Goal: Task Accomplishment & Management: Use online tool/utility

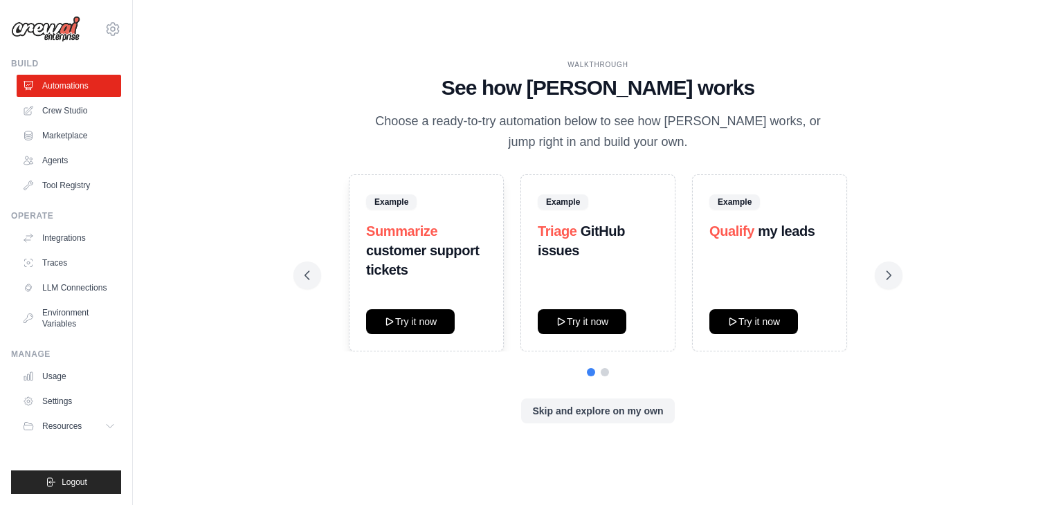
click at [902, 265] on div "WALKTHROUGH See how [PERSON_NAME] works Choose a ready-to-try automation below …" at bounding box center [598, 253] width 620 height 386
click at [889, 273] on icon at bounding box center [889, 275] width 4 height 8
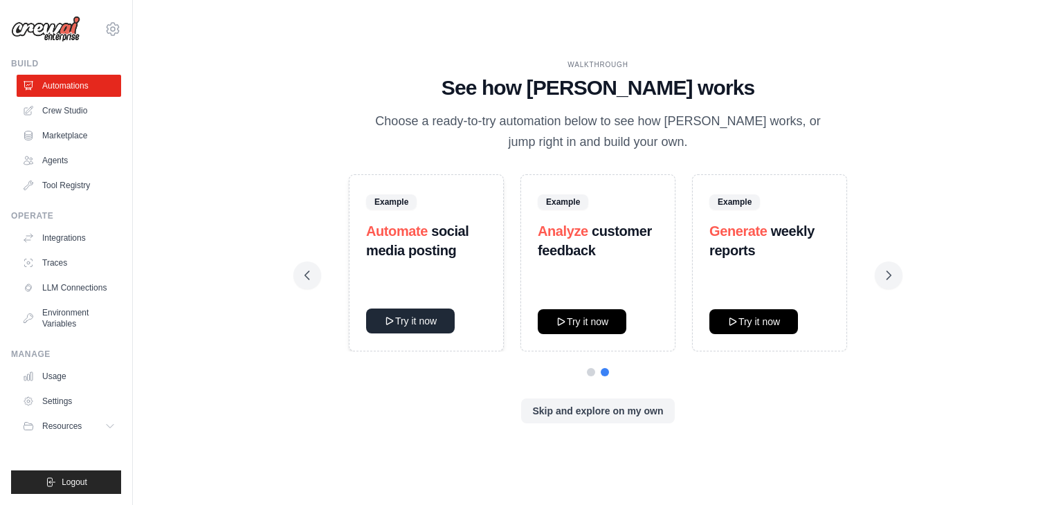
click at [435, 320] on button "Try it now" at bounding box center [410, 321] width 89 height 25
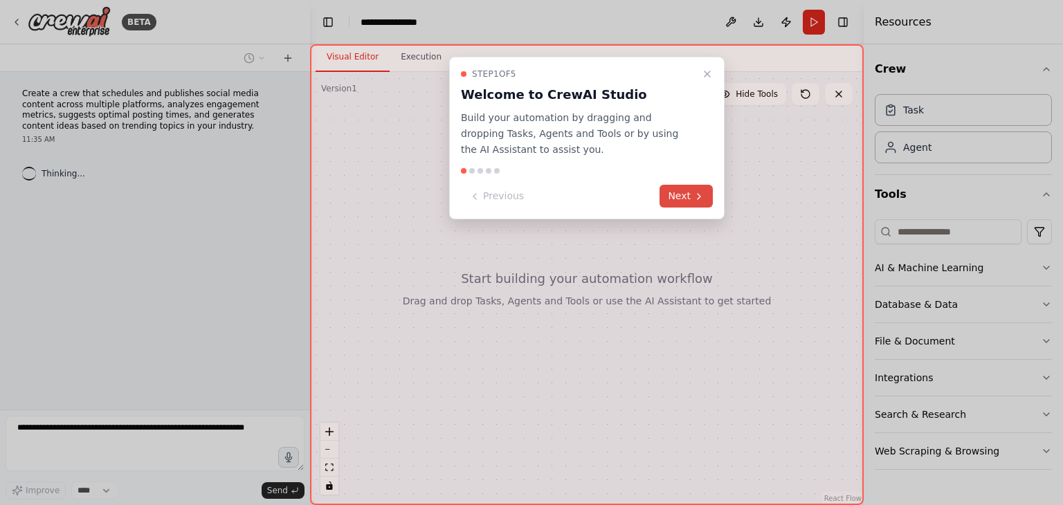
click at [671, 194] on button "Next" at bounding box center [686, 196] width 53 height 23
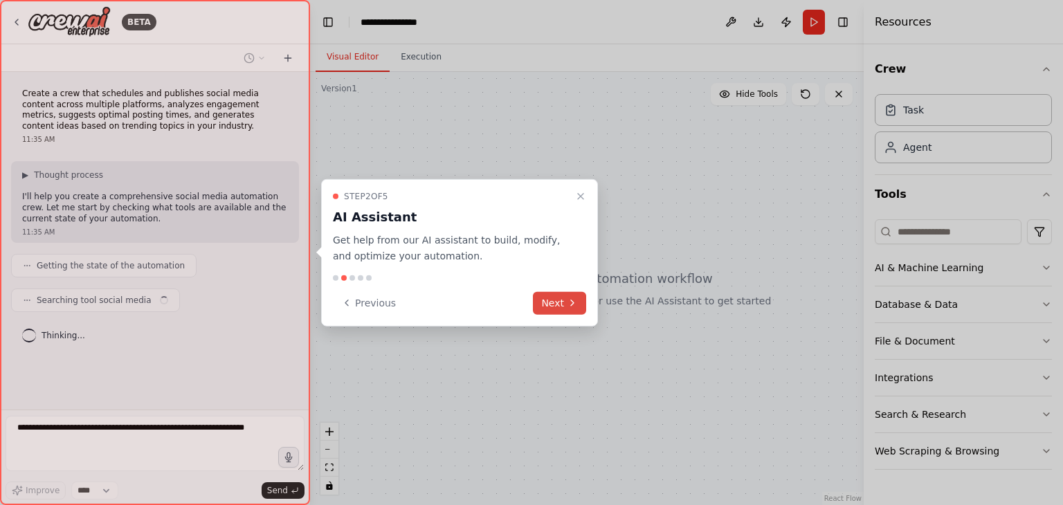
click at [565, 302] on button "Next" at bounding box center [559, 302] width 53 height 23
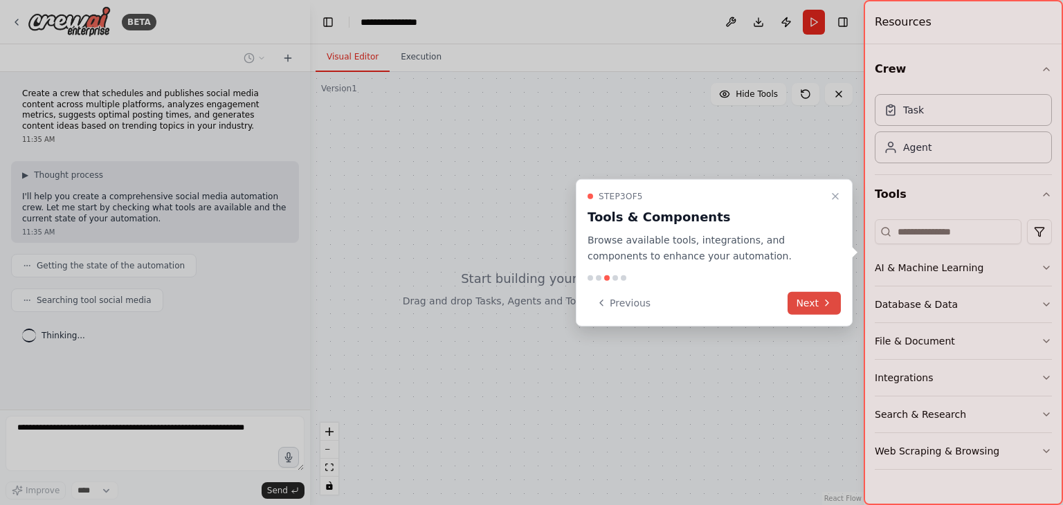
click at [832, 301] on icon at bounding box center [826, 303] width 11 height 11
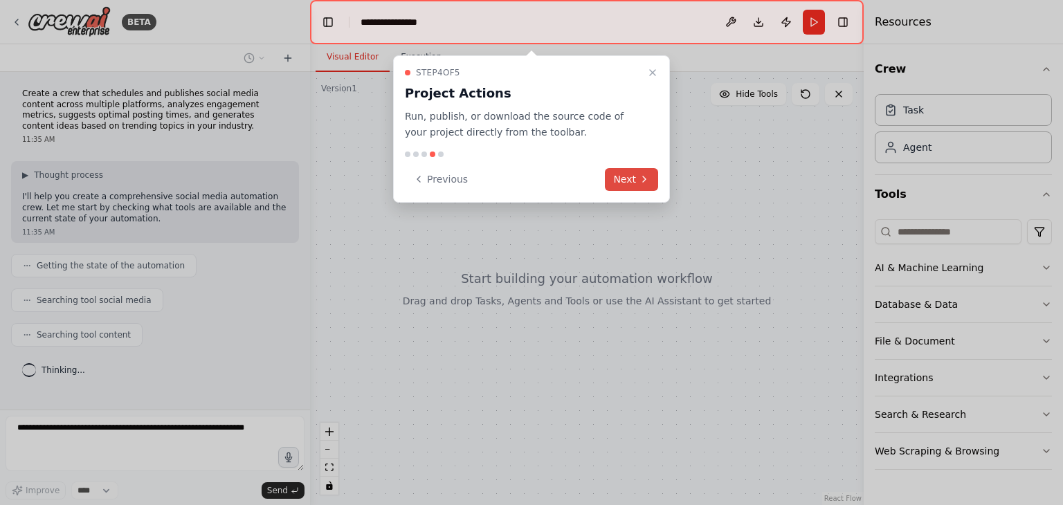
click at [644, 172] on button "Next" at bounding box center [631, 179] width 53 height 23
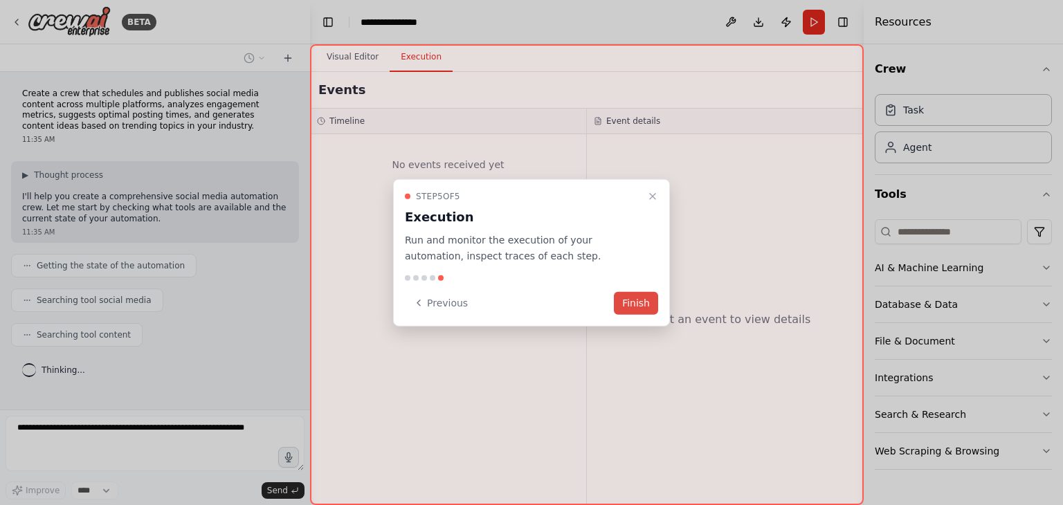
scroll to position [17, 0]
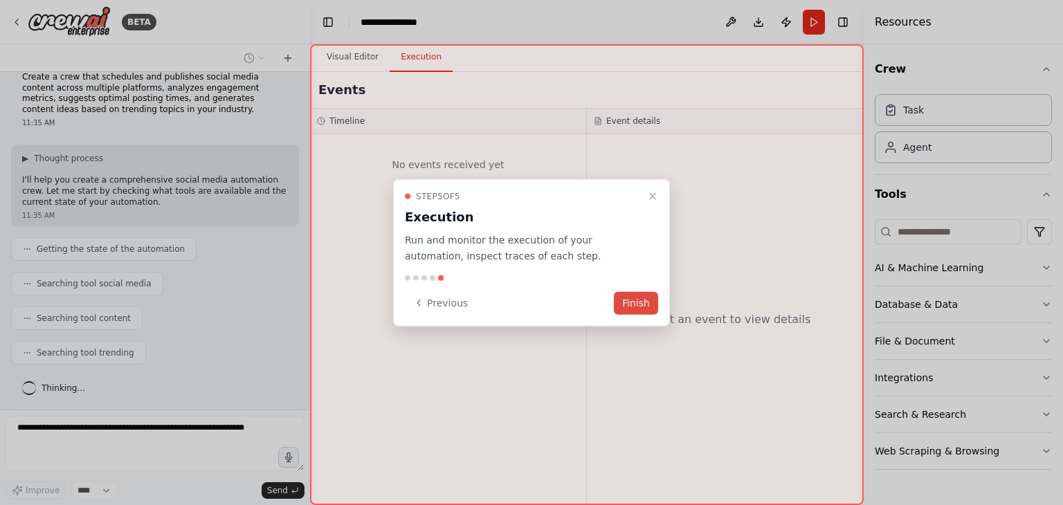
click at [645, 302] on button "Finish" at bounding box center [636, 302] width 44 height 23
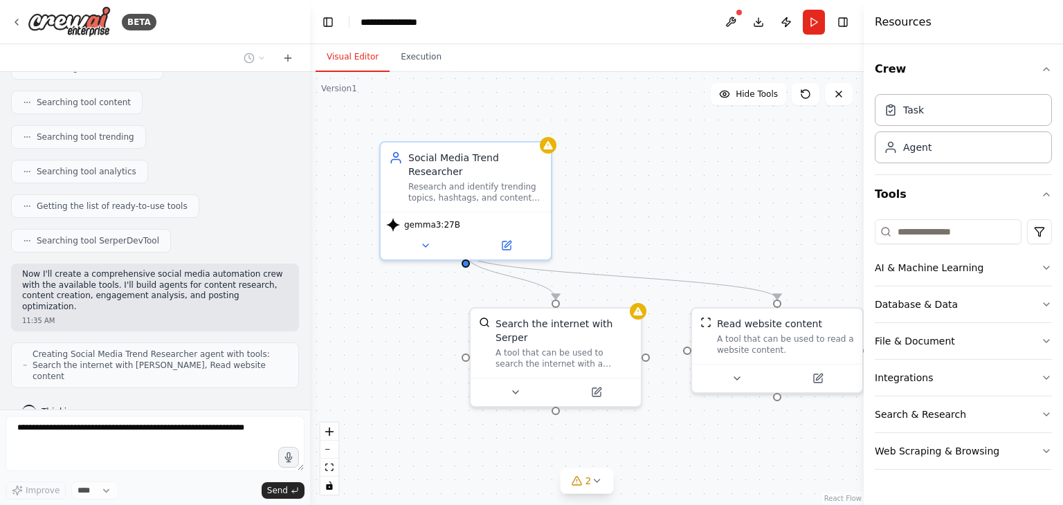
scroll to position [278, 0]
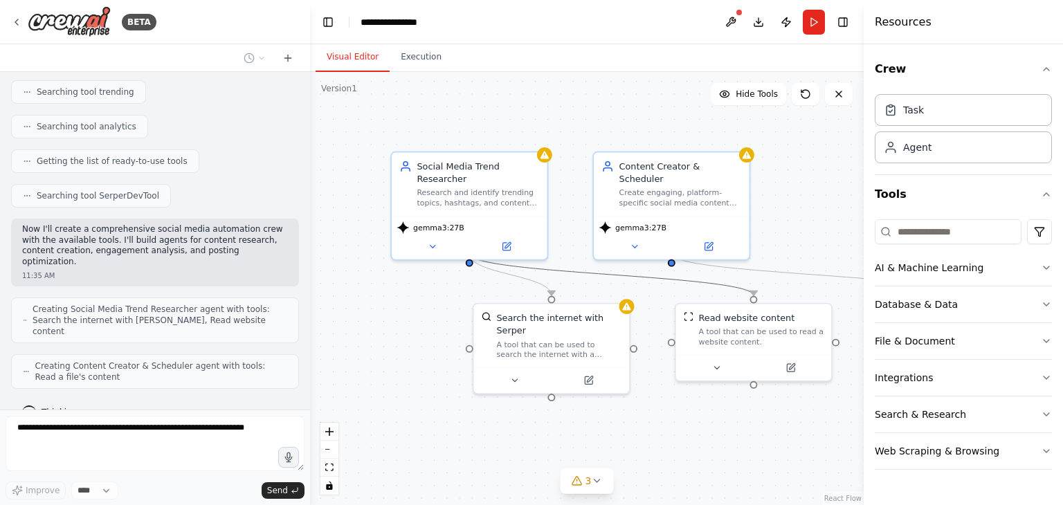
drag, startPoint x: 613, startPoint y: 269, endPoint x: 560, endPoint y: 255, distance: 54.9
click at [560, 255] on div ".deletable-edge-delete-btn { width: 20px; height: 20px; border: 0px solid #ffff…" at bounding box center [587, 288] width 554 height 433
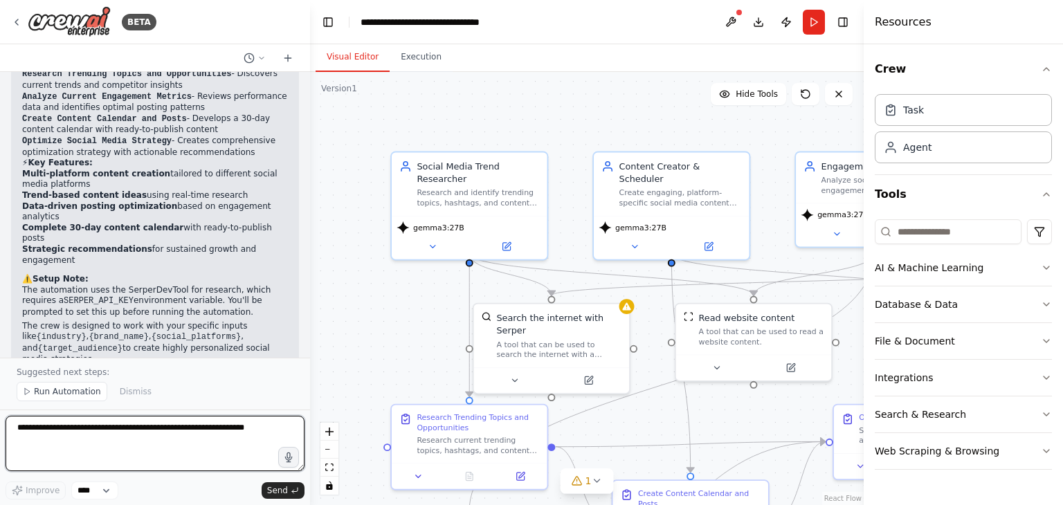
scroll to position [1127, 0]
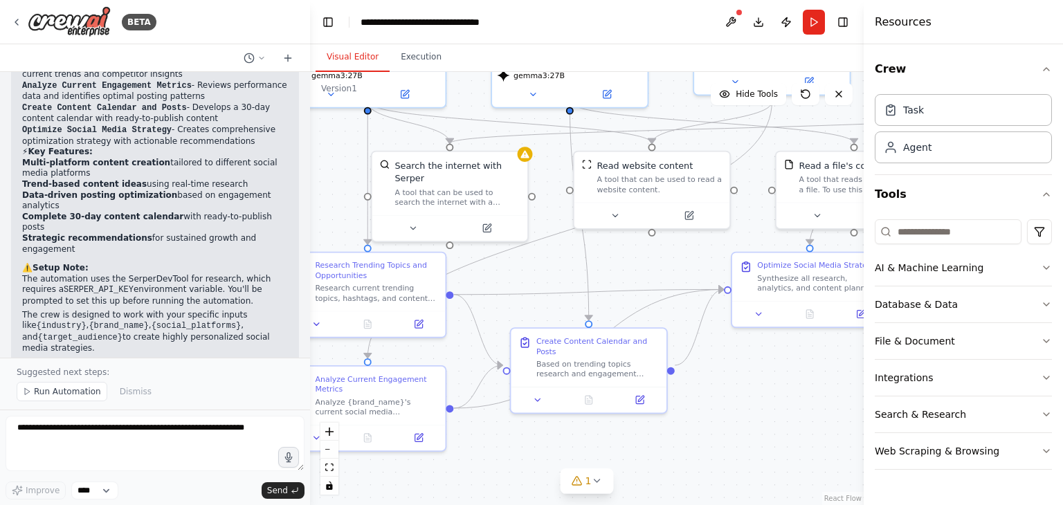
drag, startPoint x: 379, startPoint y: 338, endPoint x: 271, endPoint y: 166, distance: 203.4
click at [271, 166] on div "BETA Create a crew that schedules and publishes social media content across mul…" at bounding box center [531, 252] width 1063 height 505
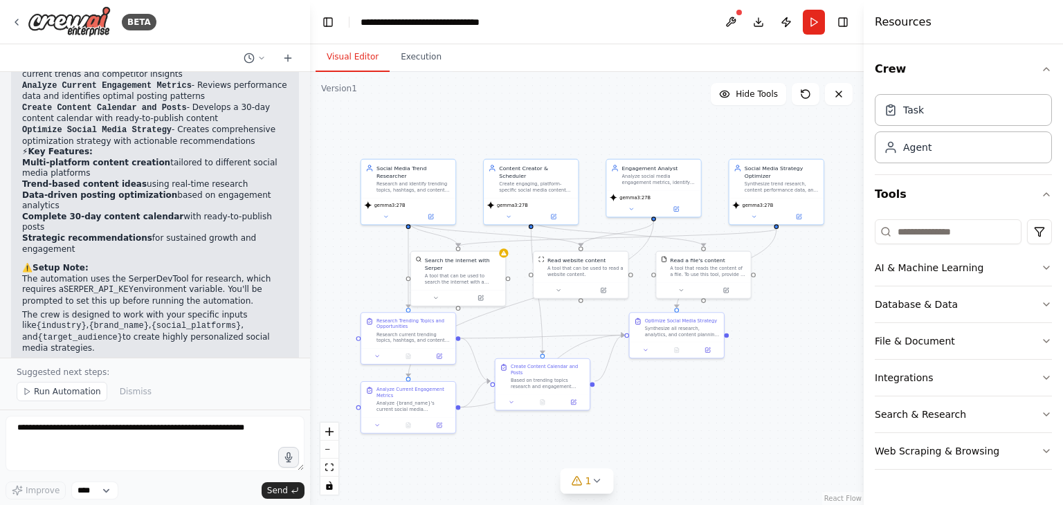
drag, startPoint x: 615, startPoint y: 100, endPoint x: 597, endPoint y: 212, distance: 113.6
click at [597, 212] on div ".deletable-edge-delete-btn { width: 20px; height: 20px; border: 0px solid #ffff…" at bounding box center [587, 288] width 554 height 433
click at [590, 491] on button "1" at bounding box center [587, 482] width 53 height 26
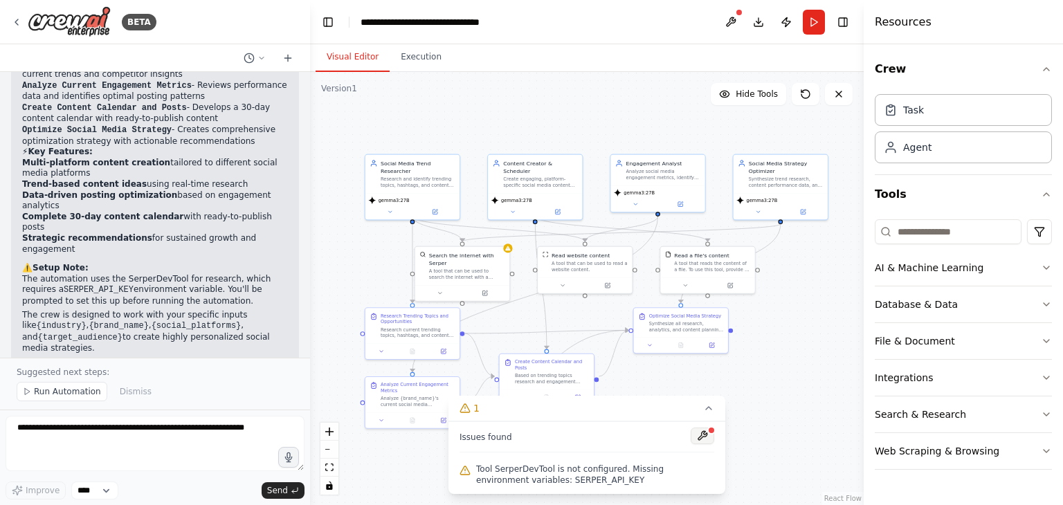
click at [697, 430] on button at bounding box center [703, 436] width 24 height 17
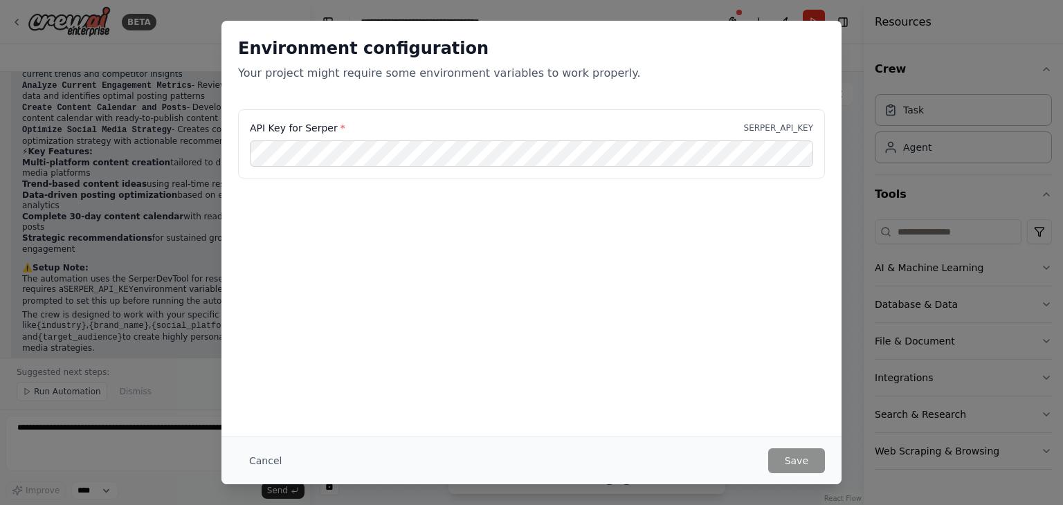
click at [840, 91] on div "Environment configuration Your project might require some environment variables…" at bounding box center [531, 65] width 620 height 89
click at [808, 462] on button "Save" at bounding box center [796, 460] width 57 height 25
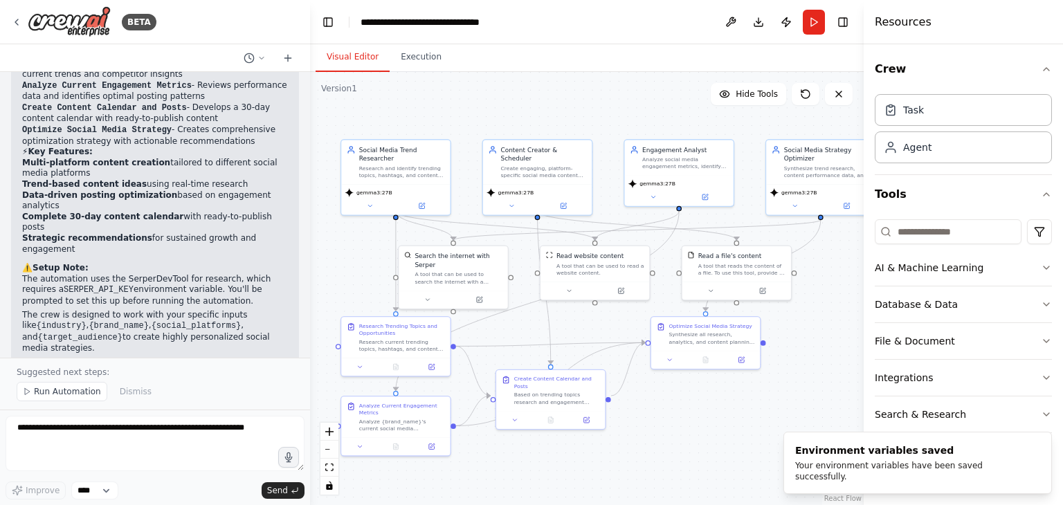
click at [466, 208] on div ".deletable-edge-delete-btn { width: 20px; height: 20px; border: 0px solid #ffff…" at bounding box center [587, 288] width 554 height 433
click at [415, 183] on div "gemma3:27B" at bounding box center [395, 198] width 109 height 30
click at [368, 201] on icon at bounding box center [369, 204] width 7 height 7
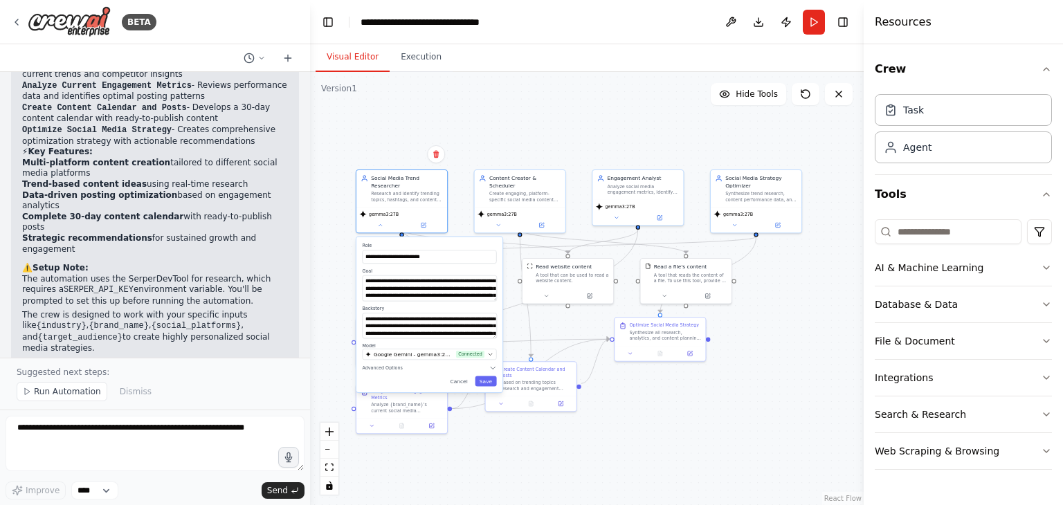
click at [497, 343] on div "**********" at bounding box center [429, 315] width 146 height 156
click at [489, 352] on icon "button" at bounding box center [490, 355] width 6 height 6
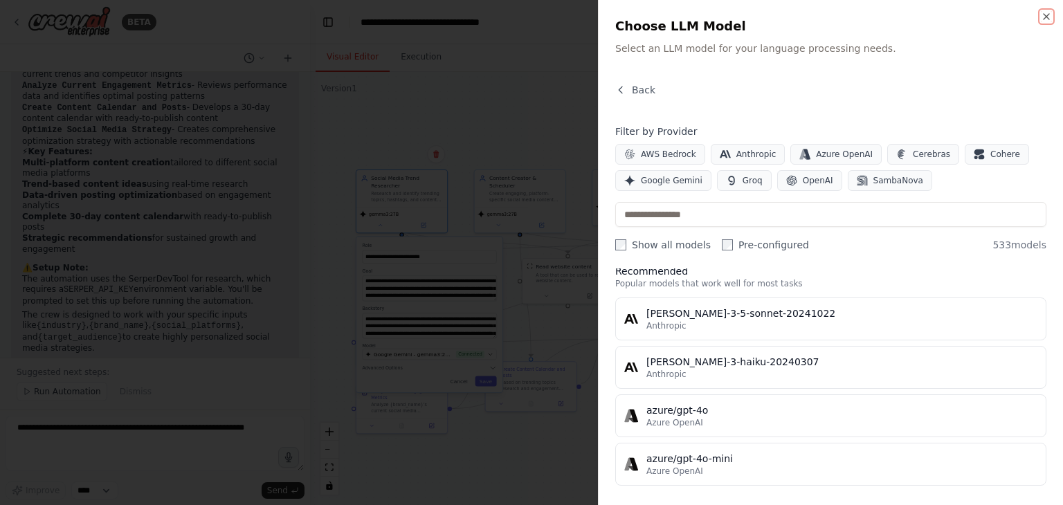
scroll to position [0, 0]
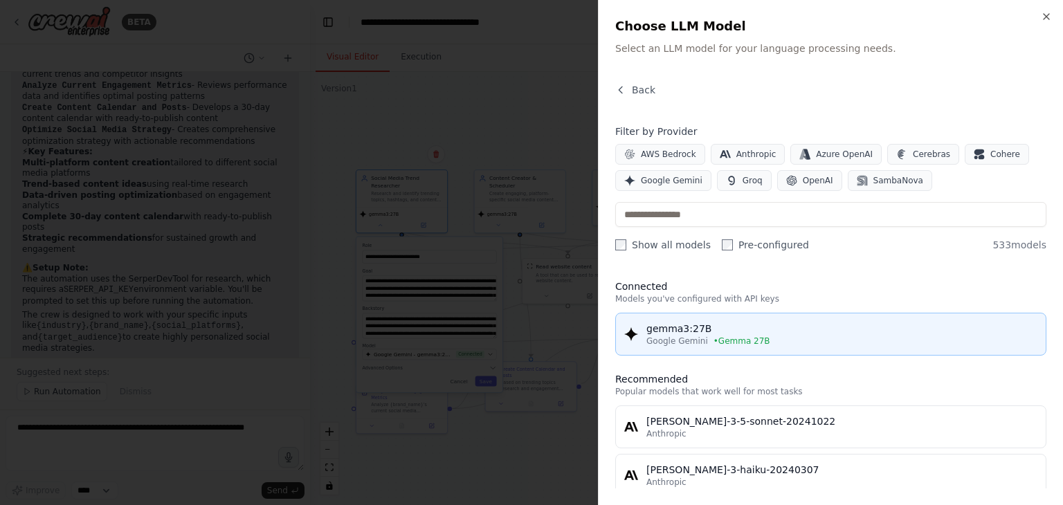
click at [700, 336] on span "Google Gemini" at bounding box center [677, 341] width 62 height 11
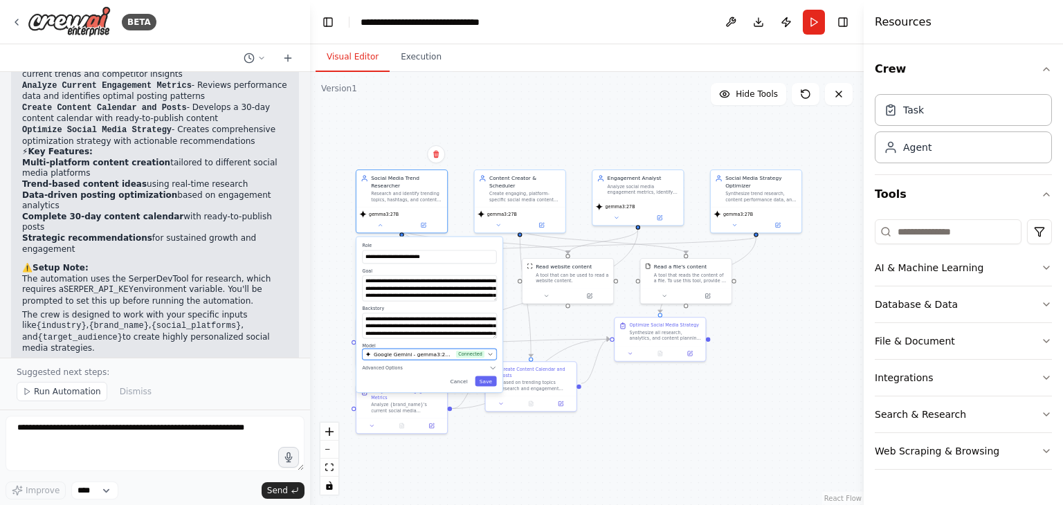
click at [483, 351] on span "Connected" at bounding box center [470, 355] width 28 height 8
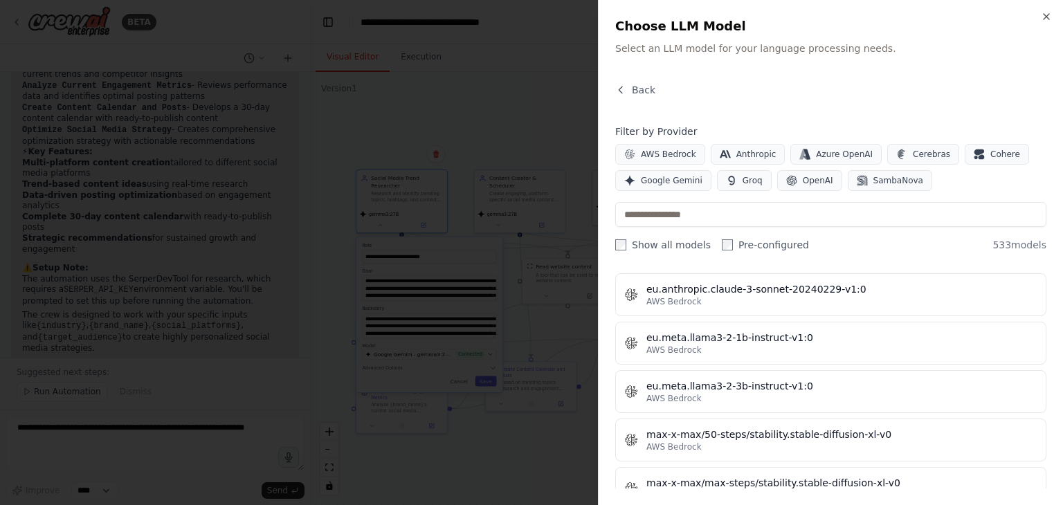
scroll to position [6926, 0]
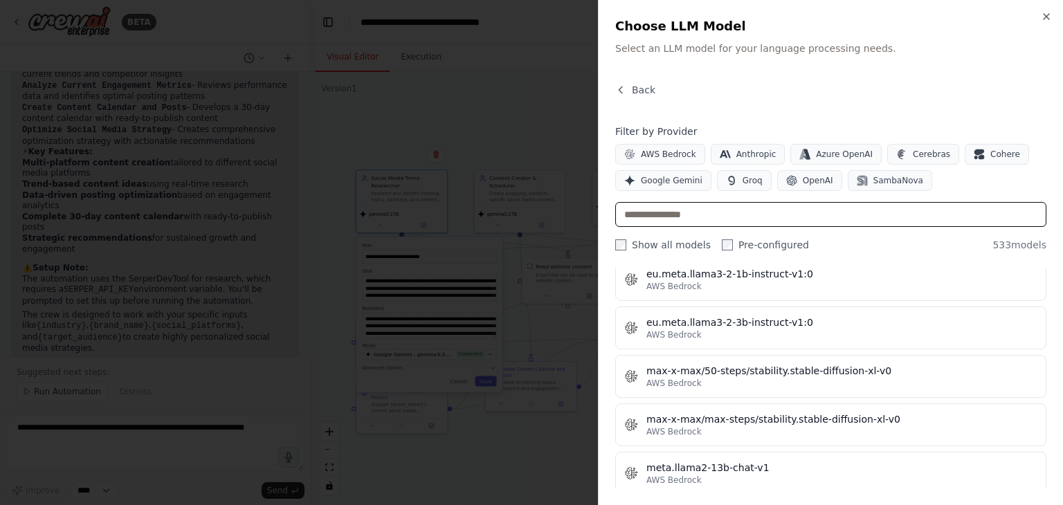
click at [747, 210] on input "text" at bounding box center [830, 214] width 431 height 25
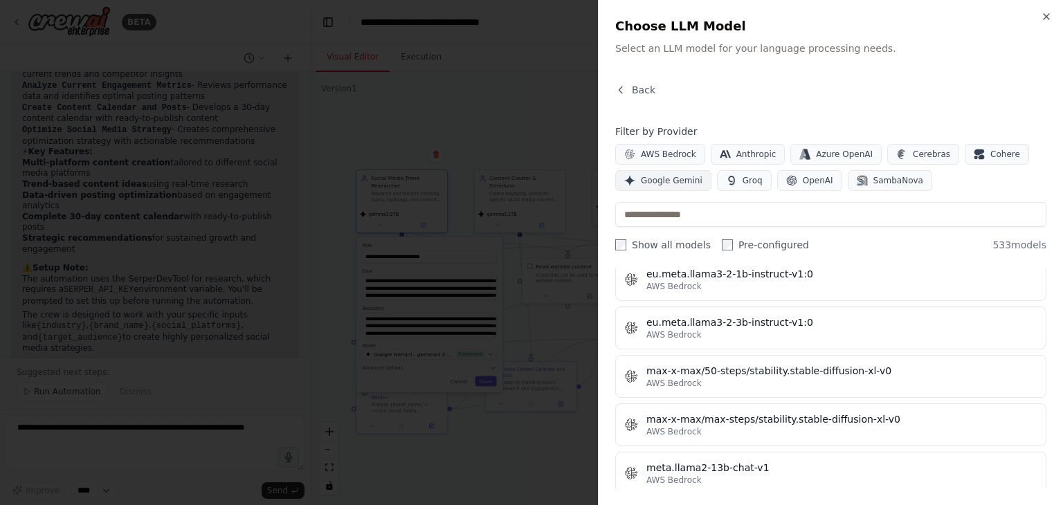
click at [654, 179] on span "Google Gemini" at bounding box center [672, 180] width 62 height 11
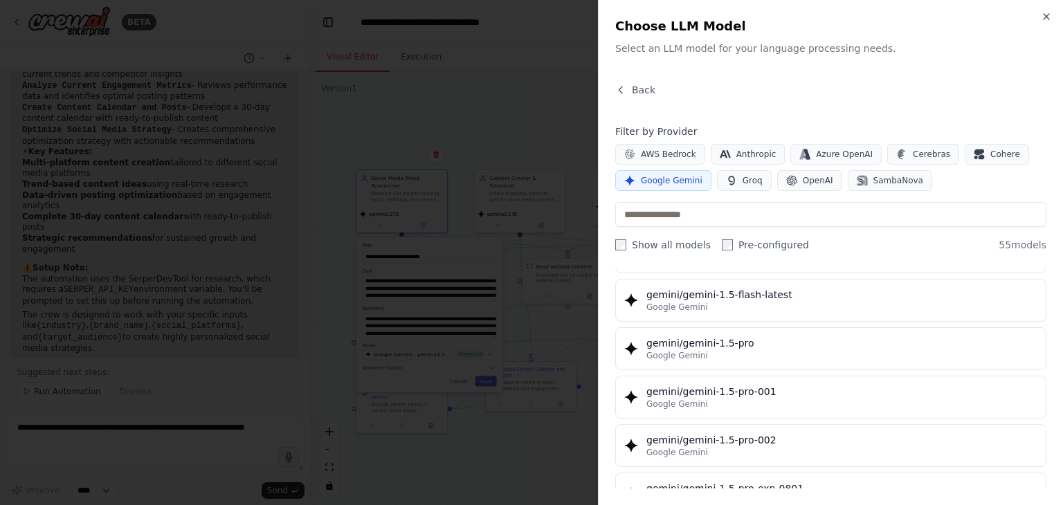
scroll to position [0, 0]
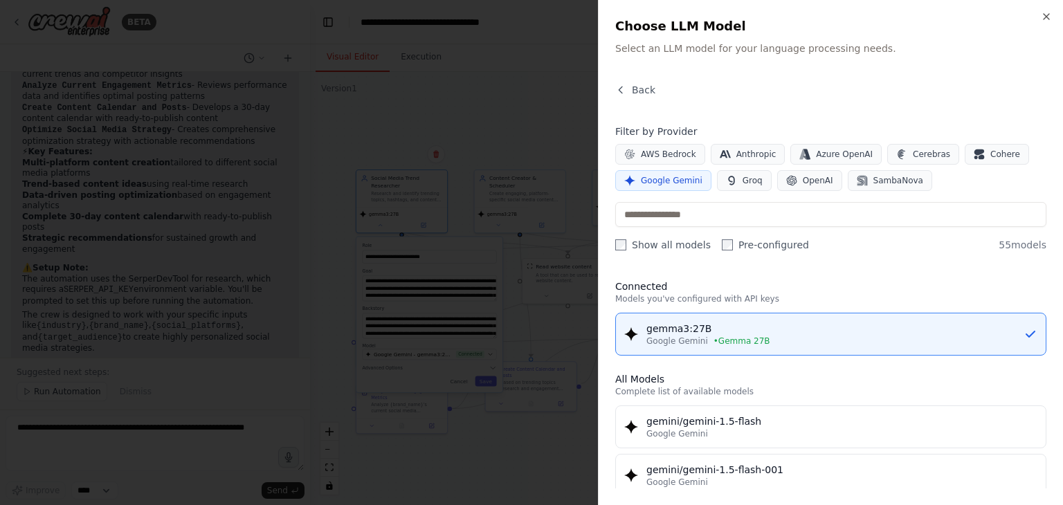
click at [770, 298] on p "Models you've configured with API keys" at bounding box center [830, 298] width 431 height 11
click at [806, 277] on div "Connected Models you've configured with API keys gemma3:27B Google Gemini • Gem…" at bounding box center [830, 379] width 431 height 220
click at [814, 99] on div "Back" at bounding box center [830, 95] width 431 height 25
click at [626, 102] on div "Back" at bounding box center [830, 95] width 431 height 25
click at [617, 89] on icon "button" at bounding box center [620, 89] width 11 height 11
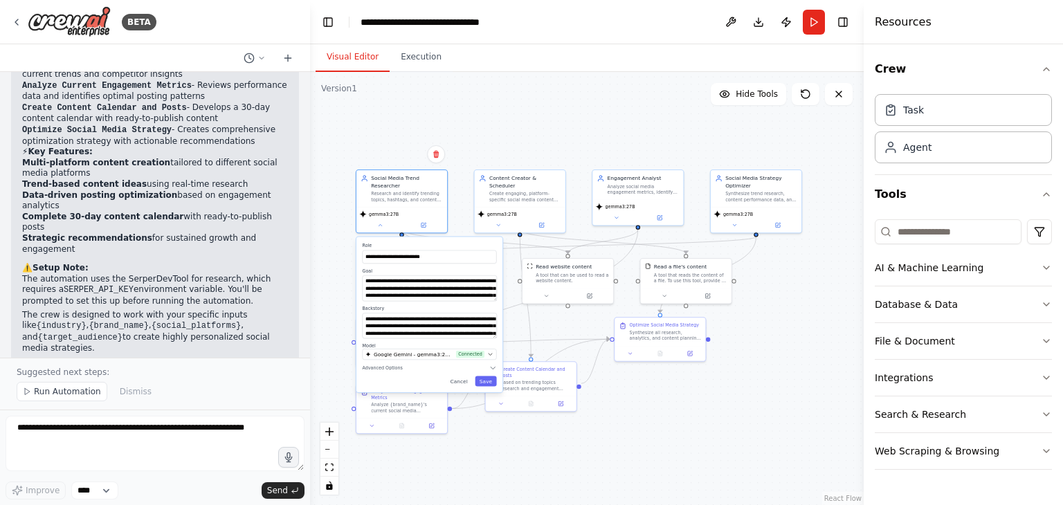
click at [525, 89] on div ".deletable-edge-delete-btn { width: 20px; height: 20px; border: 0px solid #ffff…" at bounding box center [587, 288] width 554 height 433
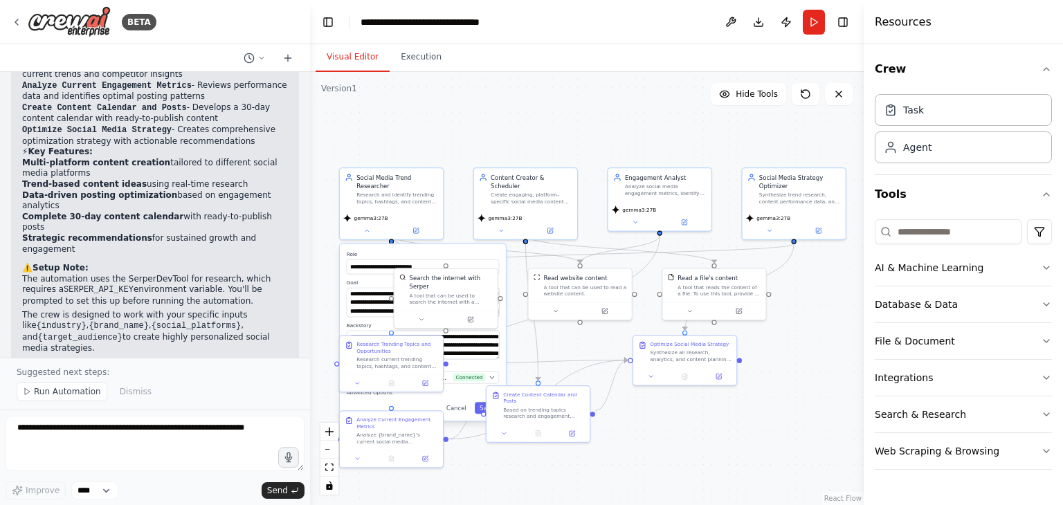
click at [454, 230] on div ".deletable-edge-delete-btn { width: 20px; height: 20px; border: 0px solid #ffff…" at bounding box center [587, 288] width 554 height 433
click at [536, 363] on icon "Edge from e9e5ffe2-9aa2-4432-8faf-b0cfb1d28ee1 to 8c3ace06-f6a4-40bd-9f3a-3120d…" at bounding box center [537, 362] width 179 height 3
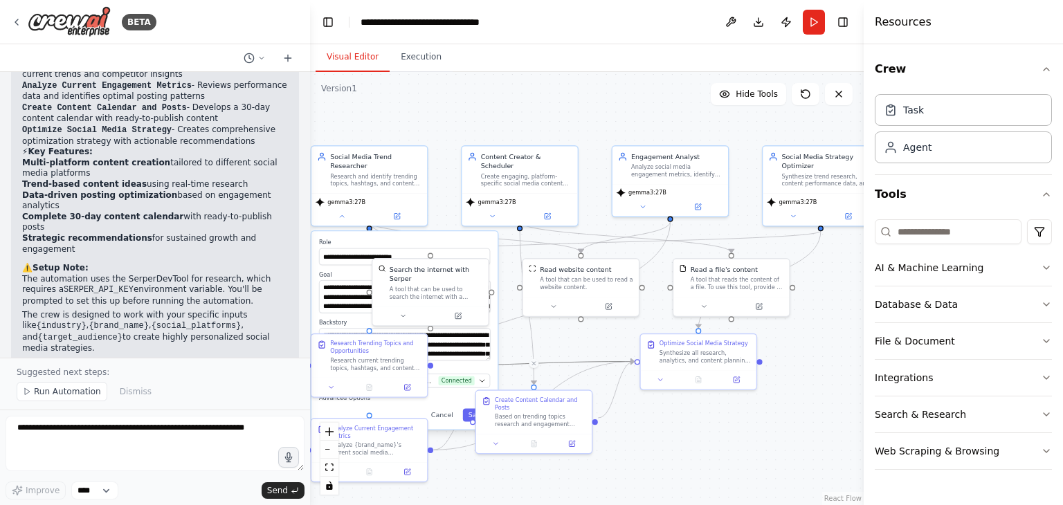
click at [548, 352] on div ".deletable-edge-delete-btn { width: 20px; height: 20px; border: 0px solid #ffff…" at bounding box center [587, 288] width 554 height 433
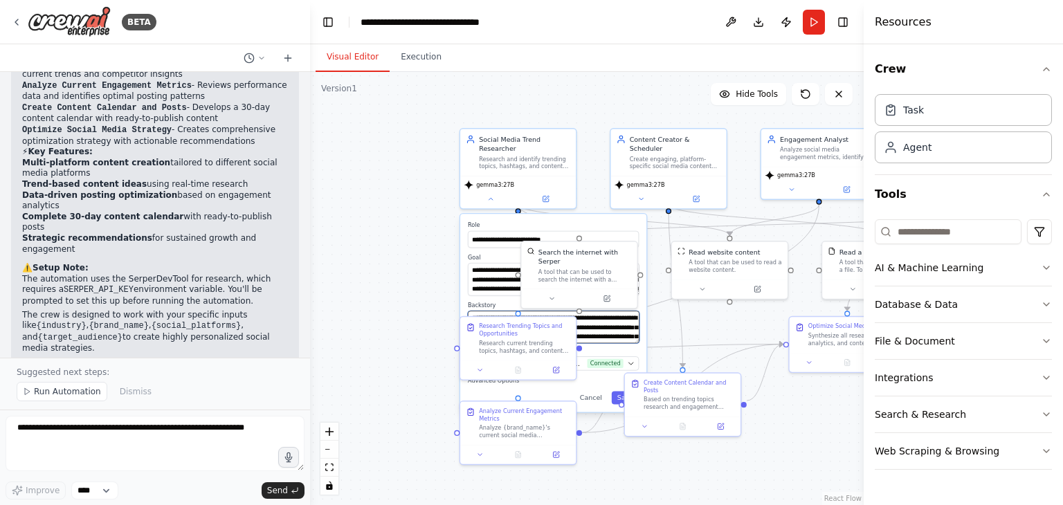
drag, startPoint x: 548, startPoint y: 345, endPoint x: 708, endPoint y: 322, distance: 161.6
click at [708, 322] on div ".deletable-edge-delete-btn { width: 20px; height: 20px; border: 0px solid #ffff…" at bounding box center [587, 288] width 554 height 433
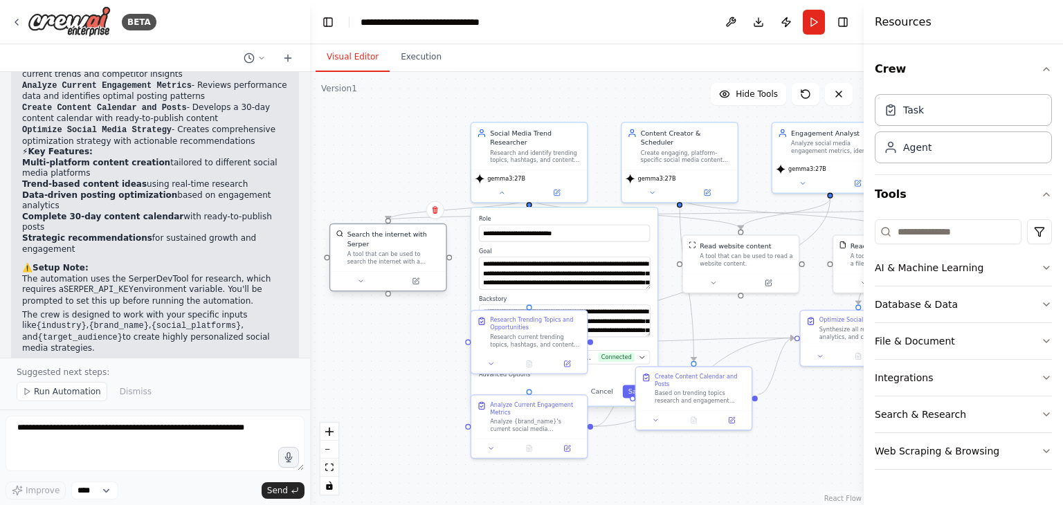
drag, startPoint x: 576, startPoint y: 251, endPoint x: 365, endPoint y: 244, distance: 211.2
click at [365, 251] on div "A tool that can be used to search the internet with a search_query. Supports di…" at bounding box center [393, 258] width 93 height 15
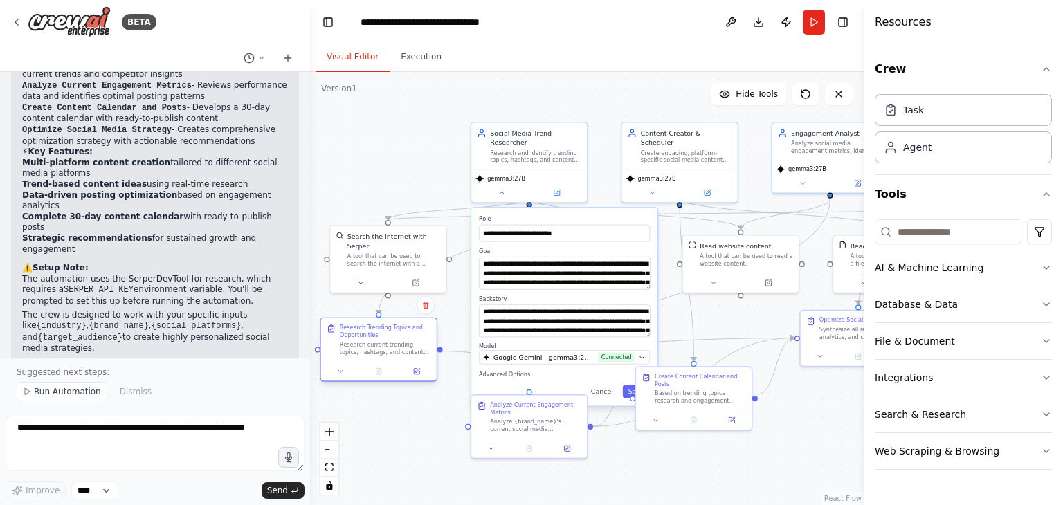
drag, startPoint x: 538, startPoint y: 340, endPoint x: 378, endPoint y: 355, distance: 160.6
click at [378, 355] on div "Research current trending topics, hashtags, and content opportunities in the {i…" at bounding box center [385, 348] width 91 height 15
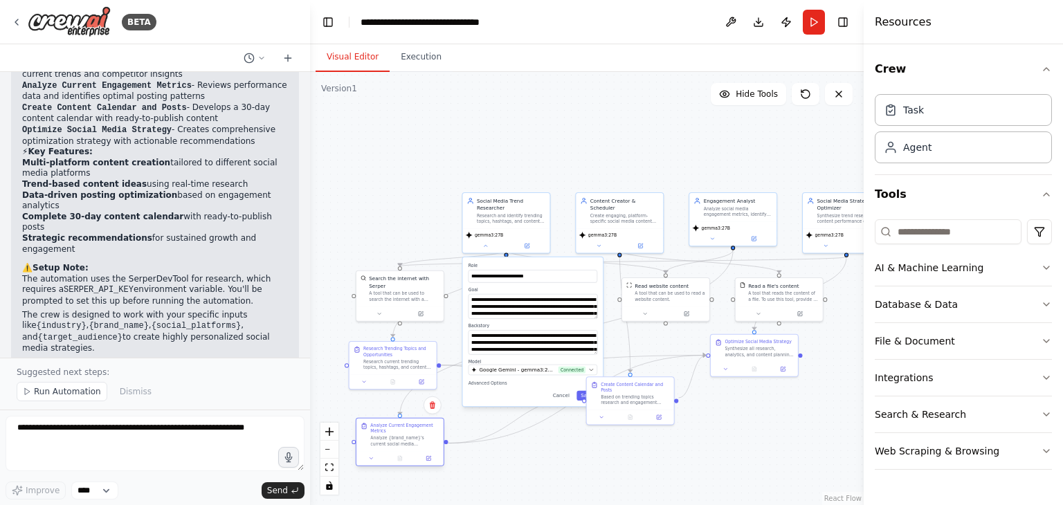
drag, startPoint x: 507, startPoint y: 417, endPoint x: 390, endPoint y: 443, distance: 120.4
click at [390, 443] on div "Analyze {brand_name}'s current social media engagement metrics across {social_p…" at bounding box center [404, 440] width 69 height 11
drag, startPoint x: 643, startPoint y: 400, endPoint x: 656, endPoint y: 451, distance: 52.2
click at [656, 451] on div "Create Content Calendar and Posts Based on trending topics research and engagem…" at bounding box center [641, 434] width 89 height 48
click at [82, 391] on span "Run Automation" at bounding box center [67, 391] width 67 height 11
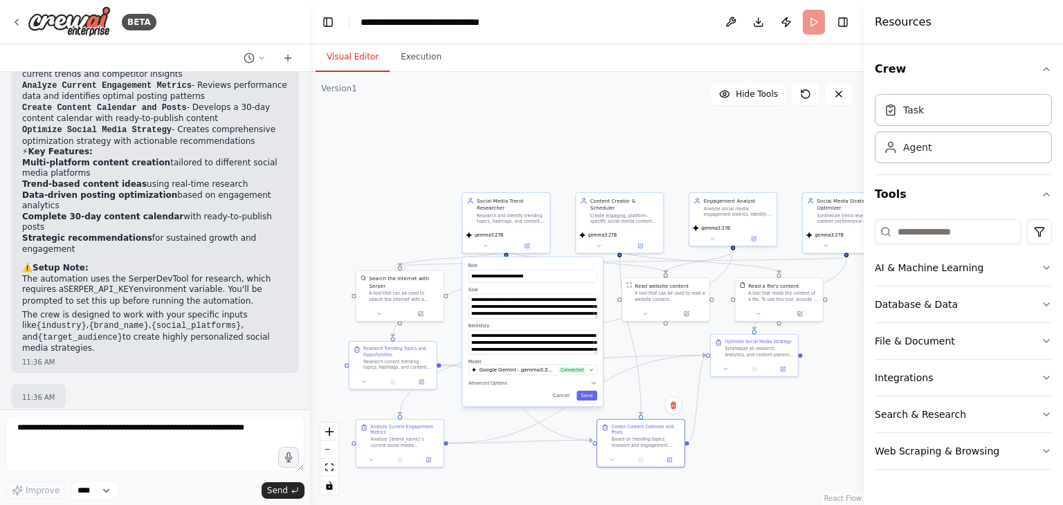
scroll to position [1075, 0]
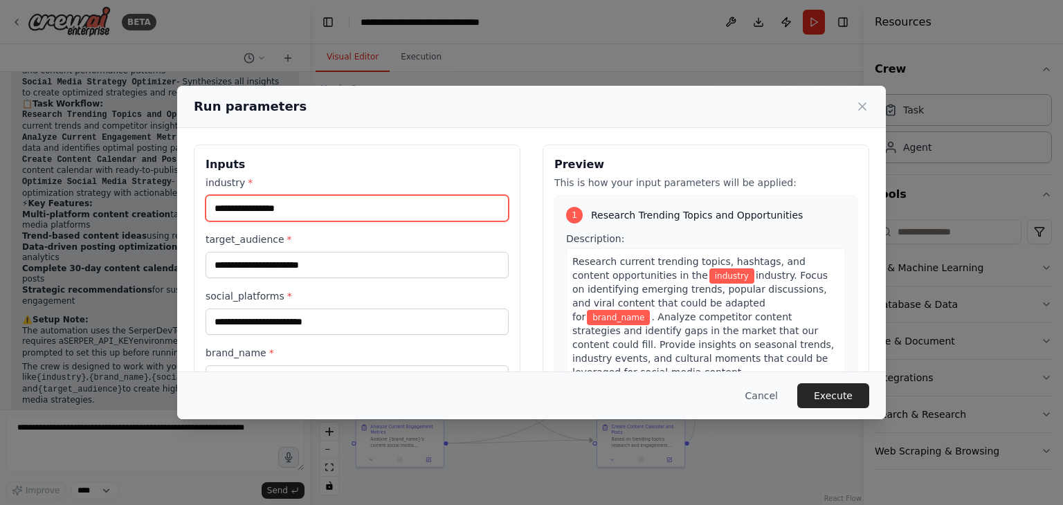
click at [324, 208] on input "industry *" at bounding box center [357, 208] width 303 height 26
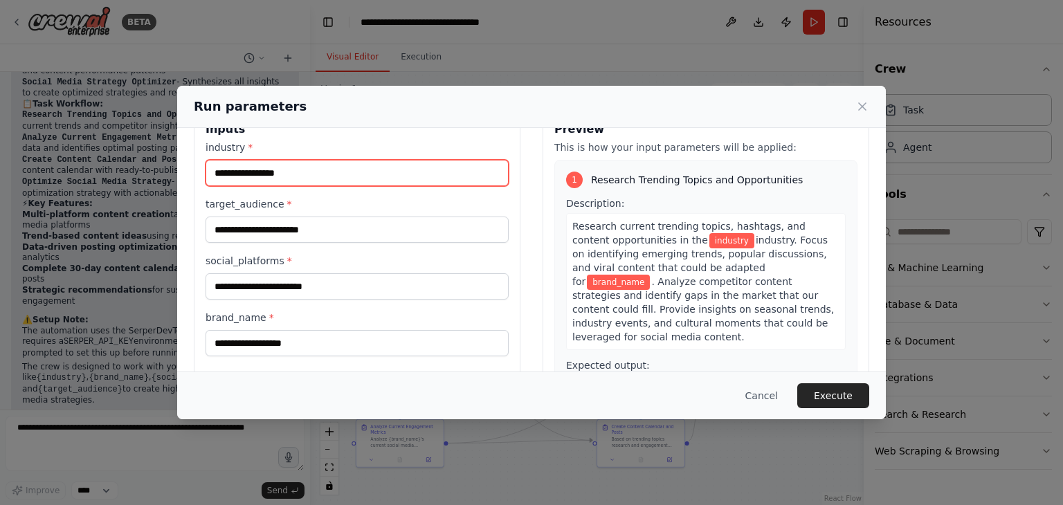
scroll to position [36, 0]
type input "**********"
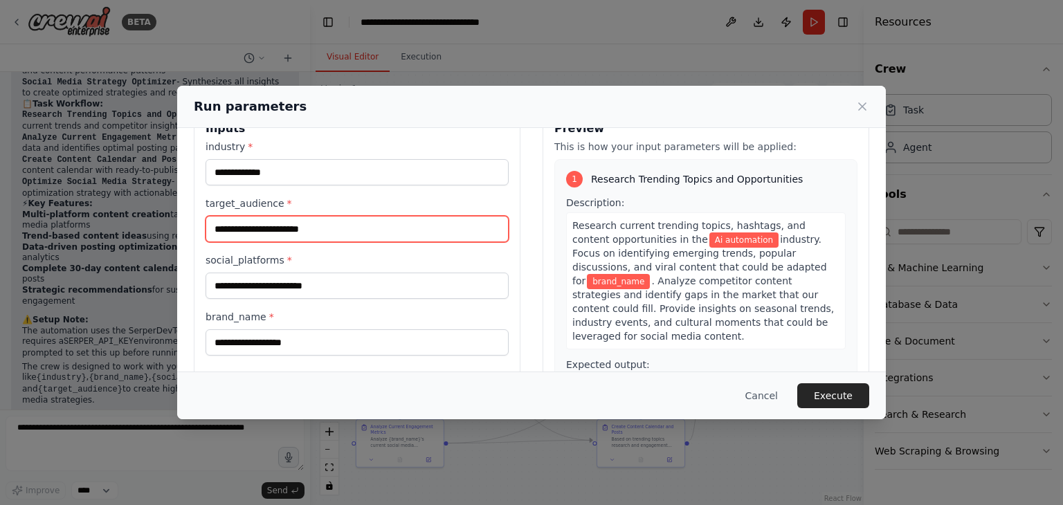
click at [451, 230] on input "target_audience *" at bounding box center [357, 229] width 303 height 26
type input "**********"
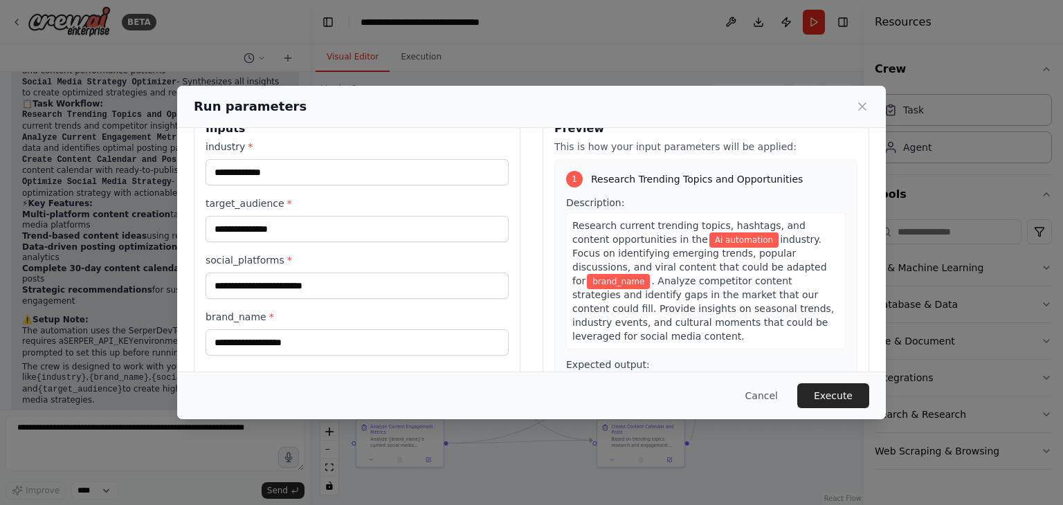
click at [401, 298] on div "**********" at bounding box center [357, 248] width 303 height 216
click at [410, 290] on input "social_platforms *" at bounding box center [357, 286] width 303 height 26
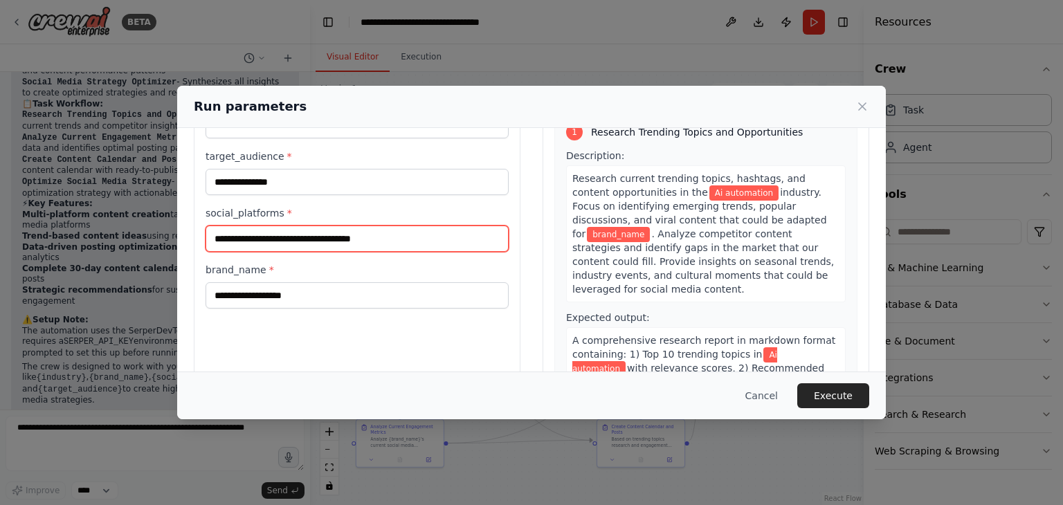
type input "**********"
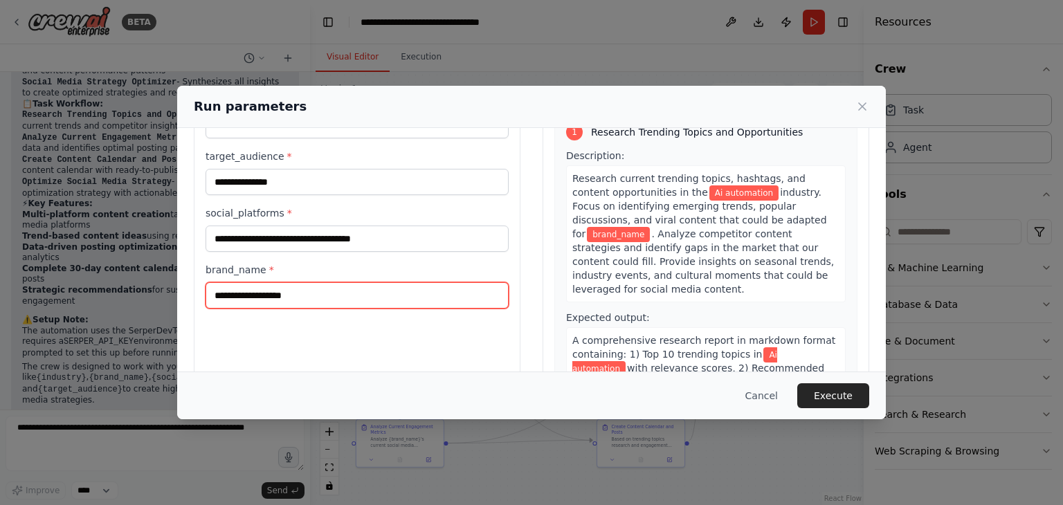
click at [406, 291] on input "brand_name *" at bounding box center [357, 295] width 303 height 26
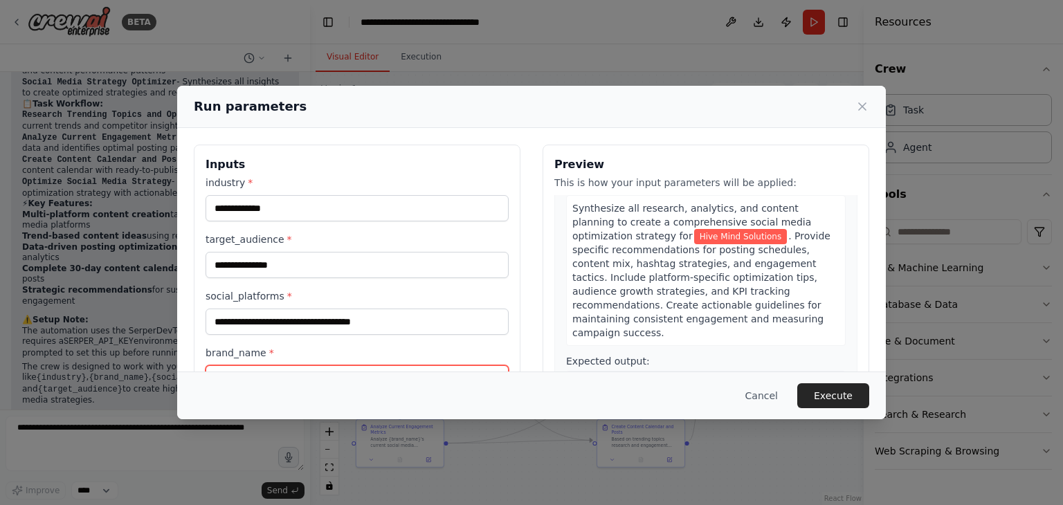
scroll to position [117, 0]
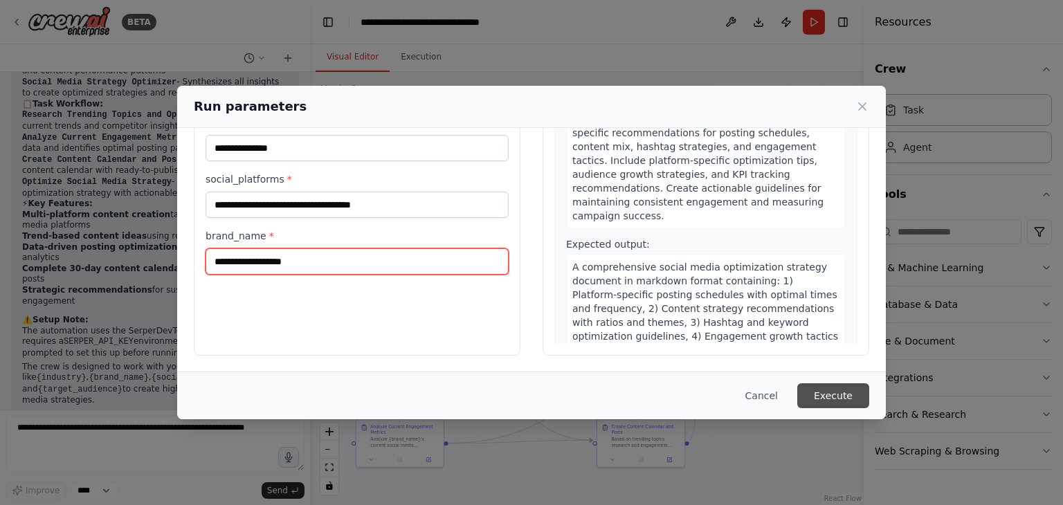
type input "**********"
click at [832, 394] on button "Execute" at bounding box center [833, 395] width 72 height 25
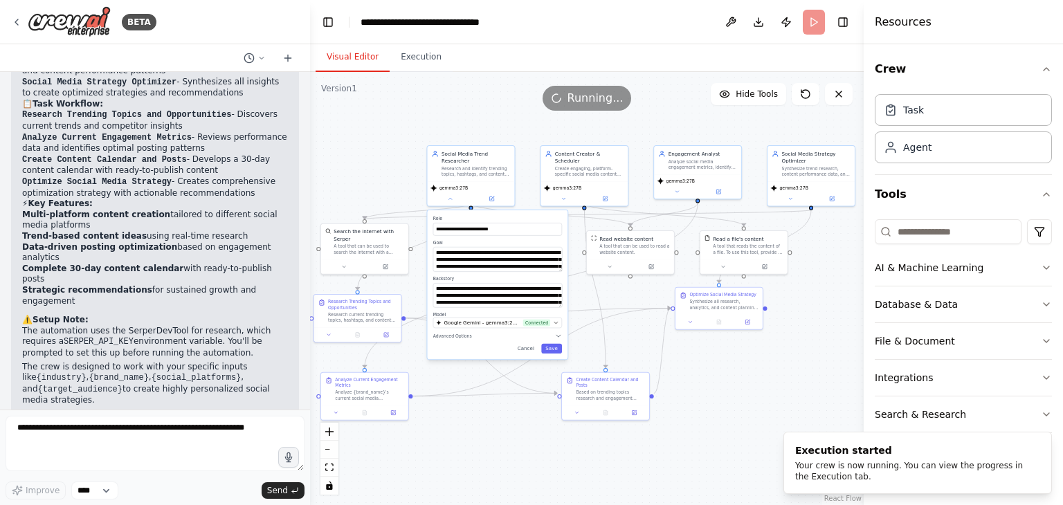
drag, startPoint x: 777, startPoint y: 443, endPoint x: 741, endPoint y: 396, distance: 58.8
click at [741, 396] on div ".deletable-edge-delete-btn { width: 20px; height: 20px; border: 0px solid #ffff…" at bounding box center [587, 288] width 554 height 433
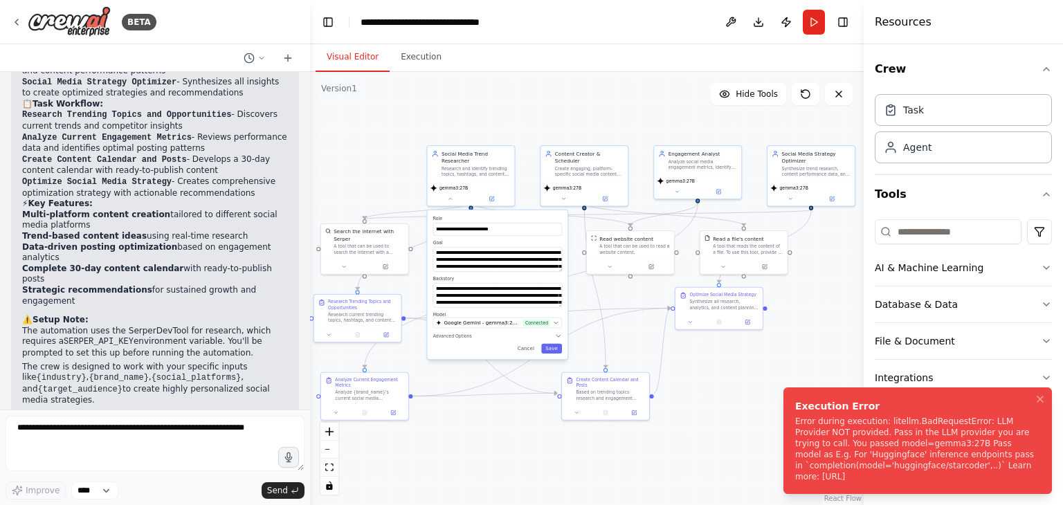
click at [939, 457] on div "Error during execution: litellm.BadRequestError: LLM Provider NOT provided. Pas…" at bounding box center [914, 449] width 239 height 66
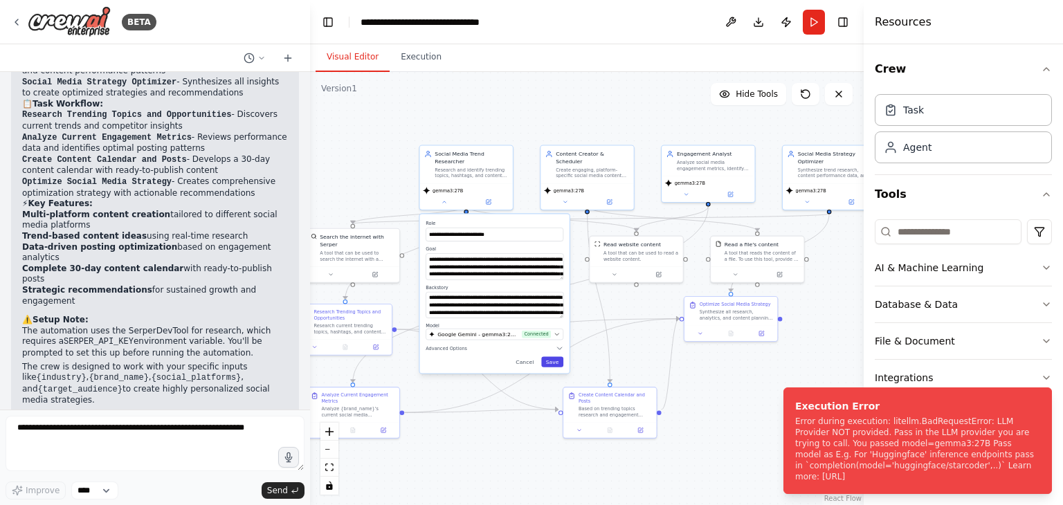
click at [559, 356] on button "Save" at bounding box center [552, 361] width 22 height 10
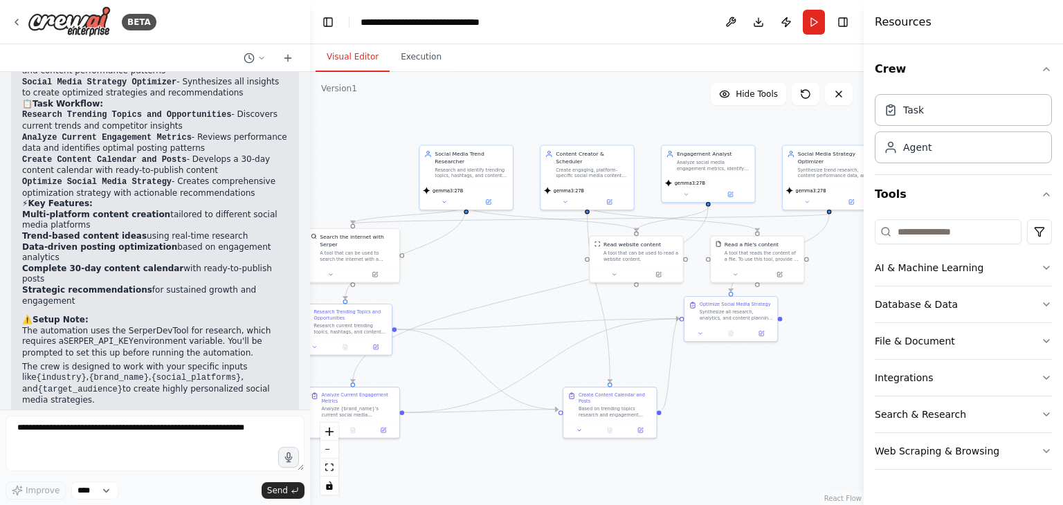
click at [505, 268] on div ".deletable-edge-delete-btn { width: 20px; height: 20px; border: 0px solid #ffff…" at bounding box center [587, 288] width 554 height 433
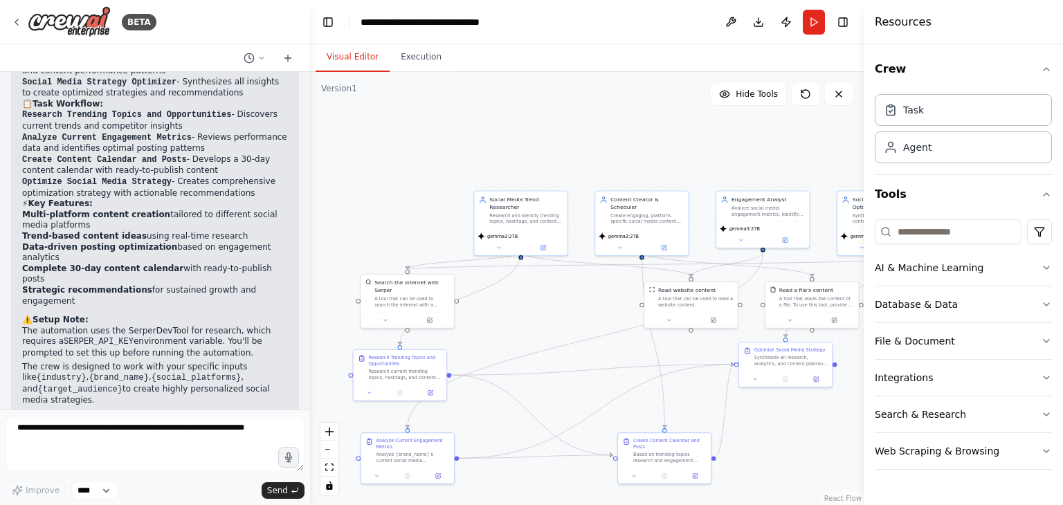
drag, startPoint x: 527, startPoint y: 282, endPoint x: 583, endPoint y: 329, distance: 73.7
click at [583, 329] on div ".deletable-edge-delete-btn { width: 20px; height: 20px; border: 0px solid #ffff…" at bounding box center [587, 288] width 554 height 433
click at [813, 15] on button "Run" at bounding box center [814, 22] width 22 height 25
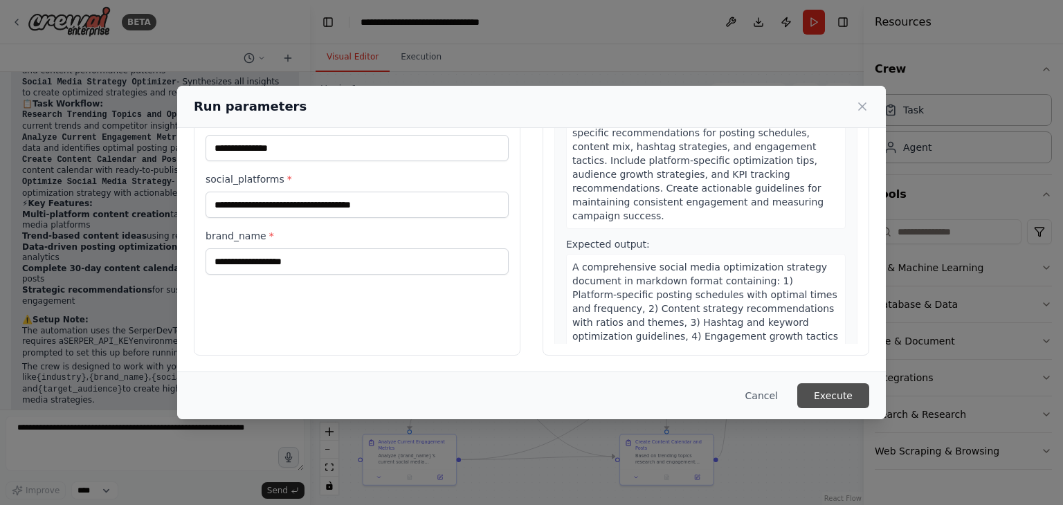
click at [851, 387] on button "Execute" at bounding box center [833, 395] width 72 height 25
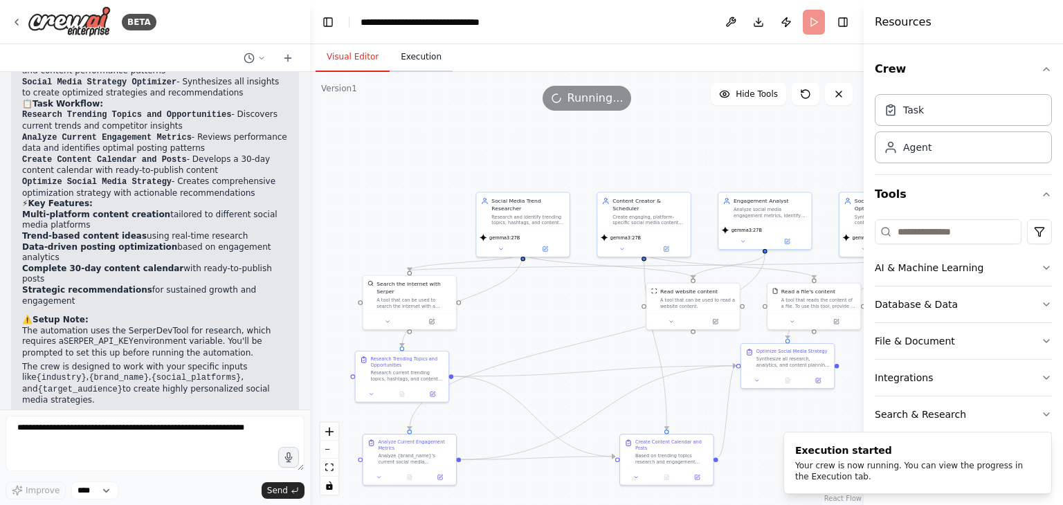
click at [401, 66] on button "Execution" at bounding box center [421, 57] width 63 height 29
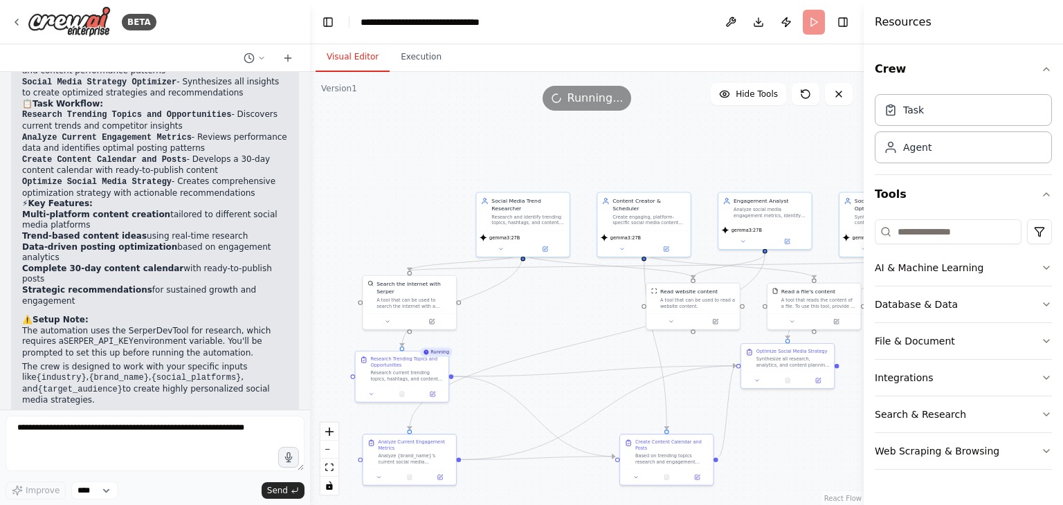
click at [343, 59] on button "Visual Editor" at bounding box center [353, 57] width 74 height 29
click at [546, 229] on div "gemma3:27B" at bounding box center [522, 242] width 93 height 26
click at [500, 246] on div "gemma3:27B" at bounding box center [522, 242] width 93 height 26
click at [500, 247] on icon at bounding box center [501, 247] width 3 height 1
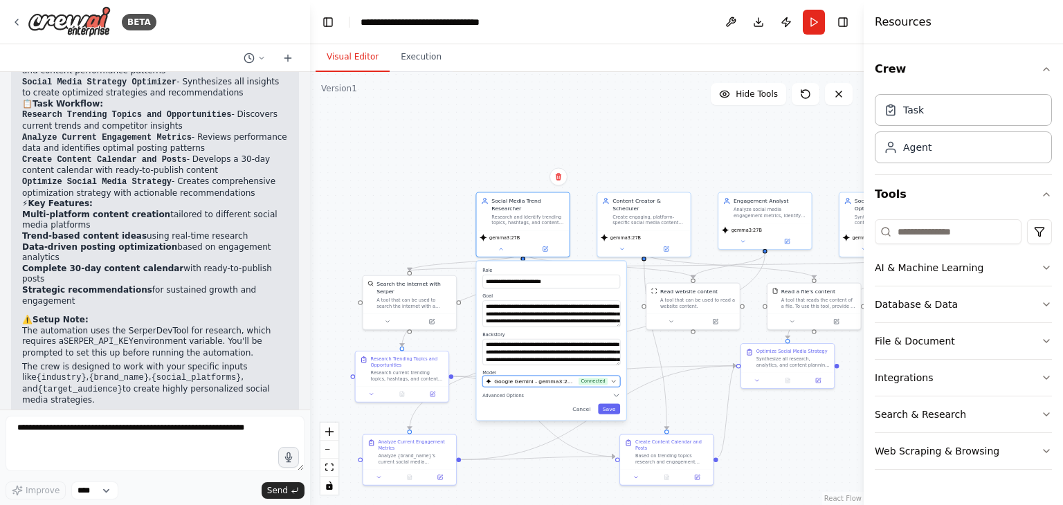
click at [605, 378] on span "Connected" at bounding box center [593, 382] width 29 height 8
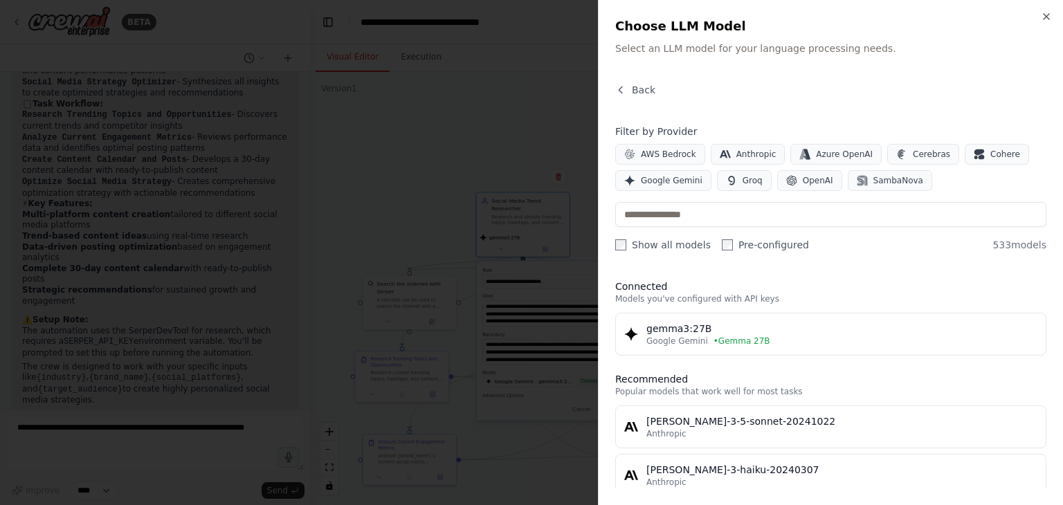
click at [699, 307] on div "Connected Models you've configured with API keys gemma3:27B Google Gemini • Gem…" at bounding box center [830, 318] width 431 height 76
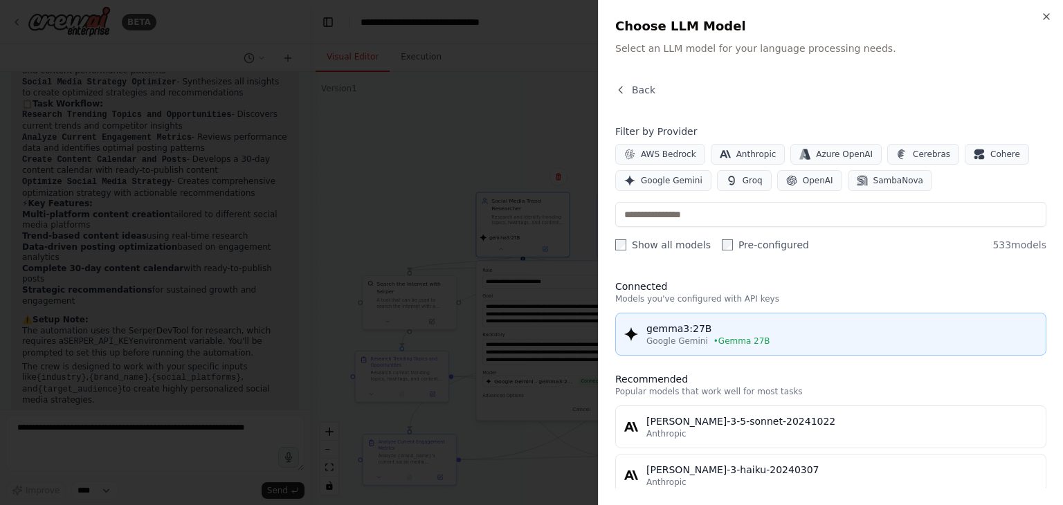
click at [678, 343] on span "Google Gemini" at bounding box center [677, 341] width 62 height 11
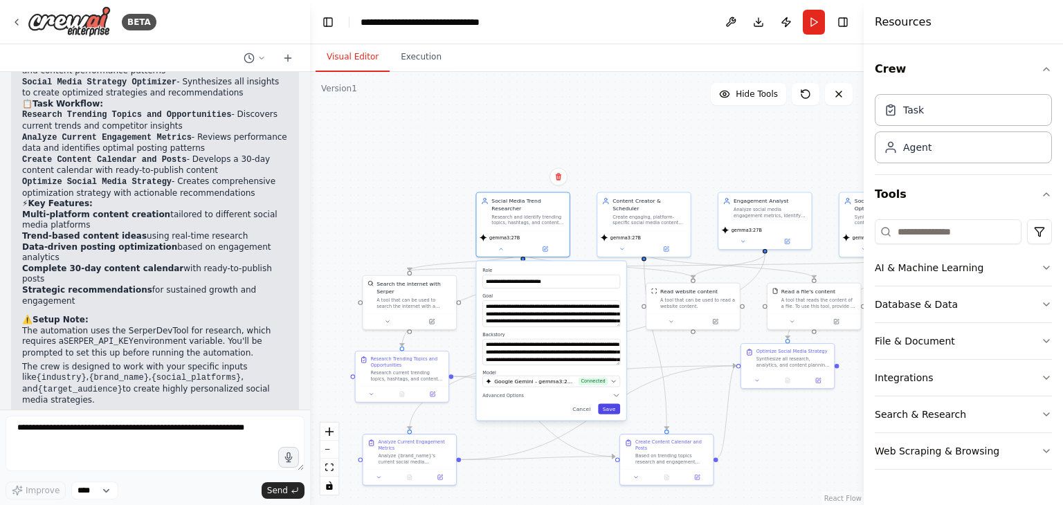
click at [612, 403] on button "Save" at bounding box center [609, 408] width 22 height 10
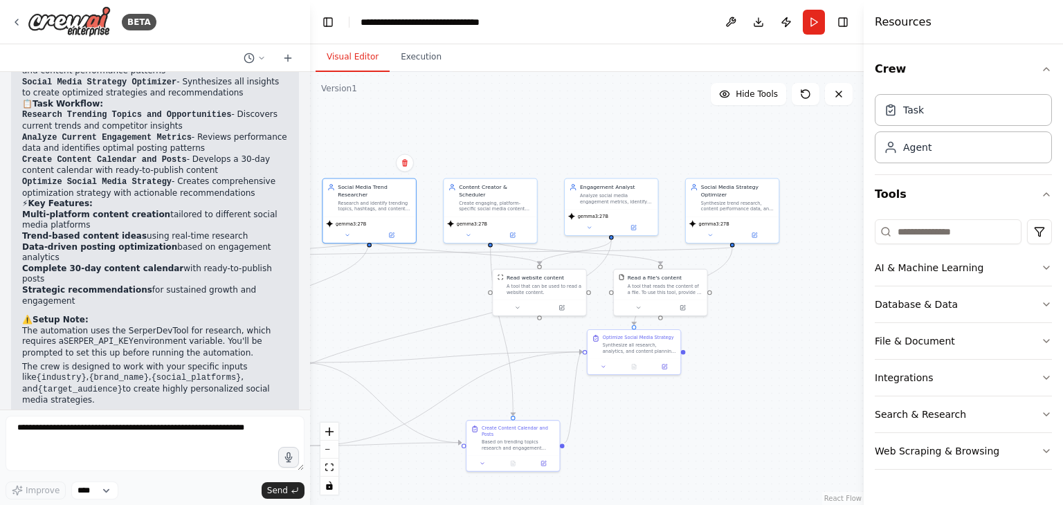
drag, startPoint x: 718, startPoint y: 139, endPoint x: 777, endPoint y: 131, distance: 60.1
click at [777, 131] on div ".deletable-edge-delete-btn { width: 20px; height: 20px; border: 0px solid #ffff…" at bounding box center [587, 288] width 554 height 433
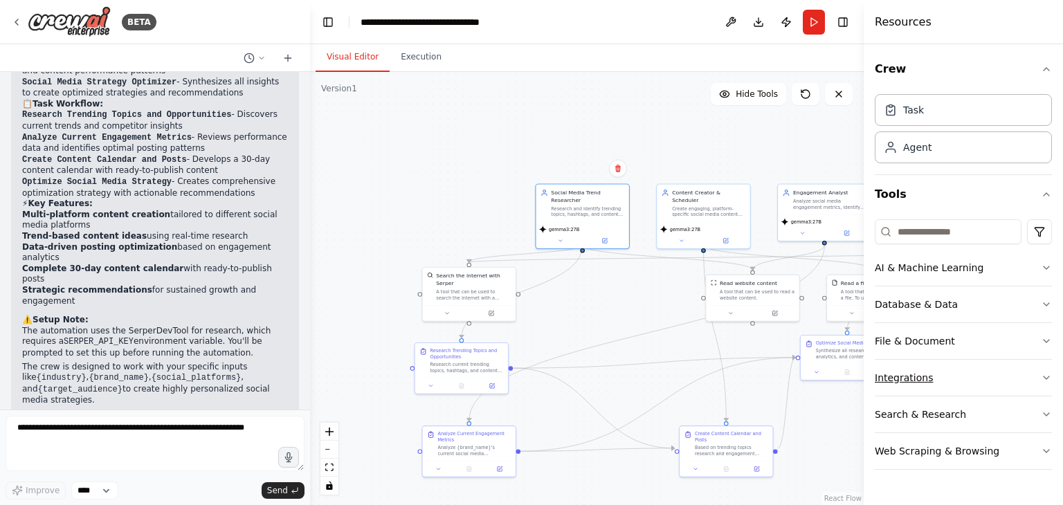
click at [938, 383] on button "Integrations" at bounding box center [963, 378] width 177 height 36
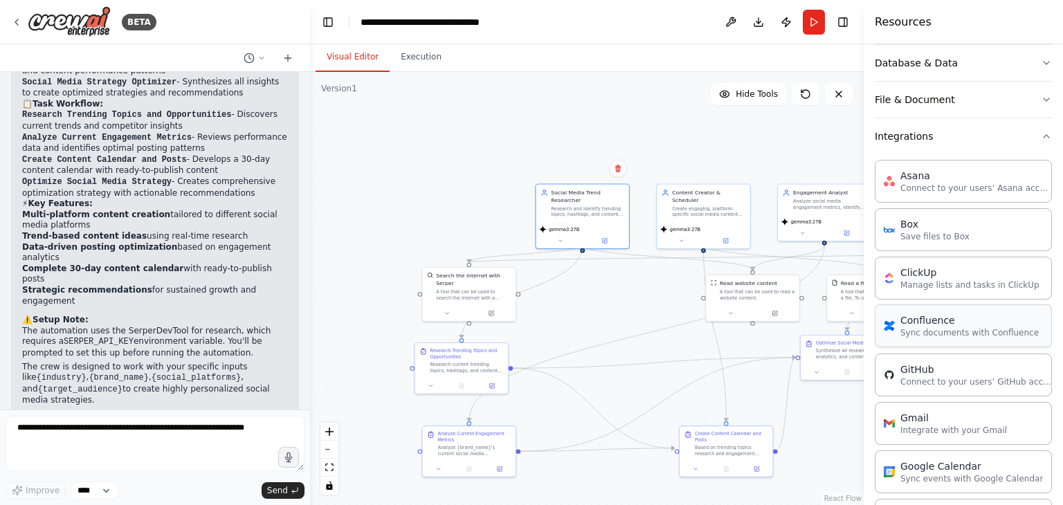
scroll to position [0, 0]
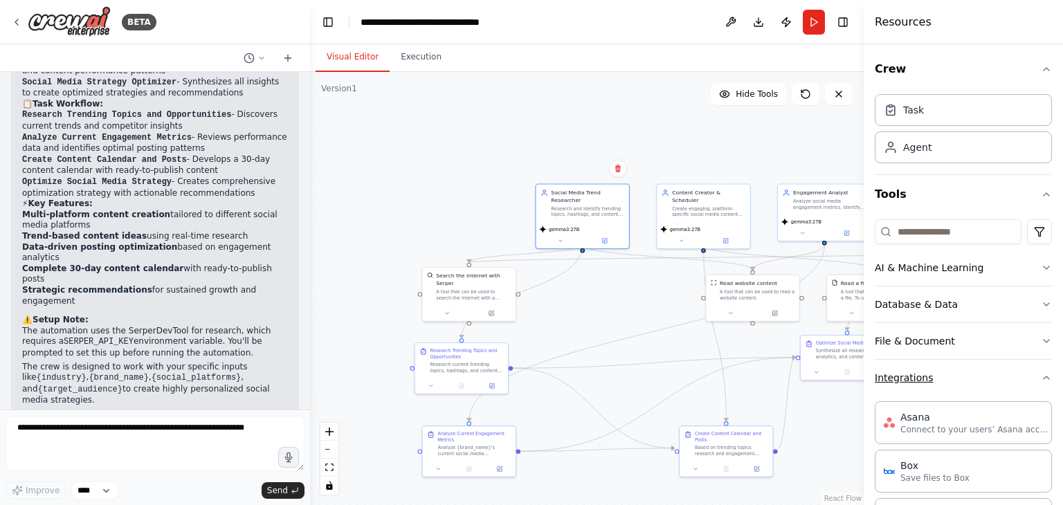
click at [1019, 385] on button "Integrations" at bounding box center [963, 378] width 177 height 36
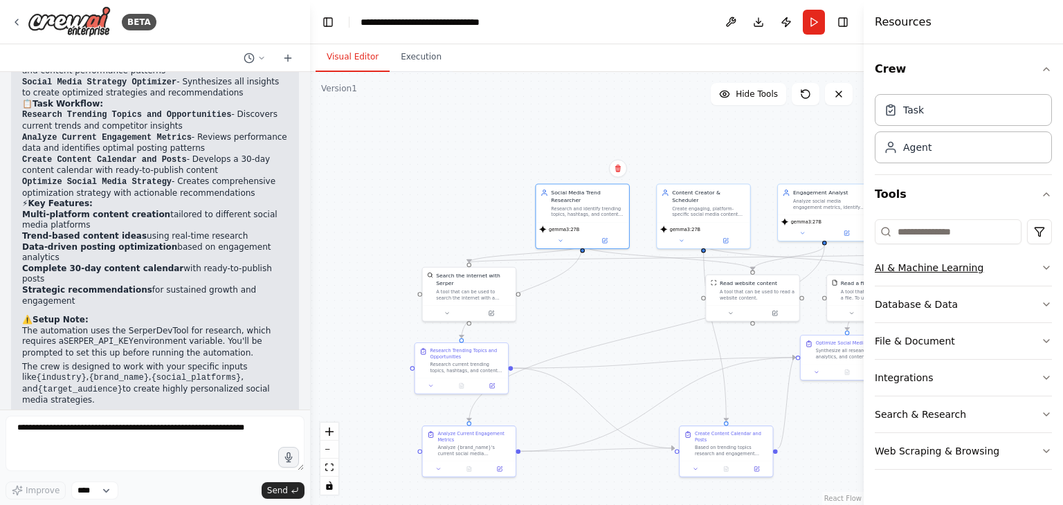
drag, startPoint x: 958, startPoint y: 298, endPoint x: 974, endPoint y: 272, distance: 30.7
click at [974, 272] on div "AI & Machine Learning Database & Data File & Document Integrations Search & Res…" at bounding box center [963, 360] width 177 height 220
click at [974, 272] on button "AI & Machine Learning" at bounding box center [963, 268] width 177 height 36
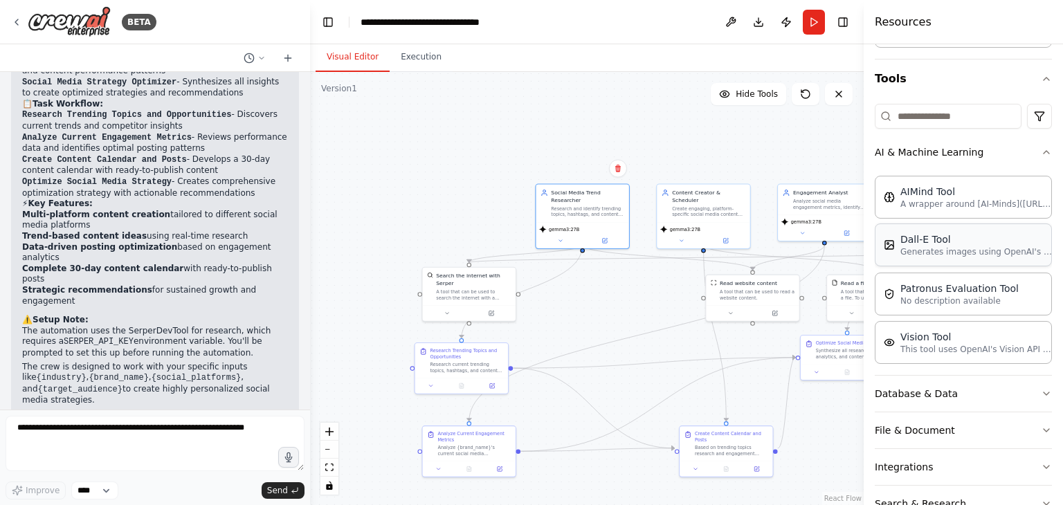
scroll to position [111, 0]
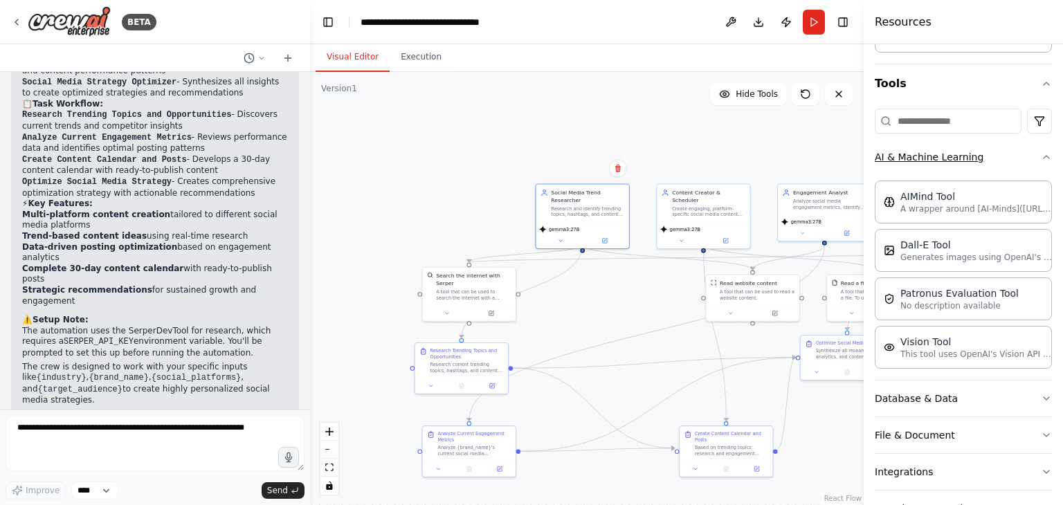
click at [966, 171] on button "AI & Machine Learning" at bounding box center [963, 157] width 177 height 36
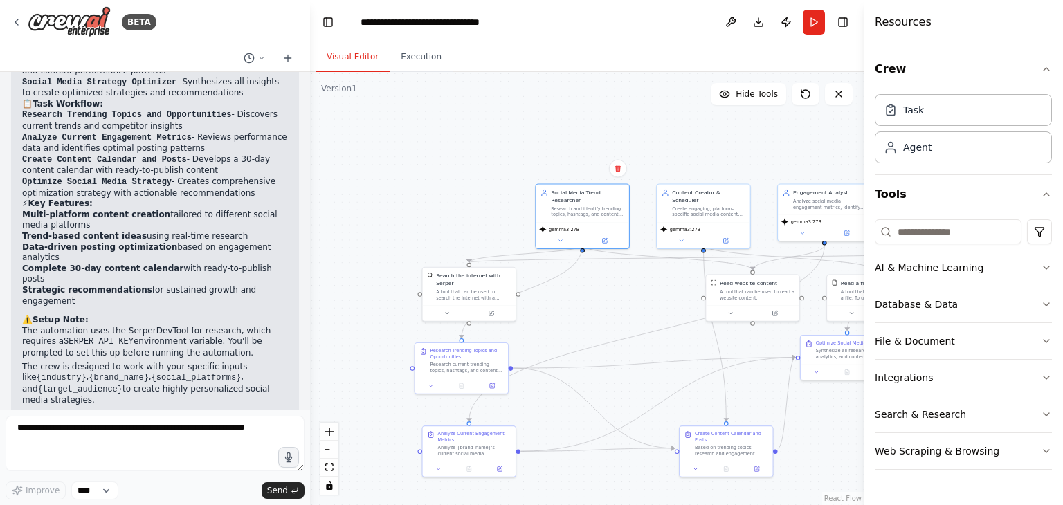
click at [958, 289] on button "Database & Data" at bounding box center [963, 305] width 177 height 36
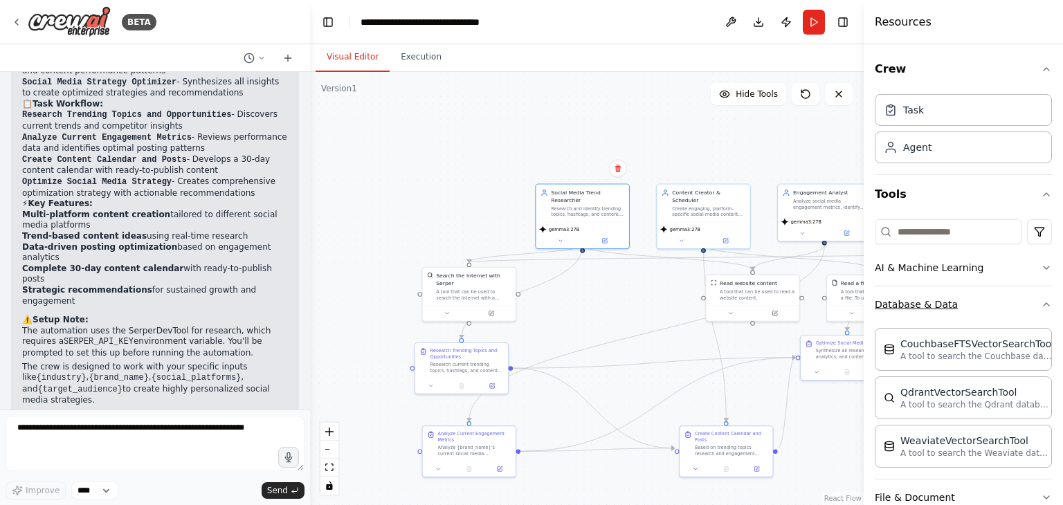
click at [952, 300] on button "Database & Data" at bounding box center [963, 305] width 177 height 36
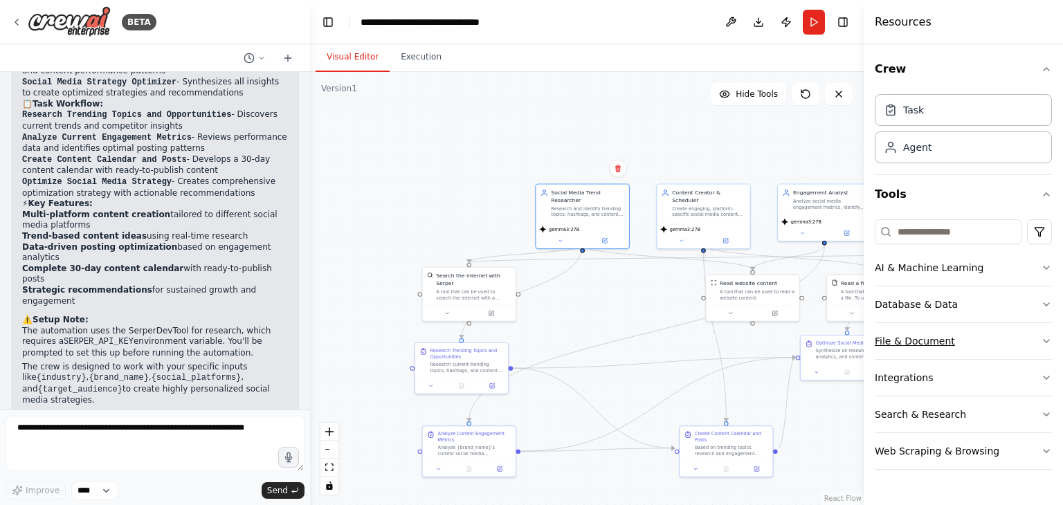
click at [938, 341] on button "File & Document" at bounding box center [963, 341] width 177 height 36
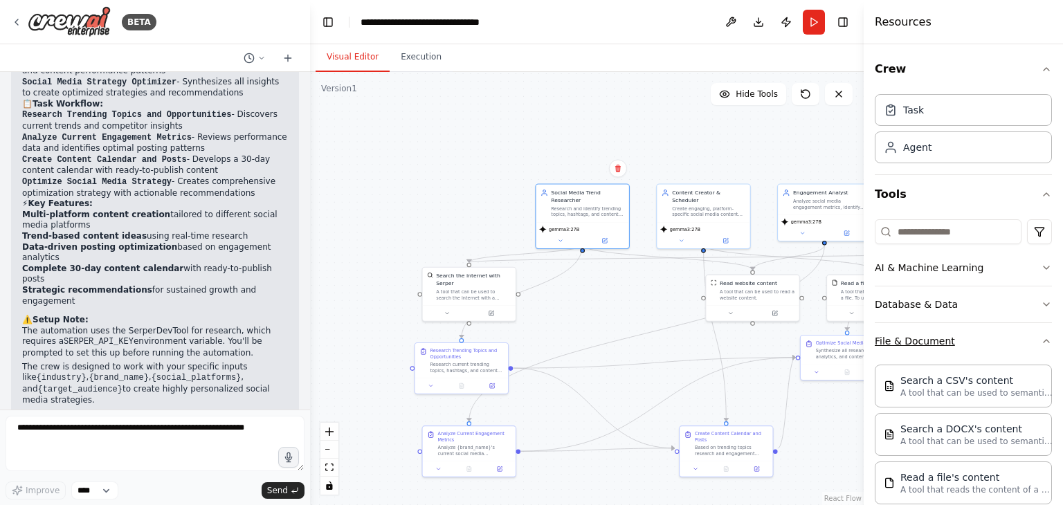
click at [938, 341] on button "File & Document" at bounding box center [963, 341] width 177 height 36
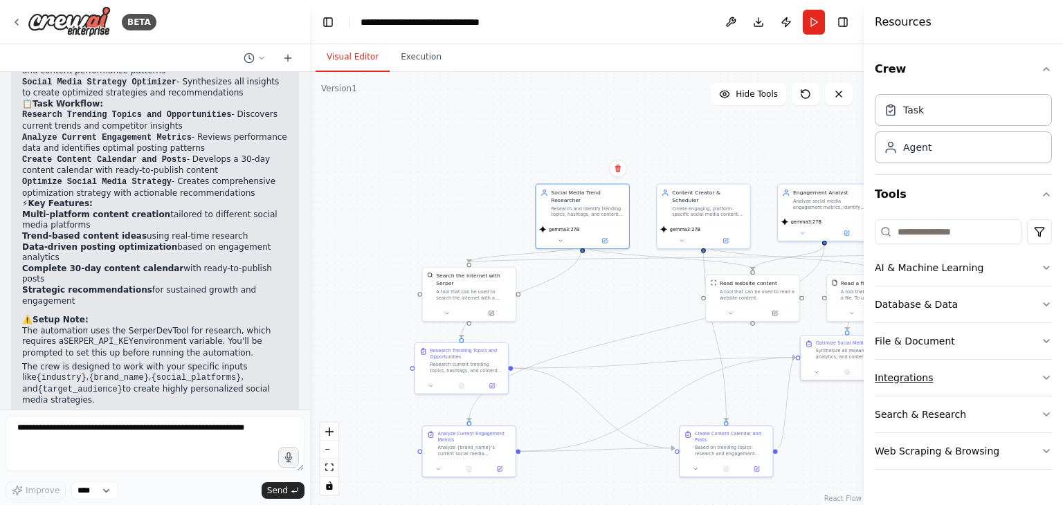
click at [932, 366] on button "Integrations" at bounding box center [963, 378] width 177 height 36
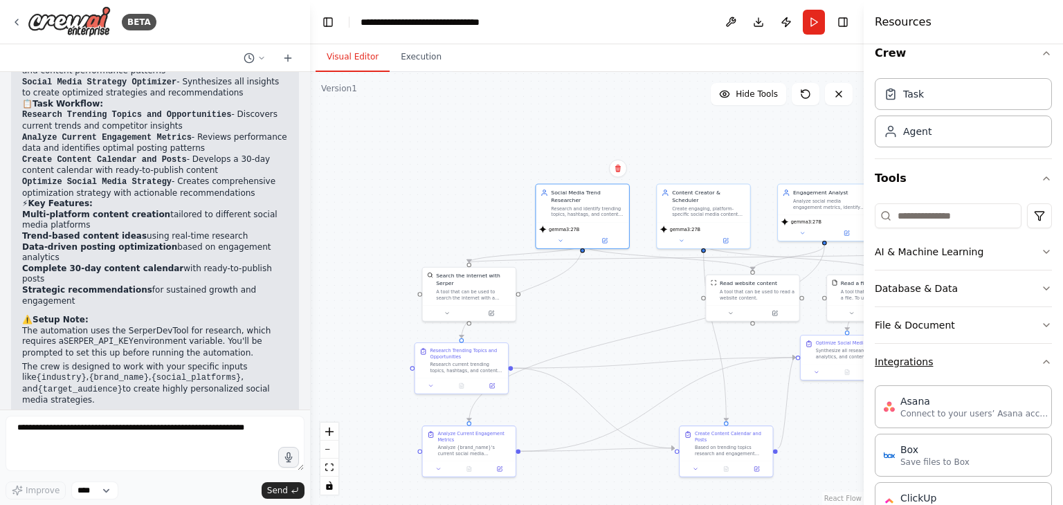
scroll to position [2, 0]
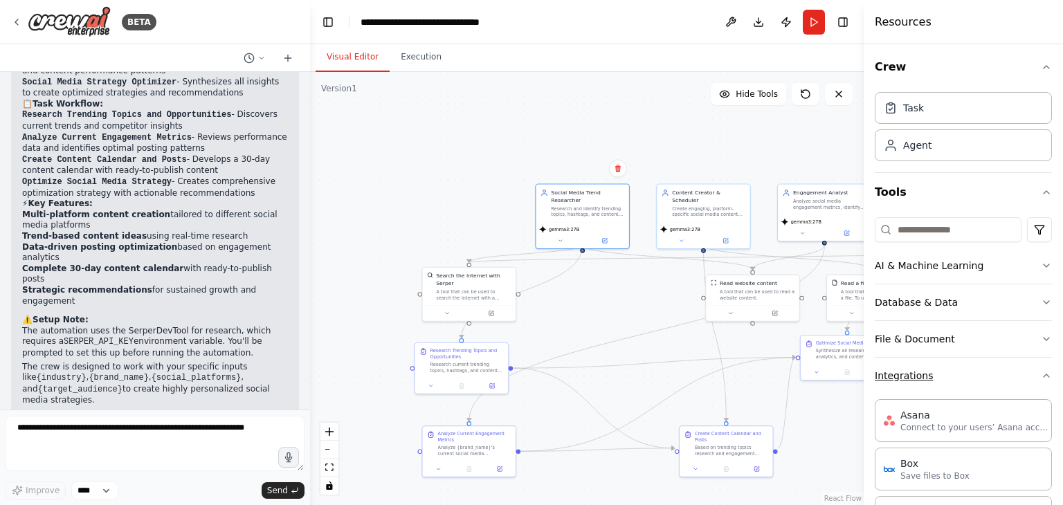
click at [923, 366] on button "Integrations" at bounding box center [963, 376] width 177 height 36
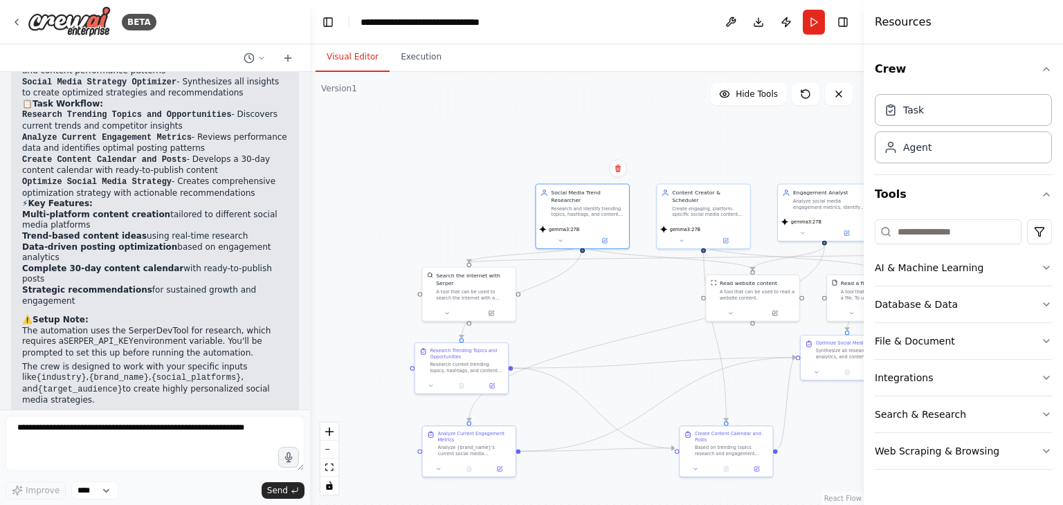
click at [641, 134] on div ".deletable-edge-delete-btn { width: 20px; height: 20px; border: 0px solid #ffff…" at bounding box center [587, 288] width 554 height 433
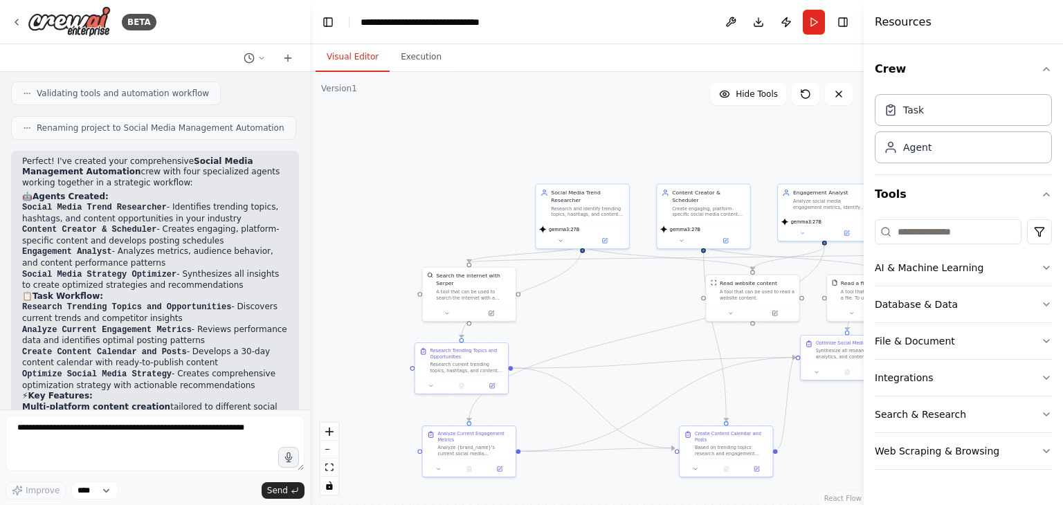
scroll to position [882, 0]
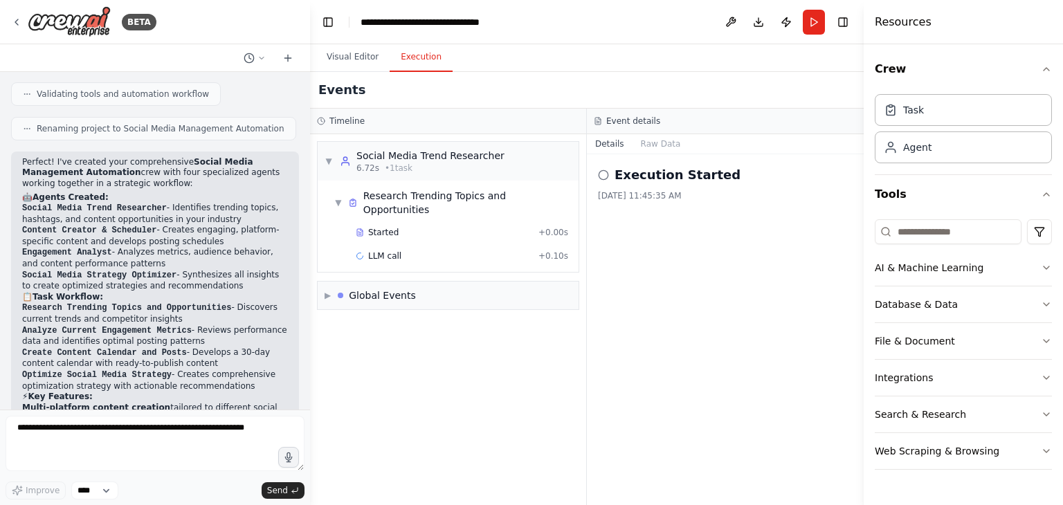
click at [406, 62] on button "Execution" at bounding box center [421, 57] width 63 height 29
click at [376, 247] on div "LLM call + 0.10s" at bounding box center [462, 256] width 222 height 21
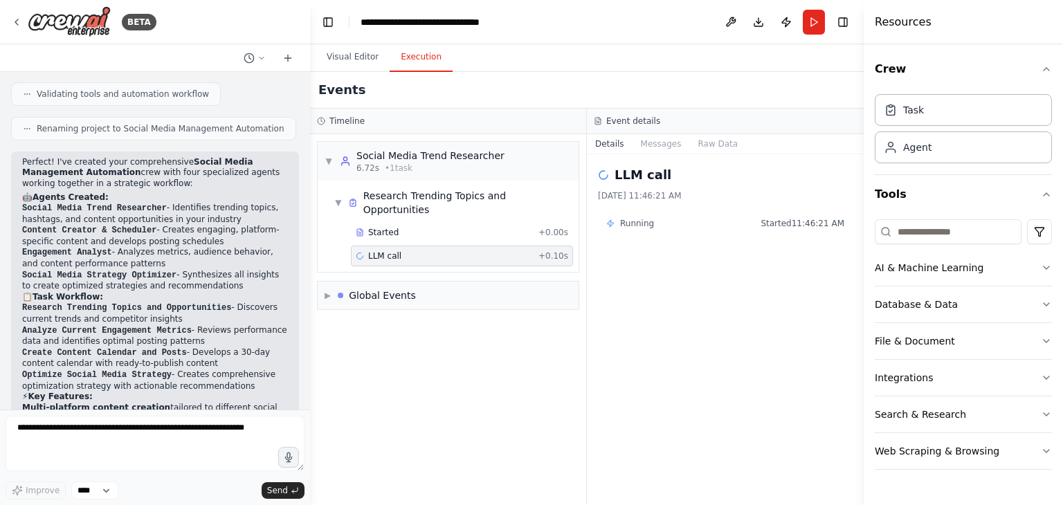
click at [633, 221] on span "Running" at bounding box center [637, 223] width 34 height 11
click at [496, 282] on div "▶ Global Events" at bounding box center [448, 296] width 261 height 28
click at [739, 26] on button at bounding box center [731, 22] width 22 height 25
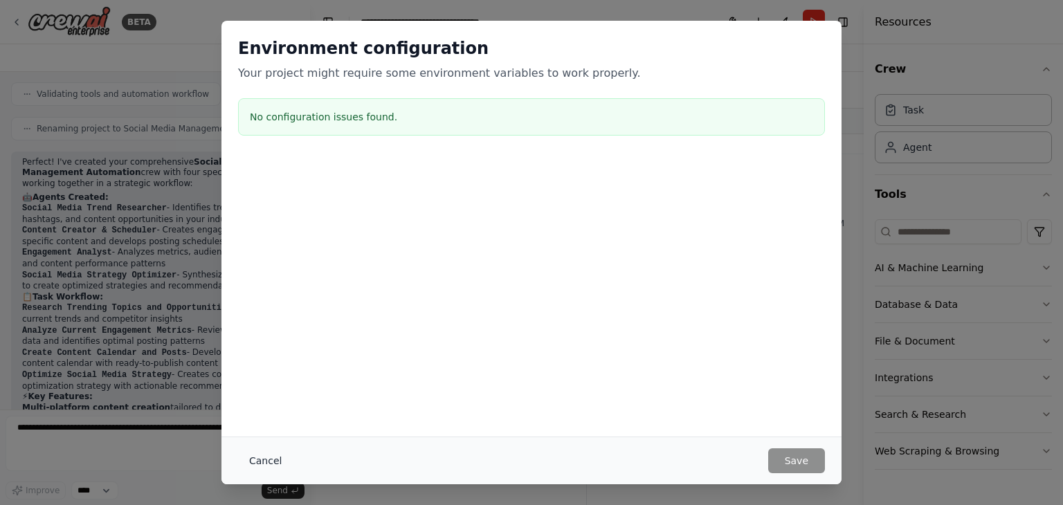
click at [262, 471] on button "Cancel" at bounding box center [265, 460] width 55 height 25
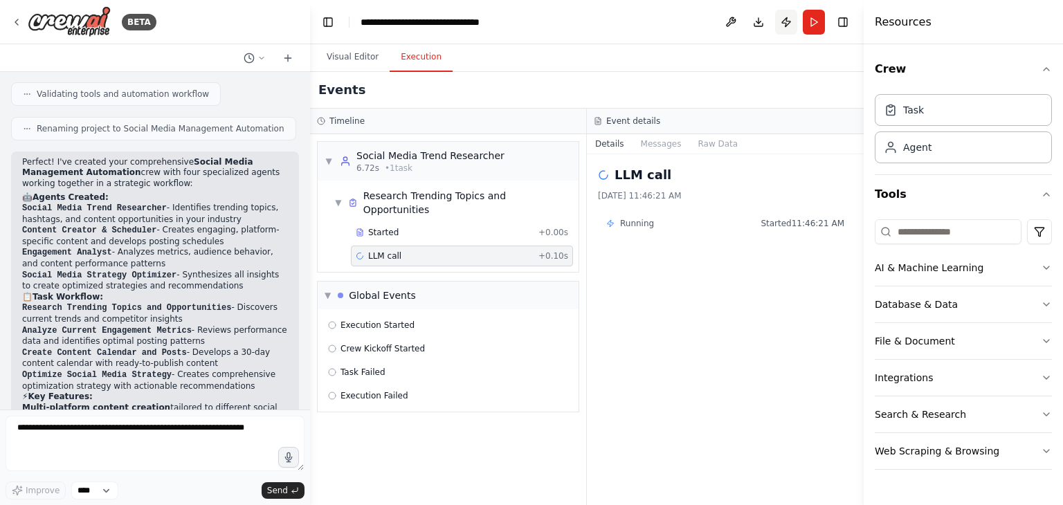
click at [784, 15] on button "Publish" at bounding box center [786, 22] width 22 height 25
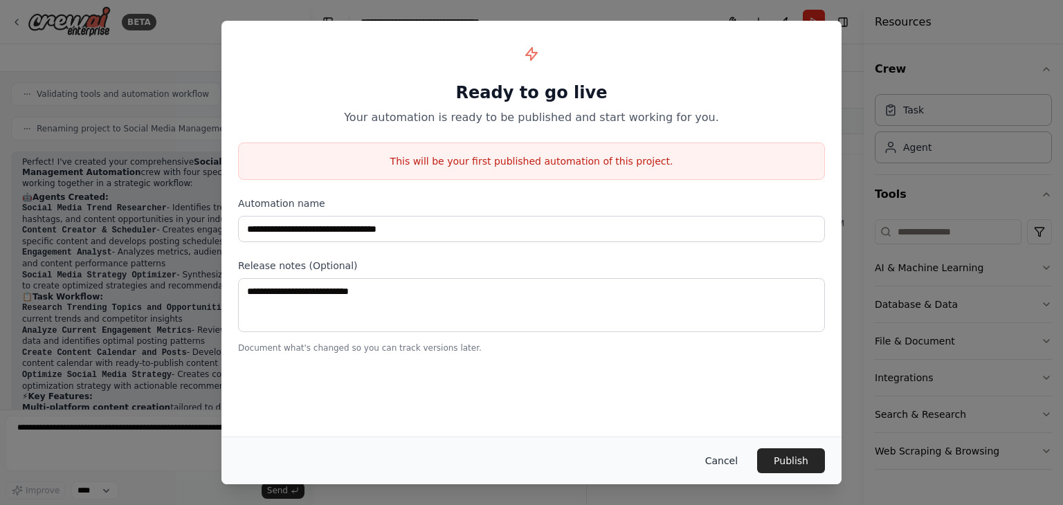
click at [730, 466] on button "Cancel" at bounding box center [721, 460] width 55 height 25
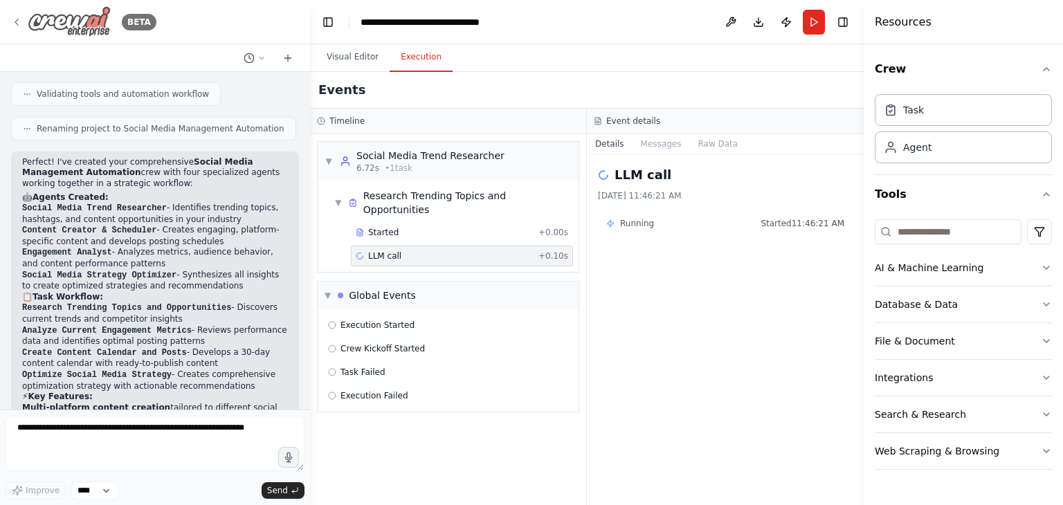
click at [14, 19] on icon at bounding box center [16, 22] width 11 height 11
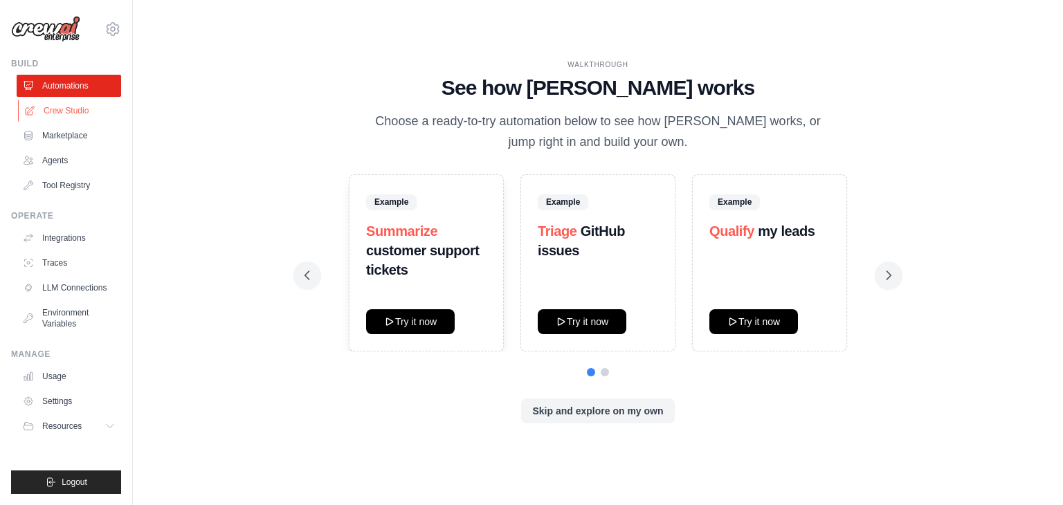
click at [58, 108] on link "Crew Studio" at bounding box center [70, 111] width 105 height 22
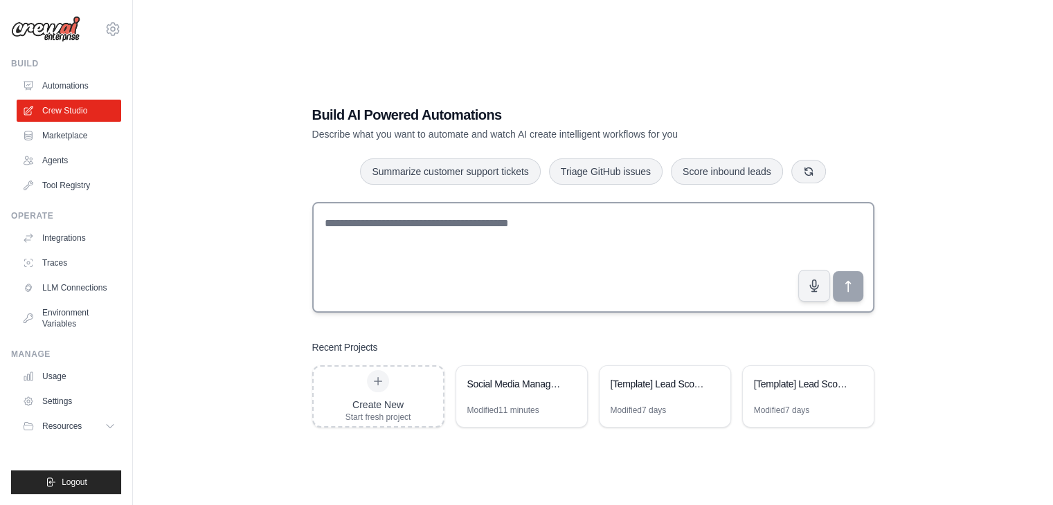
scroll to position [28, 0]
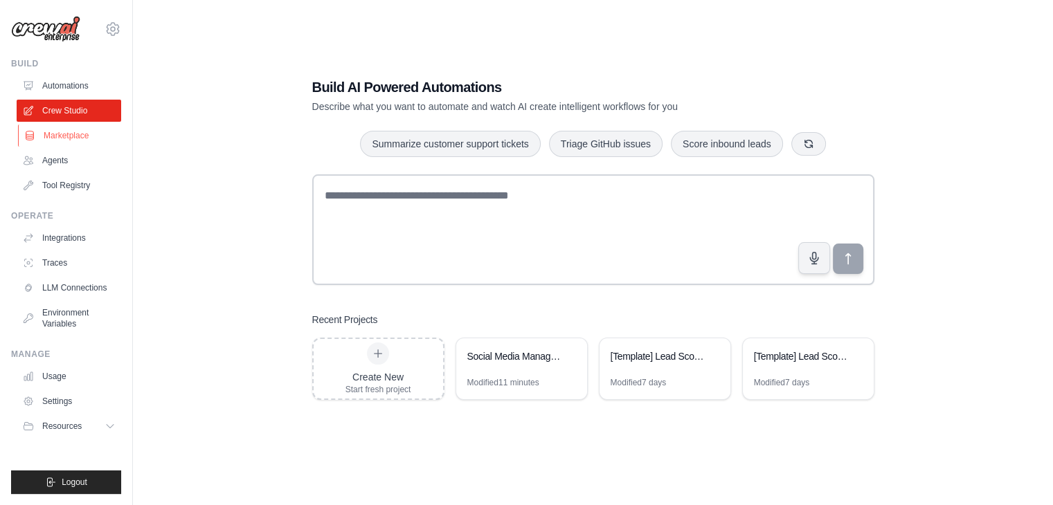
click at [45, 136] on link "Marketplace" at bounding box center [70, 136] width 105 height 22
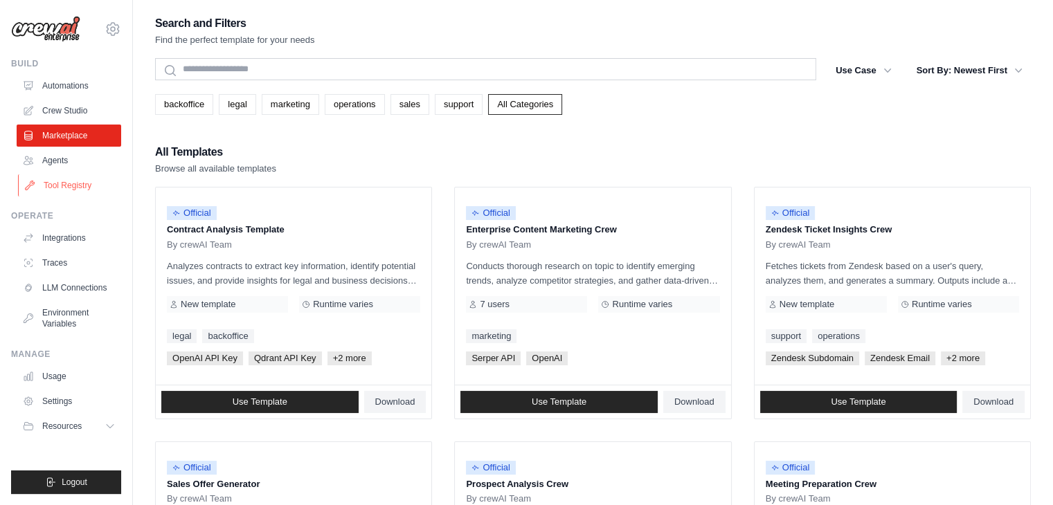
click at [60, 179] on link "Tool Registry" at bounding box center [70, 185] width 105 height 22
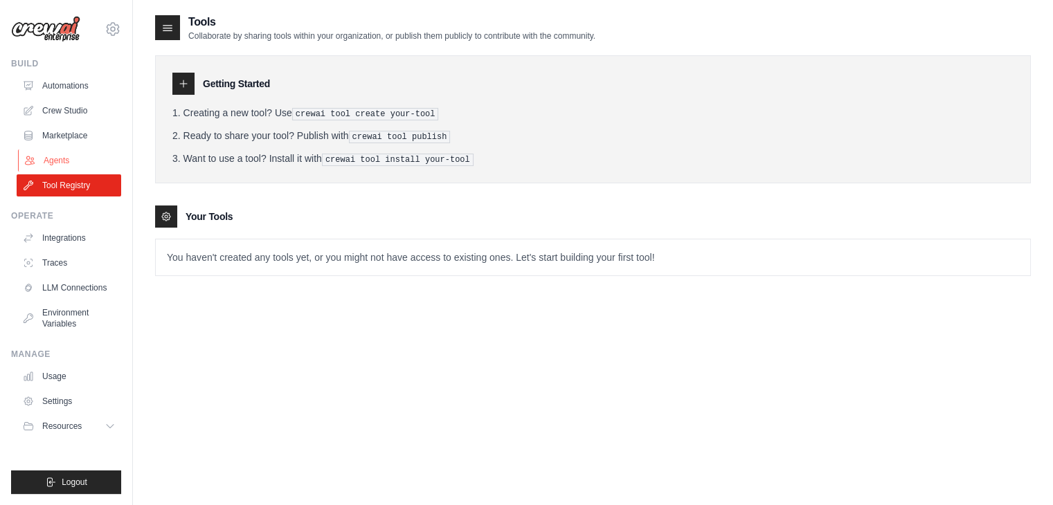
click at [58, 164] on link "Agents" at bounding box center [70, 160] width 105 height 22
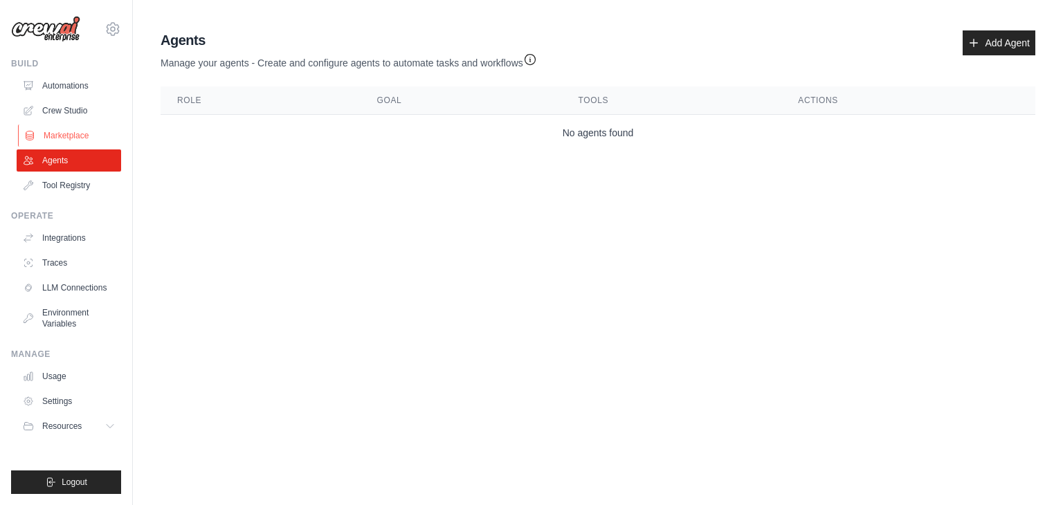
click at [74, 142] on link "Marketplace" at bounding box center [70, 136] width 105 height 22
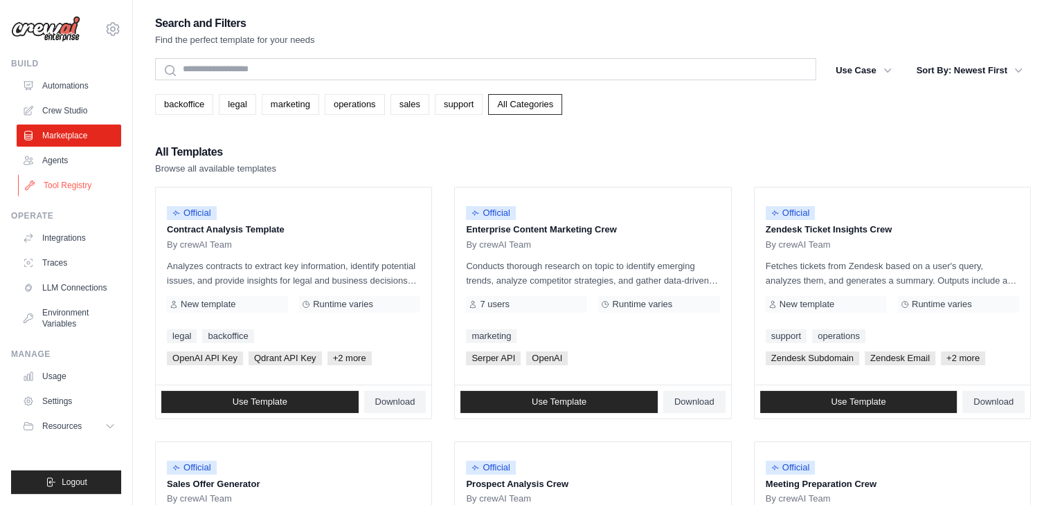
click at [82, 188] on link "Tool Registry" at bounding box center [70, 185] width 105 height 22
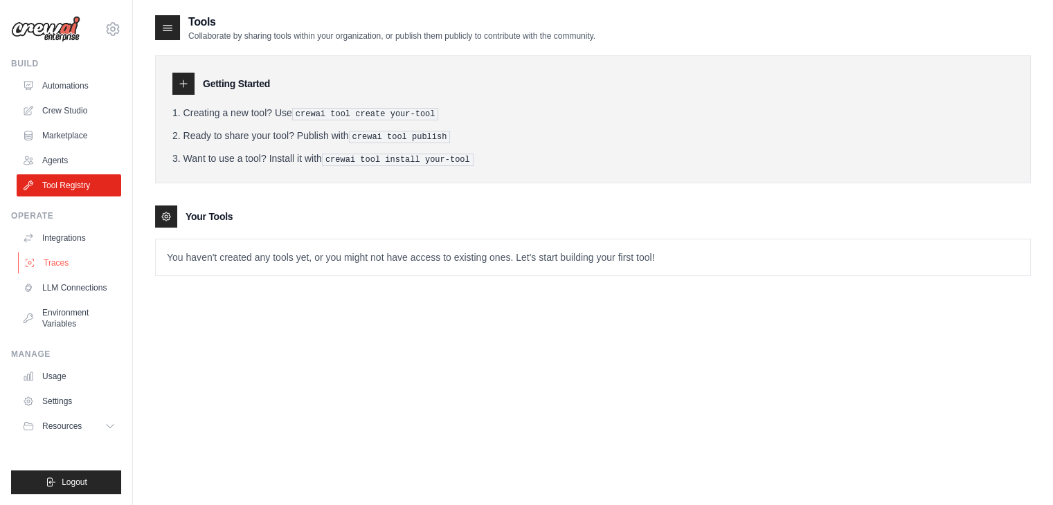
scroll to position [28, 0]
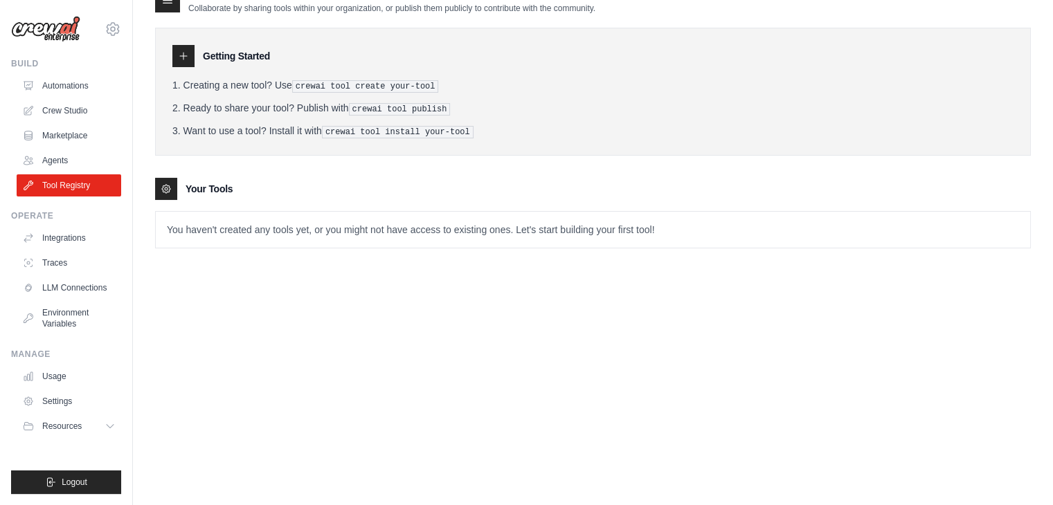
click at [53, 221] on div "Operate" at bounding box center [66, 215] width 110 height 11
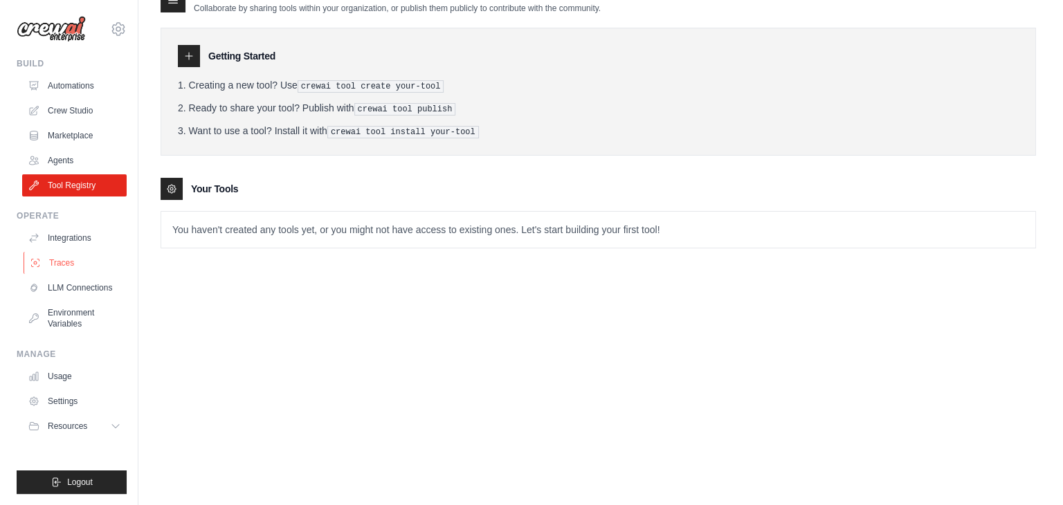
scroll to position [0, 0]
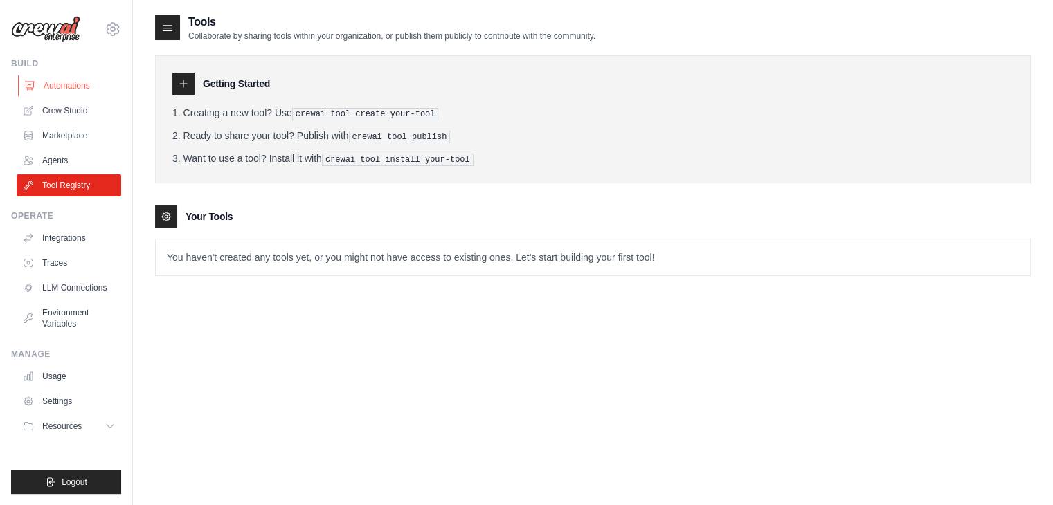
click at [39, 87] on link "Automations" at bounding box center [70, 86] width 105 height 22
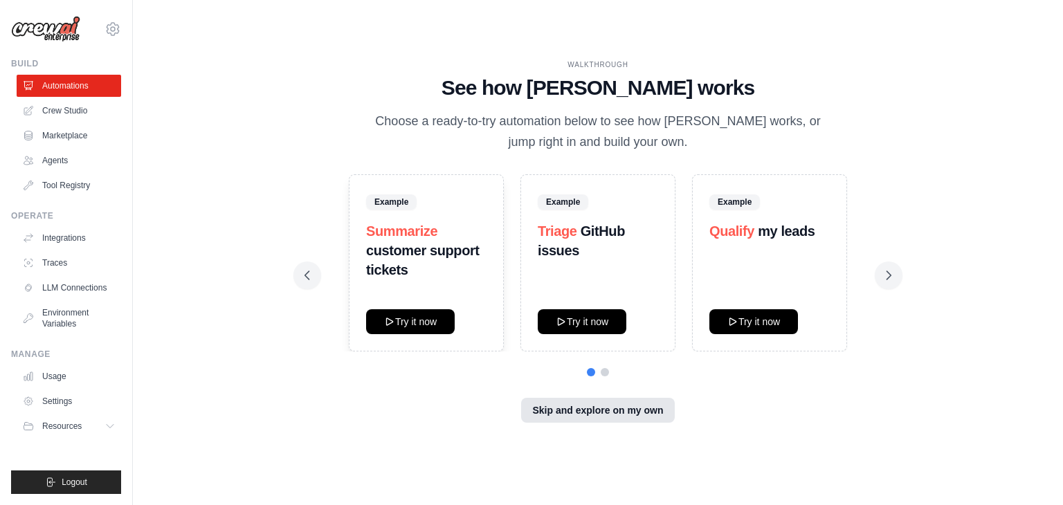
click at [601, 408] on button "Skip and explore on my own" at bounding box center [597, 410] width 153 height 25
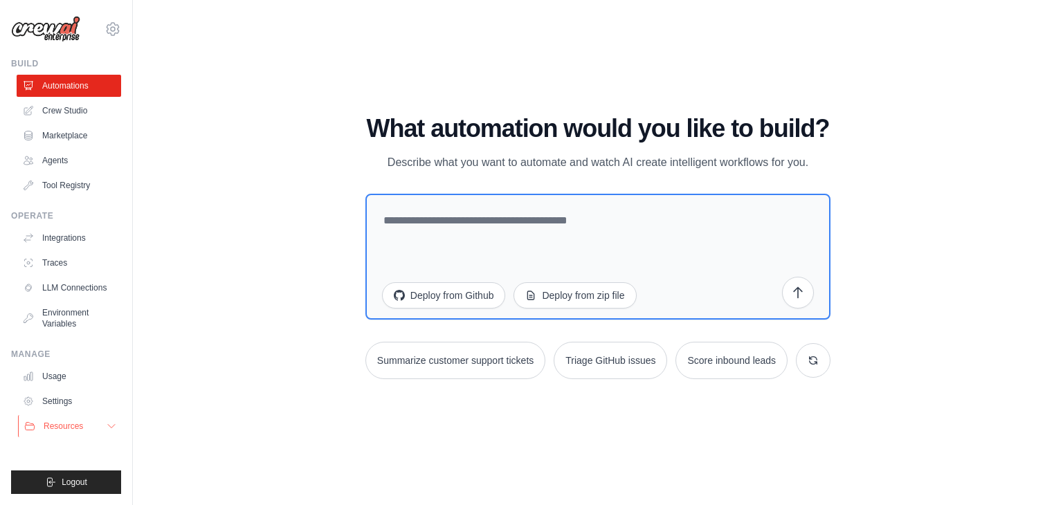
click at [87, 430] on button "Resources" at bounding box center [70, 426] width 105 height 22
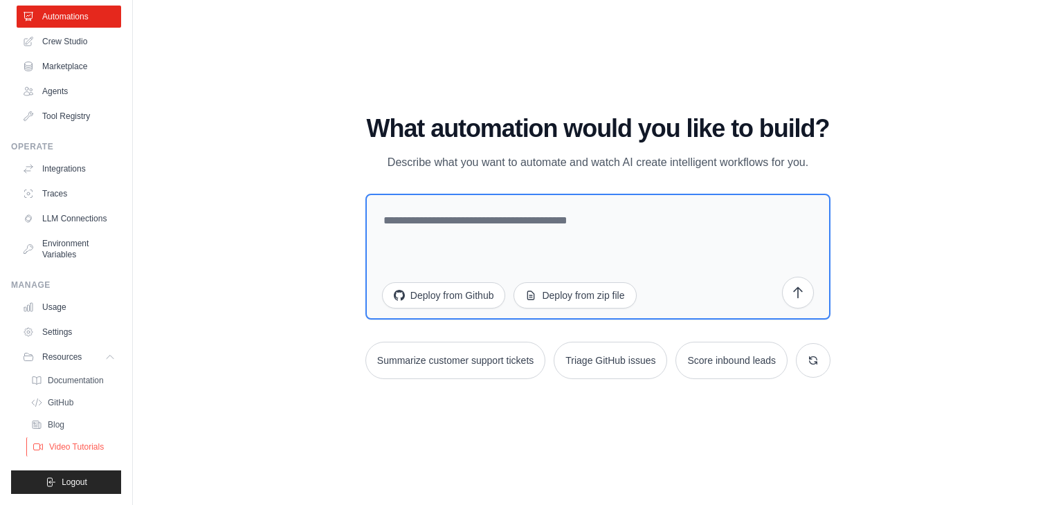
click at [65, 450] on span "Video Tutorials" at bounding box center [76, 447] width 55 height 11
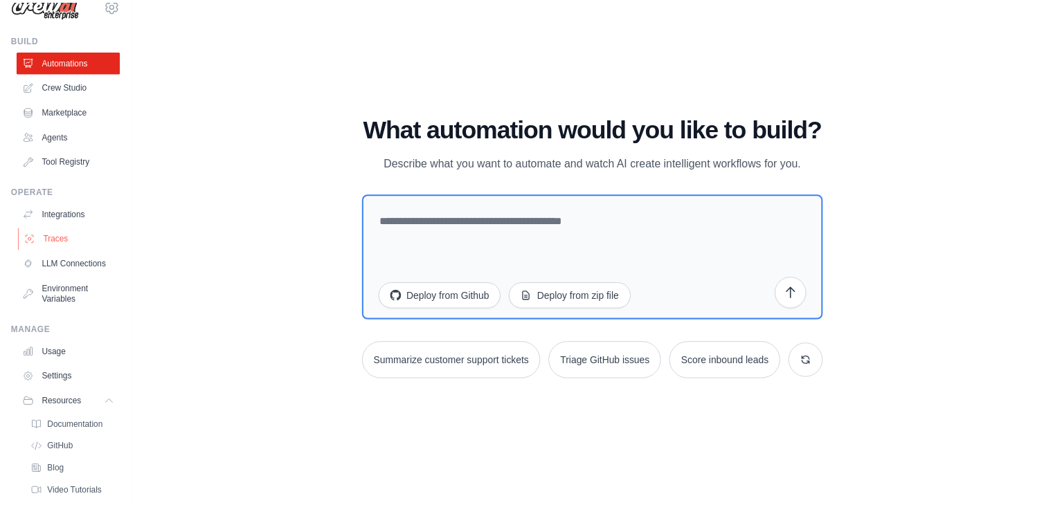
scroll to position [21, 0]
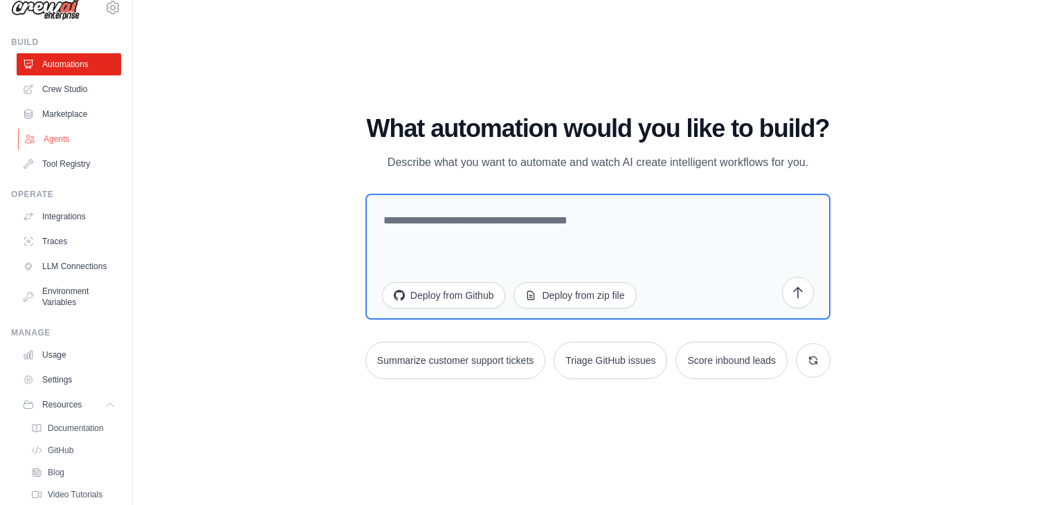
click at [51, 134] on link "Agents" at bounding box center [70, 139] width 105 height 22
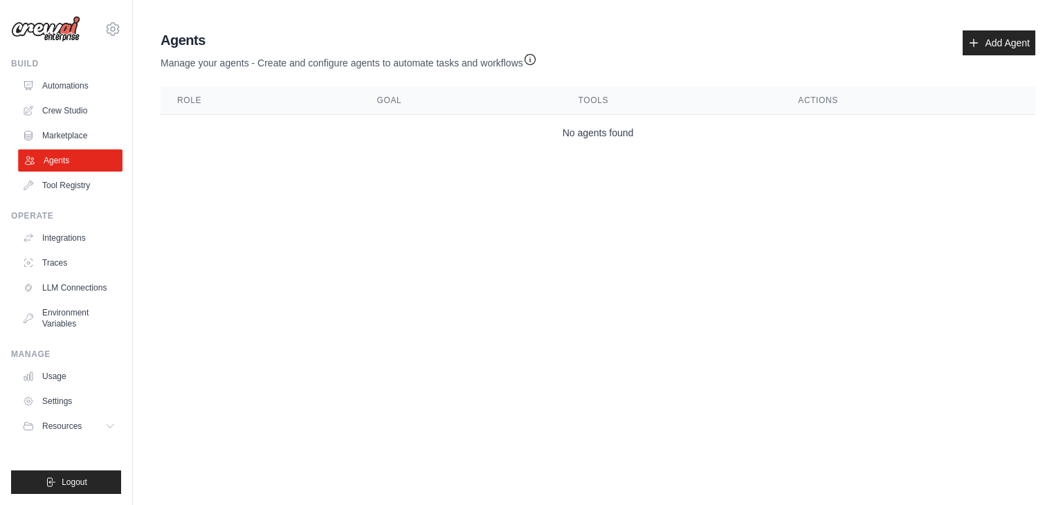
click at [64, 167] on link "Agents" at bounding box center [70, 160] width 105 height 22
click at [55, 194] on link "Tool Registry" at bounding box center [70, 185] width 105 height 22
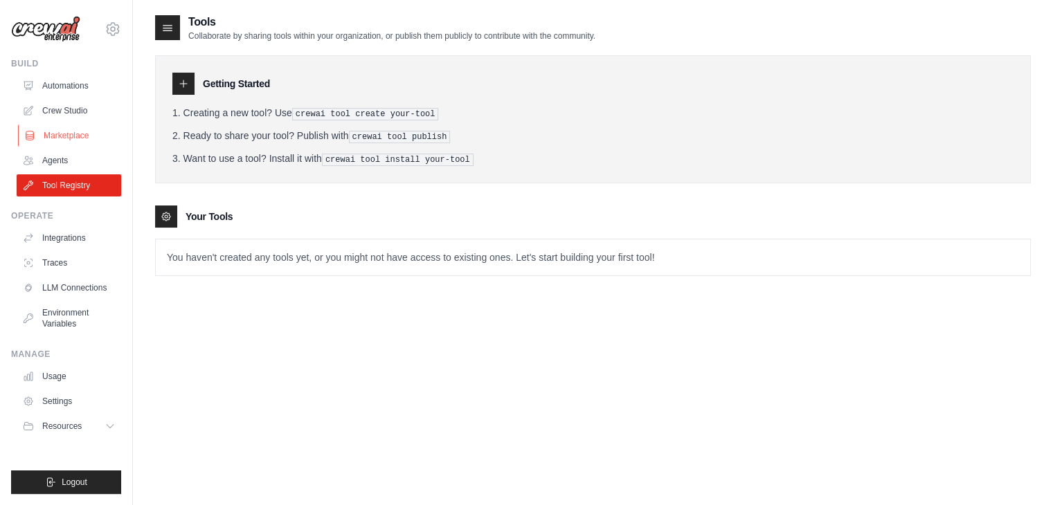
click at [71, 145] on link "Marketplace" at bounding box center [70, 136] width 105 height 22
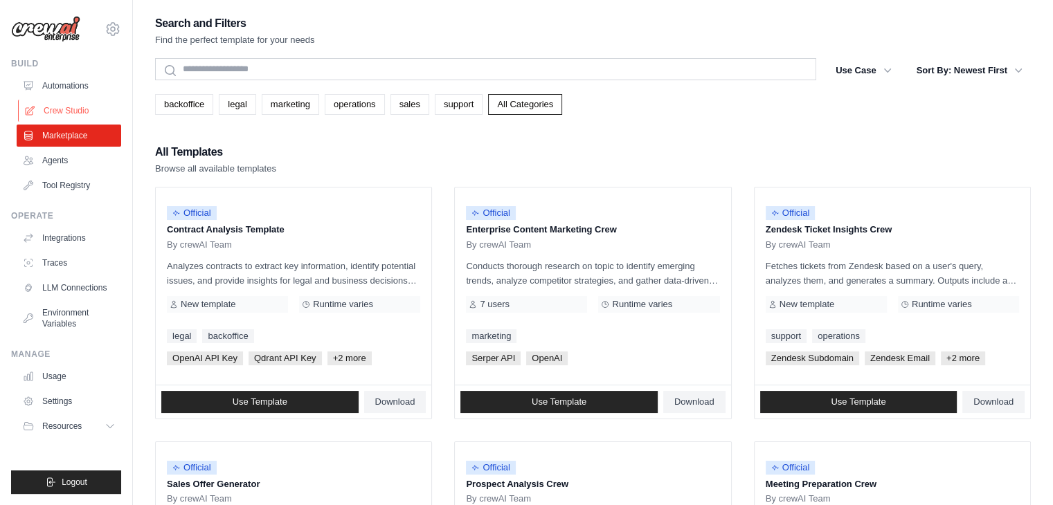
click at [53, 108] on link "Crew Studio" at bounding box center [70, 111] width 105 height 22
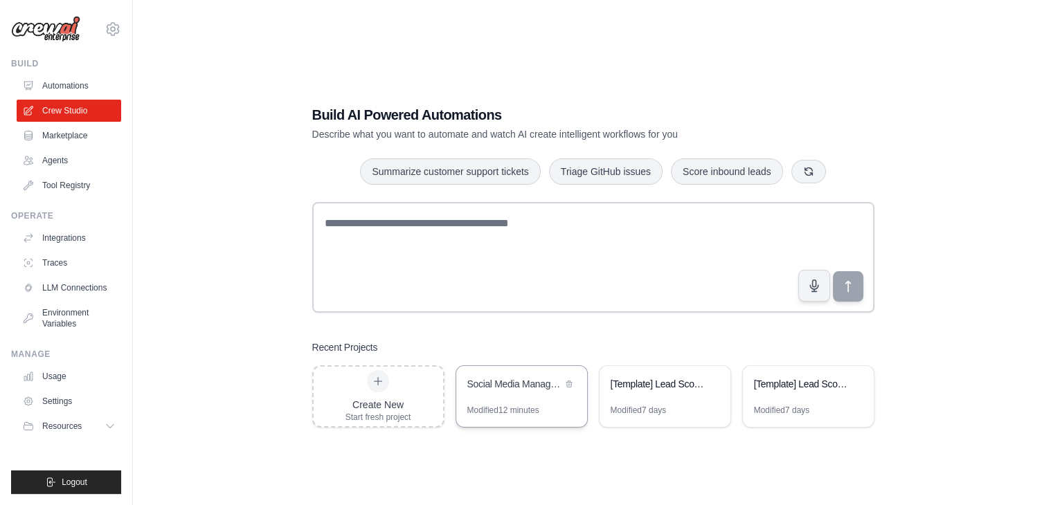
click at [526, 416] on div "Modified 12 minutes" at bounding box center [521, 416] width 131 height 22
click at [67, 377] on link "Usage" at bounding box center [70, 376] width 105 height 22
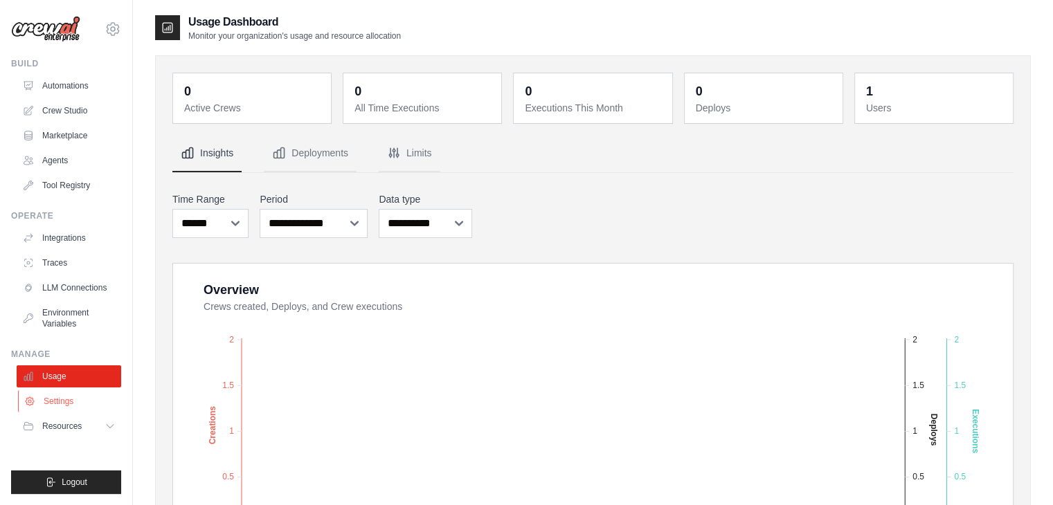
click at [89, 391] on link "Settings" at bounding box center [70, 401] width 105 height 22
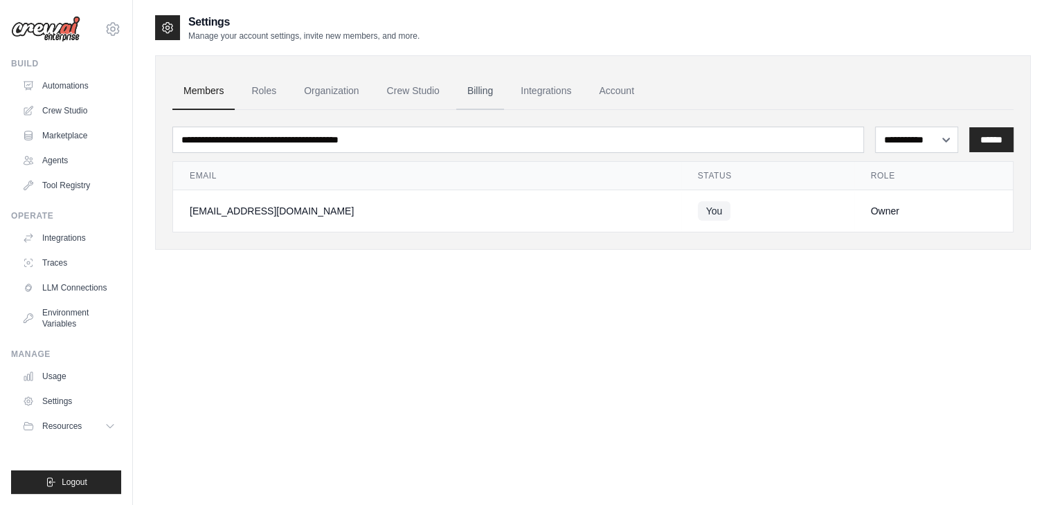
click at [475, 95] on link "Billing" at bounding box center [480, 91] width 48 height 37
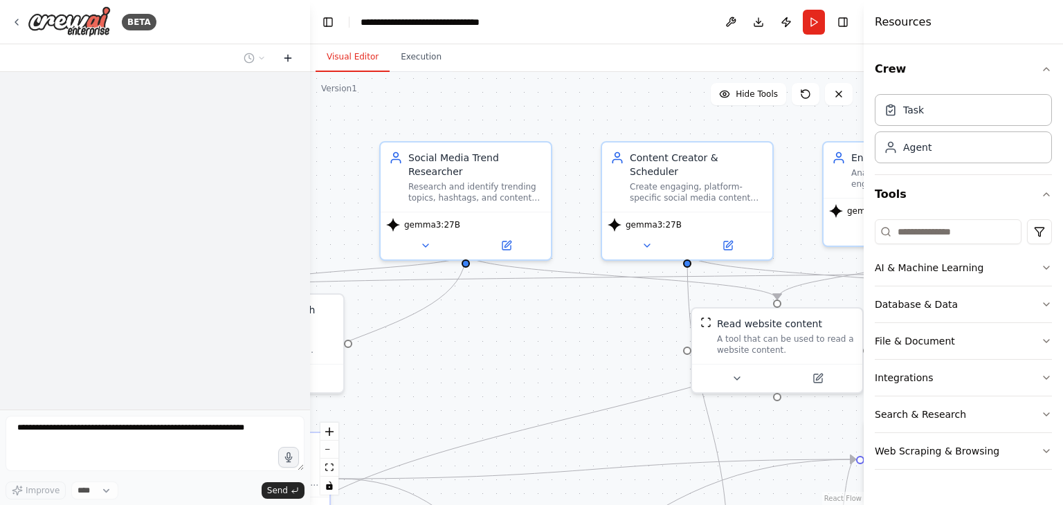
click at [282, 59] on icon at bounding box center [287, 58] width 11 height 11
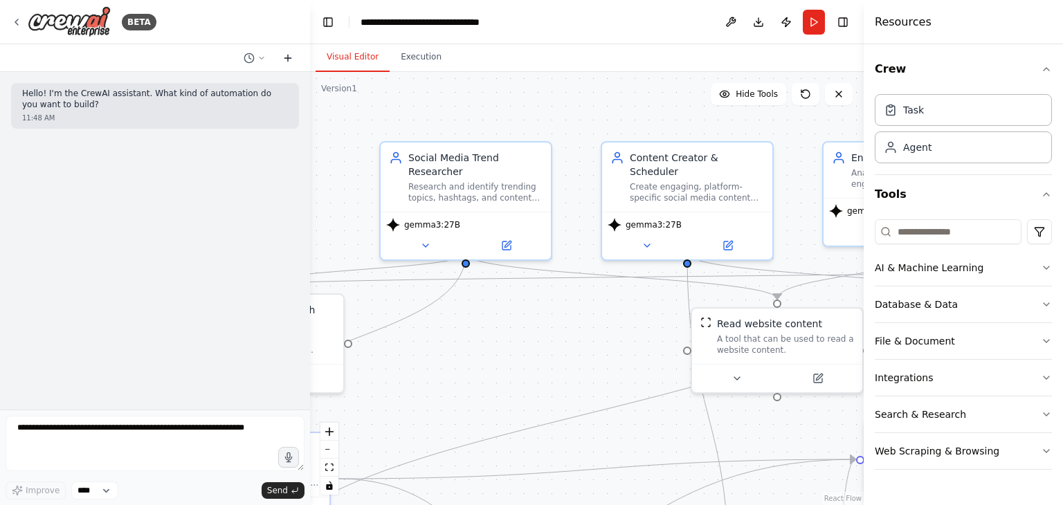
click at [288, 56] on icon at bounding box center [287, 58] width 11 height 11
click at [839, 18] on button "Toggle Right Sidebar" at bounding box center [842, 21] width 19 height 19
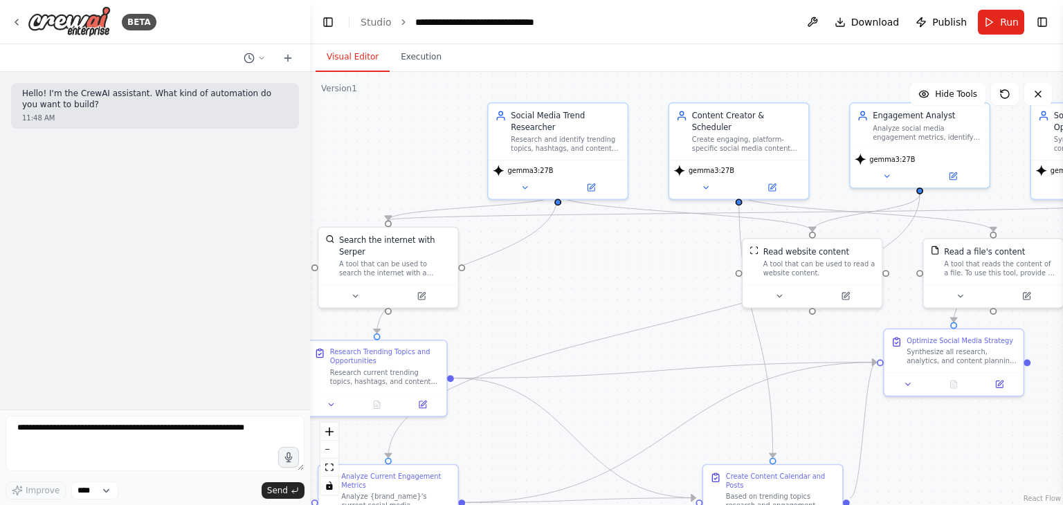
drag, startPoint x: 556, startPoint y: 354, endPoint x: 615, endPoint y: 297, distance: 81.2
click at [615, 297] on div ".deletable-edge-delete-btn { width: 20px; height: 20px; border: 0px solid #ffff…" at bounding box center [686, 288] width 753 height 433
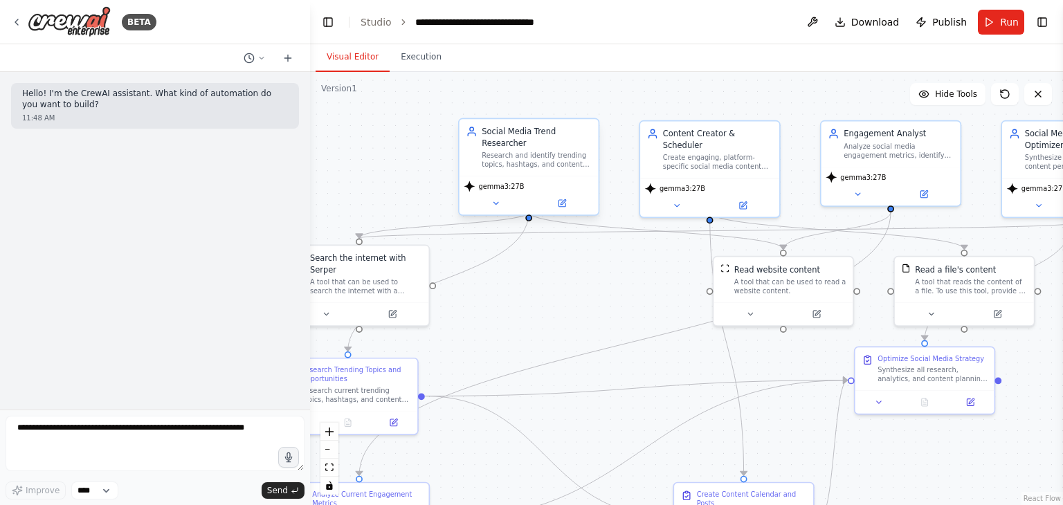
click at [534, 181] on div "gemma3:27B" at bounding box center [529, 195] width 139 height 39
click at [572, 203] on div "gemma3:27B" at bounding box center [529, 195] width 139 height 39
click at [559, 200] on icon at bounding box center [562, 203] width 7 height 7
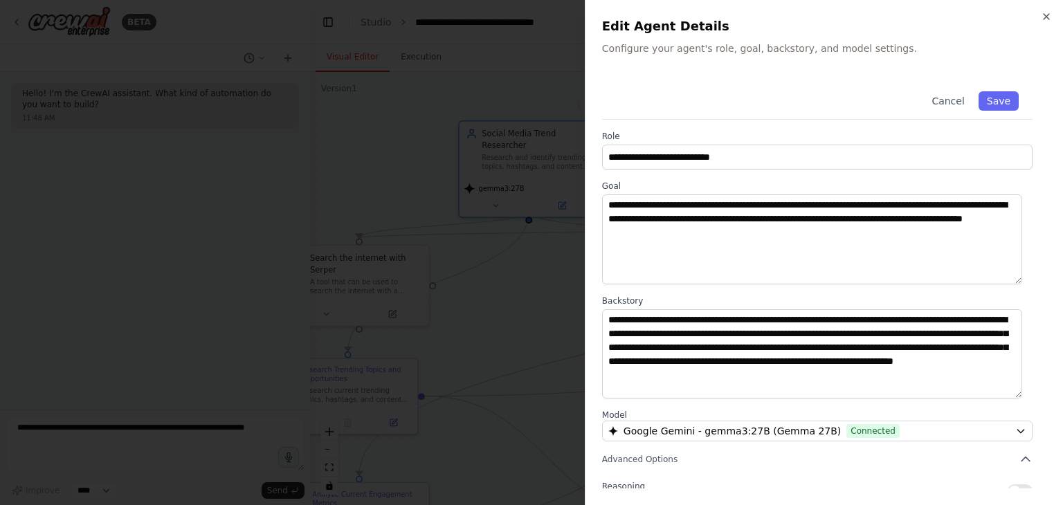
scroll to position [120, 0]
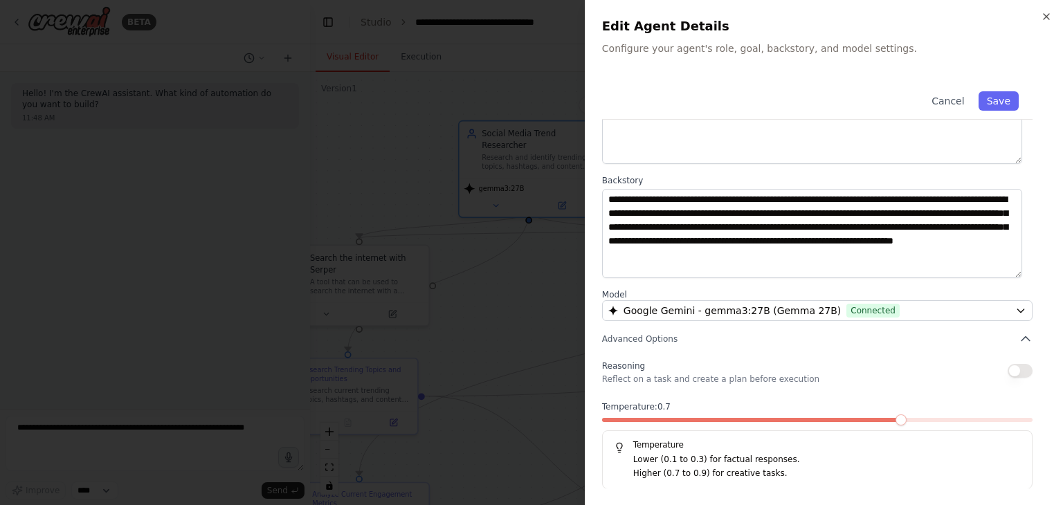
click at [854, 298] on label "Model" at bounding box center [817, 294] width 430 height 11
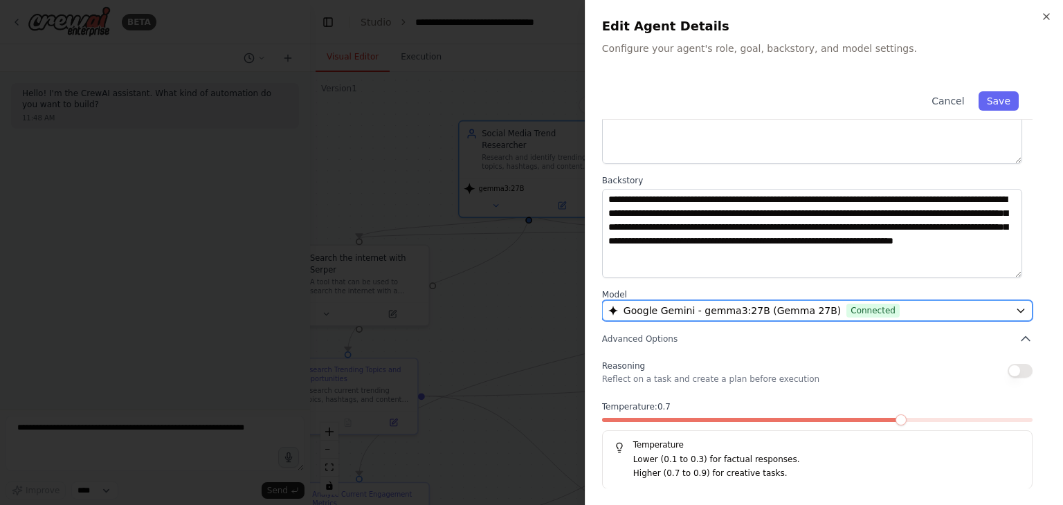
click at [857, 315] on span "Connected" at bounding box center [872, 311] width 53 height 14
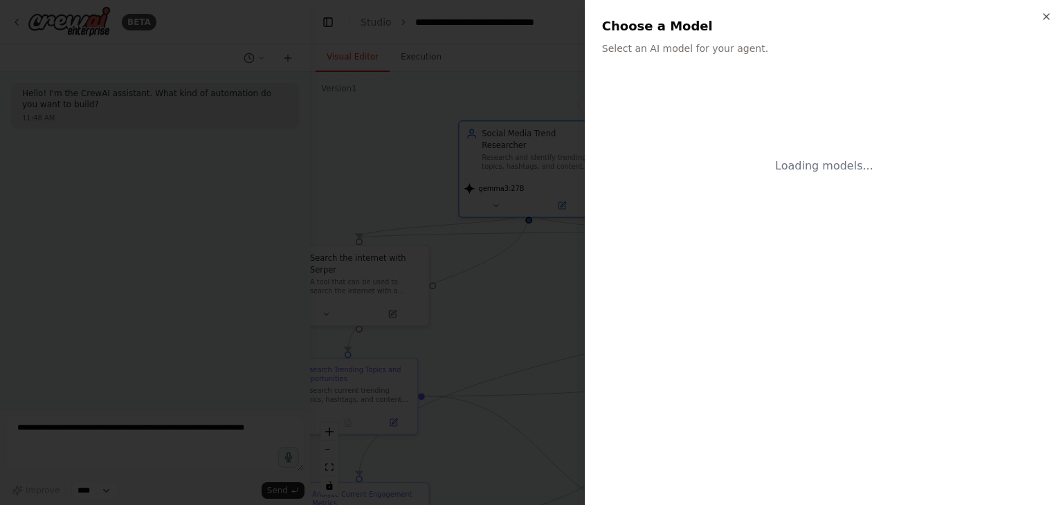
scroll to position [0, 0]
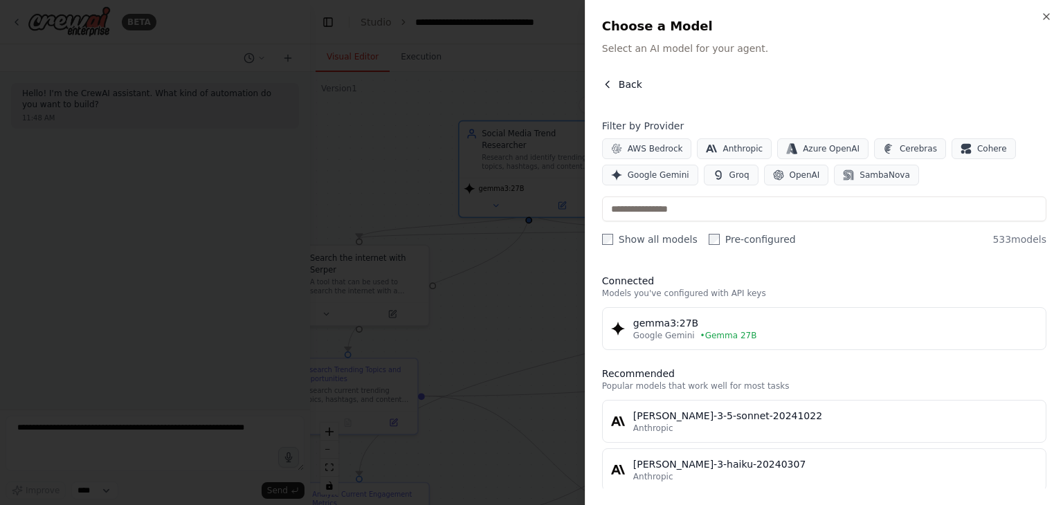
click at [609, 79] on icon "button" at bounding box center [607, 84] width 11 height 11
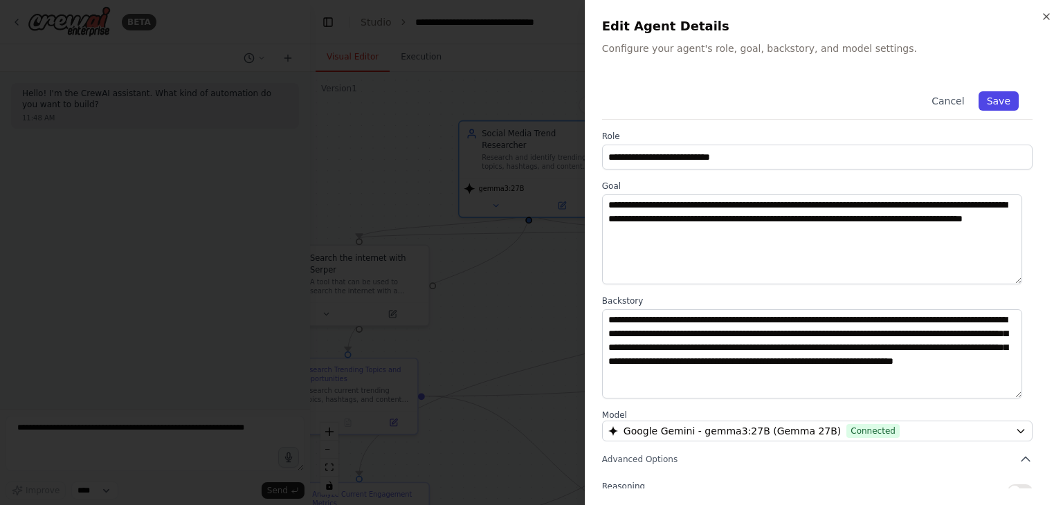
click at [989, 100] on button "Save" at bounding box center [999, 100] width 40 height 19
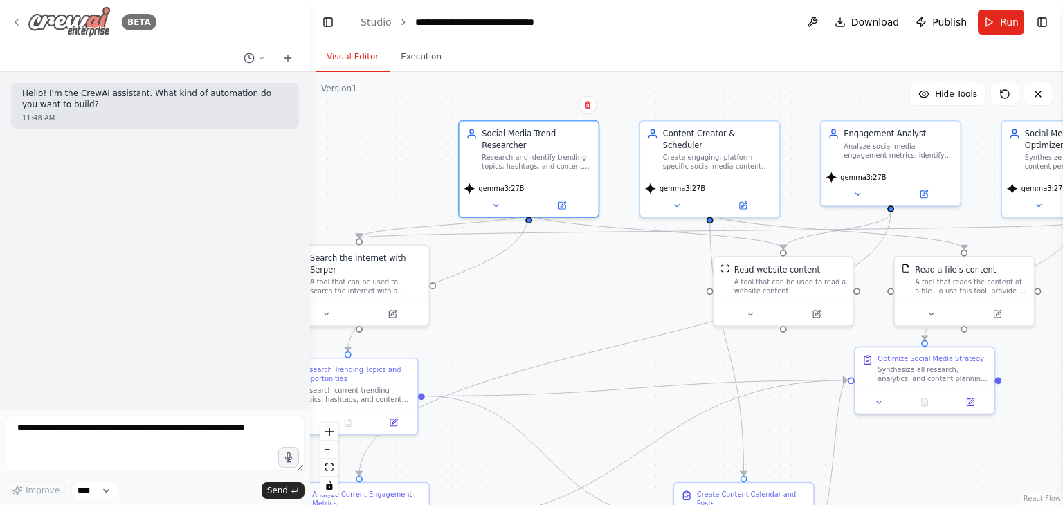
click at [15, 21] on icon at bounding box center [16, 22] width 11 height 11
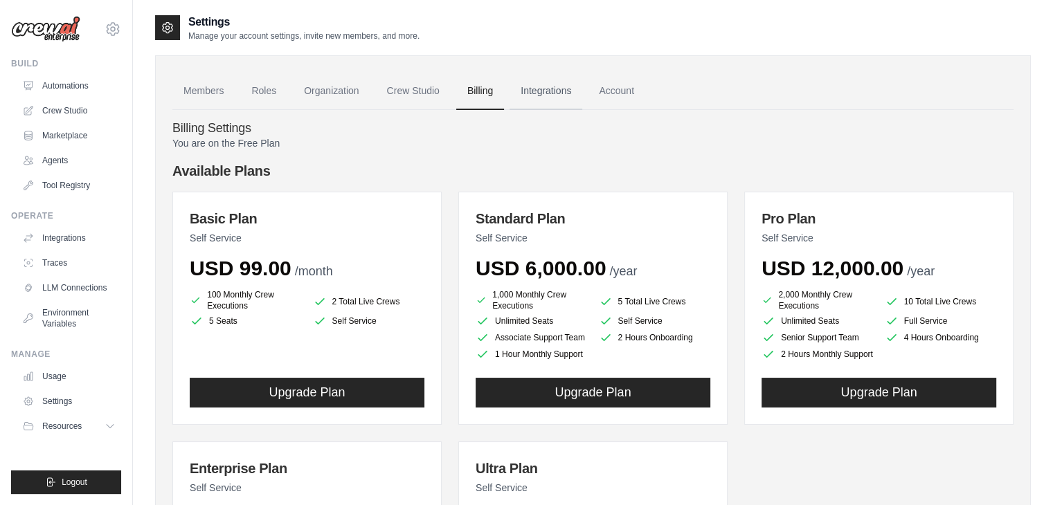
click at [514, 83] on link "Integrations" at bounding box center [545, 91] width 73 height 37
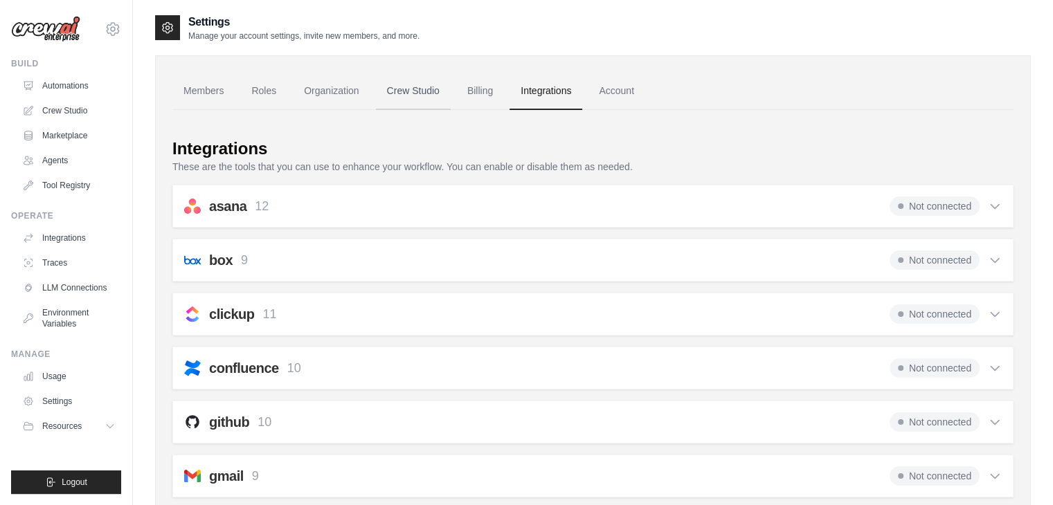
click at [442, 73] on link "Crew Studio" at bounding box center [413, 91] width 75 height 37
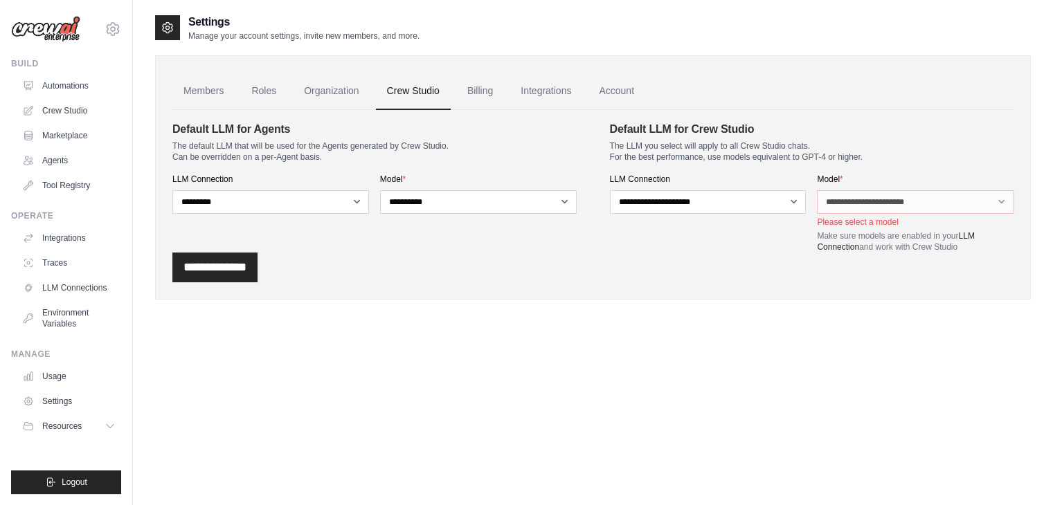
click at [508, 81] on ul "Members Roles Organization Crew Studio Billing Integrations Account" at bounding box center [592, 91] width 841 height 37
click at [534, 83] on link "Integrations" at bounding box center [545, 91] width 73 height 37
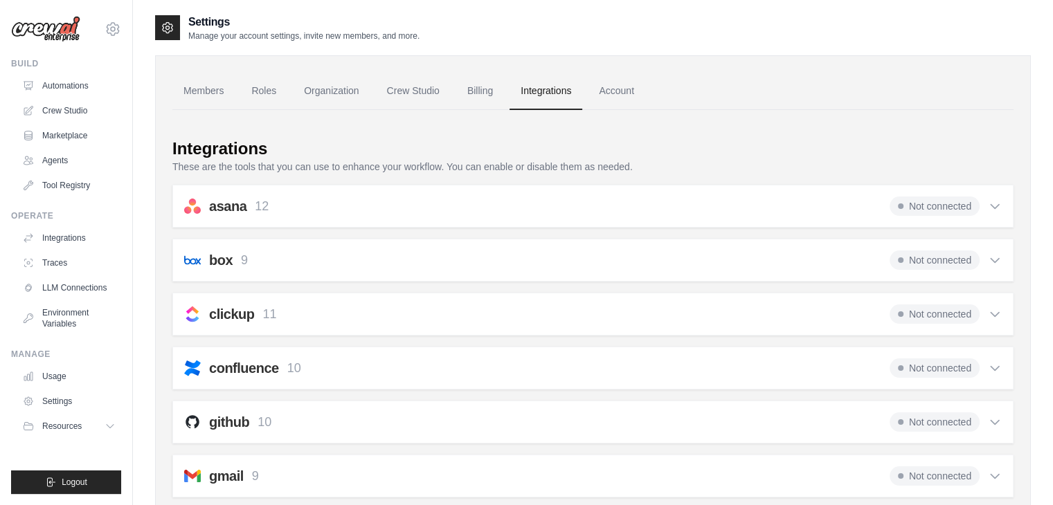
click at [411, 101] on link "Crew Studio" at bounding box center [413, 91] width 75 height 37
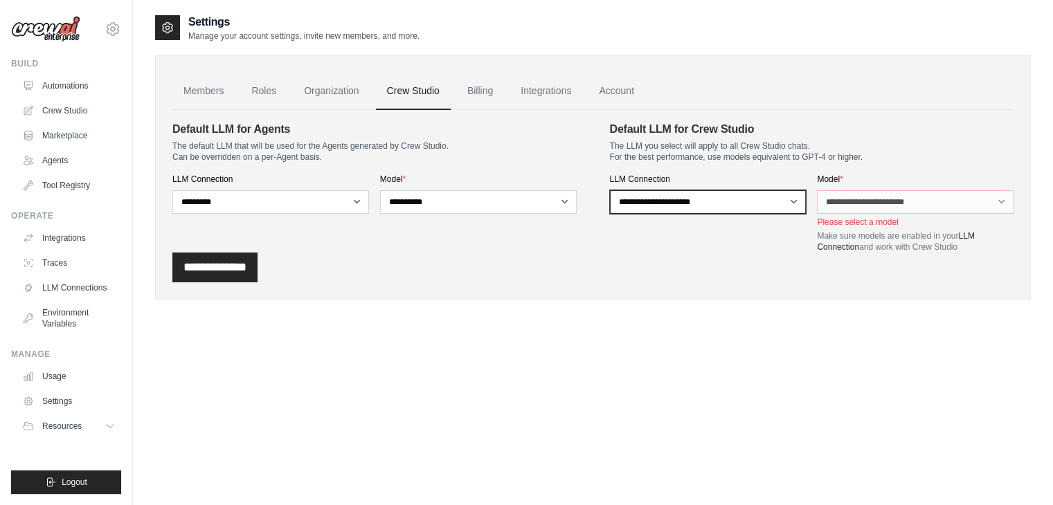
click at [747, 194] on select "**********" at bounding box center [708, 202] width 197 height 24
click at [770, 210] on select "**********" at bounding box center [708, 202] width 197 height 24
click at [610, 190] on select "**********" at bounding box center [708, 202] width 197 height 24
click at [306, 88] on link "Organization" at bounding box center [331, 91] width 77 height 37
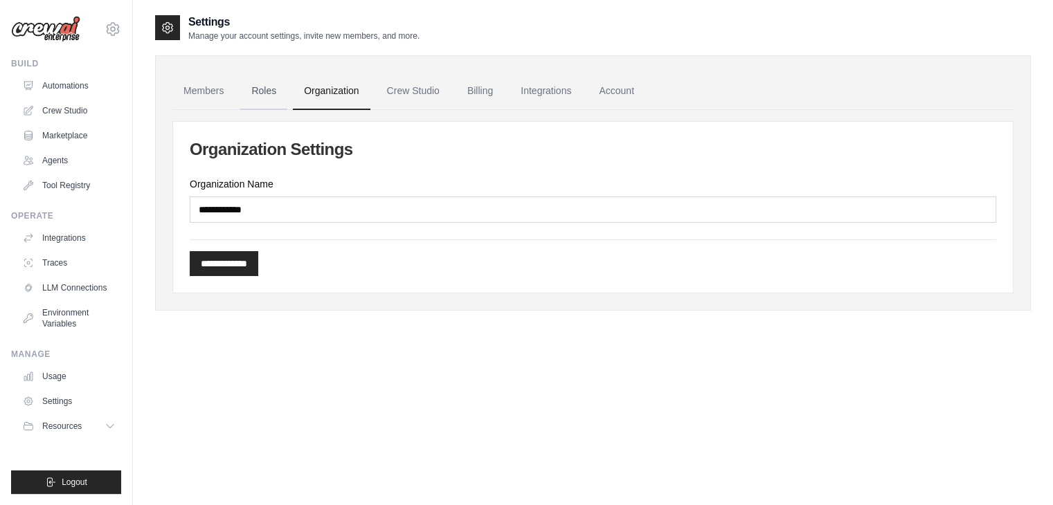
click at [278, 89] on link "Roles" at bounding box center [263, 91] width 47 height 37
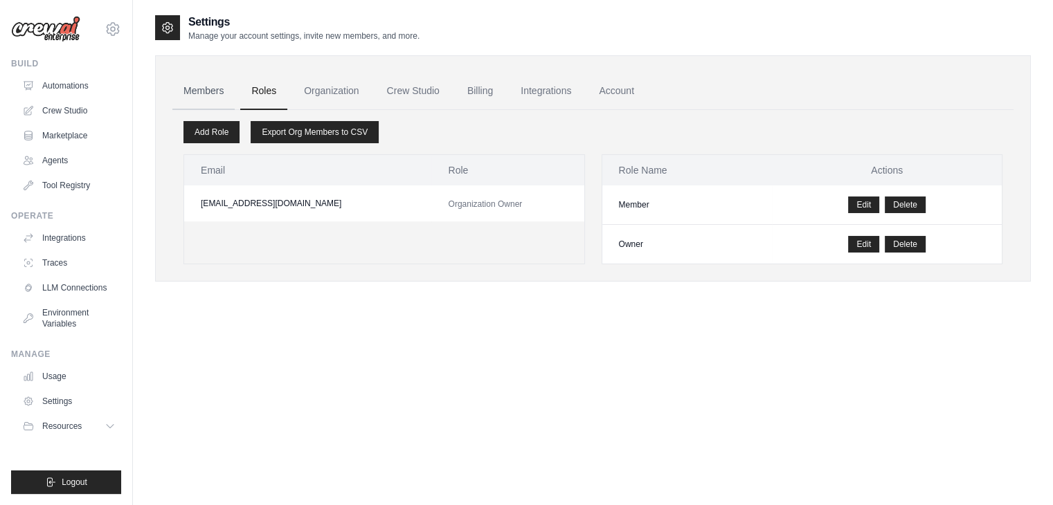
click at [190, 93] on link "Members" at bounding box center [203, 91] width 62 height 37
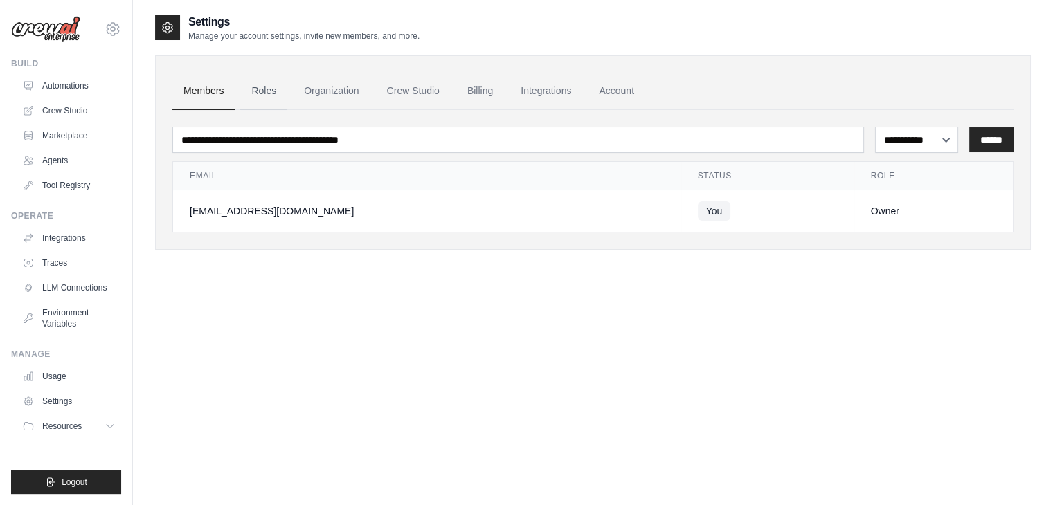
click at [255, 81] on link "Roles" at bounding box center [263, 91] width 47 height 37
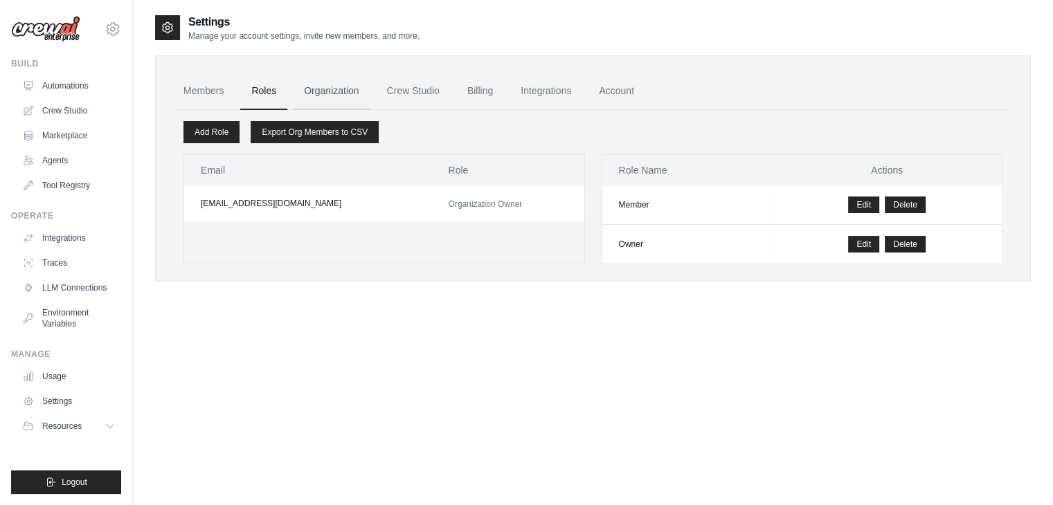
click at [340, 90] on link "Organization" at bounding box center [331, 91] width 77 height 37
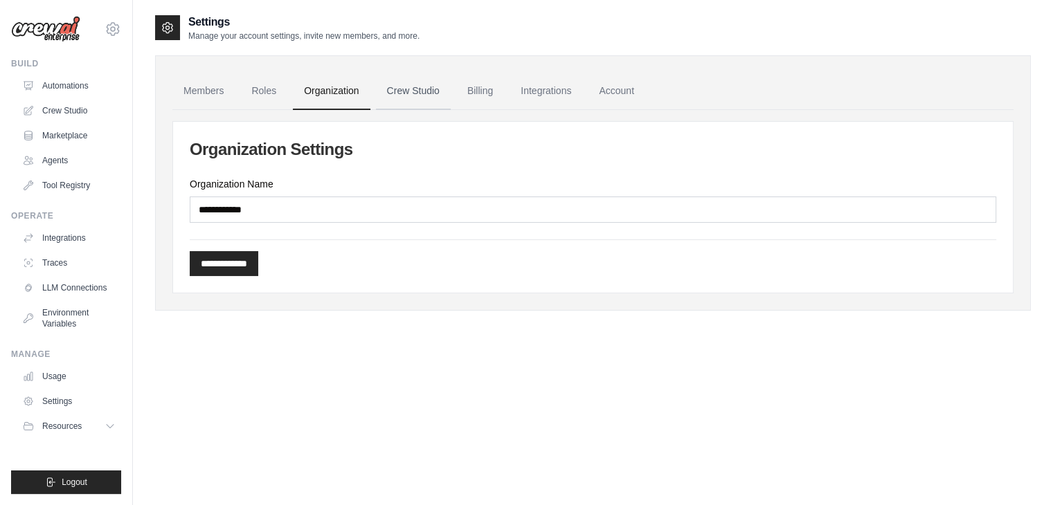
click at [401, 102] on link "Crew Studio" at bounding box center [413, 91] width 75 height 37
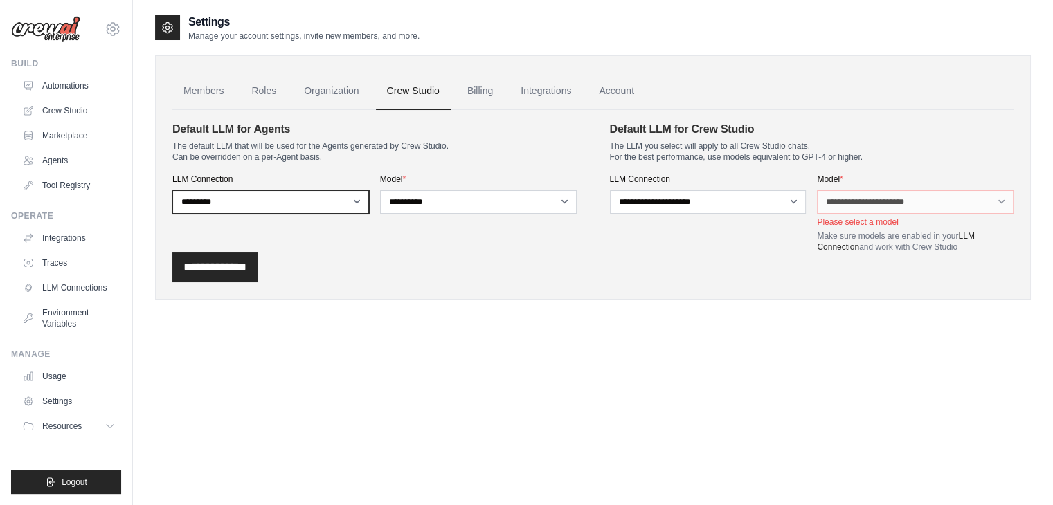
click at [341, 200] on select "**********" at bounding box center [270, 202] width 197 height 24
click at [388, 221] on div "**********" at bounding box center [374, 186] width 404 height 131
click at [663, 178] on label "LLM Connection" at bounding box center [708, 179] width 197 height 11
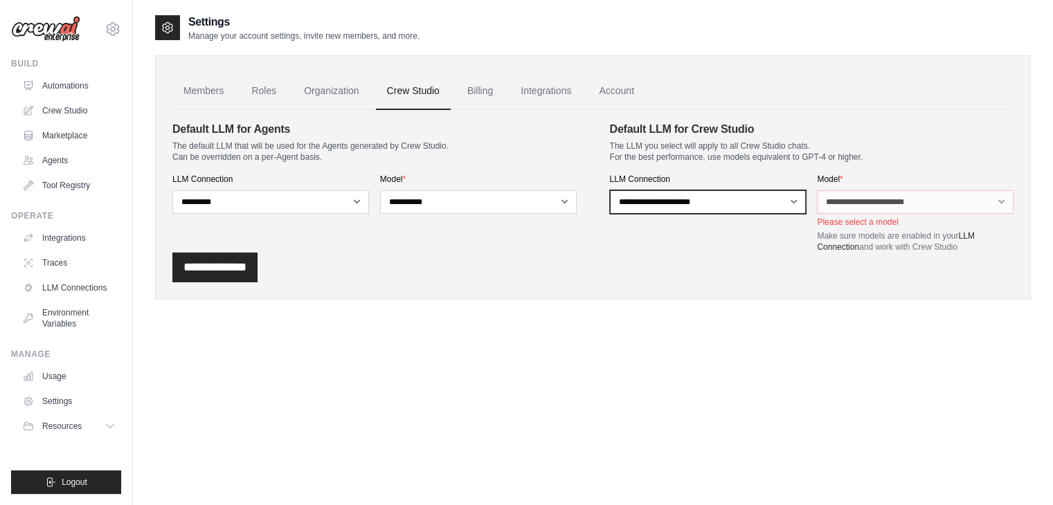
click at [663, 190] on select "**********" at bounding box center [708, 202] width 197 height 24
click at [855, 221] on p "Please select a model" at bounding box center [915, 222] width 197 height 11
click at [83, 281] on link "LLM Connections" at bounding box center [70, 288] width 105 height 22
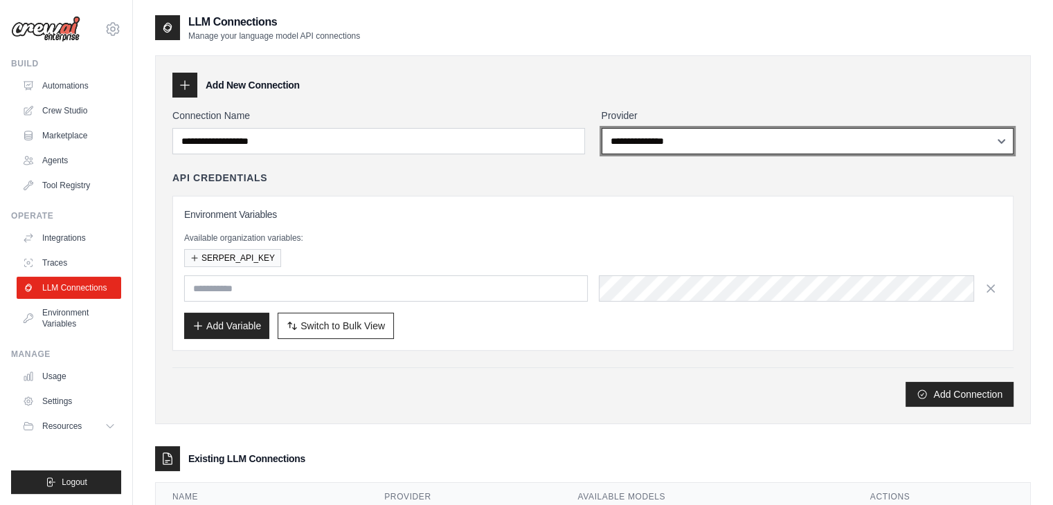
click at [662, 150] on select "**********" at bounding box center [807, 141] width 412 height 26
select select "******"
click at [601, 128] on select "**********" at bounding box center [807, 141] width 412 height 26
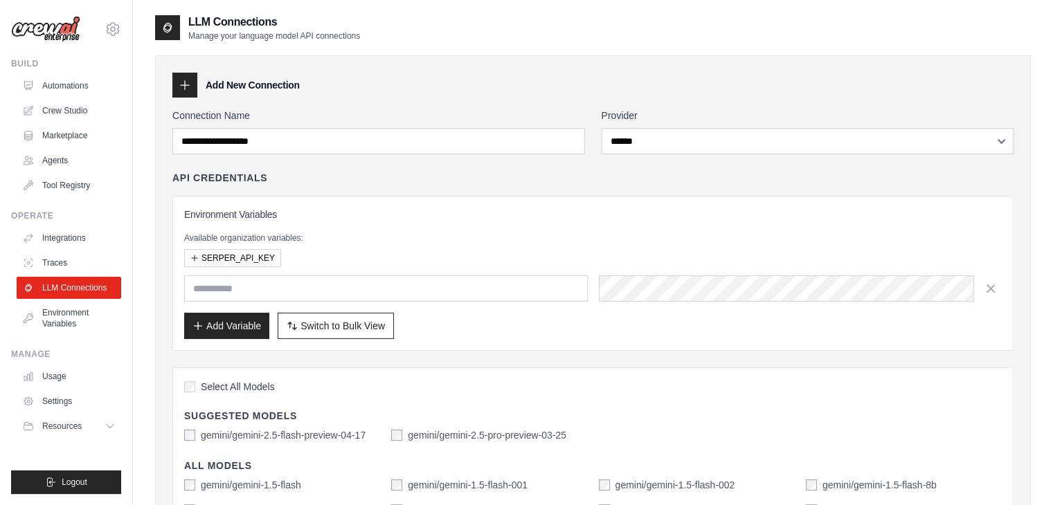
click at [528, 122] on div "Connection Name" at bounding box center [378, 132] width 412 height 46
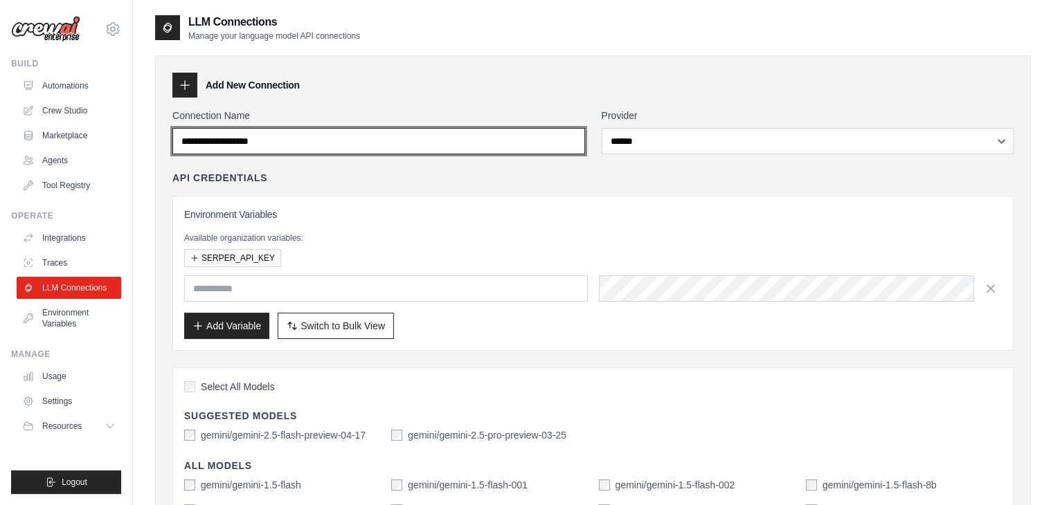
click at [517, 135] on input "Connection Name" at bounding box center [378, 141] width 412 height 26
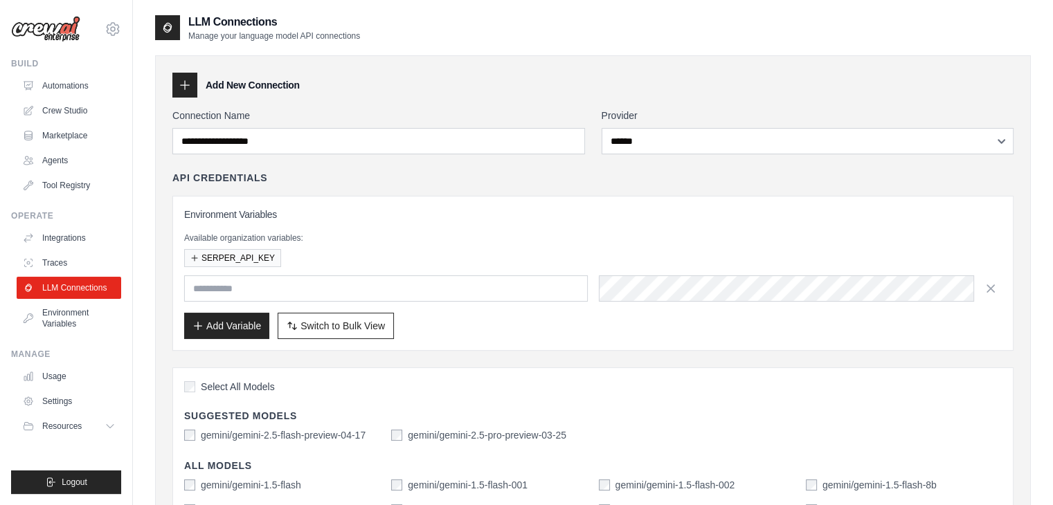
click at [563, 217] on h3 "Environment Variables" at bounding box center [592, 215] width 817 height 14
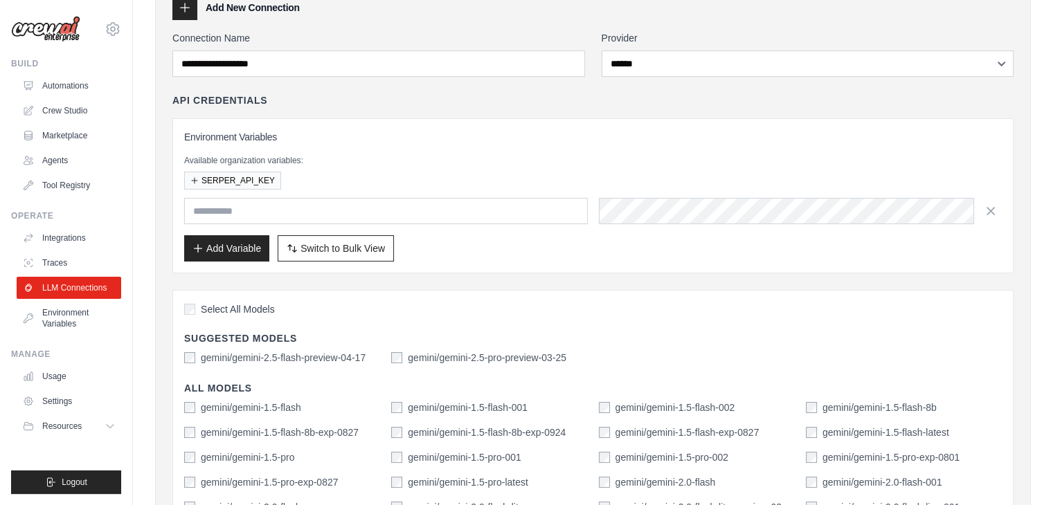
scroll to position [75, 0]
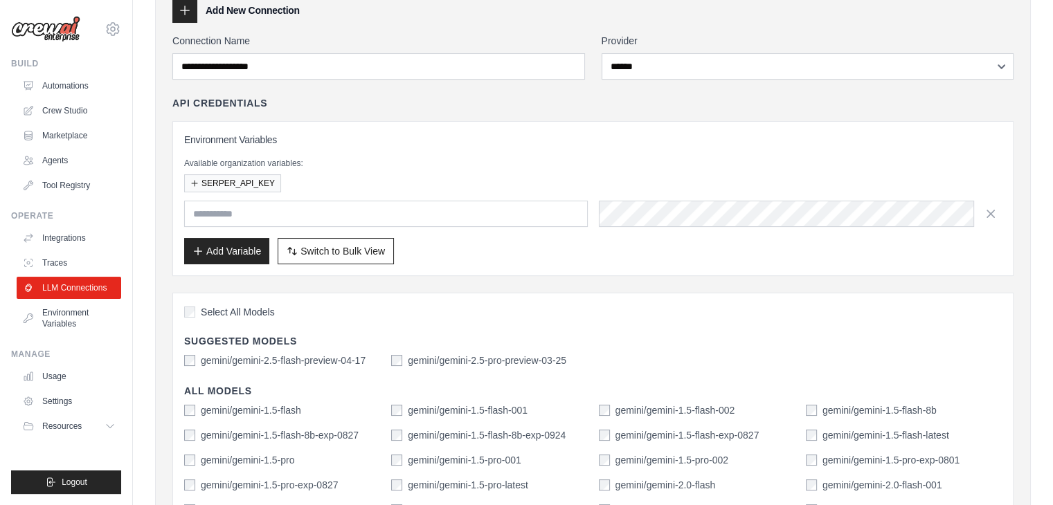
click at [588, 208] on div at bounding box center [592, 214] width 817 height 26
click at [635, 180] on div "SERPER_API_KEY" at bounding box center [592, 183] width 817 height 18
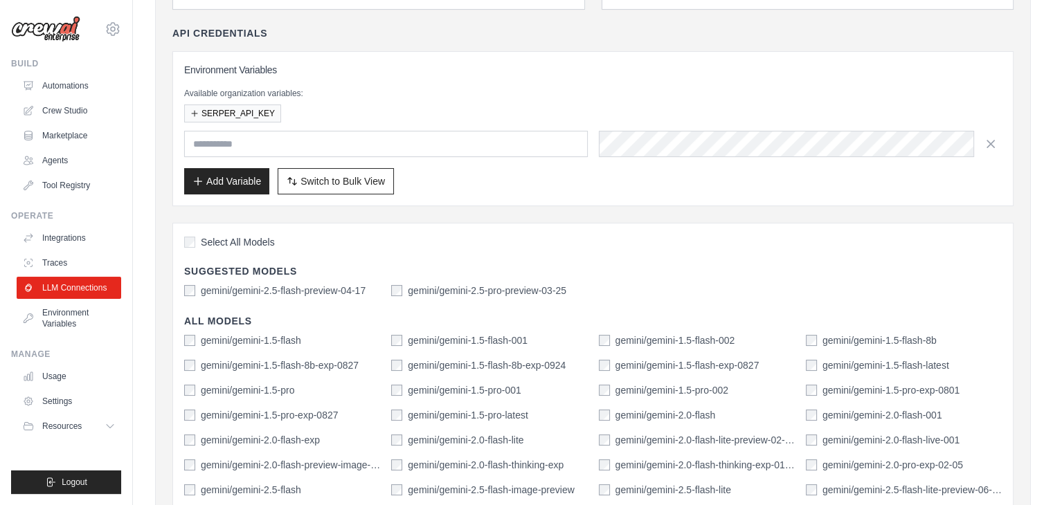
scroll to position [0, 0]
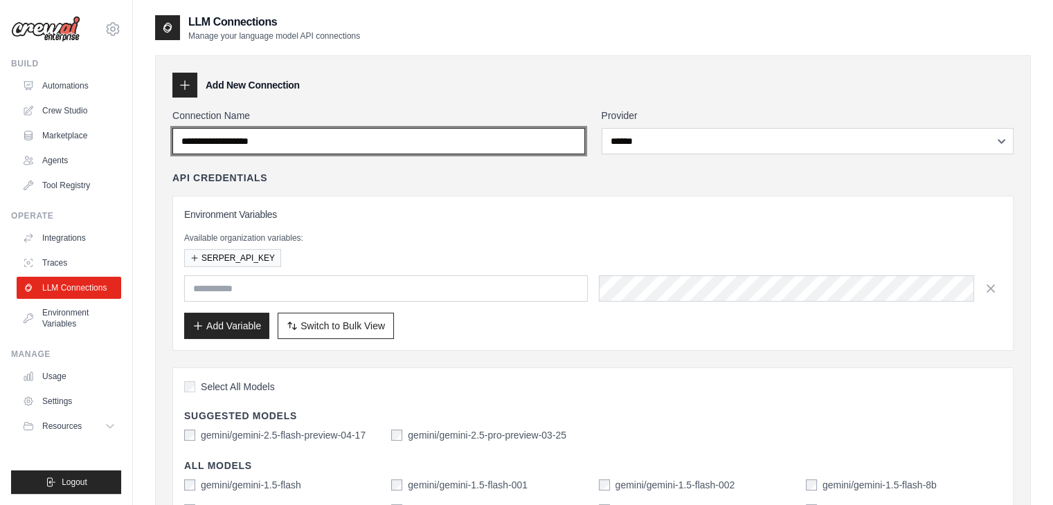
click at [517, 136] on input "Connection Name" at bounding box center [378, 141] width 412 height 26
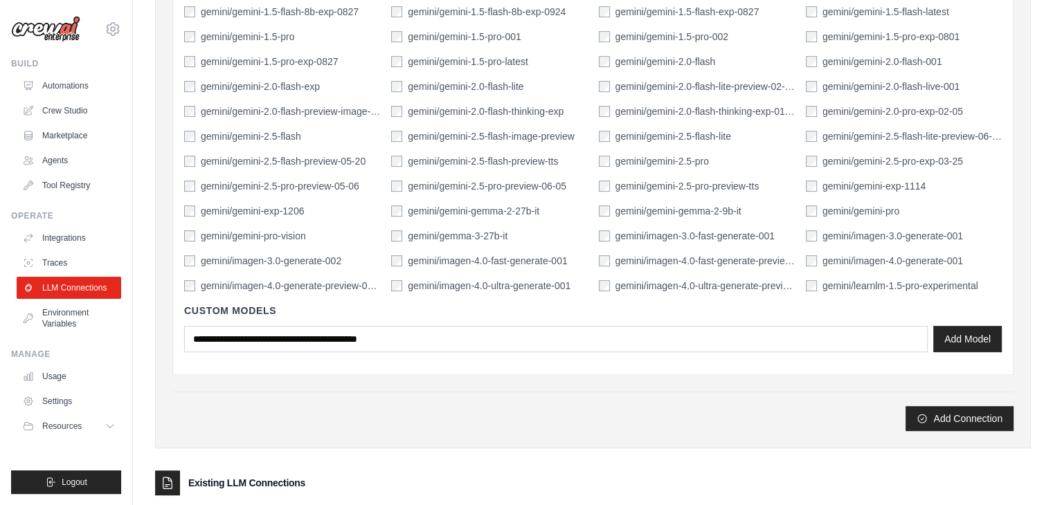
scroll to position [500, 0]
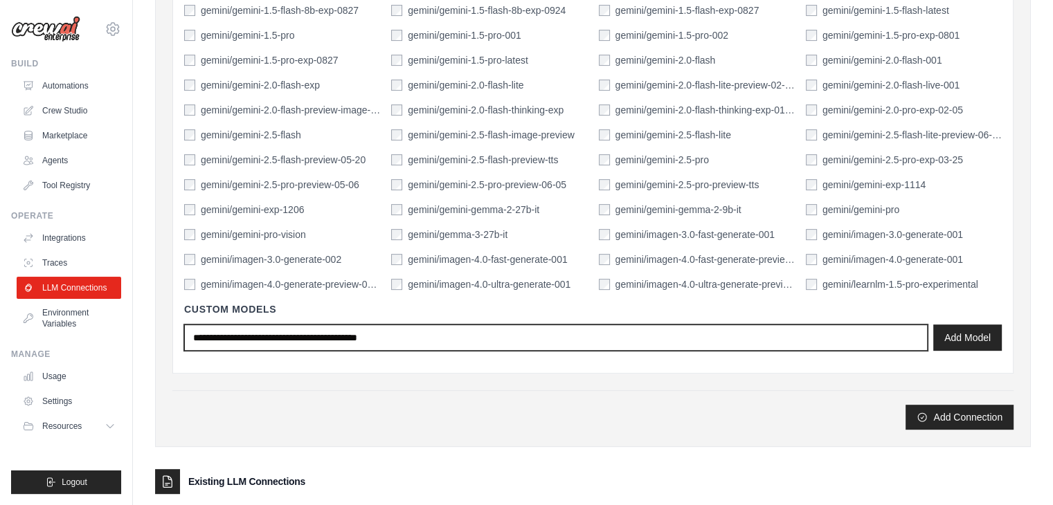
click at [429, 326] on input "text" at bounding box center [555, 338] width 743 height 26
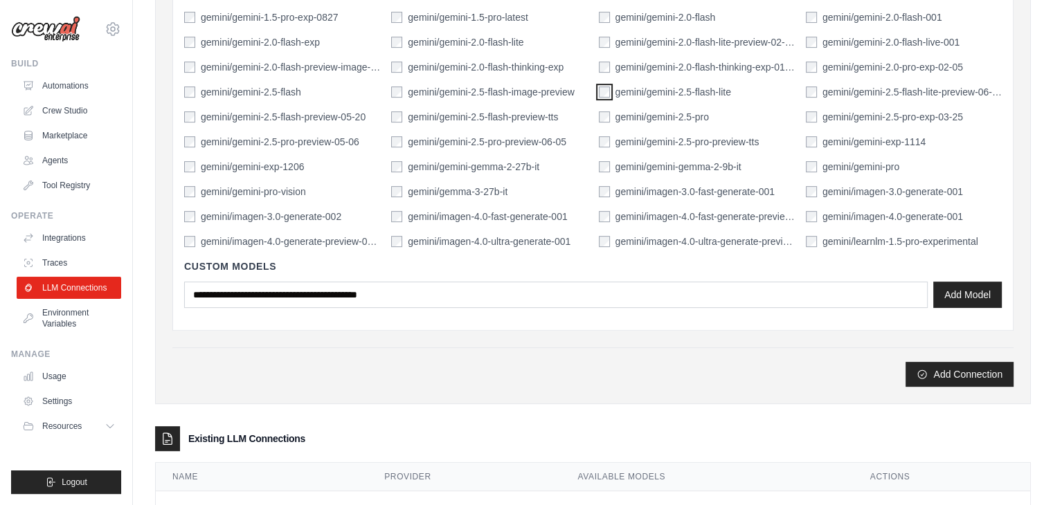
scroll to position [545, 0]
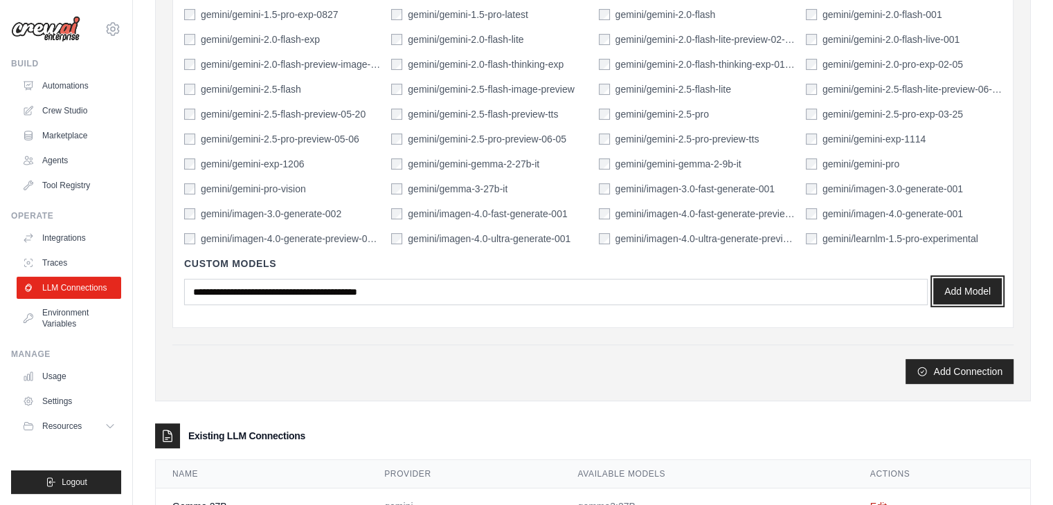
click at [980, 291] on button "Add Model" at bounding box center [967, 291] width 69 height 26
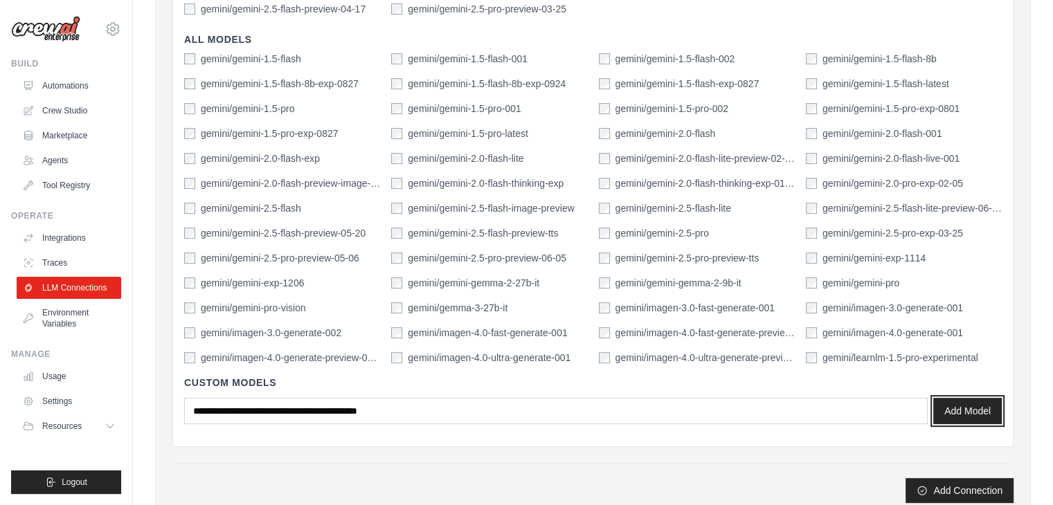
scroll to position [468, 0]
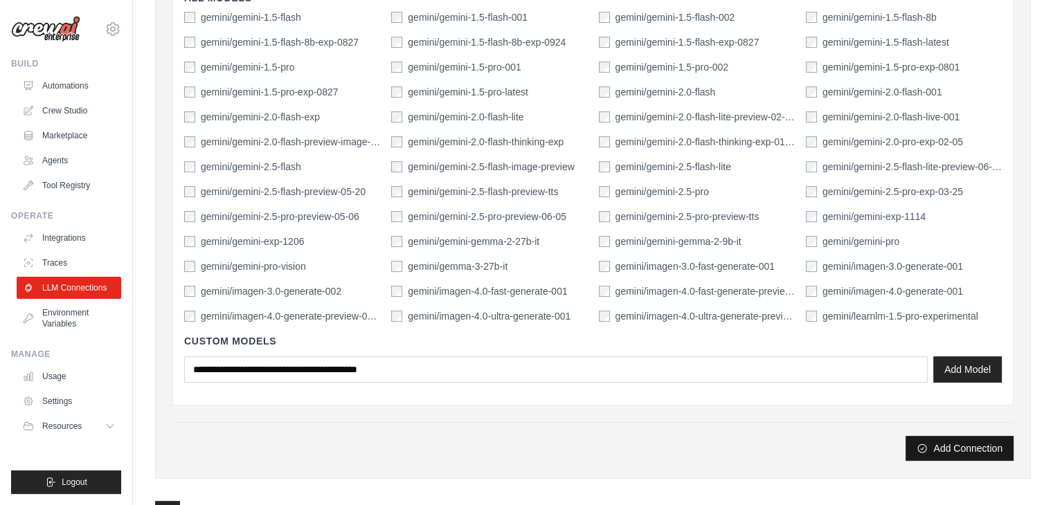
click at [945, 440] on button "Add Connection" at bounding box center [959, 448] width 108 height 25
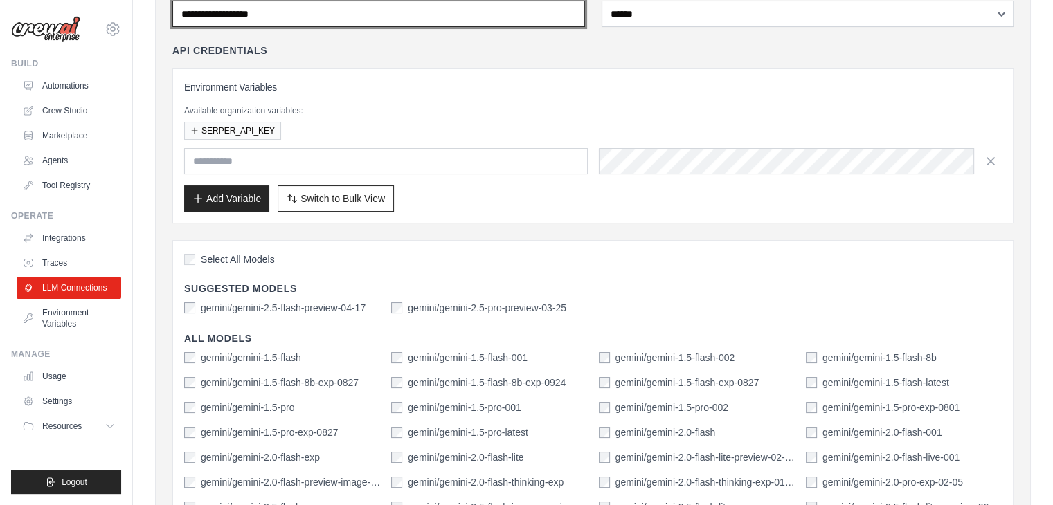
scroll to position [0, 0]
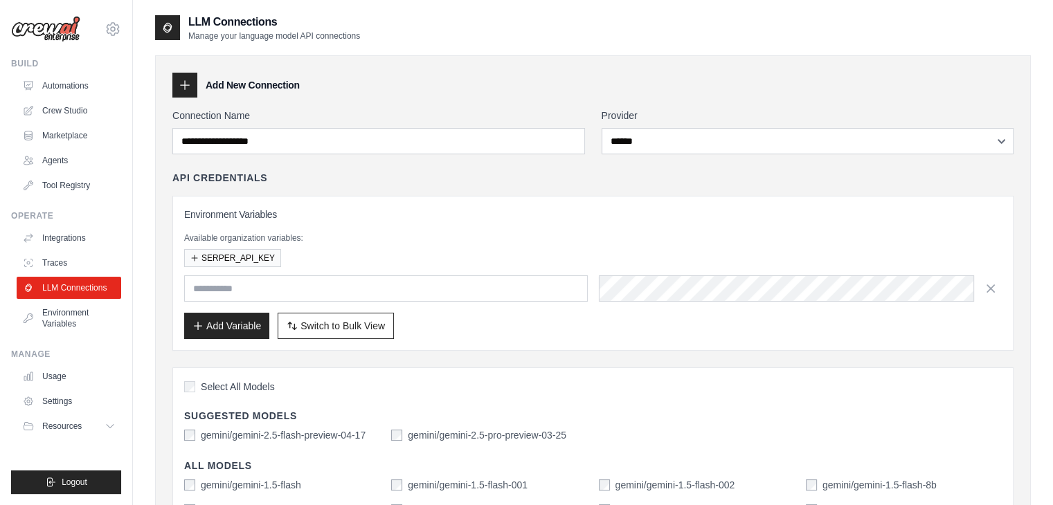
click at [388, 122] on div "Connection Name" at bounding box center [378, 132] width 412 height 46
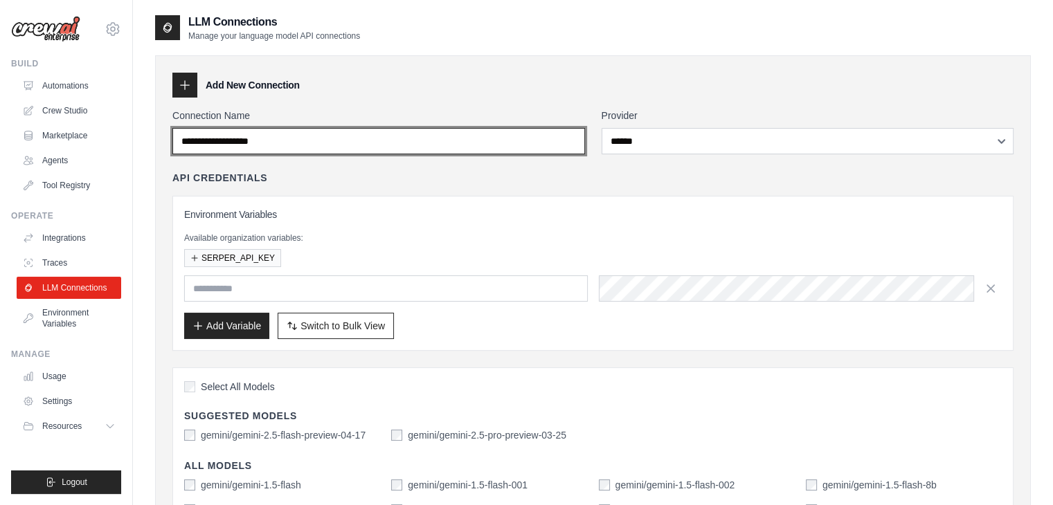
click at [372, 134] on input "Connection Name" at bounding box center [378, 141] width 412 height 26
click at [188, 145] on input "**********" at bounding box center [378, 141] width 412 height 26
click at [177, 139] on input "**********" at bounding box center [378, 141] width 412 height 26
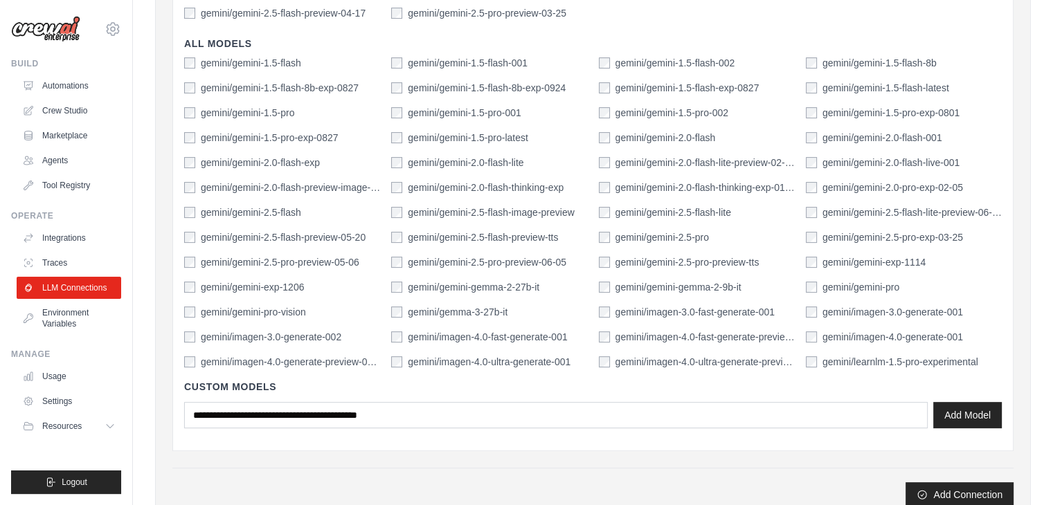
scroll to position [500, 0]
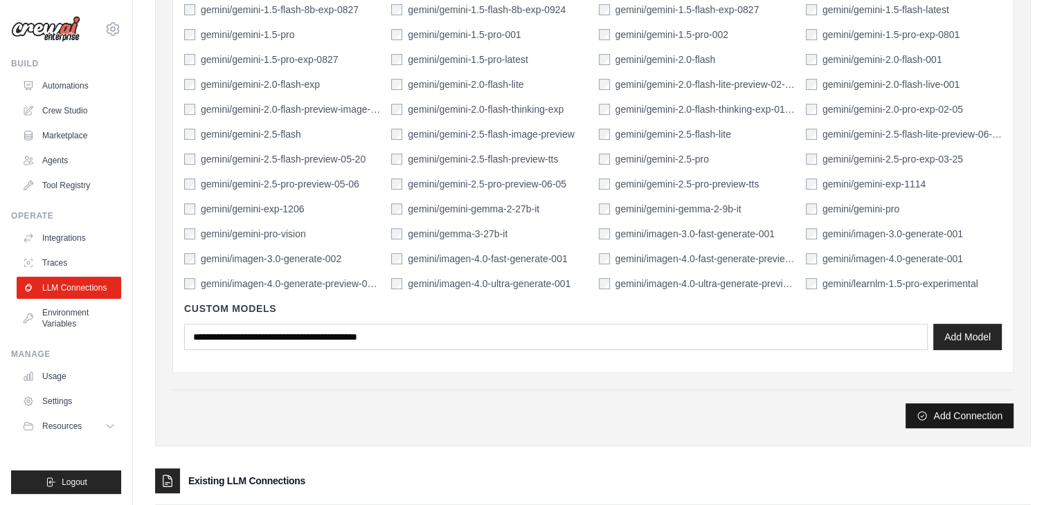
type input "**********"
click at [966, 417] on button "Add Connection" at bounding box center [959, 415] width 108 height 25
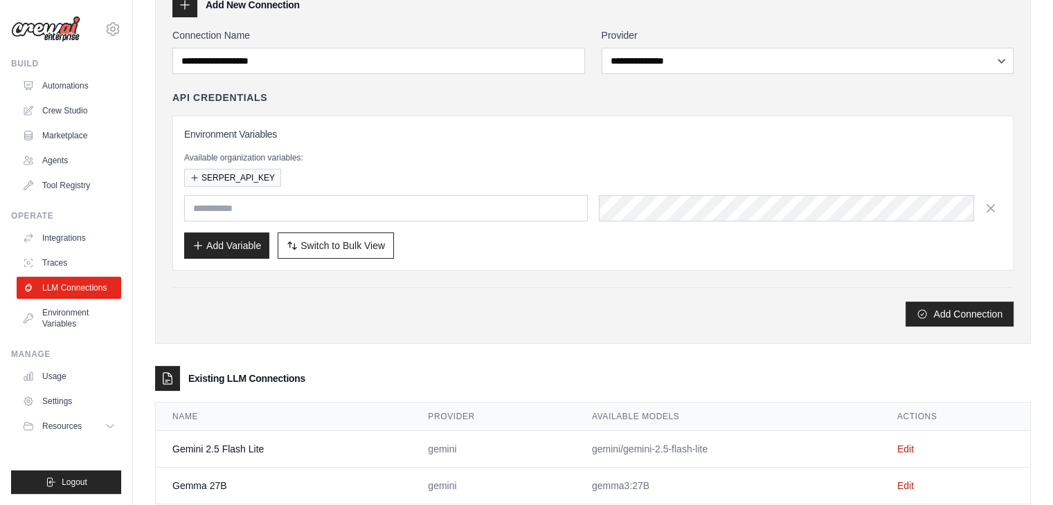
scroll to position [161, 0]
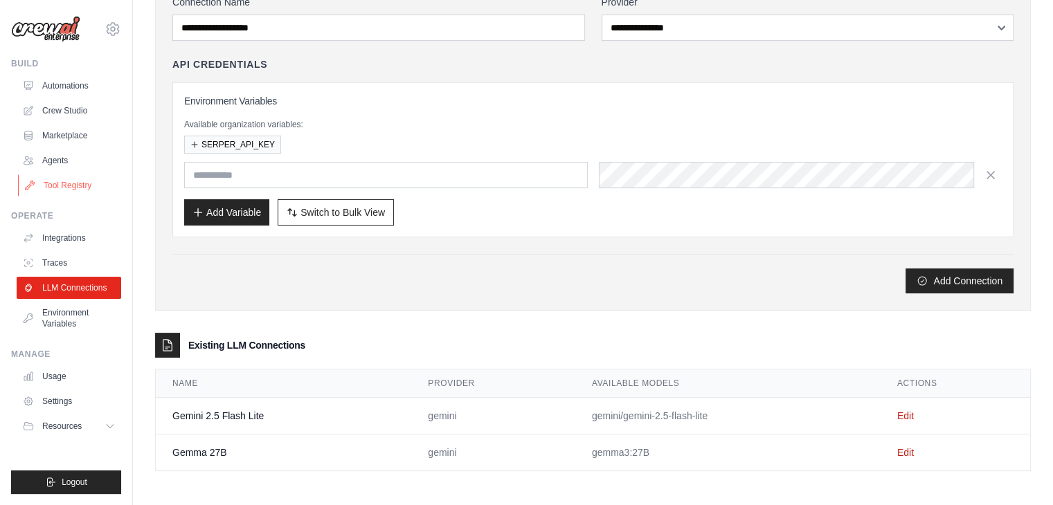
click at [66, 185] on link "Tool Registry" at bounding box center [70, 185] width 105 height 22
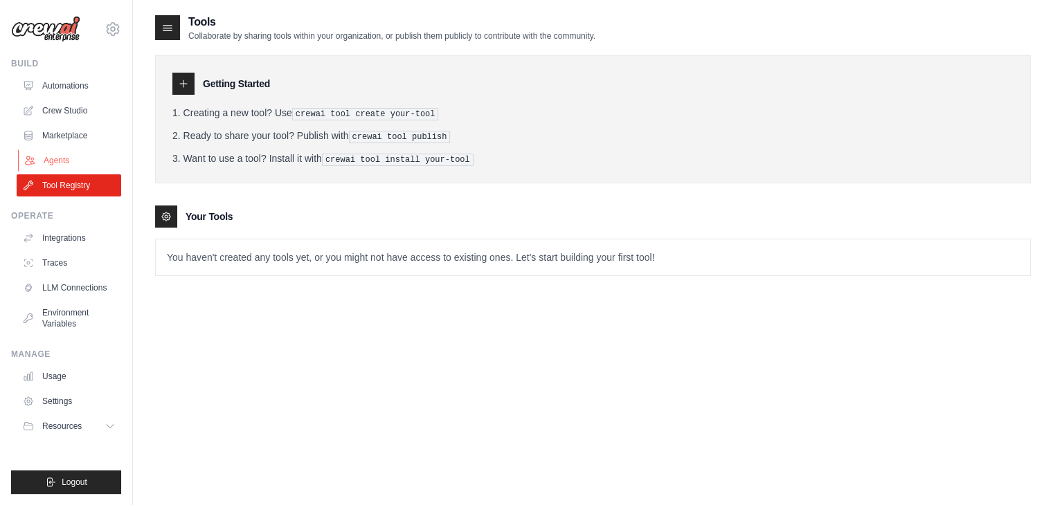
click at [61, 160] on link "Agents" at bounding box center [70, 160] width 105 height 22
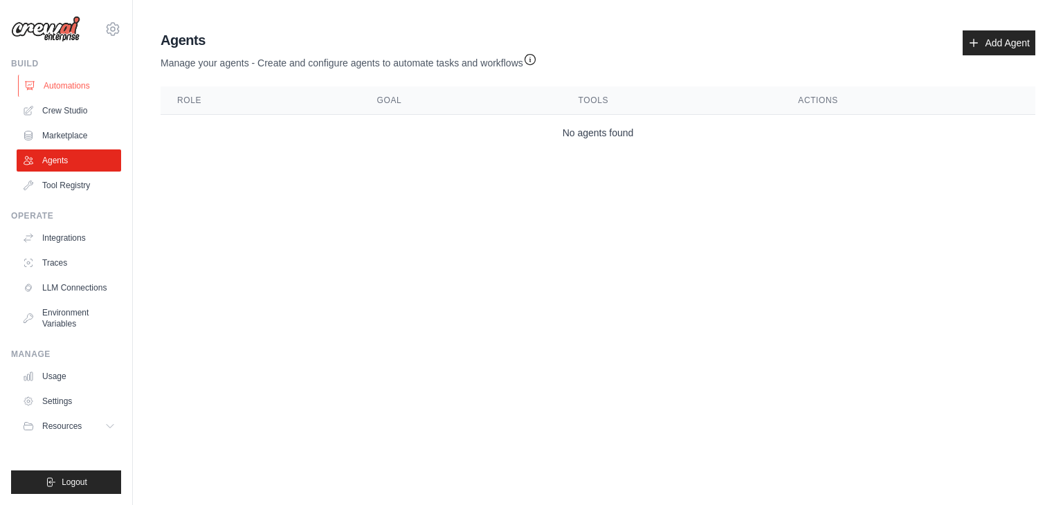
click at [69, 90] on link "Automations" at bounding box center [70, 86] width 105 height 22
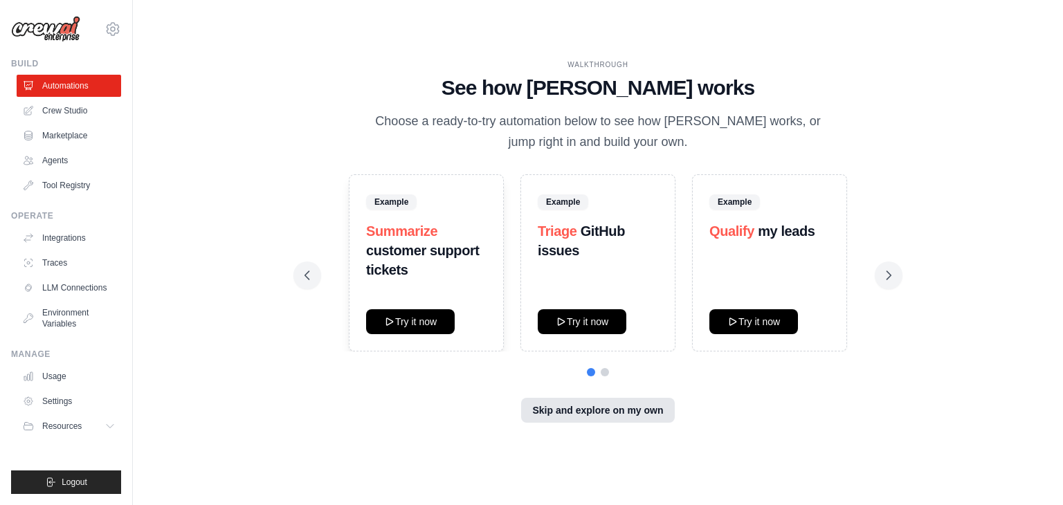
click at [598, 418] on button "Skip and explore on my own" at bounding box center [597, 410] width 153 height 25
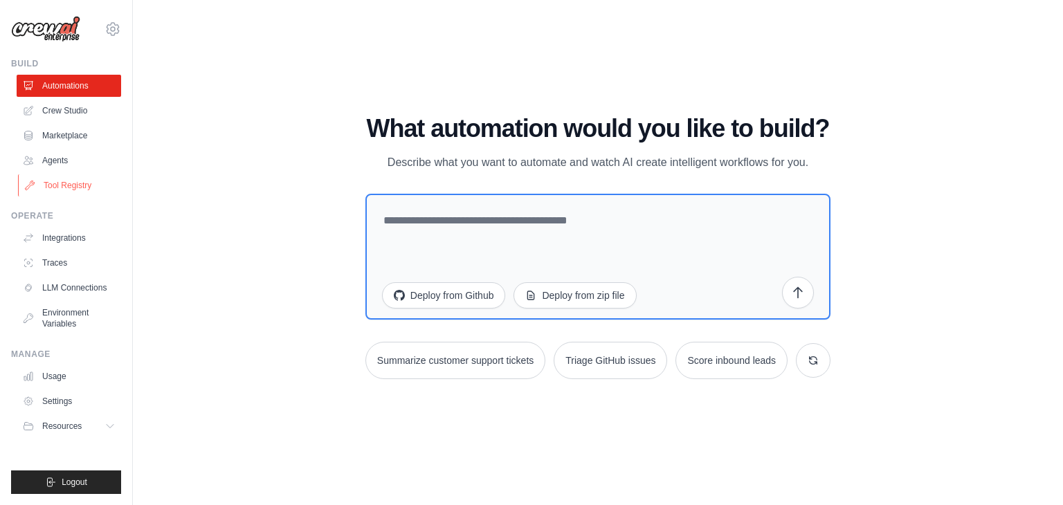
click at [70, 183] on link "Tool Registry" at bounding box center [70, 185] width 105 height 22
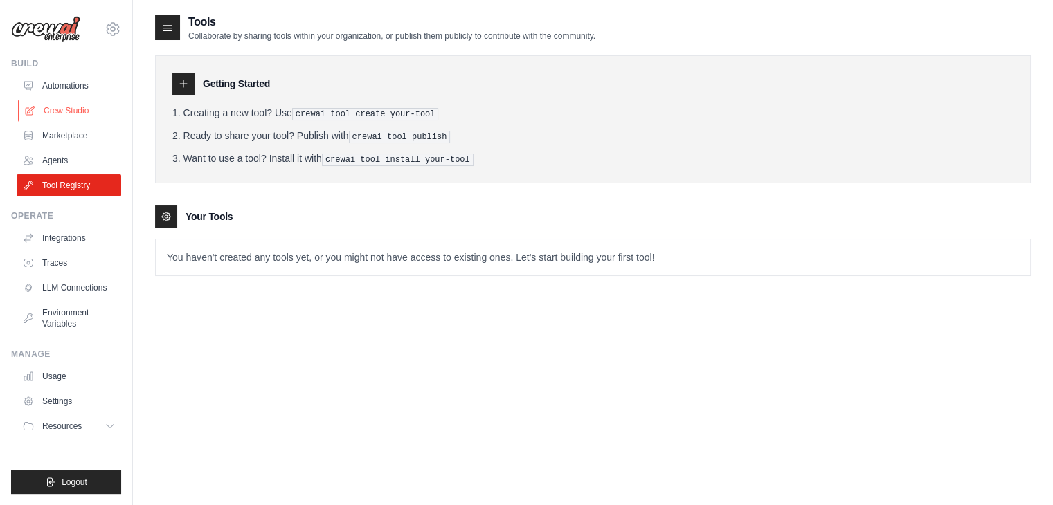
click at [73, 119] on link "Crew Studio" at bounding box center [70, 111] width 105 height 22
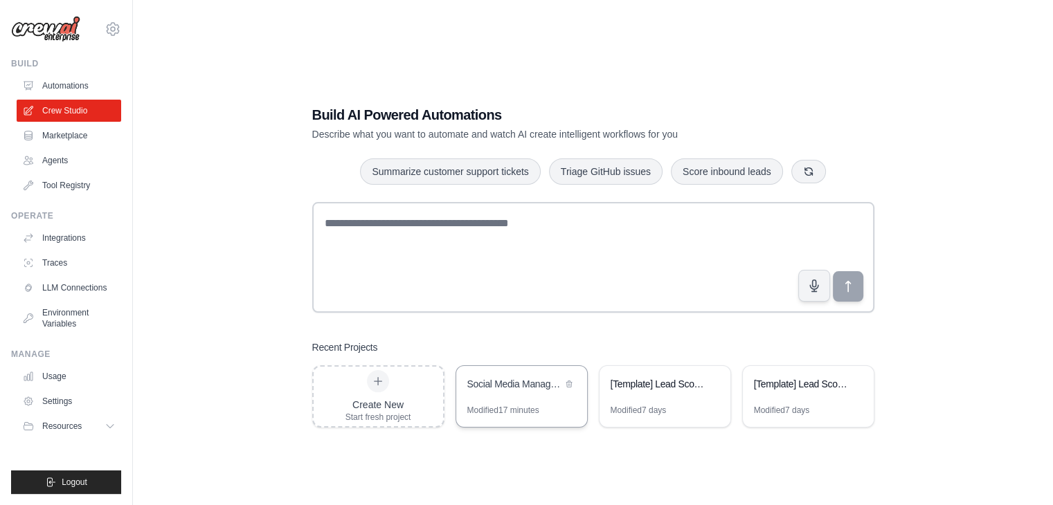
click at [520, 419] on div "Modified 17 minutes" at bounding box center [521, 416] width 131 height 22
click at [64, 421] on span "Resources" at bounding box center [63, 426] width 39 height 11
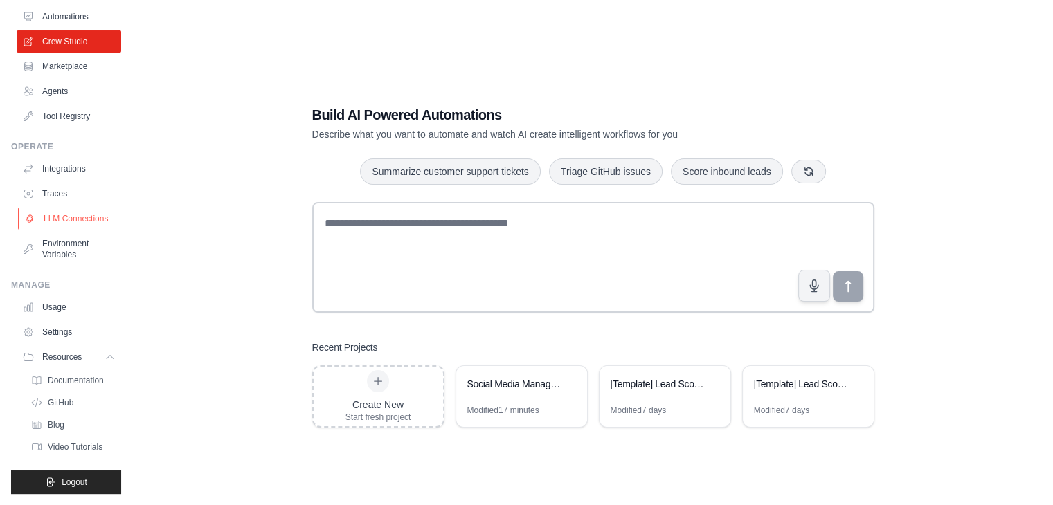
click at [55, 228] on link "LLM Connections" at bounding box center [70, 219] width 105 height 22
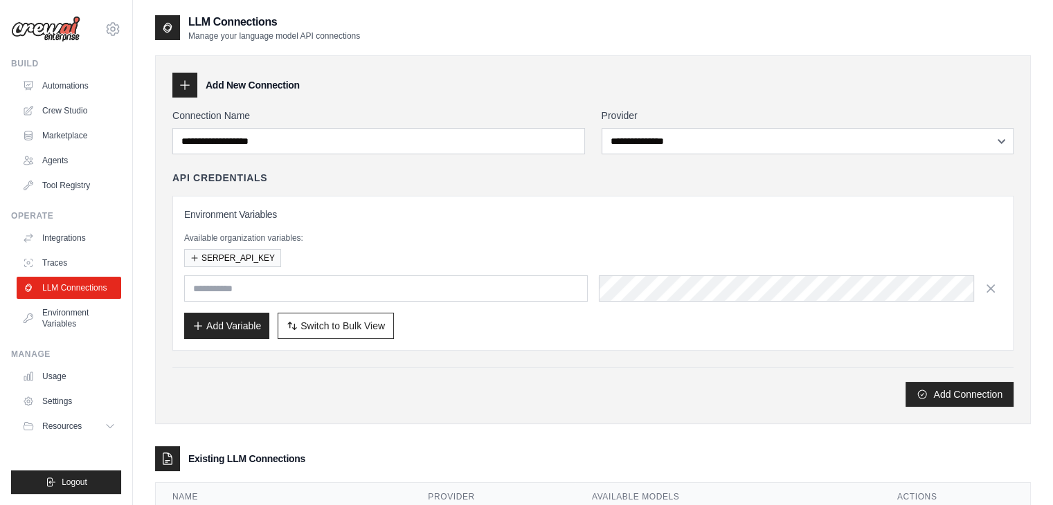
scroll to position [114, 0]
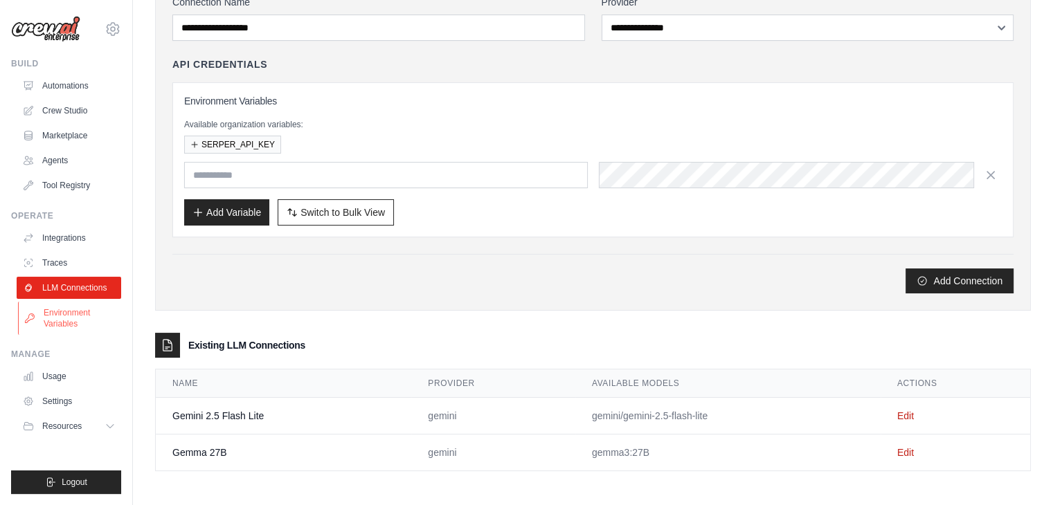
click at [75, 322] on link "Environment Variables" at bounding box center [70, 318] width 105 height 33
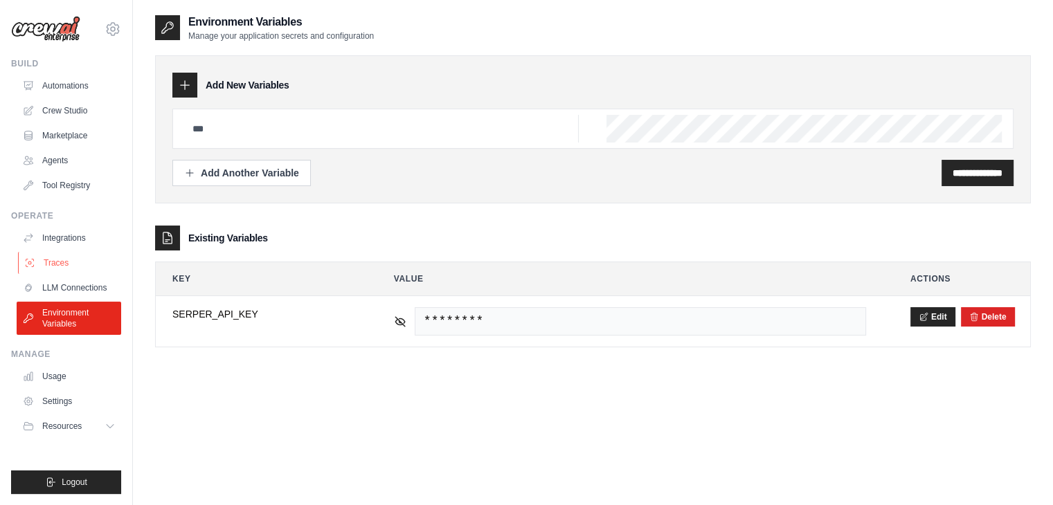
click at [61, 267] on link "Traces" at bounding box center [70, 263] width 105 height 22
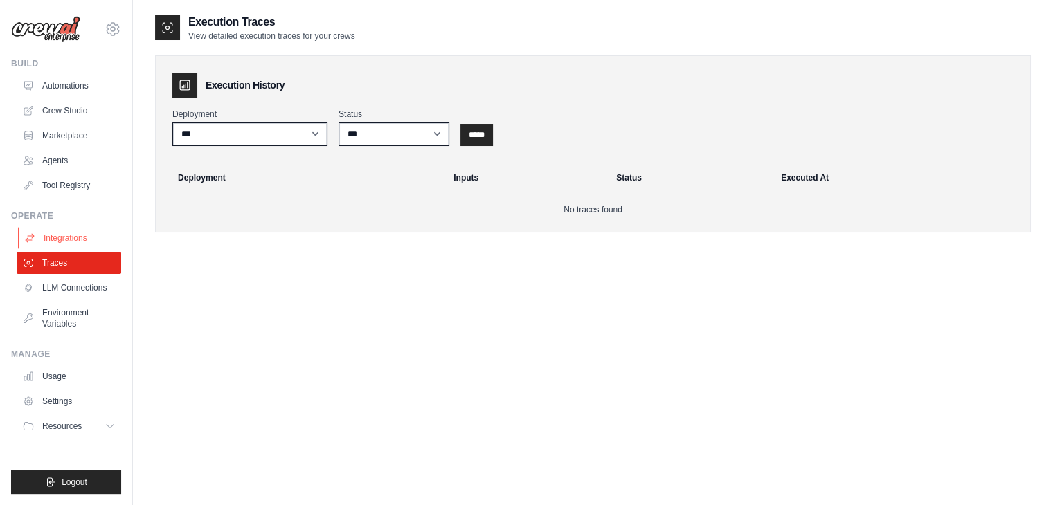
click at [69, 236] on link "Integrations" at bounding box center [70, 238] width 105 height 22
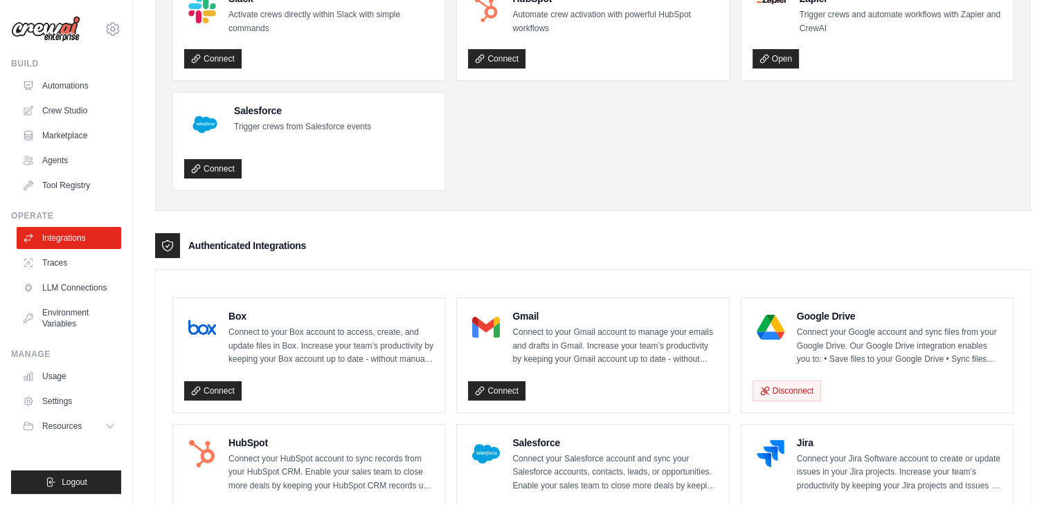
scroll to position [133, 0]
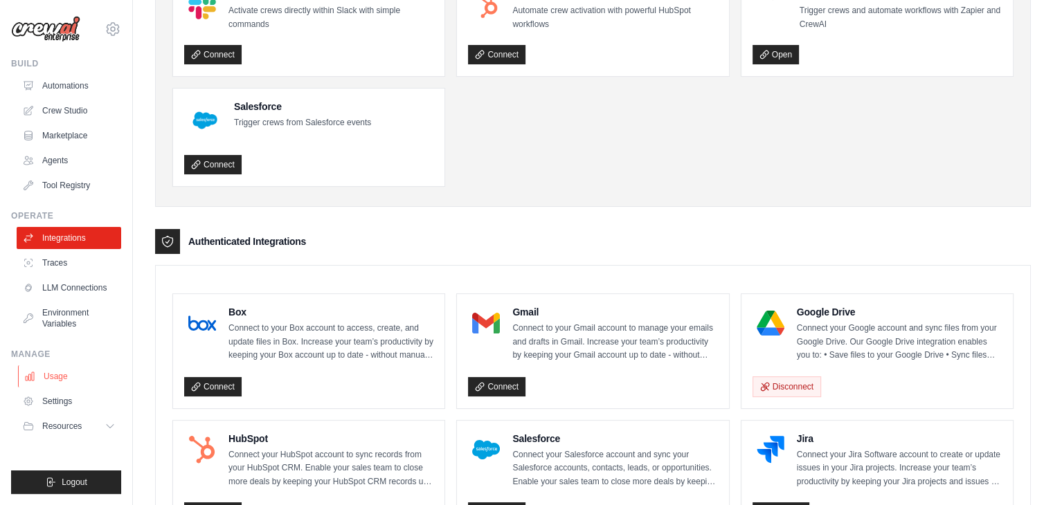
click at [57, 366] on link "Usage" at bounding box center [70, 376] width 105 height 22
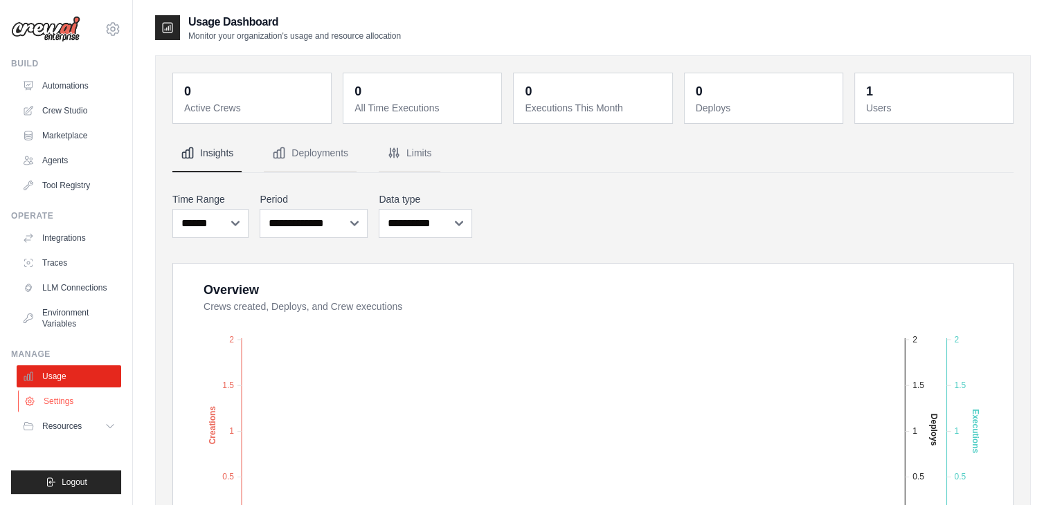
click at [66, 397] on link "Settings" at bounding box center [70, 401] width 105 height 22
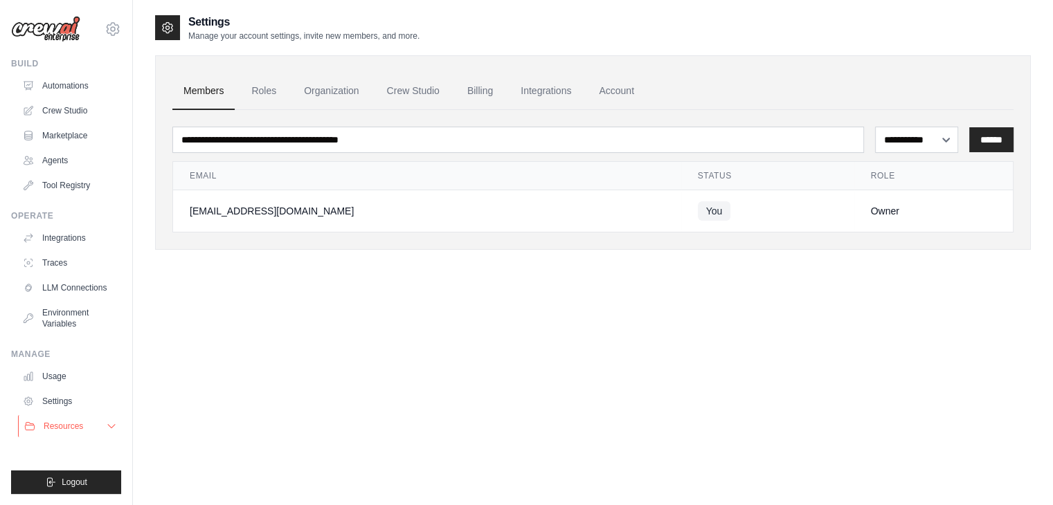
click at [89, 430] on button "Resources" at bounding box center [70, 426] width 105 height 22
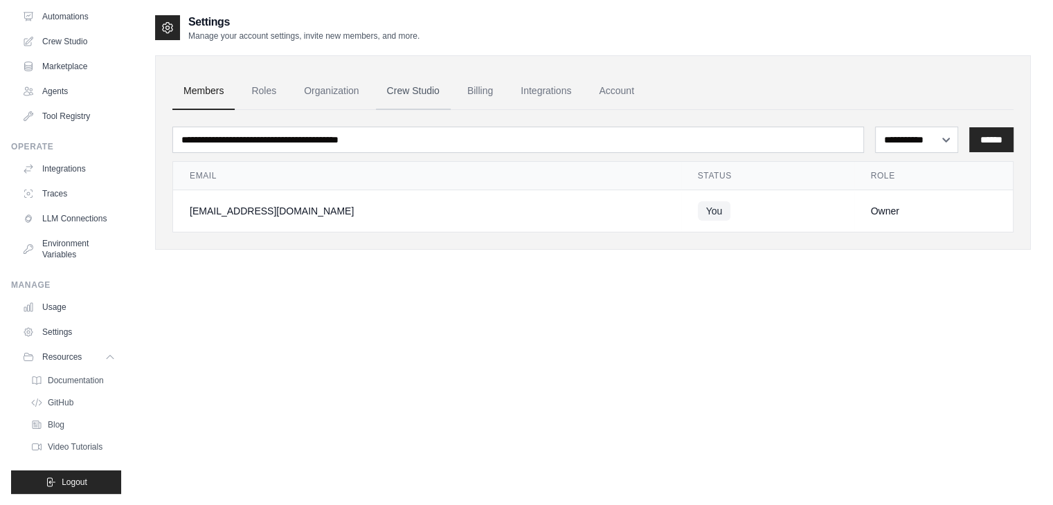
click at [446, 92] on link "Crew Studio" at bounding box center [413, 91] width 75 height 37
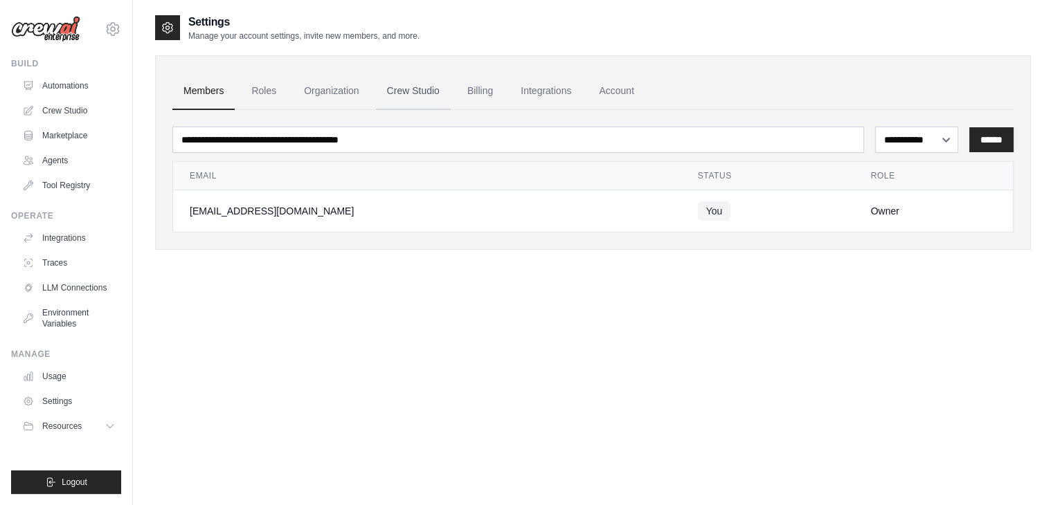
scroll to position [0, 0]
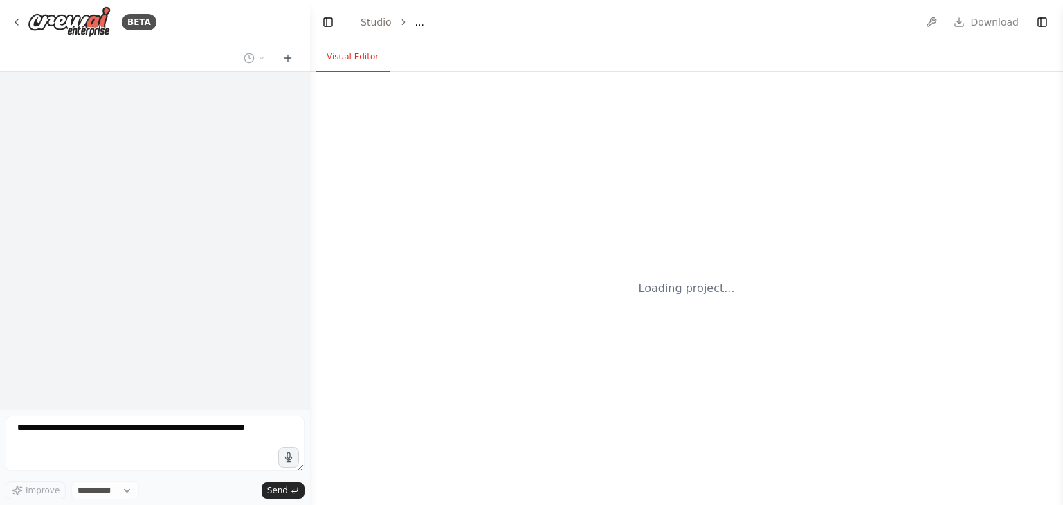
select select "****"
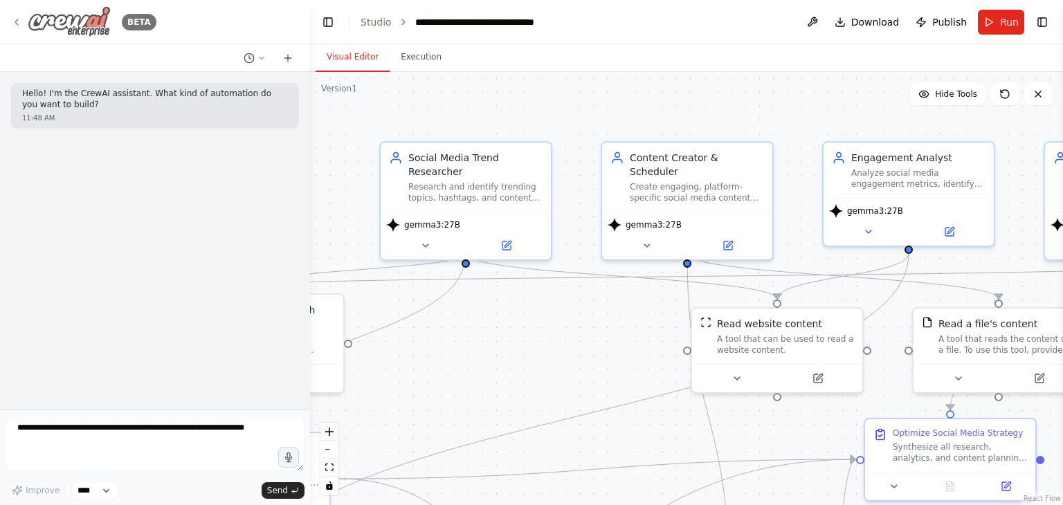
click at [17, 22] on icon at bounding box center [16, 22] width 11 height 11
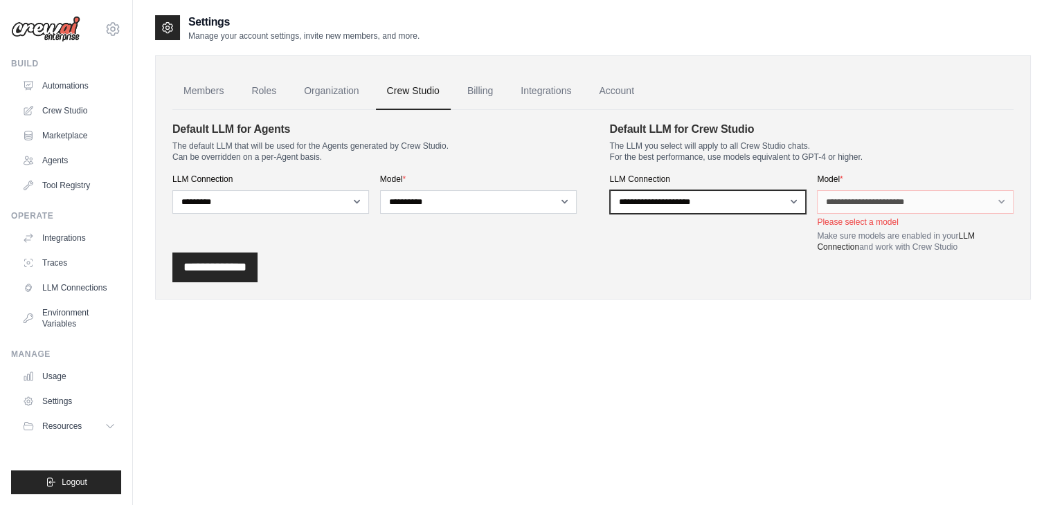
click at [760, 203] on select "**********" at bounding box center [708, 202] width 197 height 24
click at [719, 197] on select "**********" at bounding box center [708, 202] width 197 height 24
click at [610, 190] on select "**********" at bounding box center [708, 202] width 197 height 24
click at [872, 185] on div "**********" at bounding box center [915, 213] width 197 height 79
click at [867, 214] on div "**********" at bounding box center [915, 213] width 197 height 79
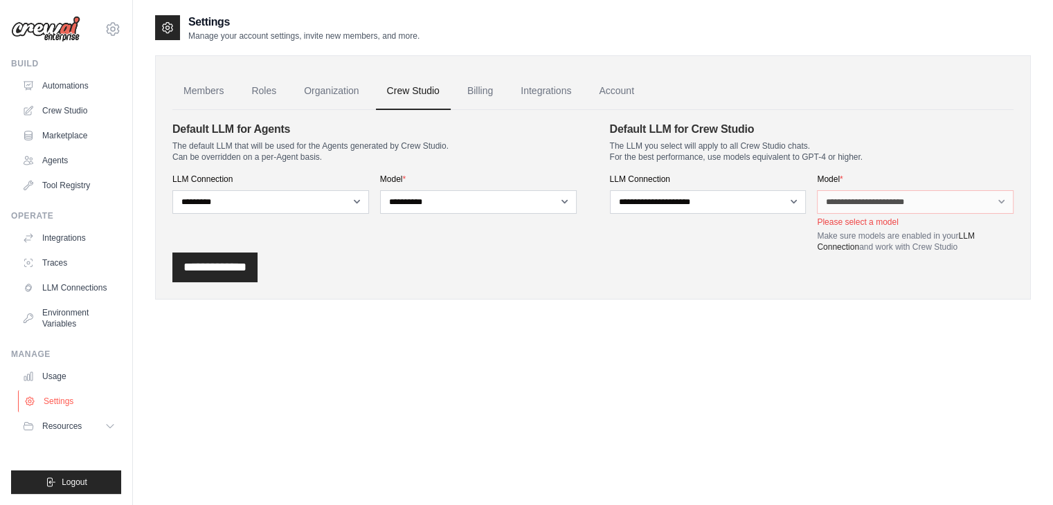
click at [66, 404] on link "Settings" at bounding box center [70, 401] width 105 height 22
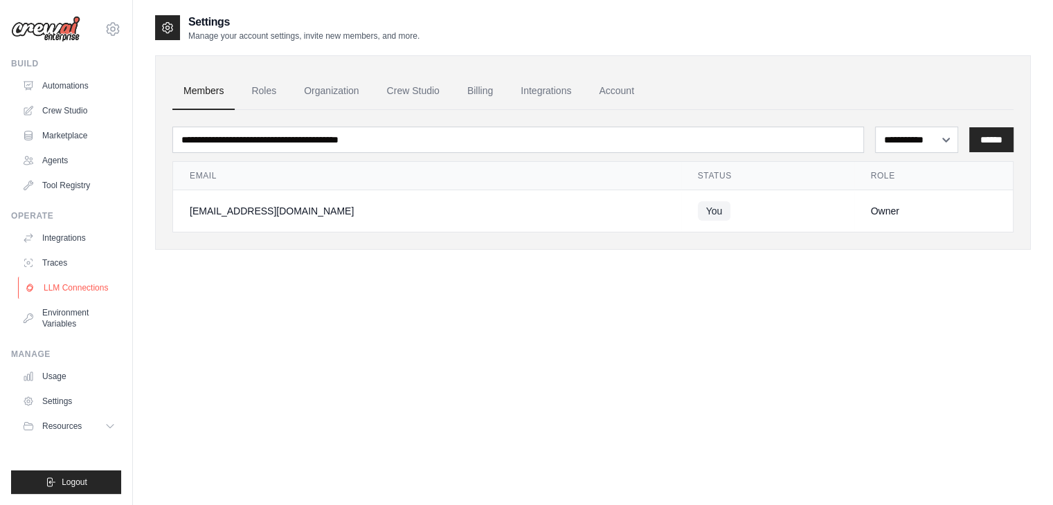
click at [48, 291] on link "LLM Connections" at bounding box center [70, 288] width 105 height 22
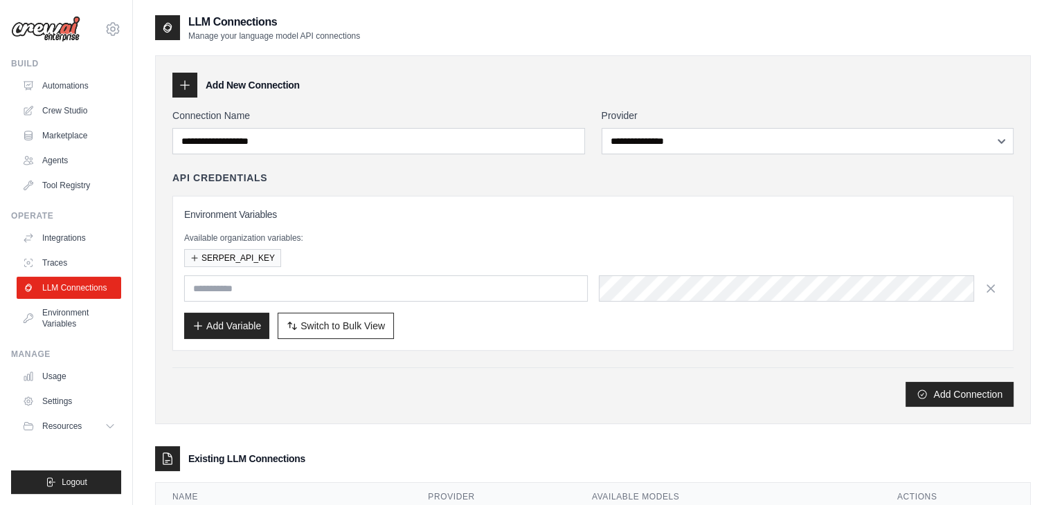
scroll to position [114, 0]
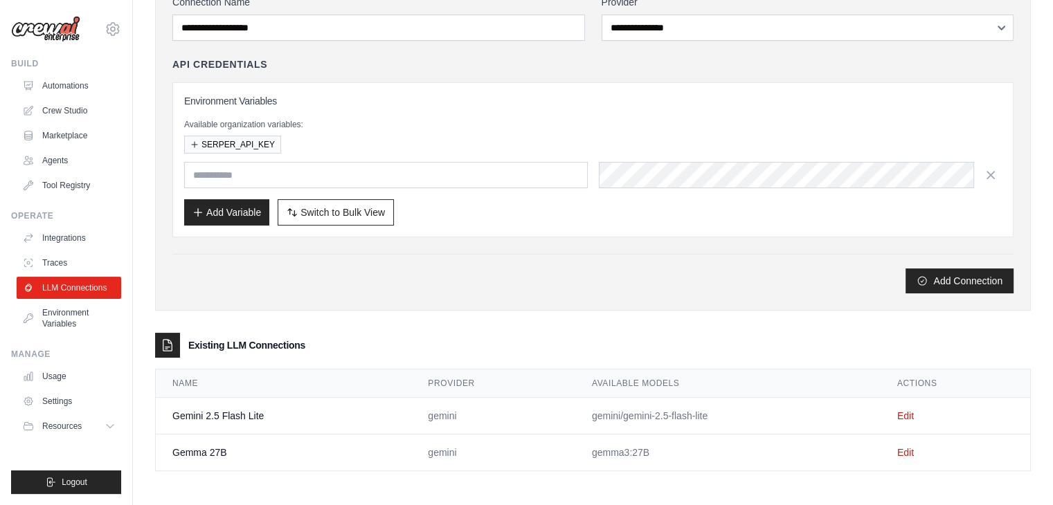
click at [578, 457] on td "gemma3:27B" at bounding box center [727, 453] width 305 height 37
click at [666, 403] on td "gemini/gemini-2.5-flash-lite" at bounding box center [727, 416] width 305 height 37
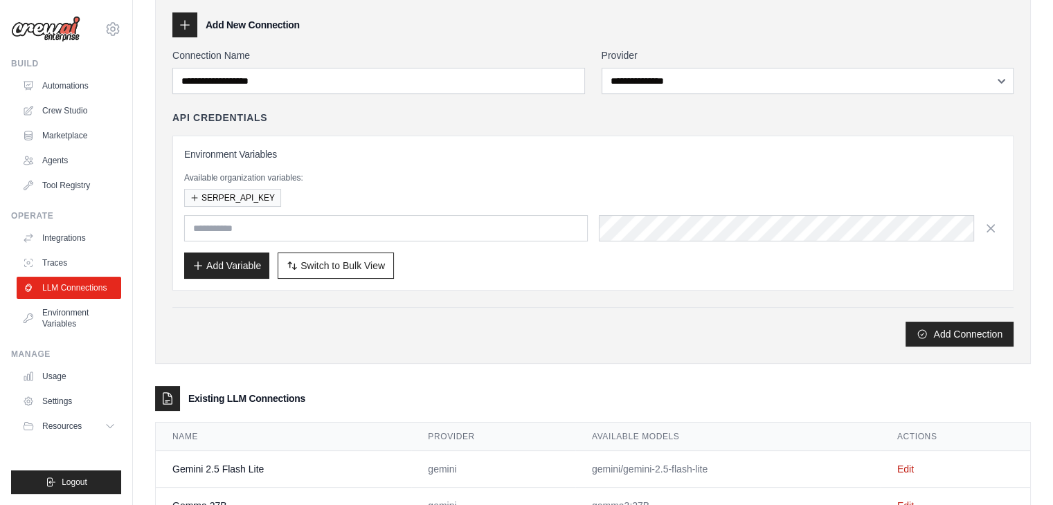
scroll to position [0, 0]
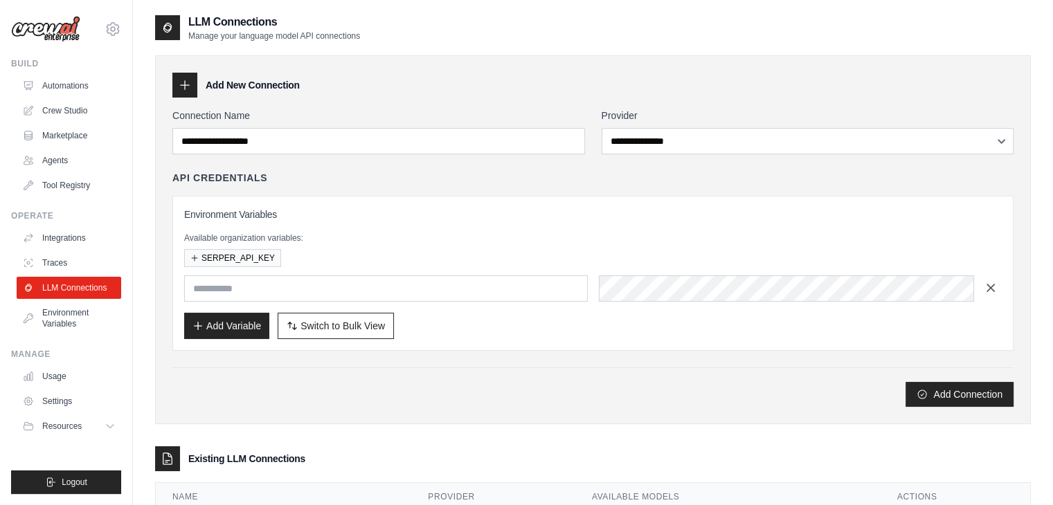
click at [987, 288] on icon "button" at bounding box center [990, 288] width 14 height 14
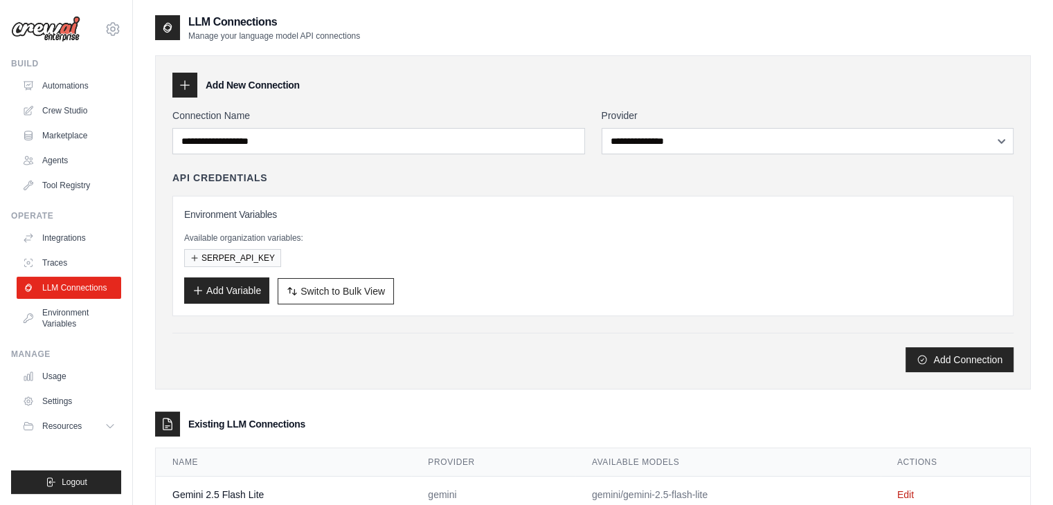
click at [242, 291] on button "Add Variable" at bounding box center [226, 291] width 85 height 26
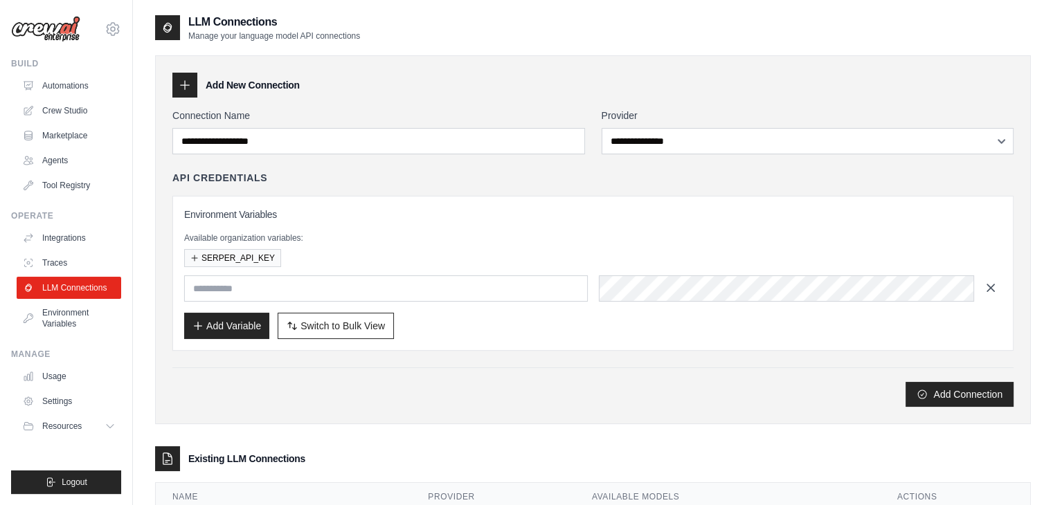
click at [995, 289] on icon "button" at bounding box center [990, 288] width 14 height 14
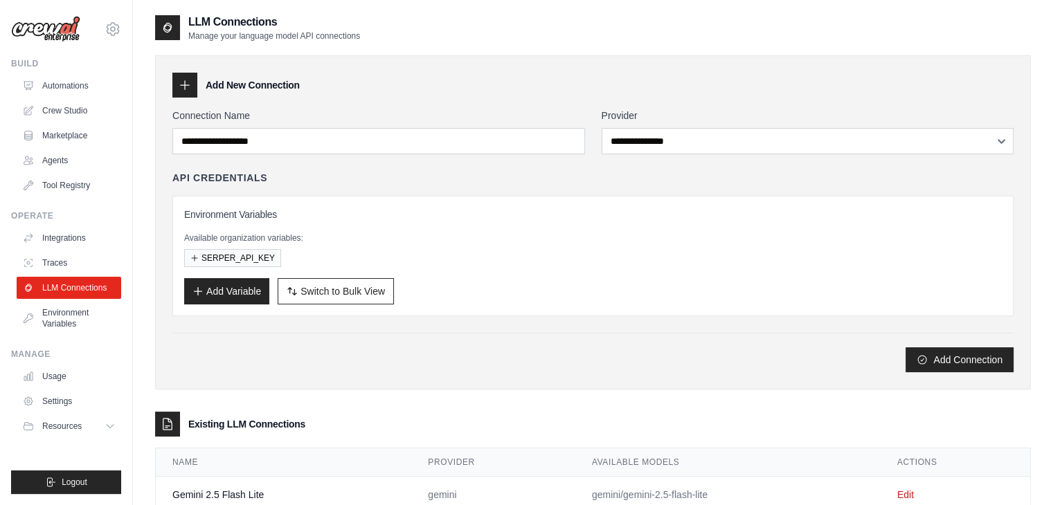
scroll to position [79, 0]
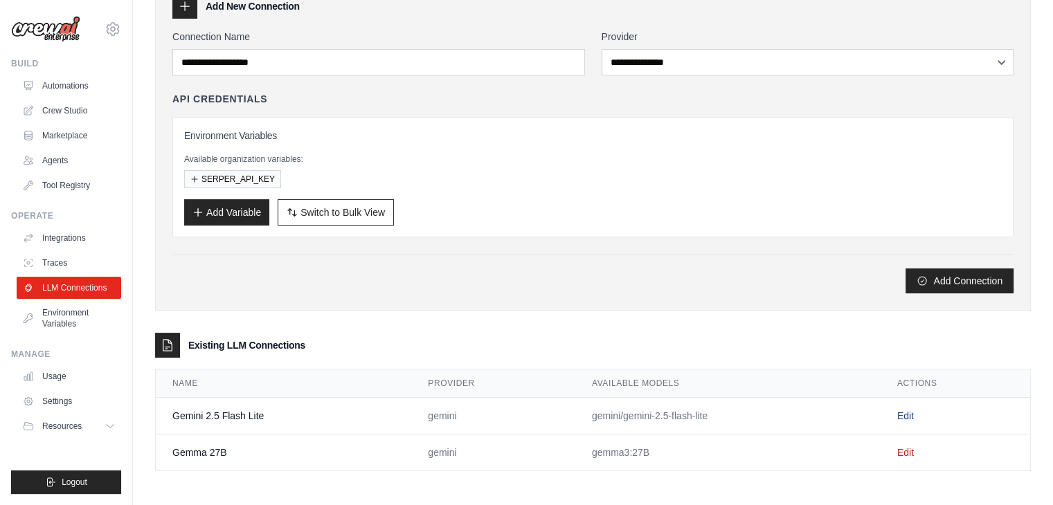
click at [907, 416] on link "Edit" at bounding box center [905, 415] width 17 height 11
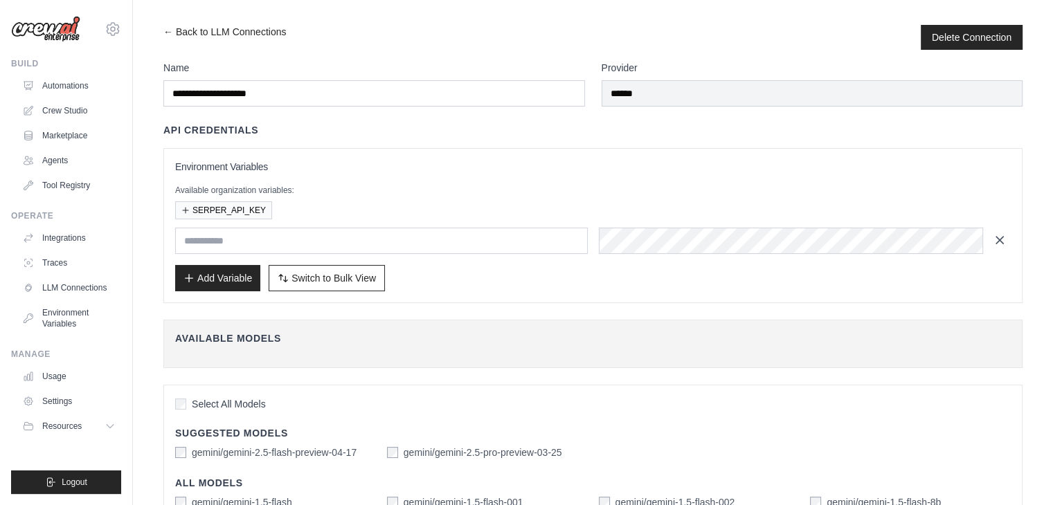
click at [1004, 236] on icon "button" at bounding box center [999, 240] width 14 height 14
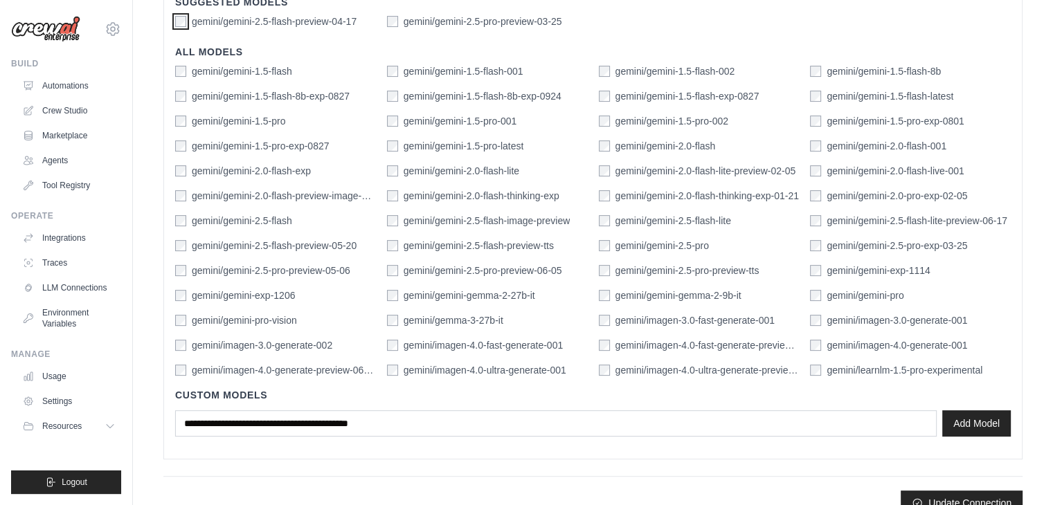
scroll to position [419, 0]
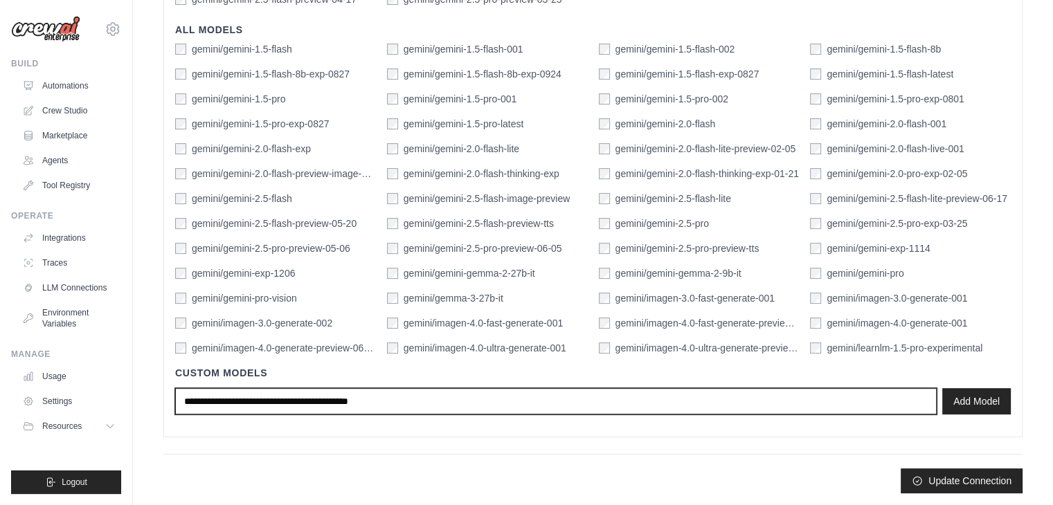
click at [417, 399] on input "text" at bounding box center [555, 401] width 761 height 26
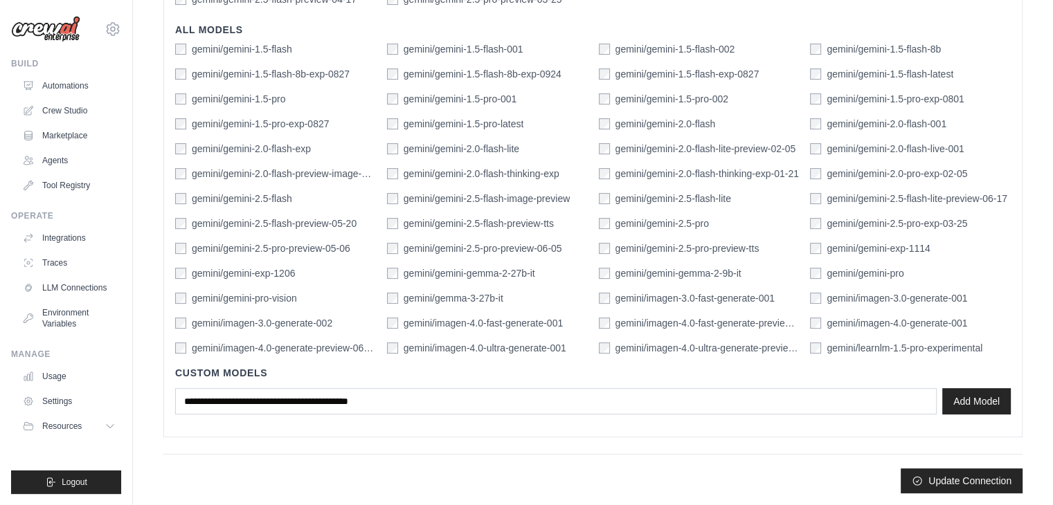
click at [604, 503] on main "**********" at bounding box center [593, 44] width 920 height 926
click at [960, 475] on button "Update Connection" at bounding box center [961, 480] width 122 height 25
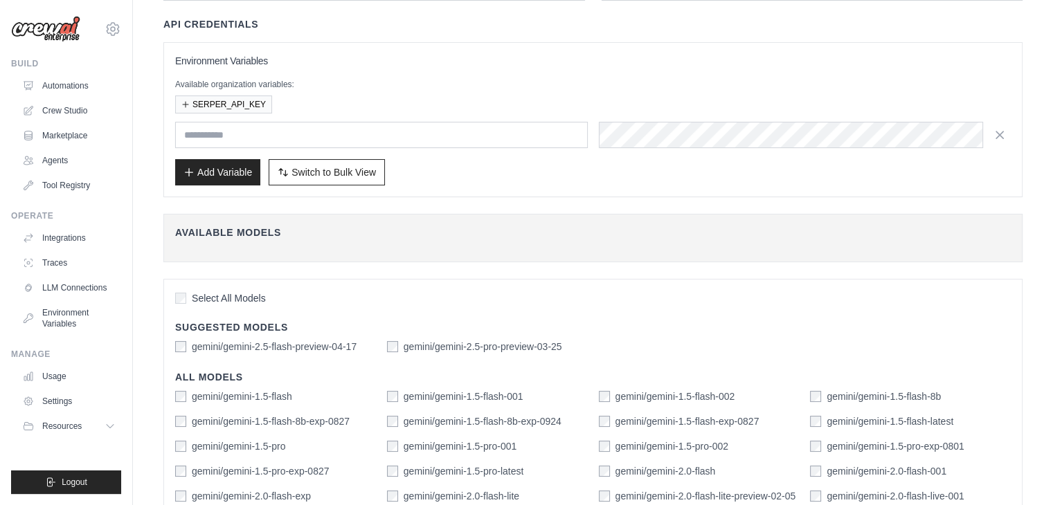
scroll to position [0, 0]
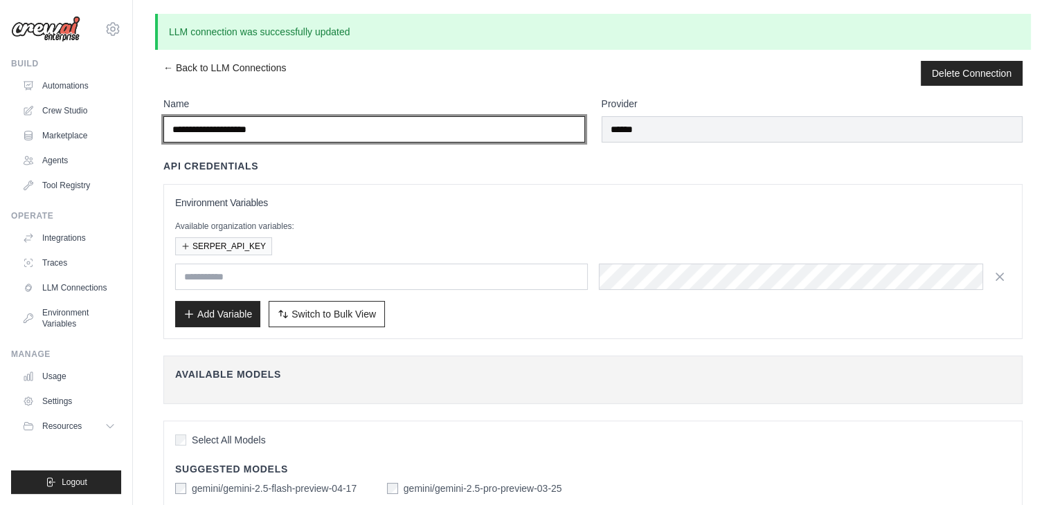
click at [341, 134] on input "**********" at bounding box center [373, 129] width 421 height 26
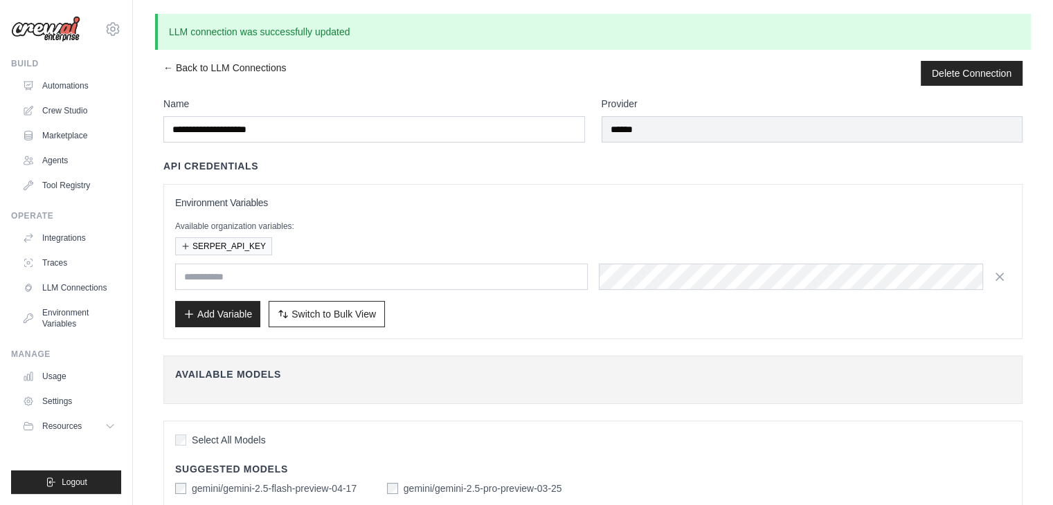
click at [188, 60] on div "**********" at bounding box center [593, 498] width 920 height 969
click at [186, 79] on link "← Back to LLM Connections" at bounding box center [224, 73] width 122 height 25
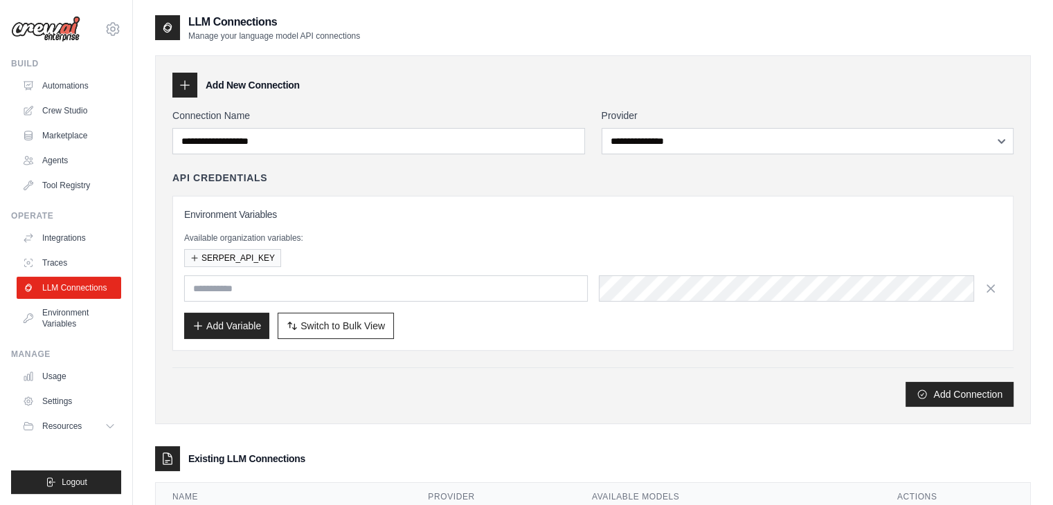
scroll to position [114, 0]
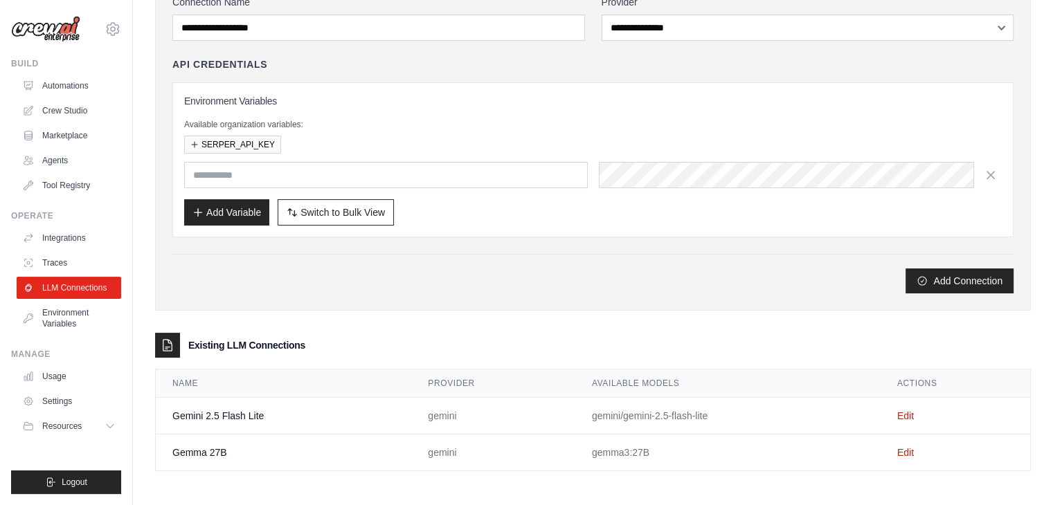
click at [893, 448] on td "Edit" at bounding box center [954, 453] width 149 height 37
click at [905, 450] on link "Edit" at bounding box center [905, 452] width 17 height 11
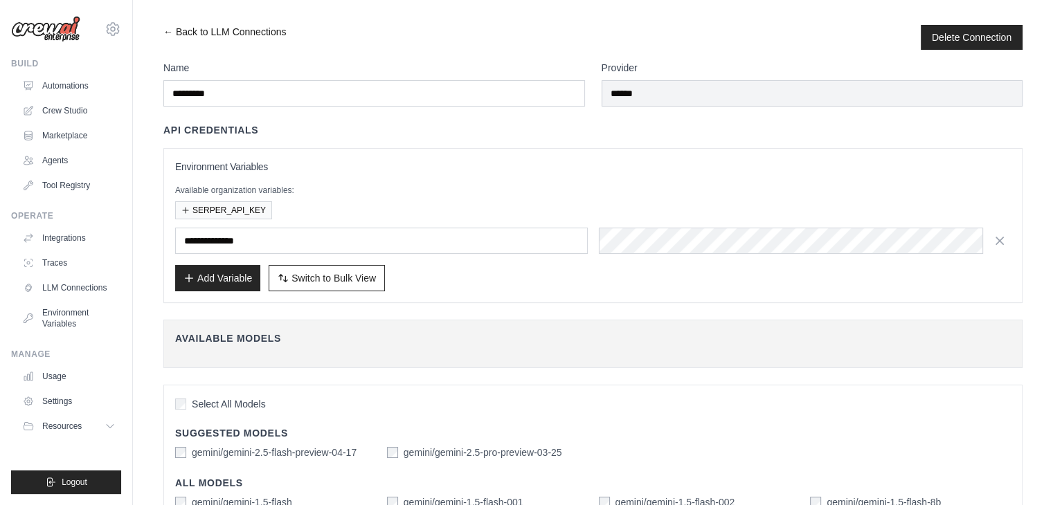
click at [166, 37] on link "← Back to LLM Connections" at bounding box center [224, 37] width 122 height 25
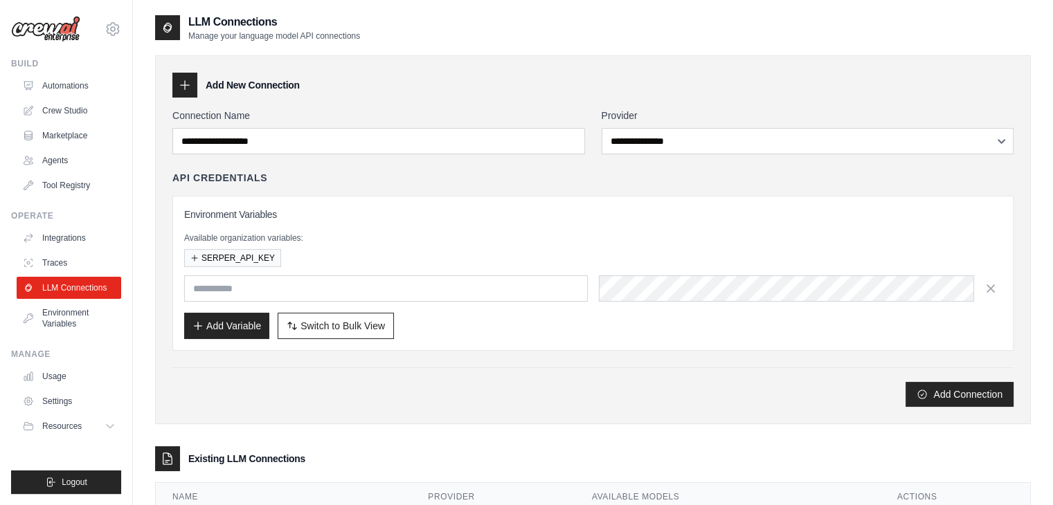
scroll to position [114, 0]
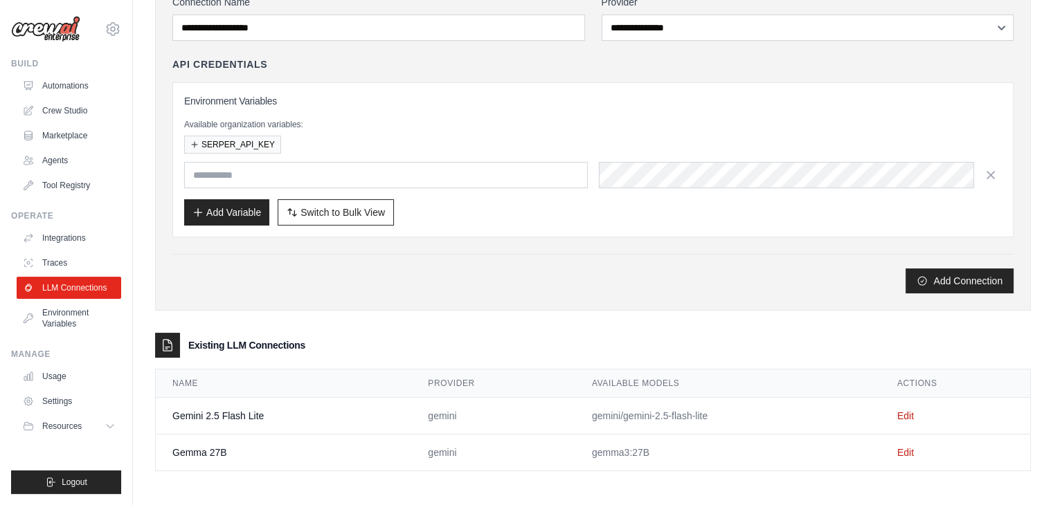
click at [894, 411] on td "Edit" at bounding box center [954, 416] width 149 height 37
click at [907, 414] on link "Edit" at bounding box center [905, 415] width 17 height 11
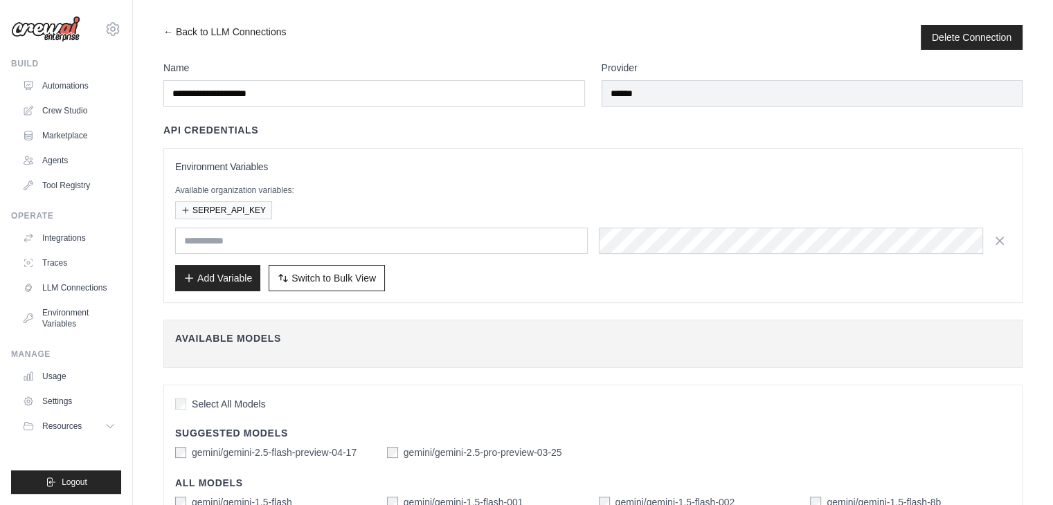
click at [681, 215] on div "SERPER_API_KEY" at bounding box center [592, 210] width 835 height 18
click at [442, 243] on input "text" at bounding box center [381, 241] width 412 height 26
type input "*"
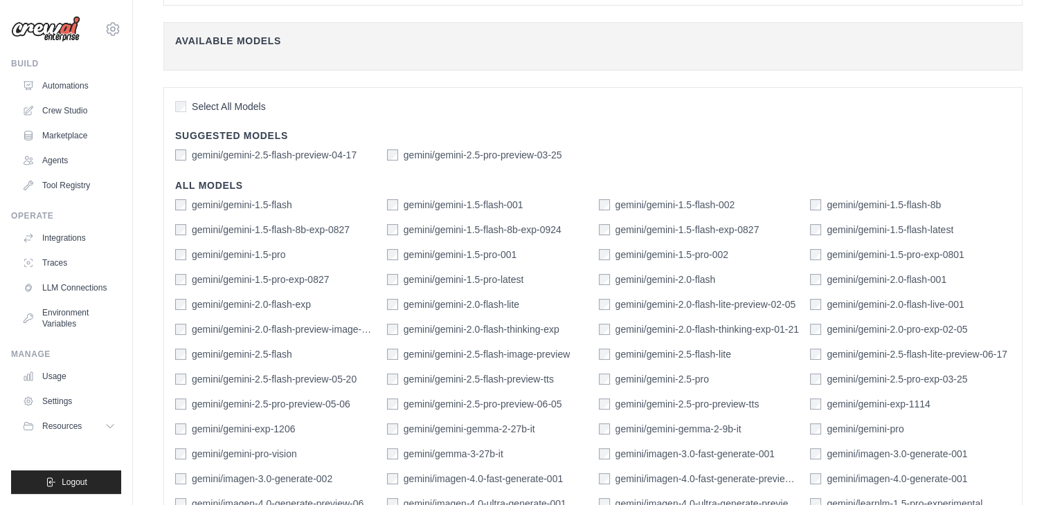
scroll to position [453, 0]
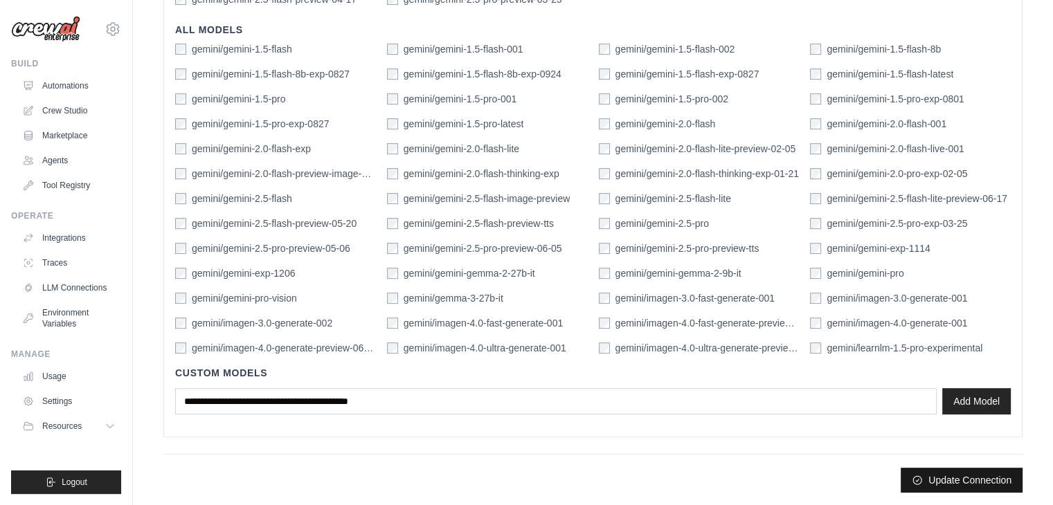
type input "**********"
click at [956, 478] on button "Update Connection" at bounding box center [961, 480] width 122 height 25
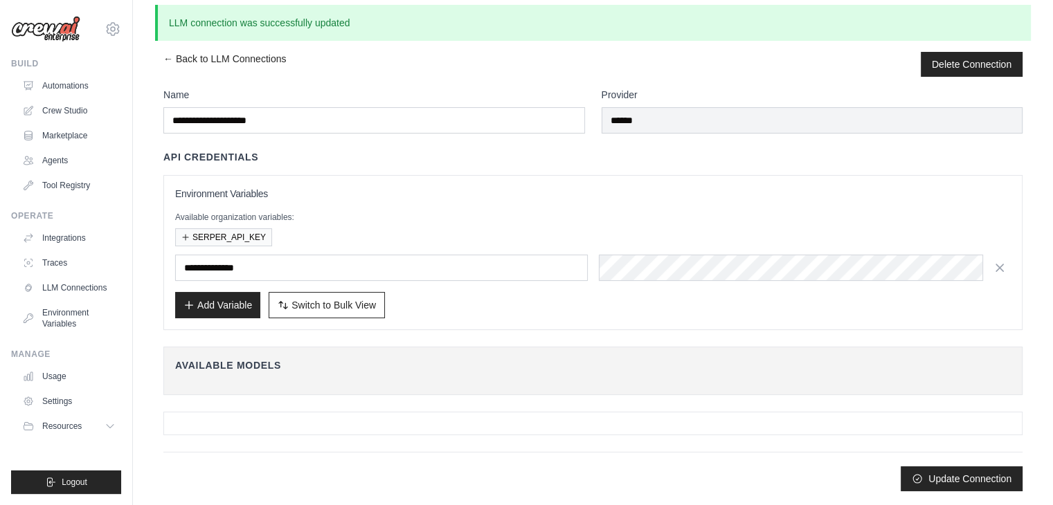
scroll to position [0, 0]
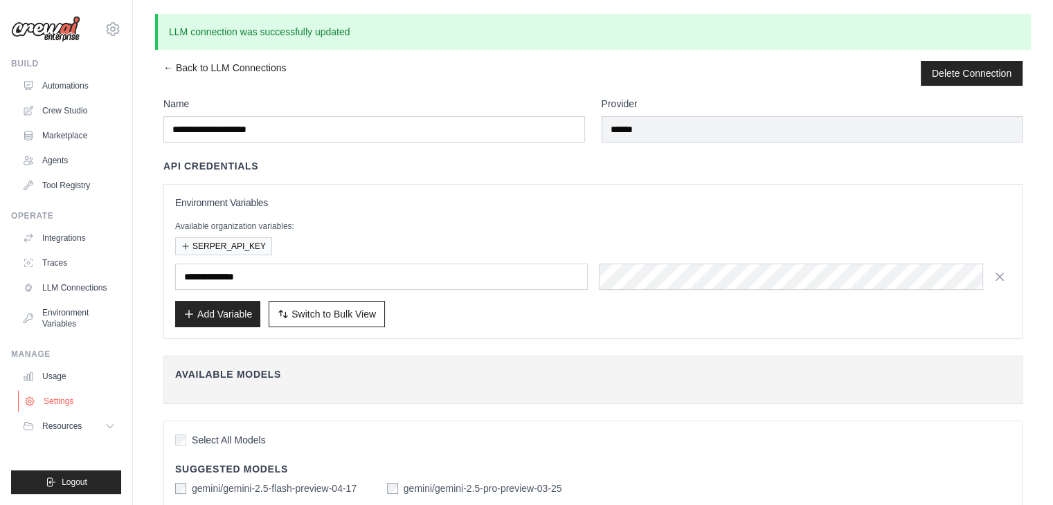
click at [47, 405] on link "Settings" at bounding box center [70, 401] width 105 height 22
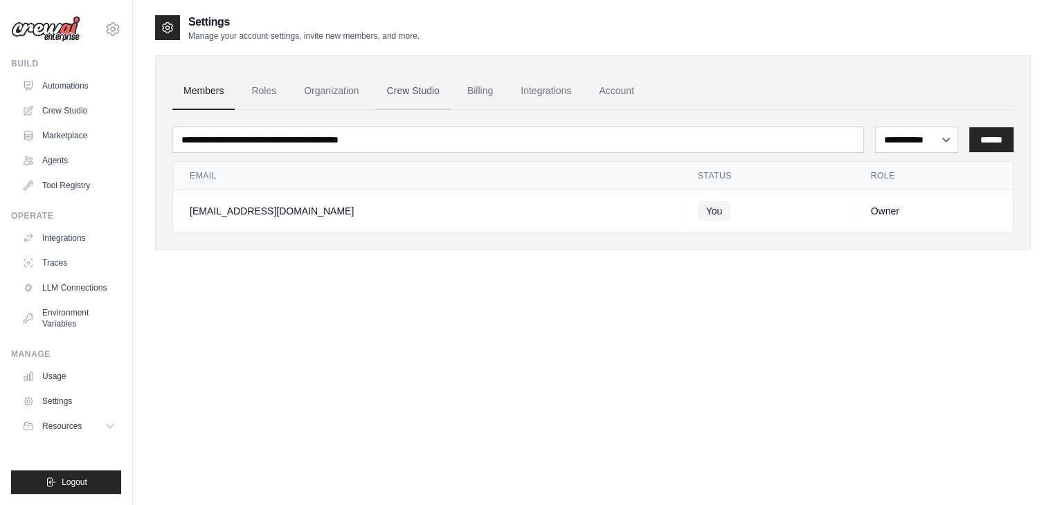
click at [398, 99] on link "Crew Studio" at bounding box center [413, 91] width 75 height 37
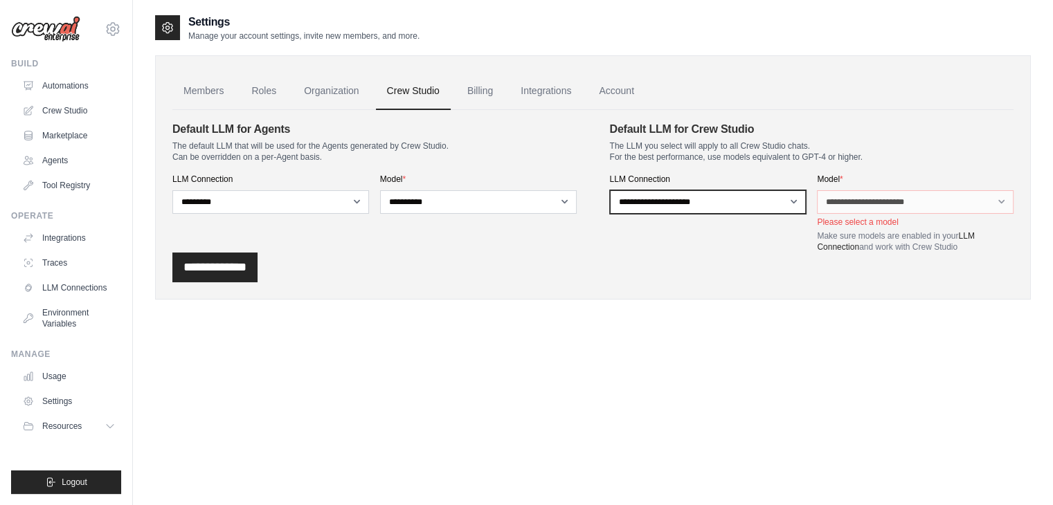
click at [800, 192] on select "**********" at bounding box center [708, 202] width 197 height 24
click at [783, 253] on div "**********" at bounding box center [592, 268] width 841 height 30
click at [783, 207] on select "**********" at bounding box center [708, 202] width 197 height 24
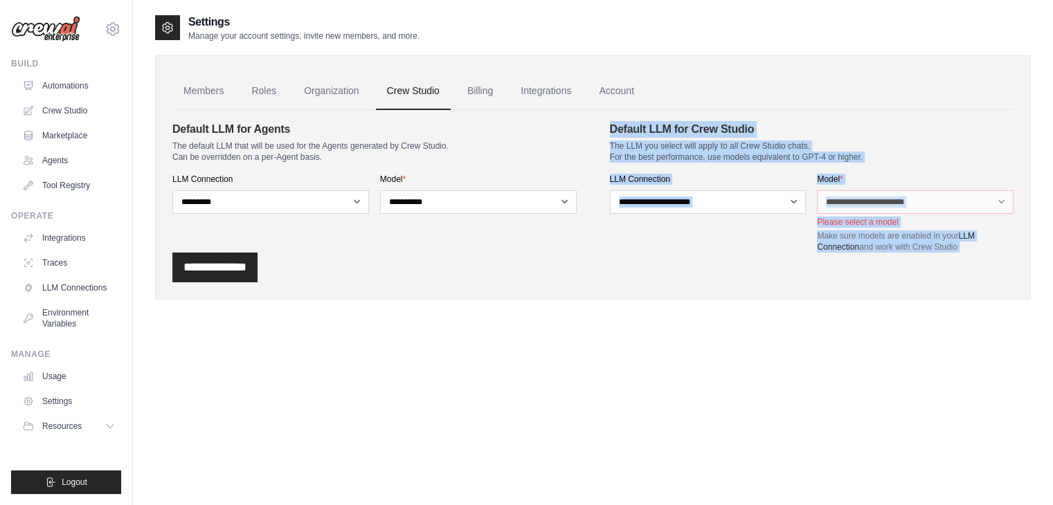
drag, startPoint x: 610, startPoint y: 129, endPoint x: 743, endPoint y: 123, distance: 132.3
click at [13, 93] on div "[EMAIL_ADDRESS][DOMAIN_NAME] Settings Build Automations Crew Studio" at bounding box center [526, 266] width 1053 height 533
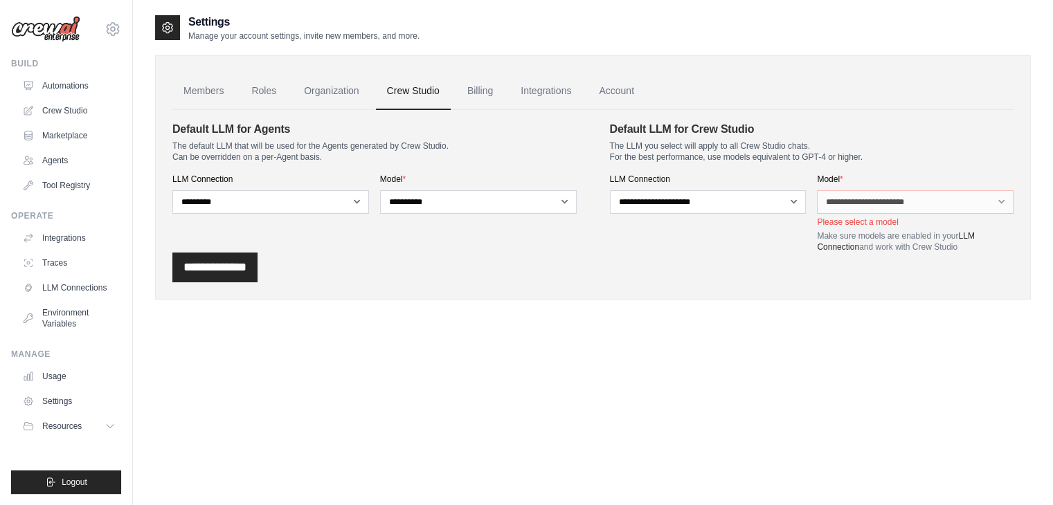
click at [702, 97] on ul "Members Roles Organization Crew Studio Billing Integrations Account" at bounding box center [592, 91] width 841 height 37
drag, startPoint x: 748, startPoint y: 125, endPoint x: 603, endPoint y: 117, distance: 145.5
click at [603, 117] on div "**********" at bounding box center [592, 196] width 841 height 172
drag, startPoint x: 603, startPoint y: 117, endPoint x: 588, endPoint y: 124, distance: 16.1
click at [588, 124] on section "**********" at bounding box center [592, 186] width 841 height 131
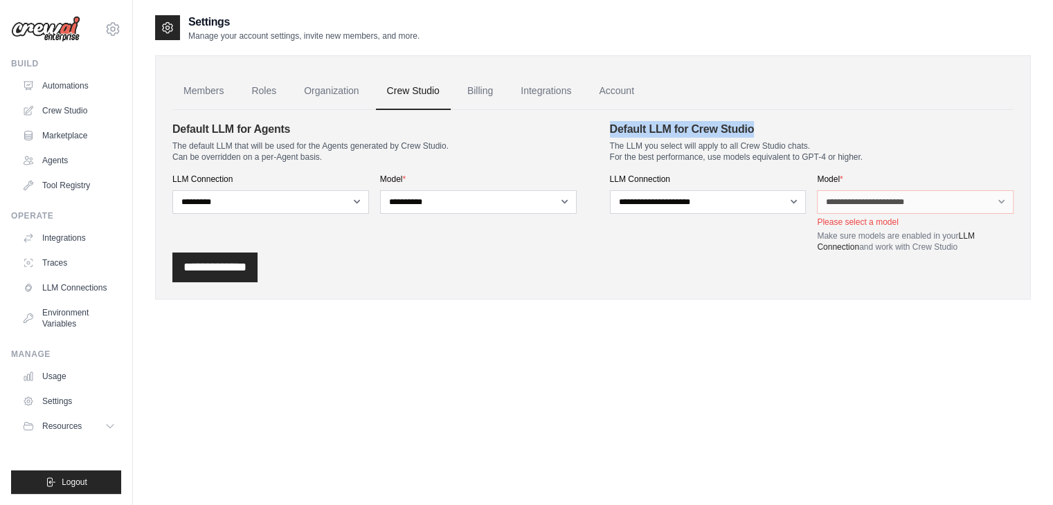
drag, startPoint x: 612, startPoint y: 124, endPoint x: 760, endPoint y: 133, distance: 148.4
click at [760, 133] on h4 "Default LLM for Crew Studio" at bounding box center [812, 129] width 404 height 17
copy h4 "Default LLM for Crew Studio"
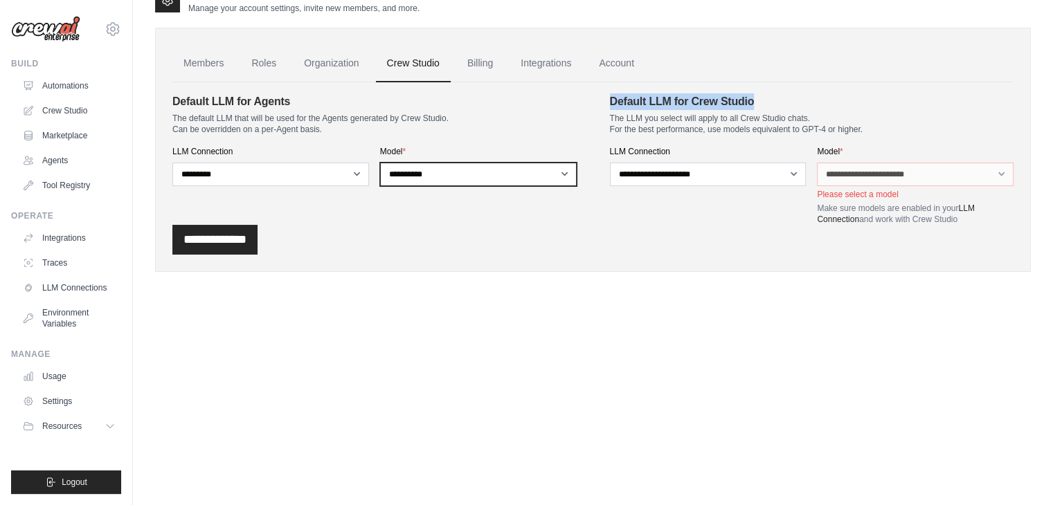
click at [568, 181] on select "**********" at bounding box center [478, 175] width 197 height 24
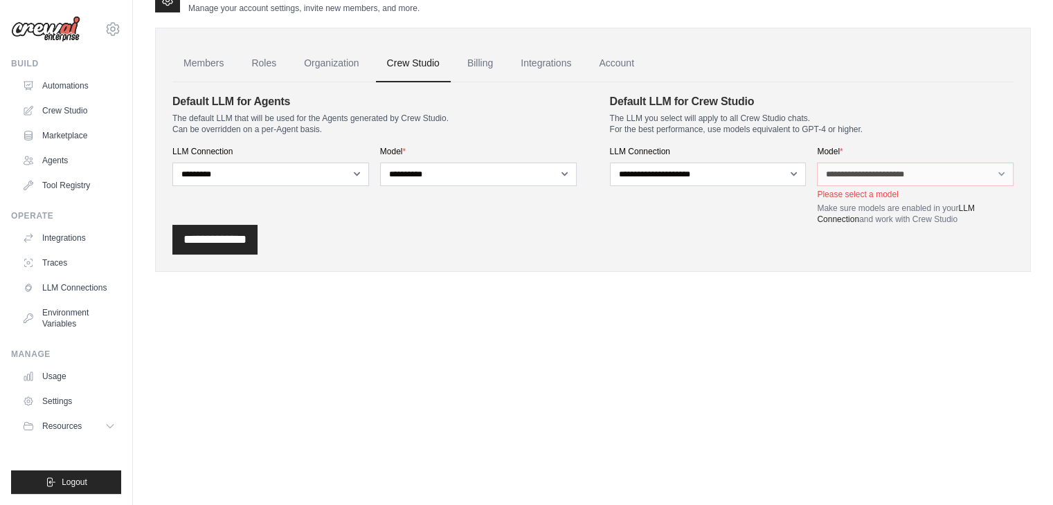
click at [356, 286] on div "Settings Manage your account settings, invite new members, and more. Members Ro…" at bounding box center [592, 140] width 875 height 308
click at [62, 291] on link "LLM Connections" at bounding box center [70, 288] width 105 height 22
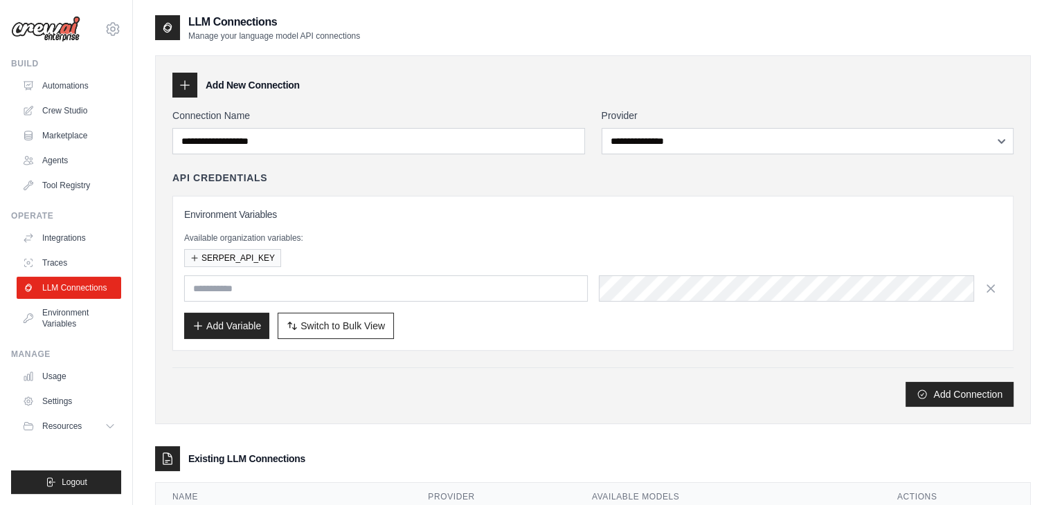
drag, startPoint x: 513, startPoint y: 117, endPoint x: 493, endPoint y: 137, distance: 28.4
click at [493, 137] on div "Connection Name" at bounding box center [378, 132] width 412 height 46
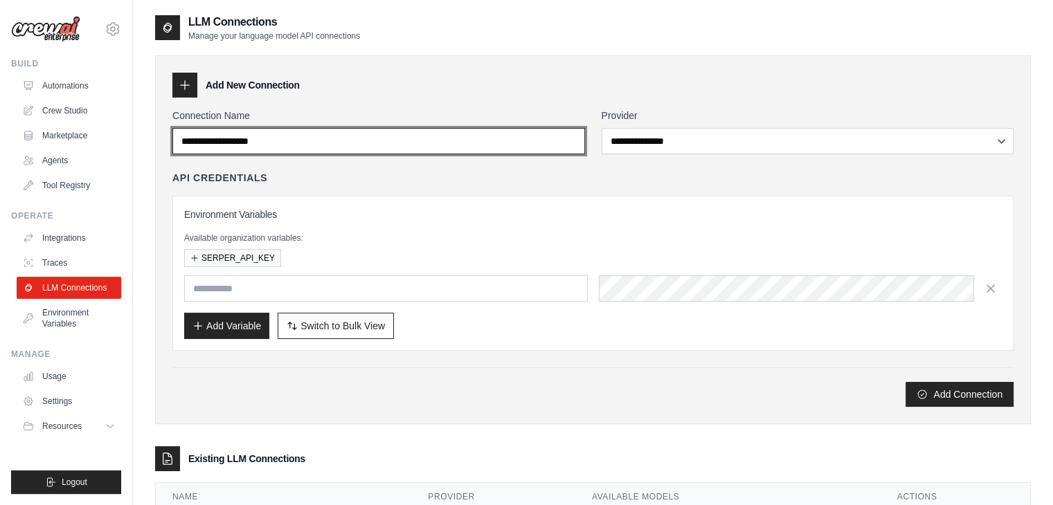
click at [493, 137] on input "Connection Name" at bounding box center [378, 141] width 412 height 26
type input "******"
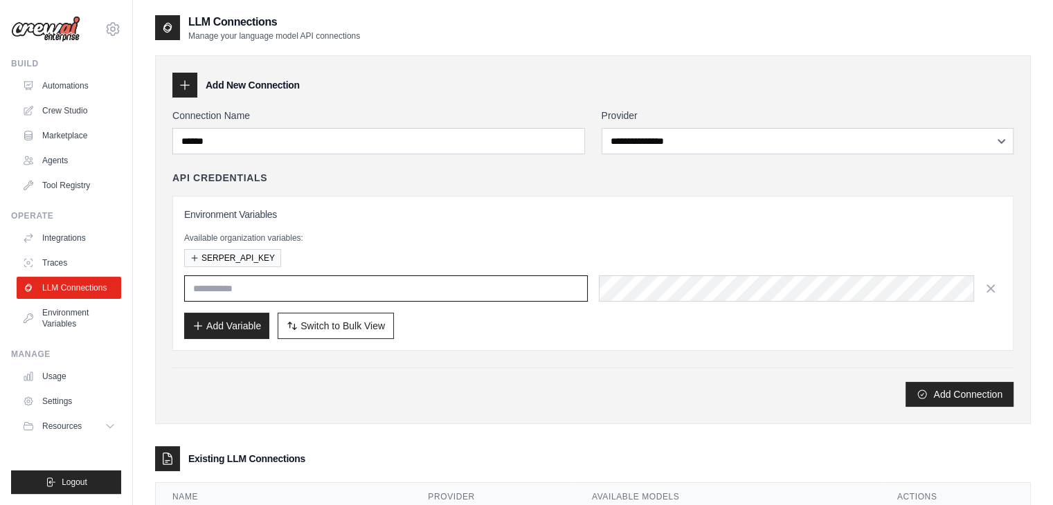
click at [197, 286] on input "text" at bounding box center [385, 288] width 403 height 26
click at [293, 288] on input "**********" at bounding box center [385, 288] width 403 height 26
type input "**********"
click at [584, 186] on div "**********" at bounding box center [592, 261] width 841 height 180
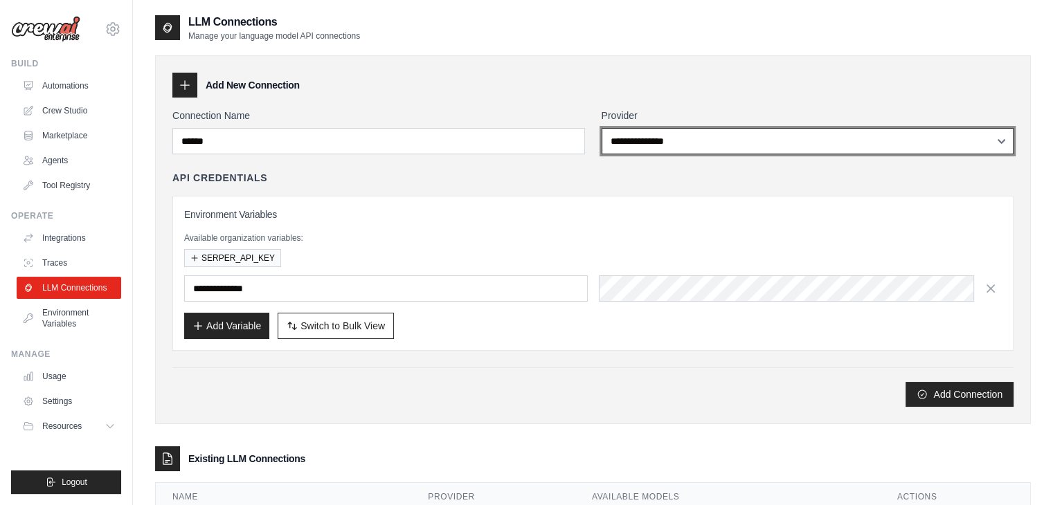
click at [687, 131] on select "**********" at bounding box center [807, 141] width 412 height 26
select select "******"
click at [601, 128] on select "**********" at bounding box center [807, 141] width 412 height 26
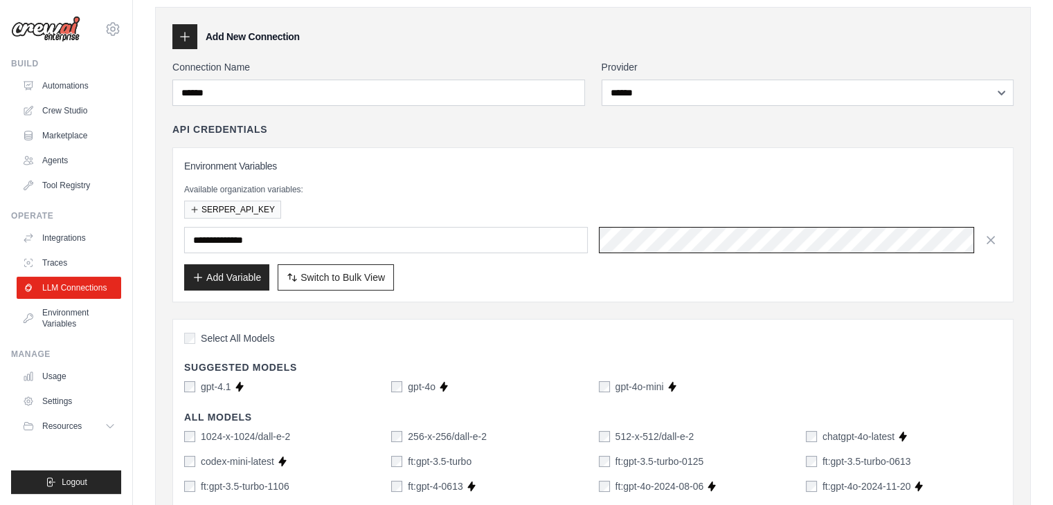
scroll to position [0, 515]
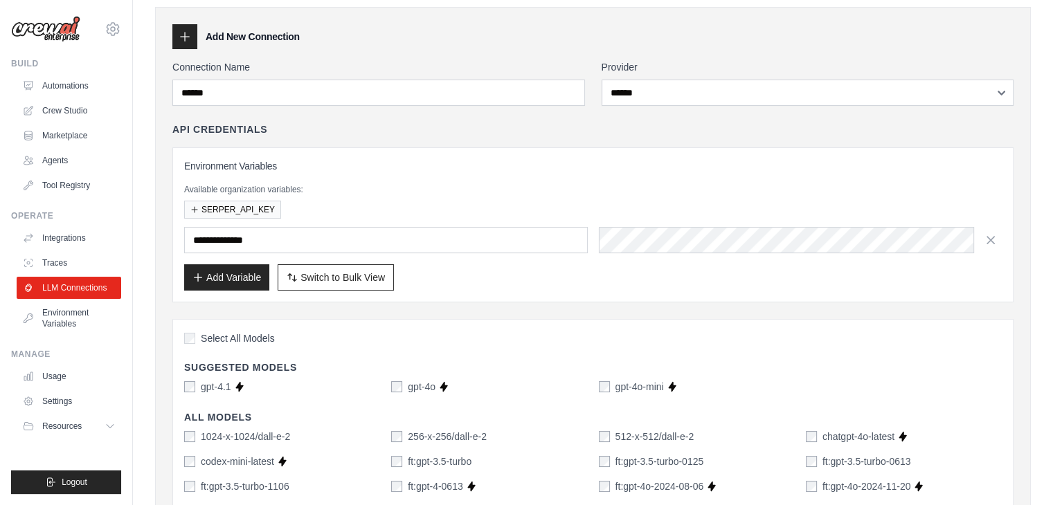
click at [590, 293] on div "**********" at bounding box center [592, 224] width 841 height 155
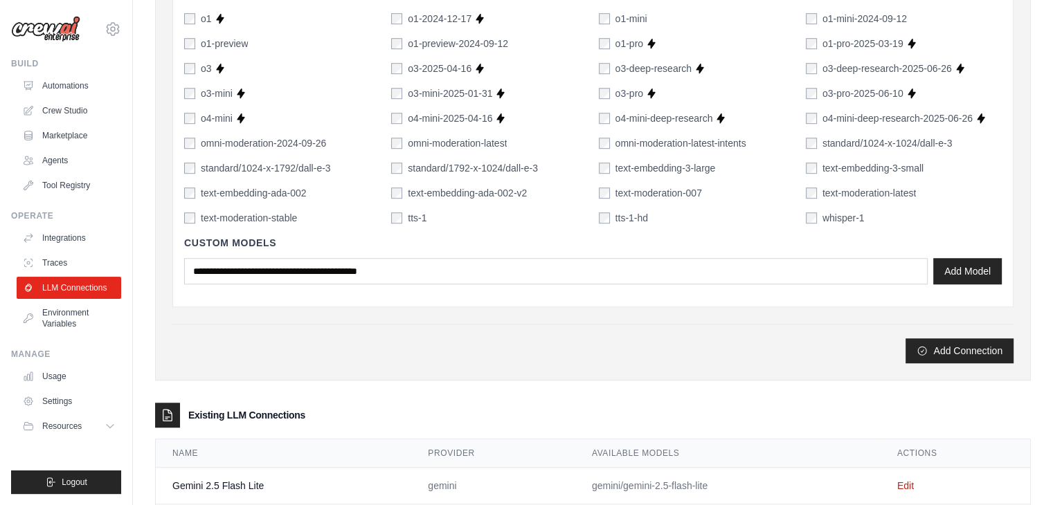
scroll to position [1059, 0]
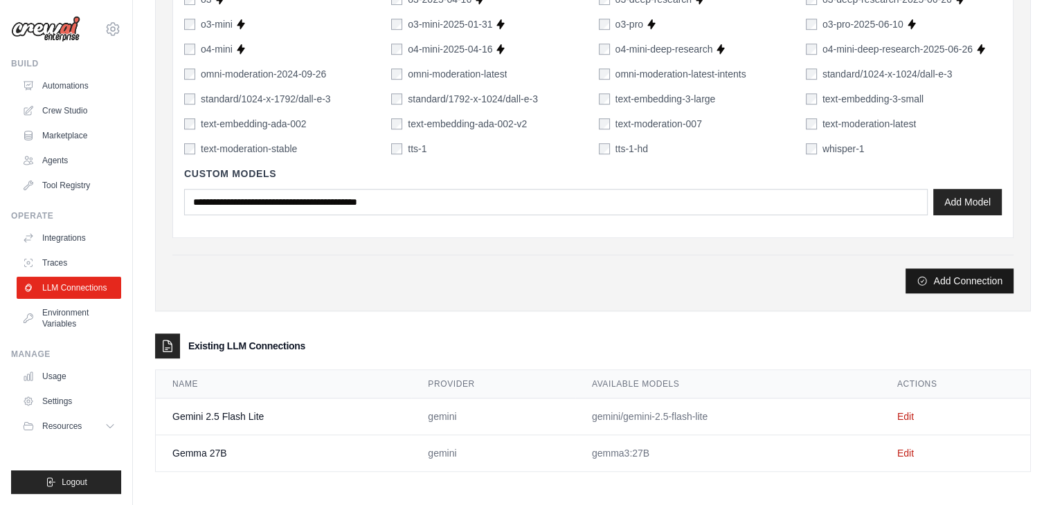
click at [958, 286] on button "Add Connection" at bounding box center [959, 281] width 108 height 25
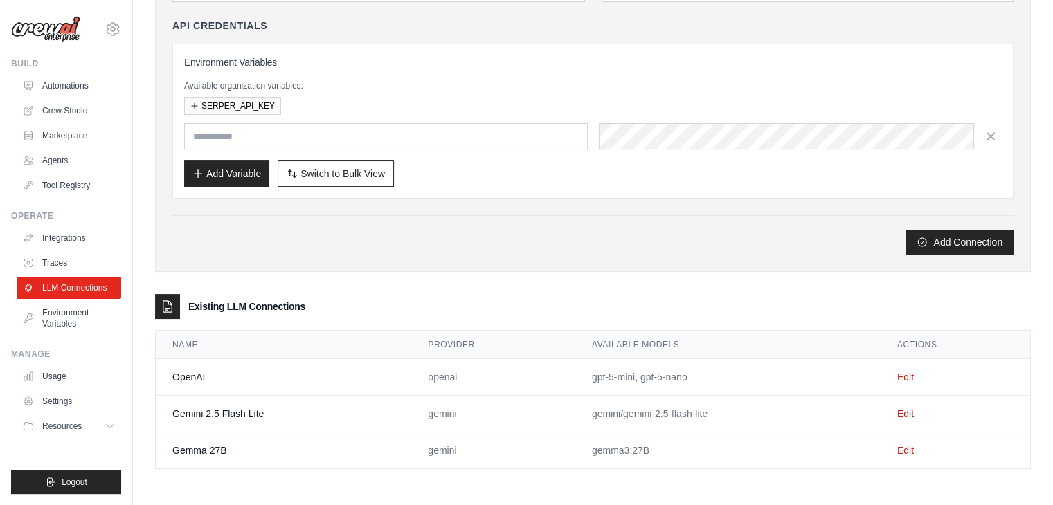
scroll to position [0, 0]
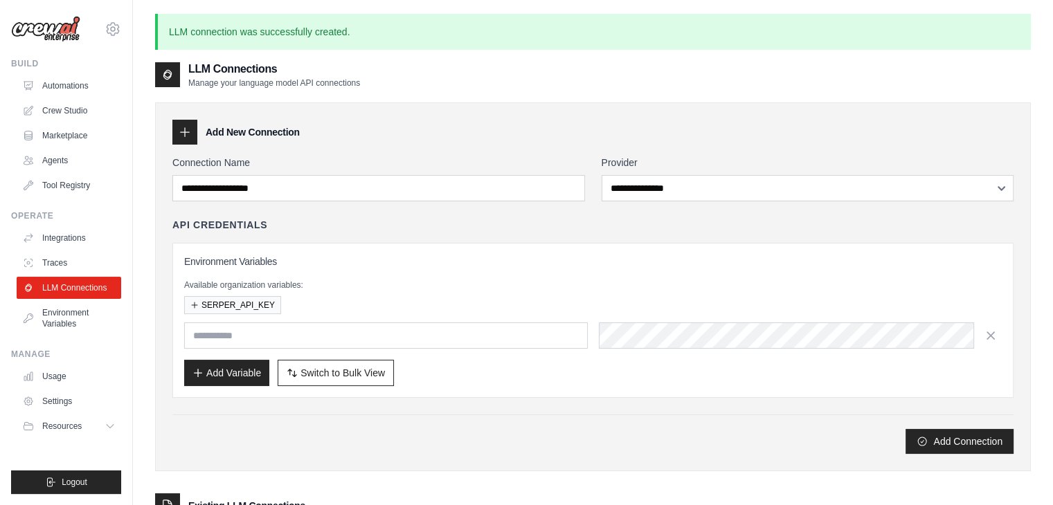
click at [936, 283] on p "Available organization variables:" at bounding box center [592, 285] width 817 height 11
click at [71, 399] on link "Settings" at bounding box center [70, 401] width 105 height 22
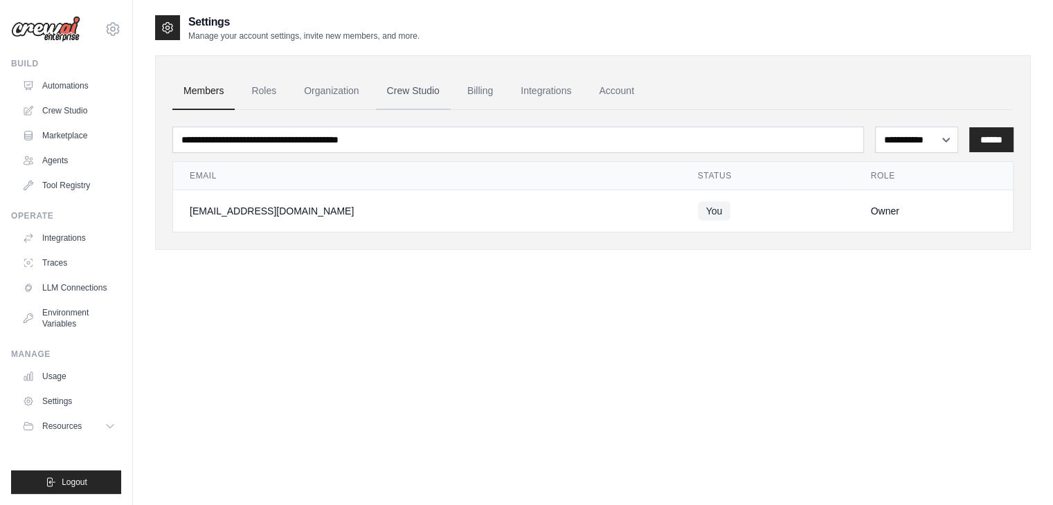
click at [407, 82] on link "Crew Studio" at bounding box center [413, 91] width 75 height 37
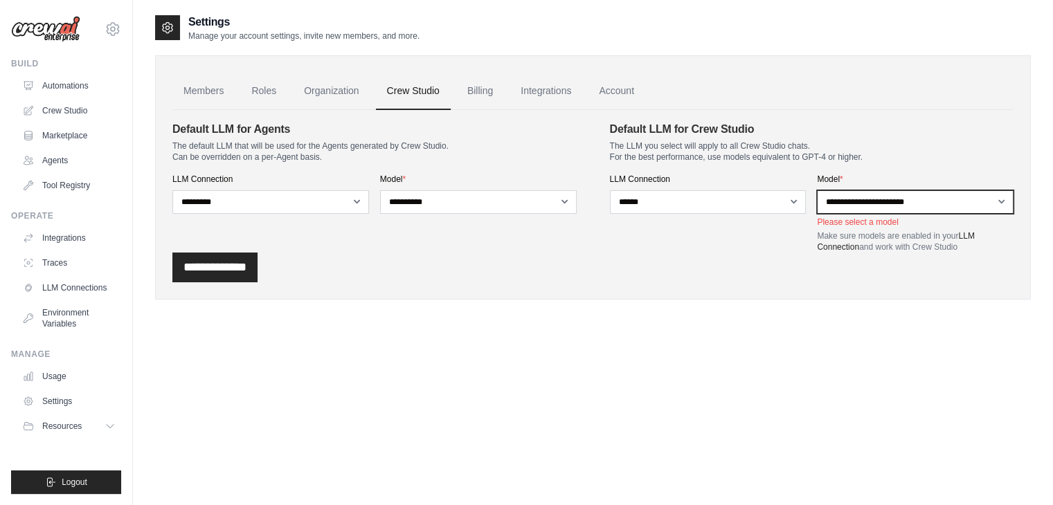
click at [900, 203] on select "**********" at bounding box center [915, 202] width 197 height 24
select select "**********"
click at [817, 190] on select "**********" at bounding box center [915, 202] width 197 height 24
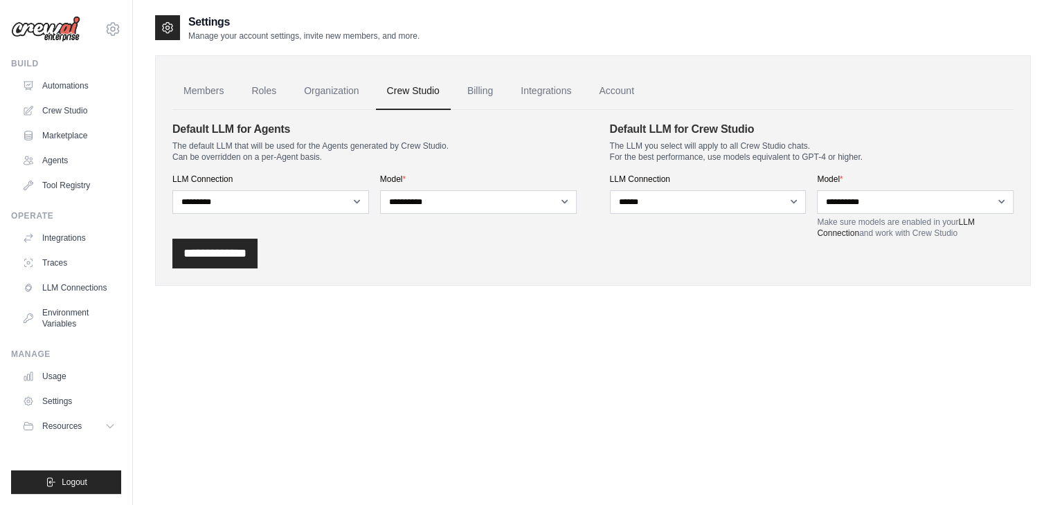
click at [281, 258] on div "**********" at bounding box center [592, 254] width 841 height 30
click at [234, 263] on input "**********" at bounding box center [214, 254] width 85 height 30
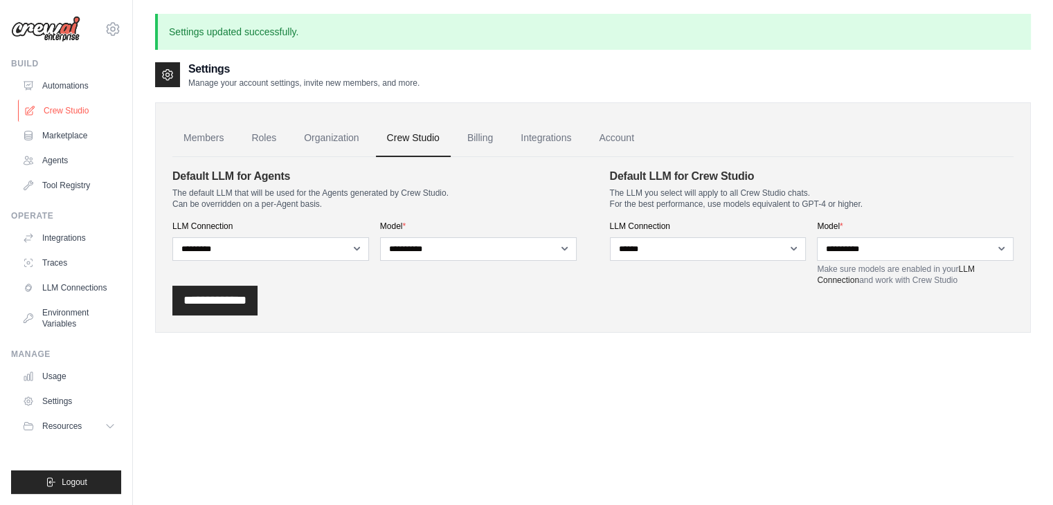
click at [68, 117] on link "Crew Studio" at bounding box center [70, 111] width 105 height 22
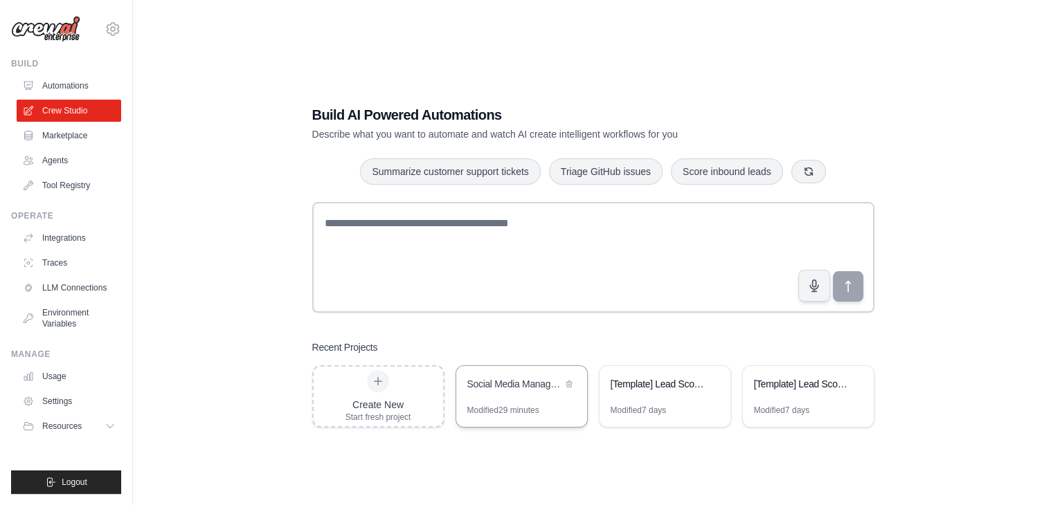
click at [539, 397] on div "Social Media Management Automation" at bounding box center [521, 385] width 131 height 39
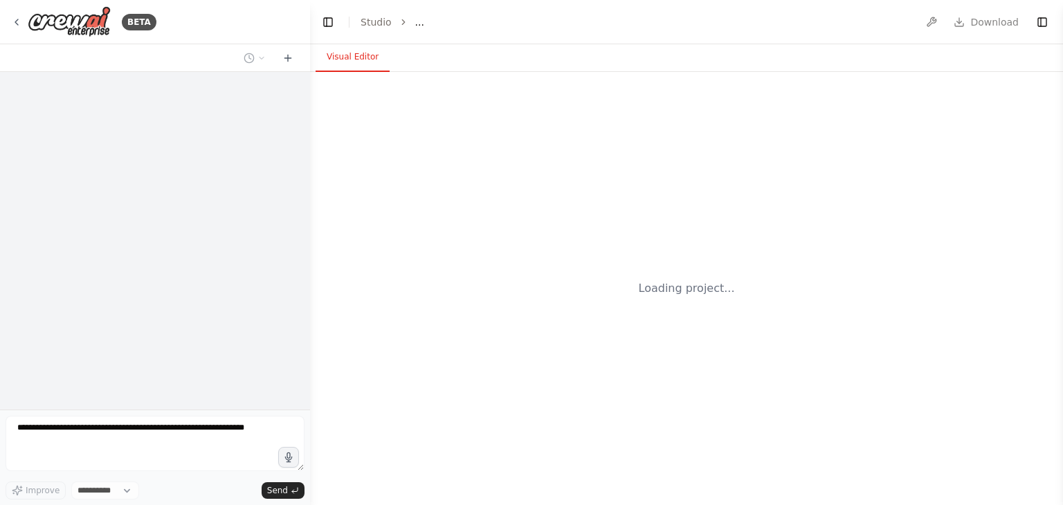
select select "****"
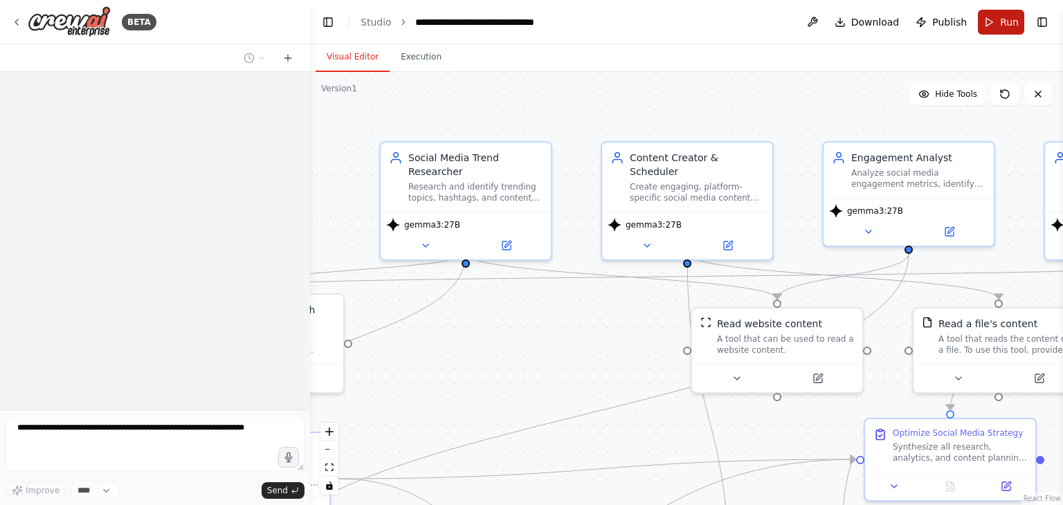
click at [989, 23] on button "Run" at bounding box center [1001, 22] width 46 height 25
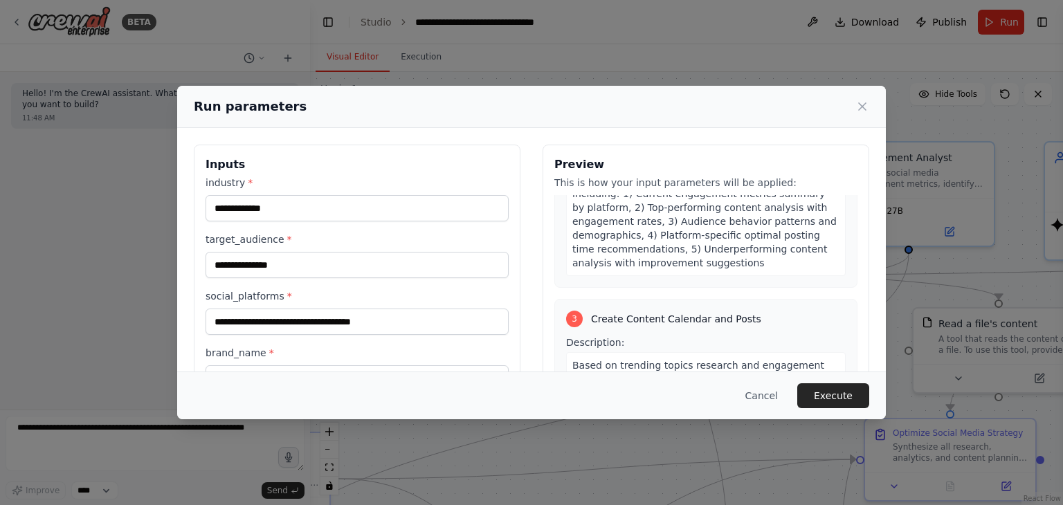
scroll to position [623, 0]
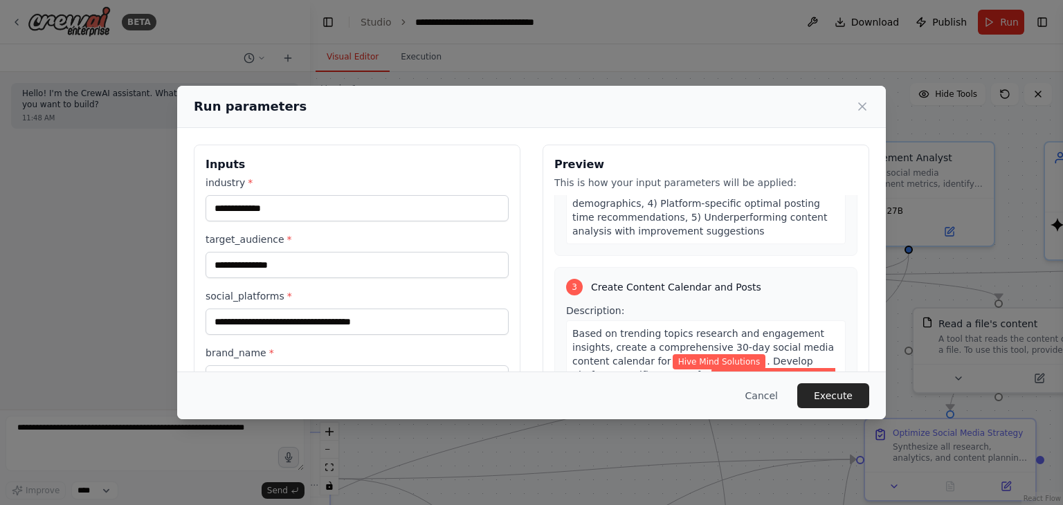
click at [846, 381] on div "Cancel Execute" at bounding box center [531, 396] width 709 height 48
click at [844, 397] on button "Execute" at bounding box center [833, 395] width 72 height 25
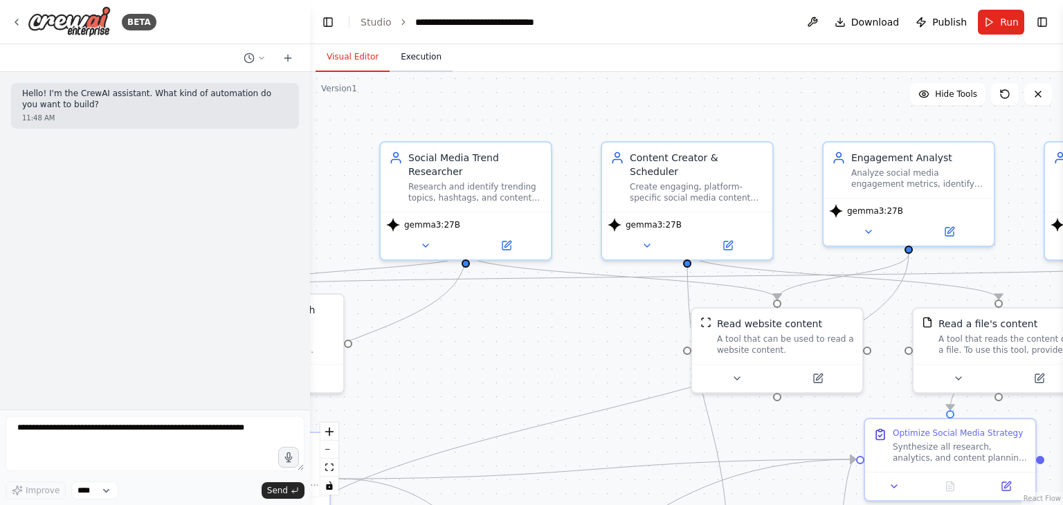
click at [401, 55] on button "Execution" at bounding box center [421, 57] width 63 height 29
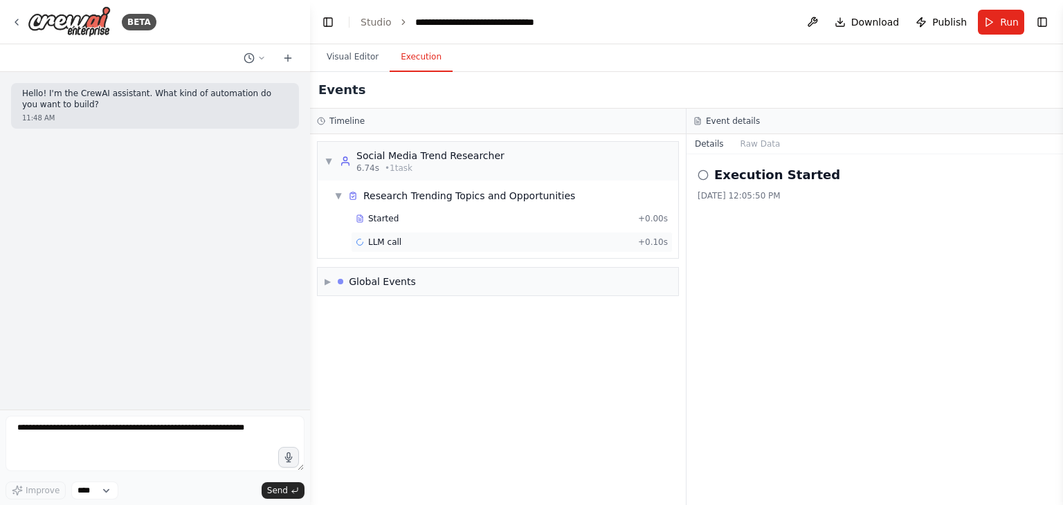
click at [381, 242] on span "LLM call" at bounding box center [384, 242] width 33 height 11
click at [390, 280] on div "Global Events" at bounding box center [382, 282] width 67 height 14
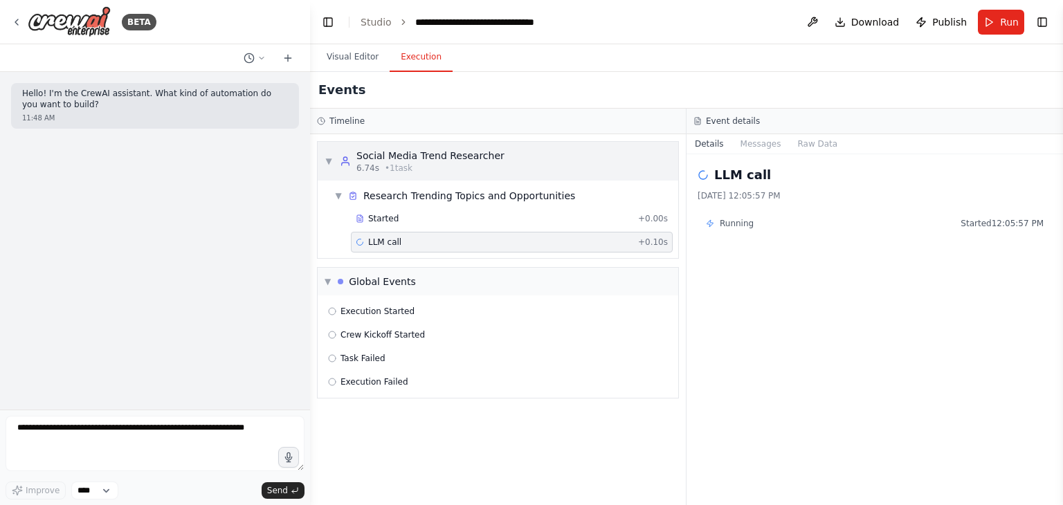
click at [334, 142] on div "▼ Social Media Trend Researcher 6.74s • 1 task" at bounding box center [498, 161] width 361 height 39
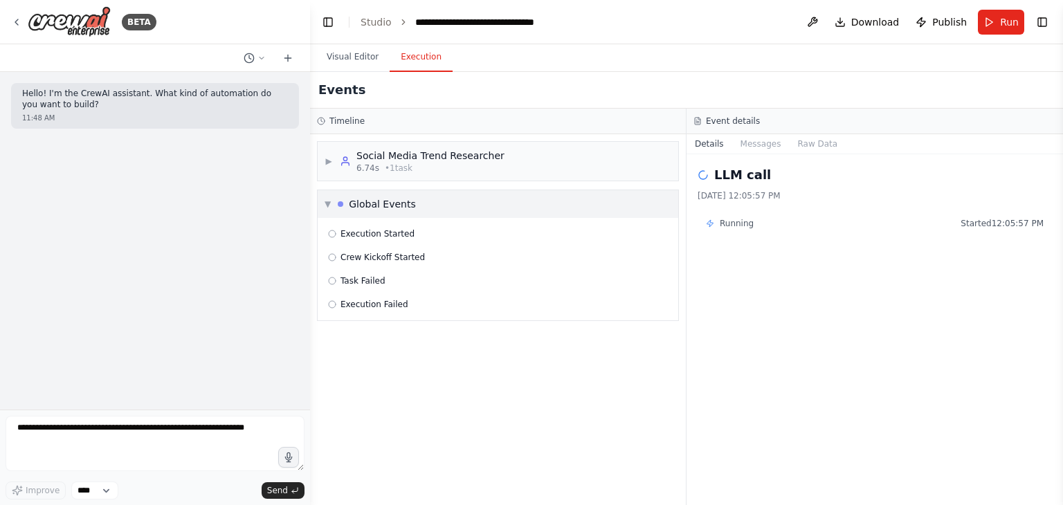
click at [331, 199] on span "▼" at bounding box center [328, 204] width 6 height 11
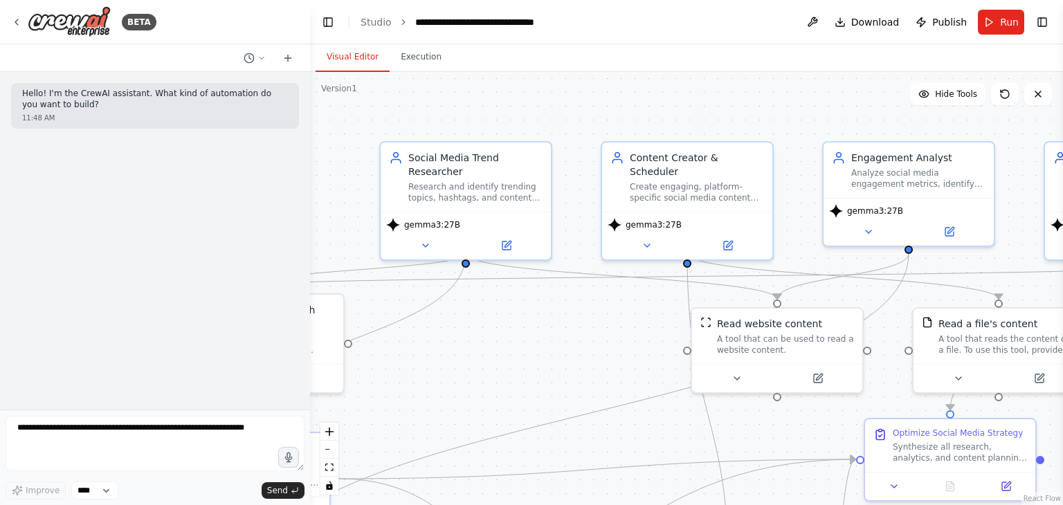
click at [353, 67] on button "Visual Editor" at bounding box center [353, 57] width 74 height 29
click at [435, 217] on span "gemma3:27B" at bounding box center [432, 222] width 56 height 11
click at [541, 305] on div ".deletable-edge-delete-btn { width: 20px; height: 20px; border: 0px solid #ffff…" at bounding box center [686, 288] width 753 height 433
click at [14, 26] on icon at bounding box center [16, 22] width 11 height 11
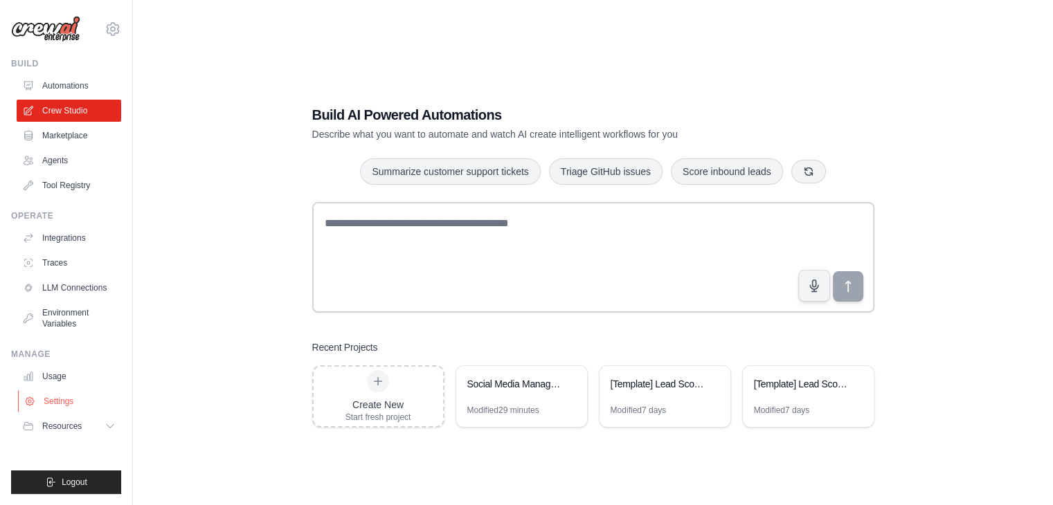
scroll to position [28, 0]
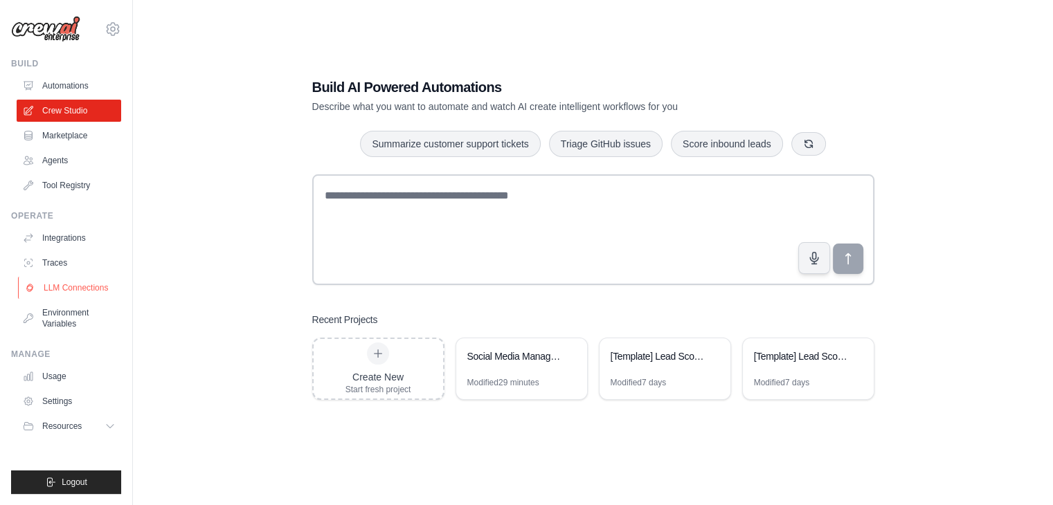
click at [69, 287] on link "LLM Connections" at bounding box center [70, 288] width 105 height 22
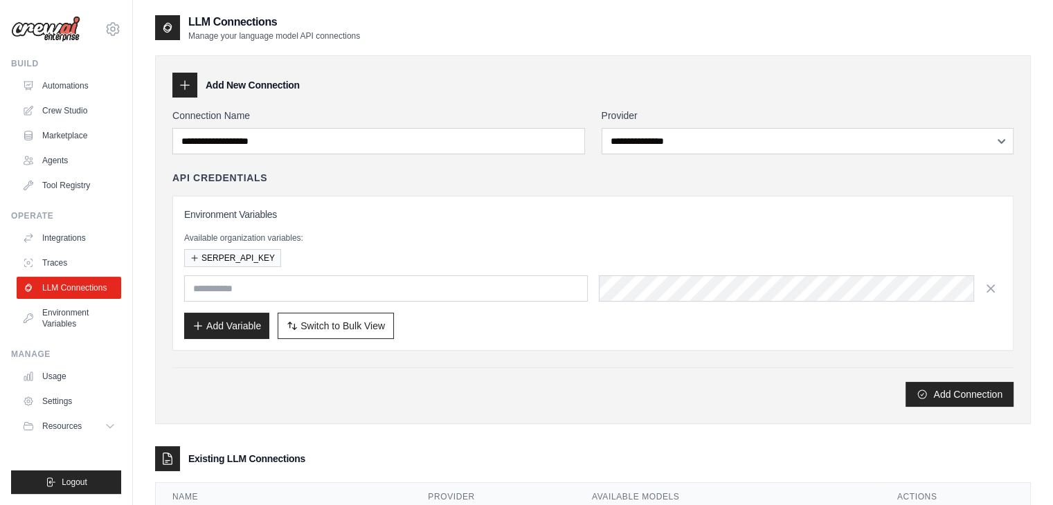
scroll to position [149, 0]
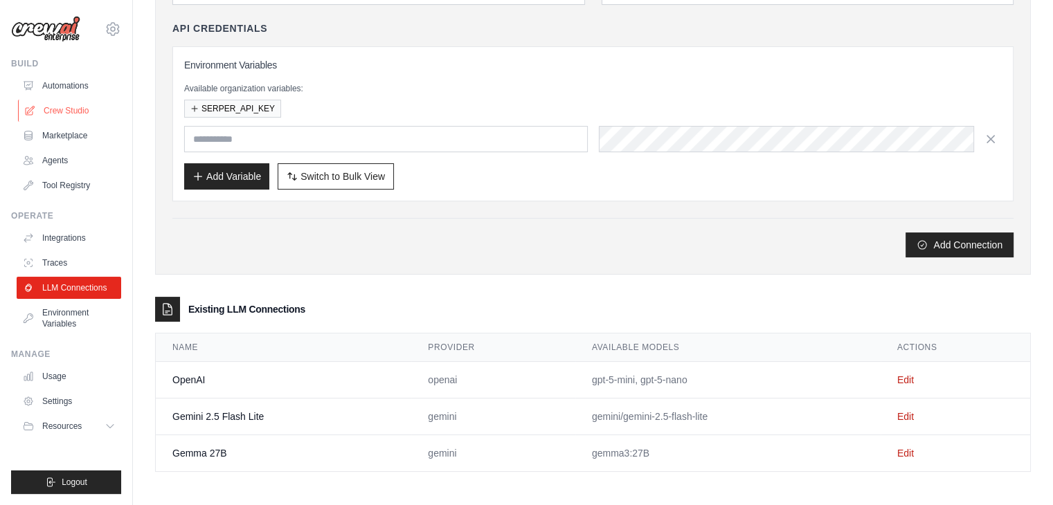
click at [73, 114] on link "Crew Studio" at bounding box center [70, 111] width 105 height 22
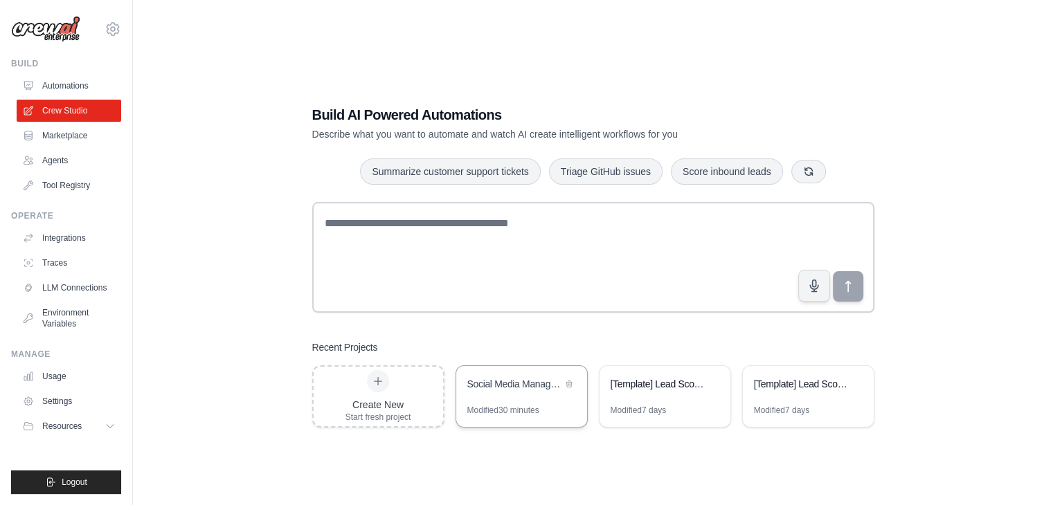
click at [507, 388] on div "Social Media Management Automation" at bounding box center [514, 384] width 95 height 14
click at [55, 280] on link "LLM Connections" at bounding box center [70, 288] width 105 height 22
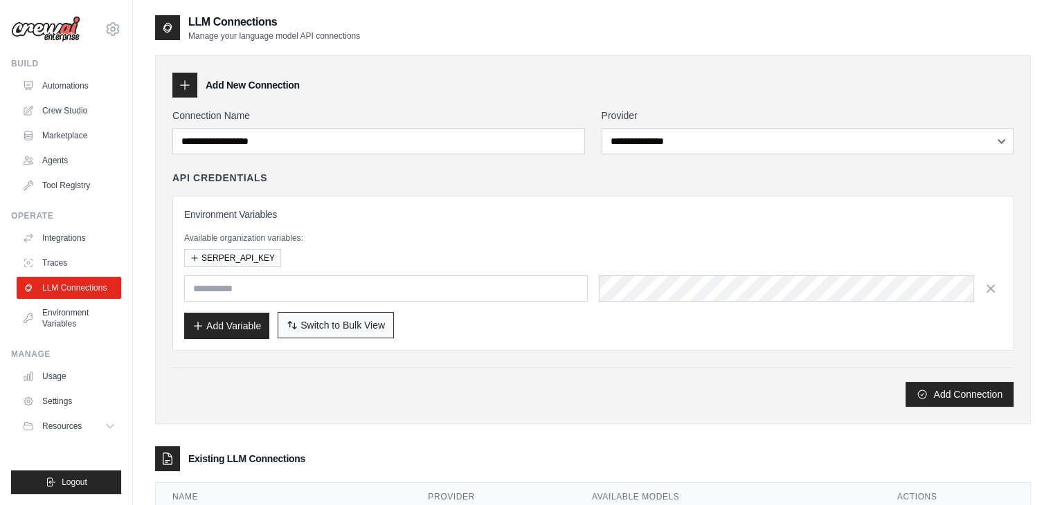
scroll to position [149, 0]
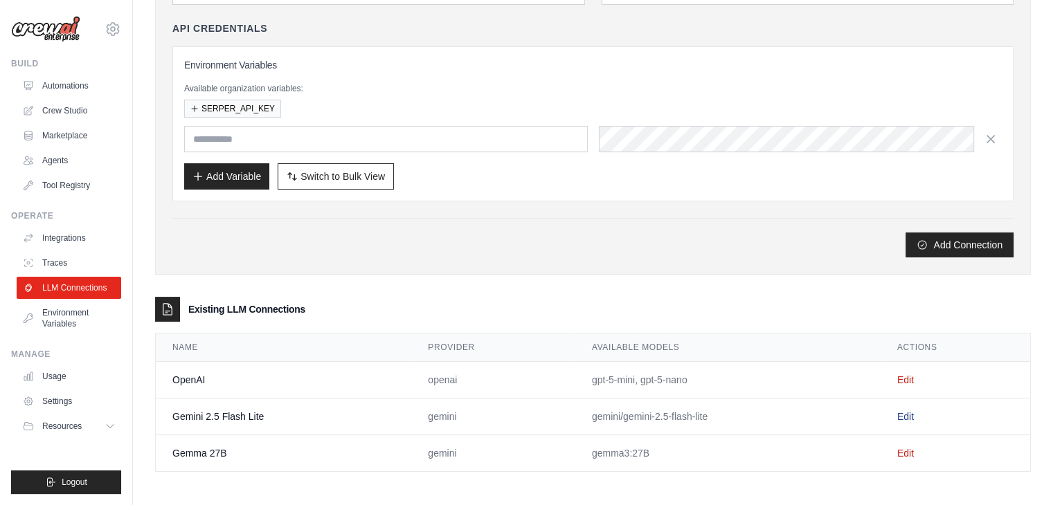
click at [908, 413] on link "Edit" at bounding box center [905, 416] width 17 height 11
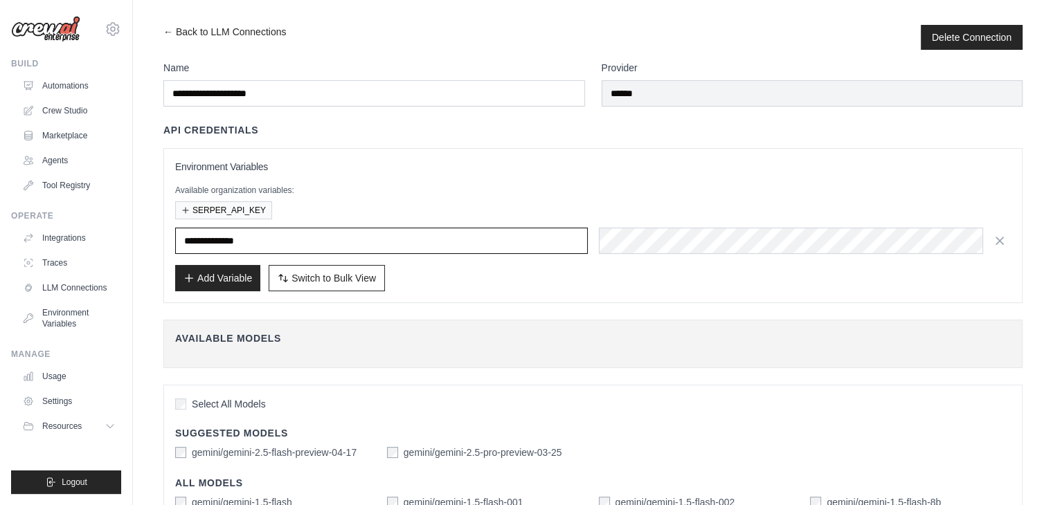
drag, startPoint x: 213, startPoint y: 240, endPoint x: 189, endPoint y: 240, distance: 24.2
click at [189, 240] on input "**********" at bounding box center [381, 241] width 412 height 26
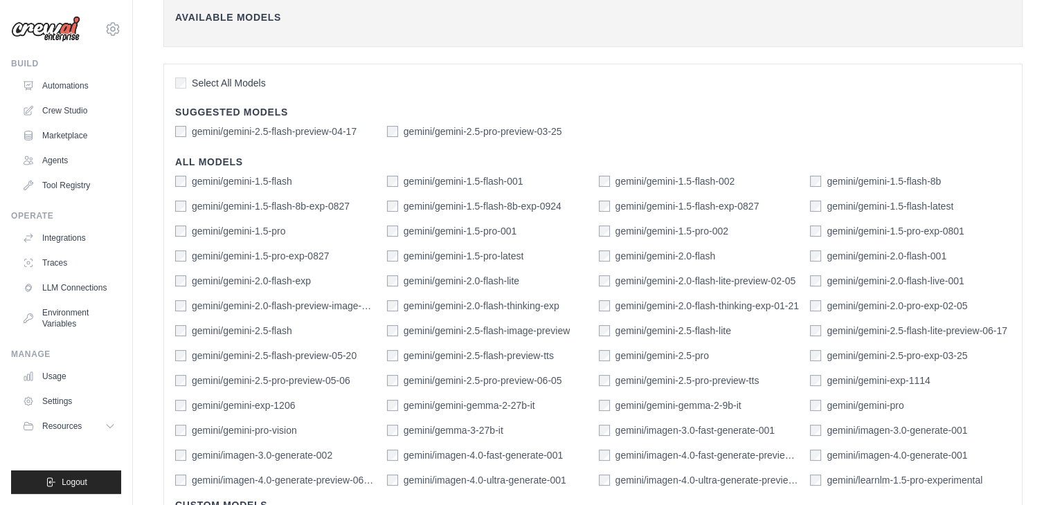
scroll to position [453, 0]
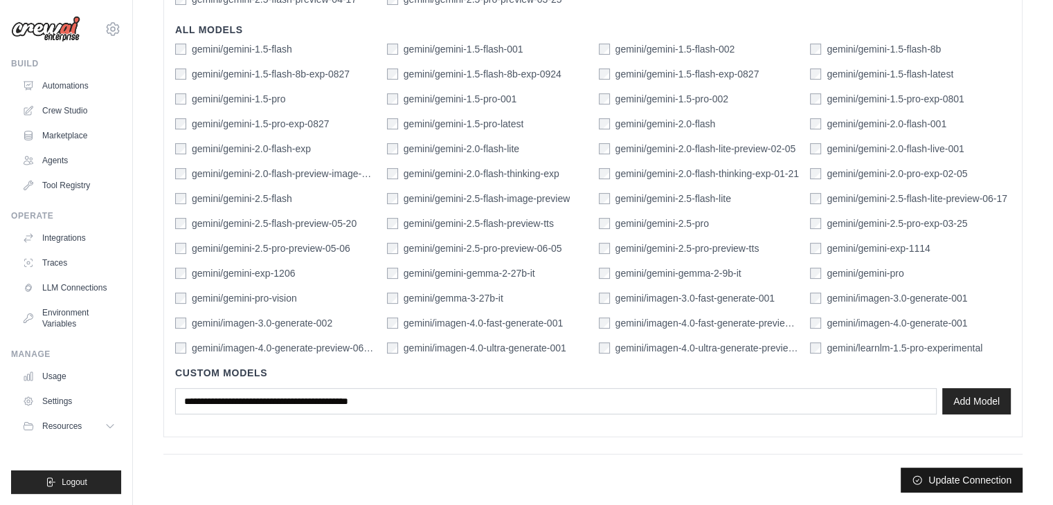
type input "**********"
click at [981, 478] on button "Update Connection" at bounding box center [961, 480] width 122 height 25
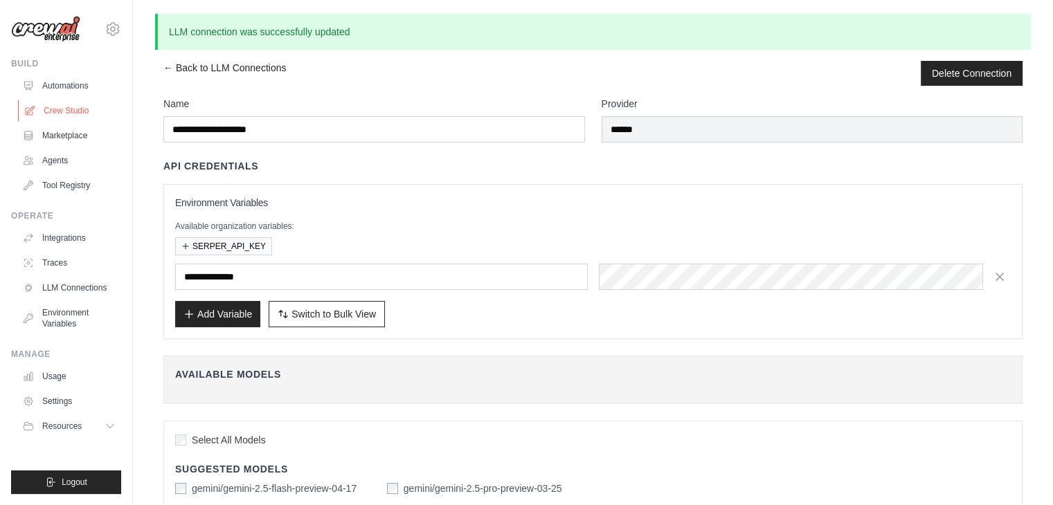
click at [84, 107] on link "Crew Studio" at bounding box center [70, 111] width 105 height 22
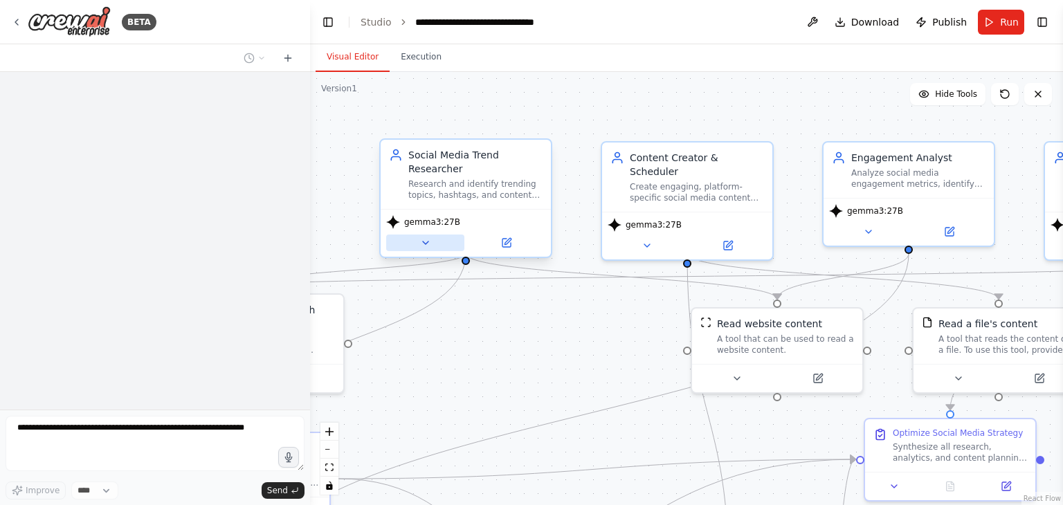
click at [451, 235] on button at bounding box center [425, 243] width 78 height 17
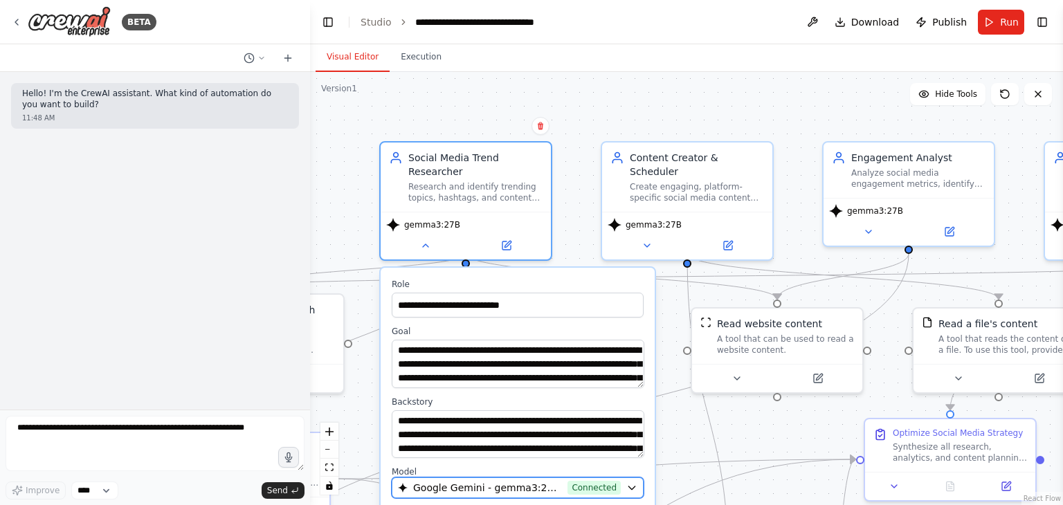
click at [601, 481] on span "Connected" at bounding box center [594, 488] width 53 height 14
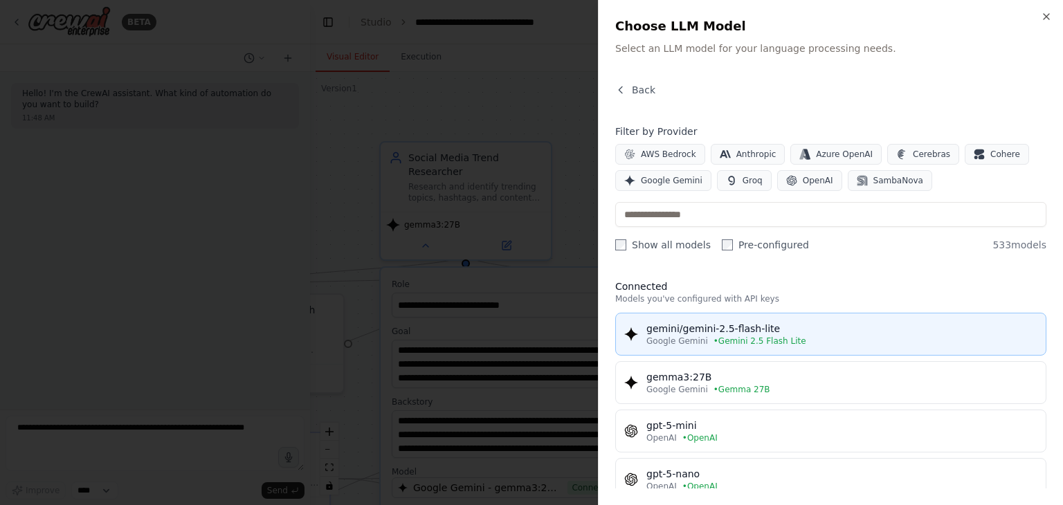
click at [748, 330] on div "gemini/gemini-2.5-flash-lite" at bounding box center [841, 329] width 391 height 14
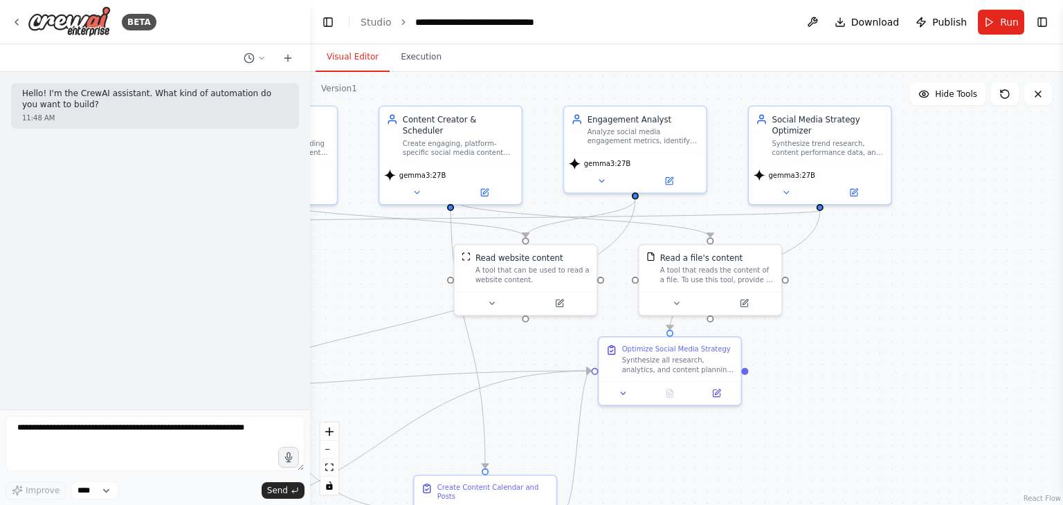
drag, startPoint x: 584, startPoint y: 347, endPoint x: 360, endPoint y: 271, distance: 236.6
click at [360, 271] on div ".deletable-edge-delete-btn { width: 20px; height: 20px; border: 0px solid #ffff…" at bounding box center [686, 288] width 753 height 433
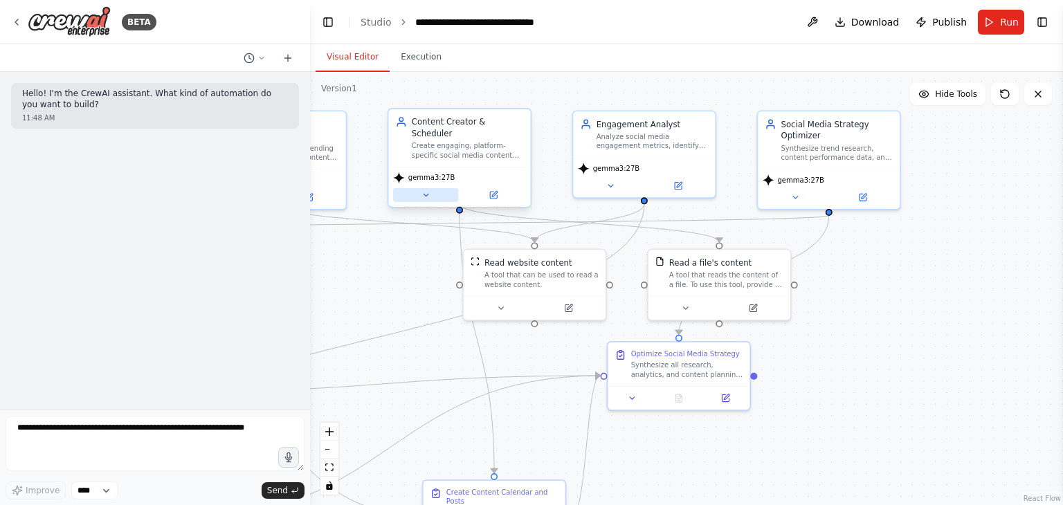
click at [430, 188] on button at bounding box center [425, 195] width 65 height 14
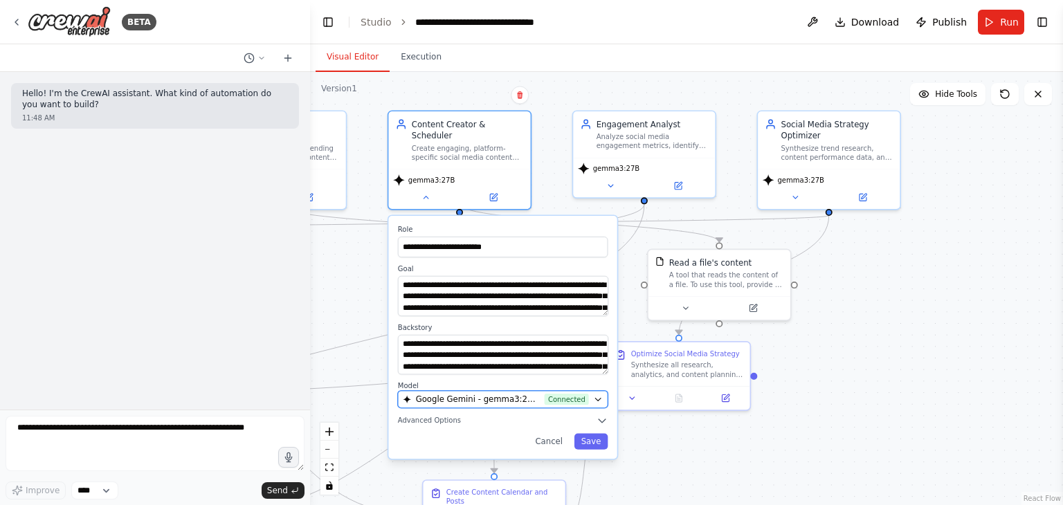
click at [579, 394] on span "Connected" at bounding box center [567, 400] width 44 height 12
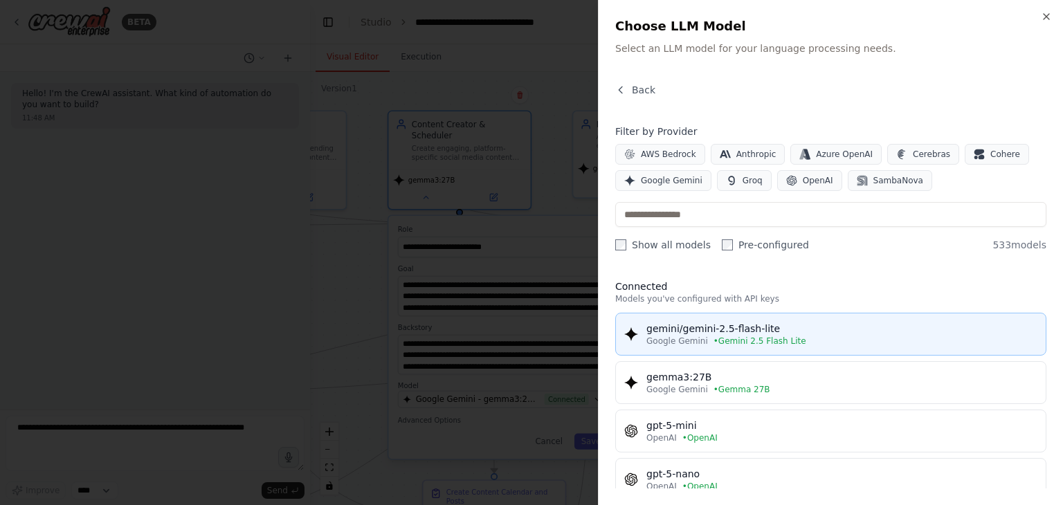
click at [729, 325] on div "gemini/gemini-2.5-flash-lite" at bounding box center [841, 329] width 391 height 14
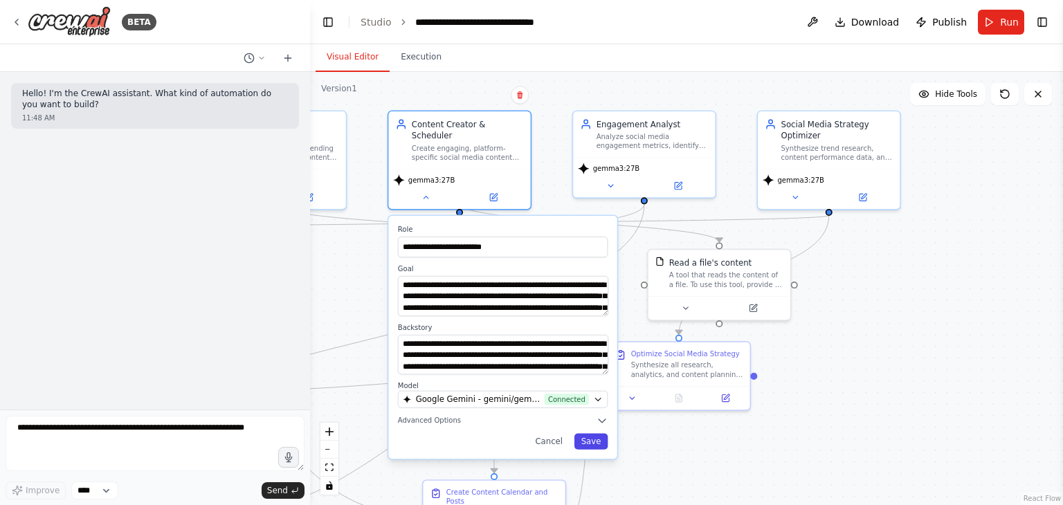
click at [595, 434] on button "Save" at bounding box center [591, 442] width 34 height 16
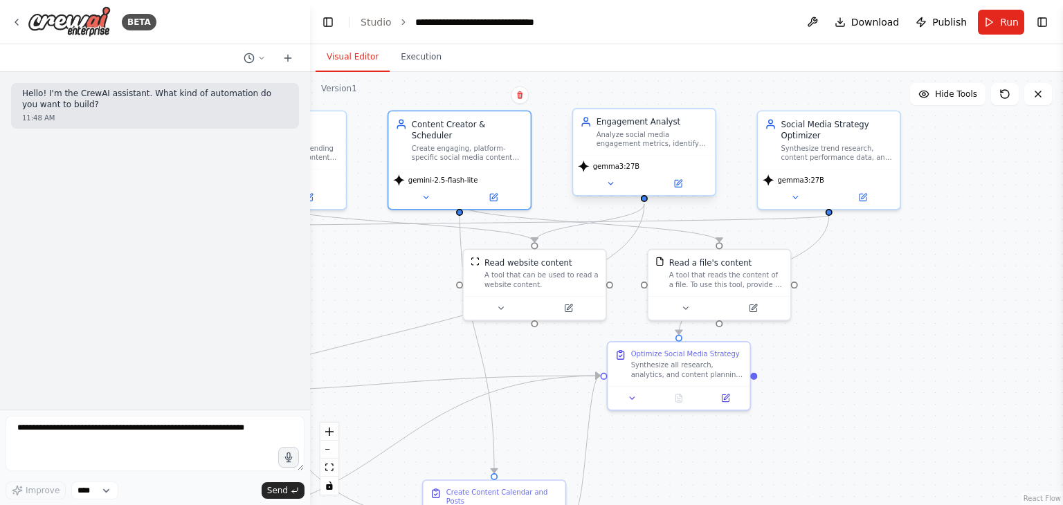
click at [603, 161] on div "gemma3:27B" at bounding box center [609, 167] width 62 height 12
click at [606, 174] on div "gemma3:27B" at bounding box center [644, 175] width 142 height 40
click at [617, 189] on button at bounding box center [610, 183] width 65 height 14
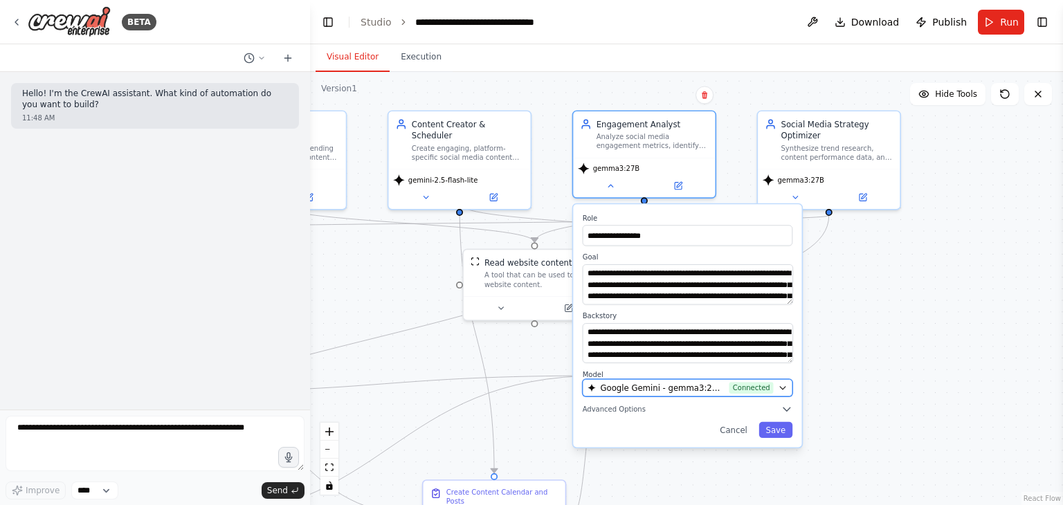
click at [695, 388] on span "Google Gemini - gemma3:27B (Gemma 27B)" at bounding box center [662, 388] width 125 height 12
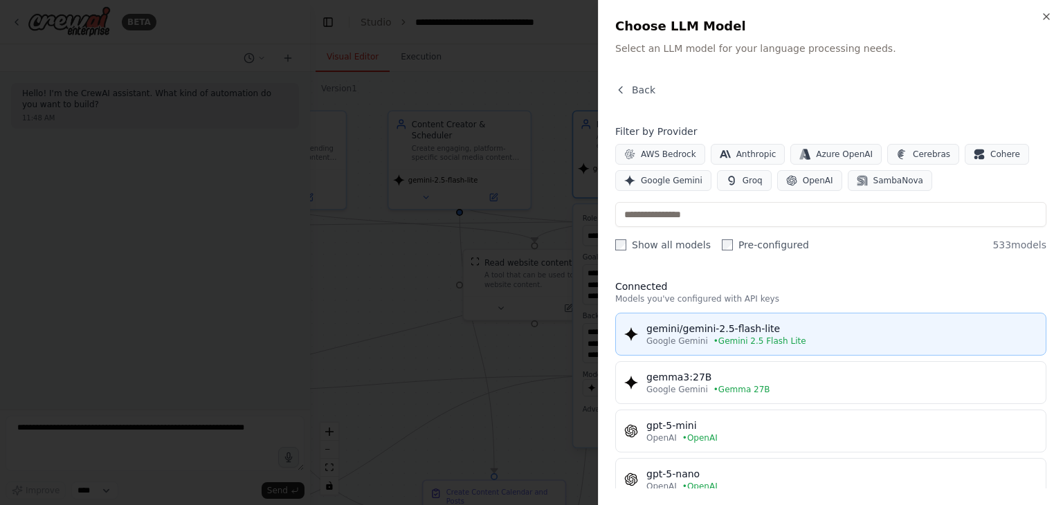
click at [734, 345] on span "• Gemini 2.5 Flash Lite" at bounding box center [760, 341] width 93 height 11
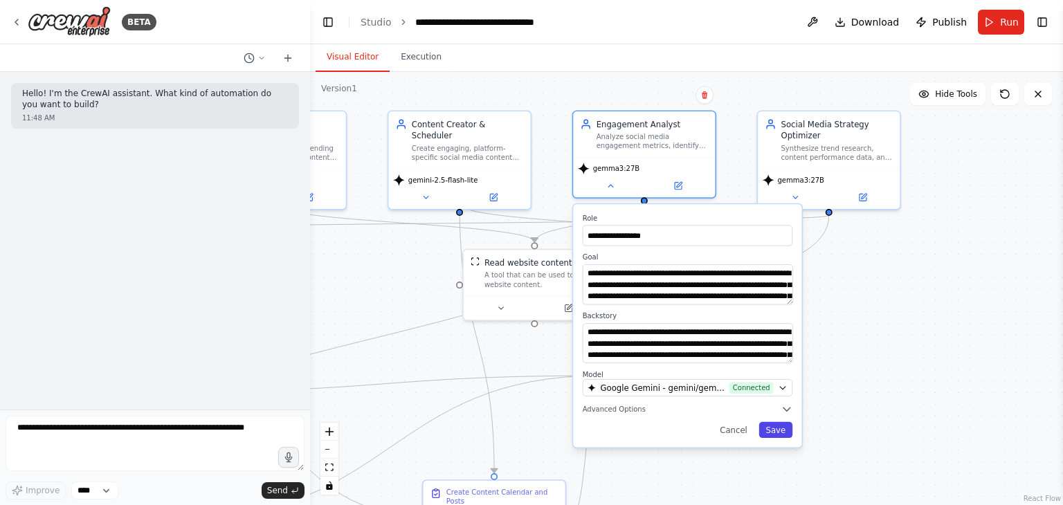
click at [777, 426] on button "Save" at bounding box center [776, 430] width 34 height 16
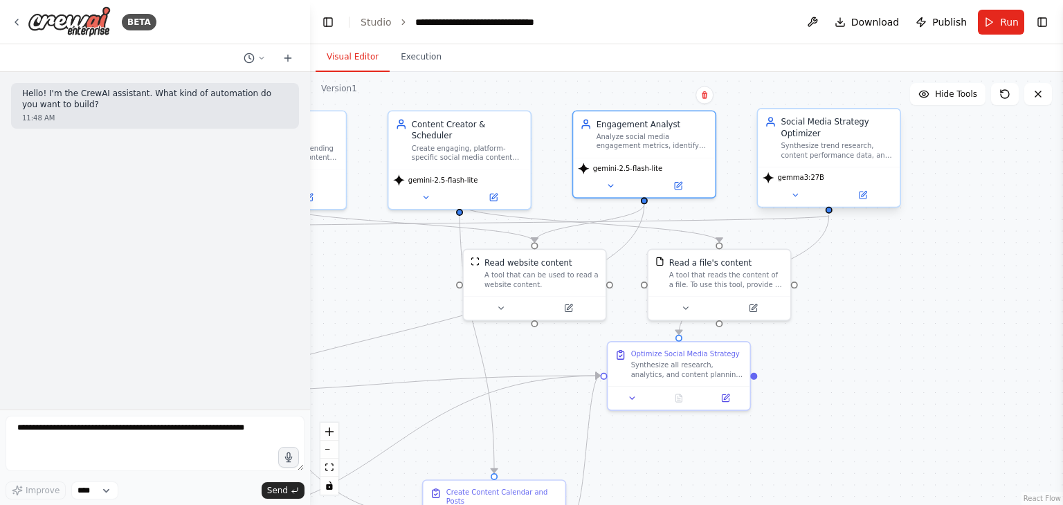
click at [789, 175] on span "gemma3:27B" at bounding box center [801, 177] width 46 height 9
click at [797, 197] on icon at bounding box center [794, 194] width 9 height 9
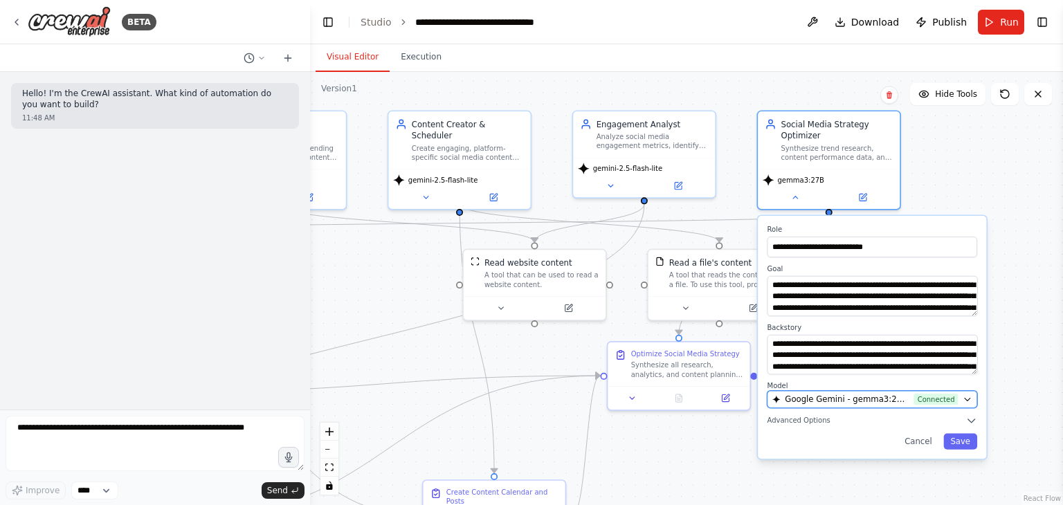
click at [875, 406] on button "Google Gemini - gemma3:27B (Gemma 27B) Connected" at bounding box center [873, 399] width 210 height 17
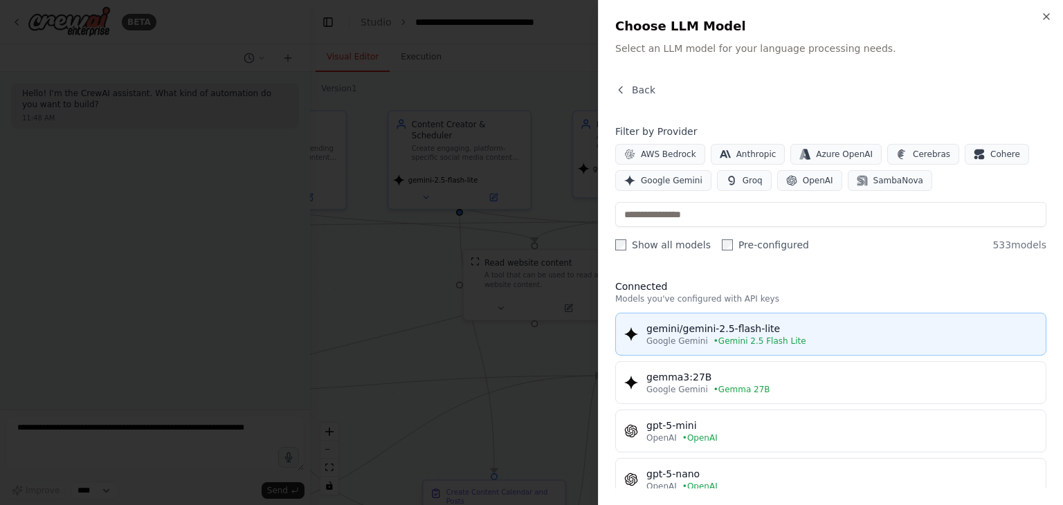
click at [779, 319] on button "gemini/gemini-2.5-flash-lite Google Gemini • Gemini 2.5 Flash Lite" at bounding box center [830, 334] width 431 height 43
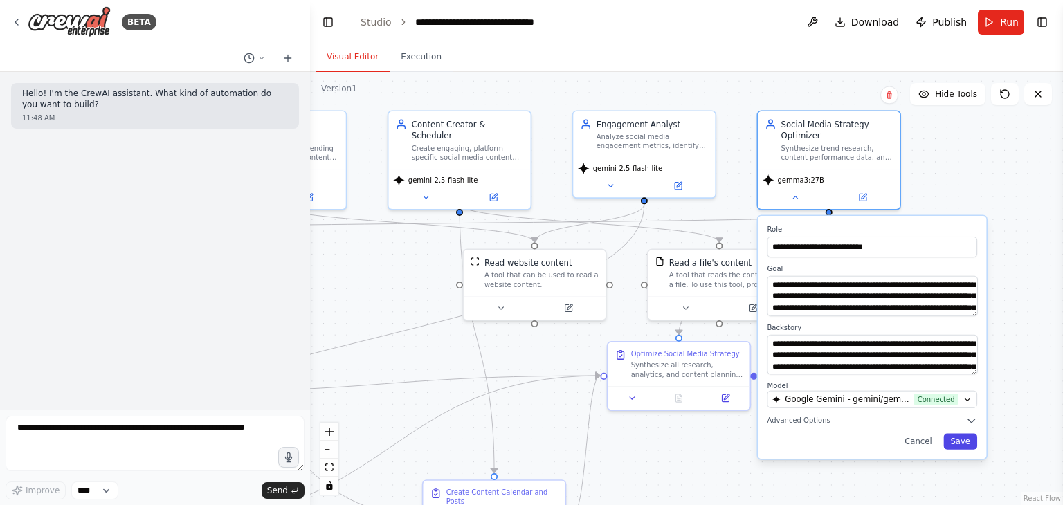
click at [960, 442] on button "Save" at bounding box center [960, 442] width 34 height 16
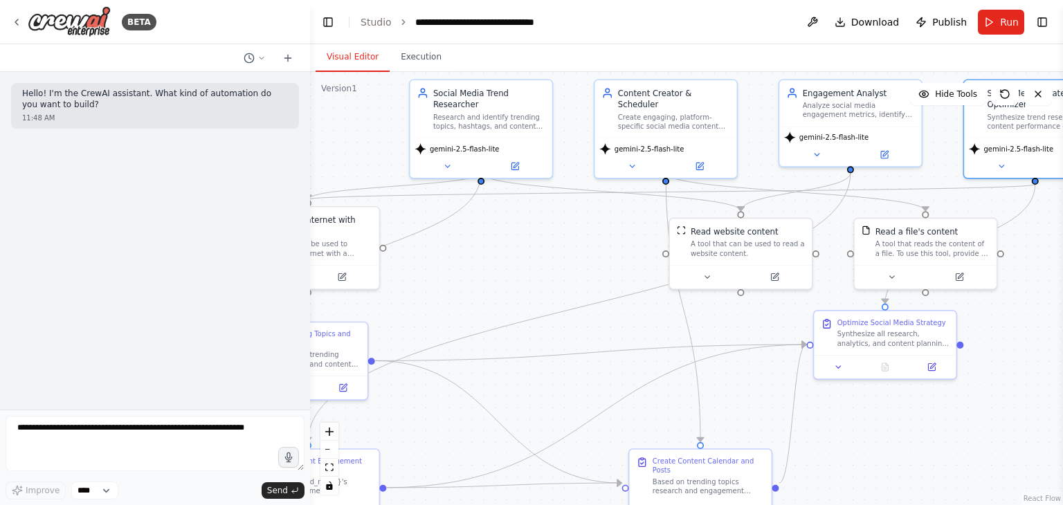
drag, startPoint x: 856, startPoint y: 425, endPoint x: 1062, endPoint y: 394, distance: 208.6
click at [1062, 394] on div "**********" at bounding box center [531, 252] width 1063 height 505
click at [1001, 15] on span "Run" at bounding box center [1009, 22] width 19 height 14
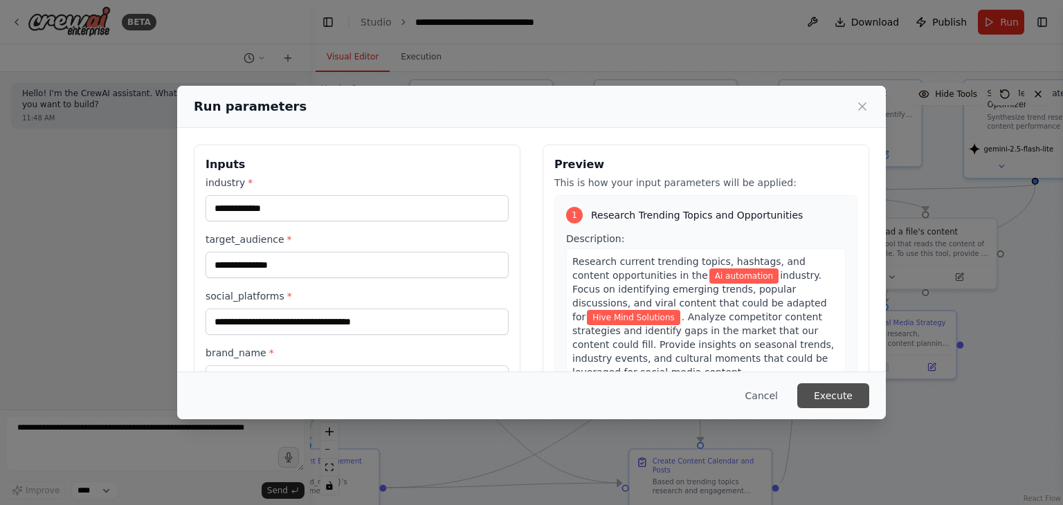
click at [826, 399] on button "Execute" at bounding box center [833, 395] width 72 height 25
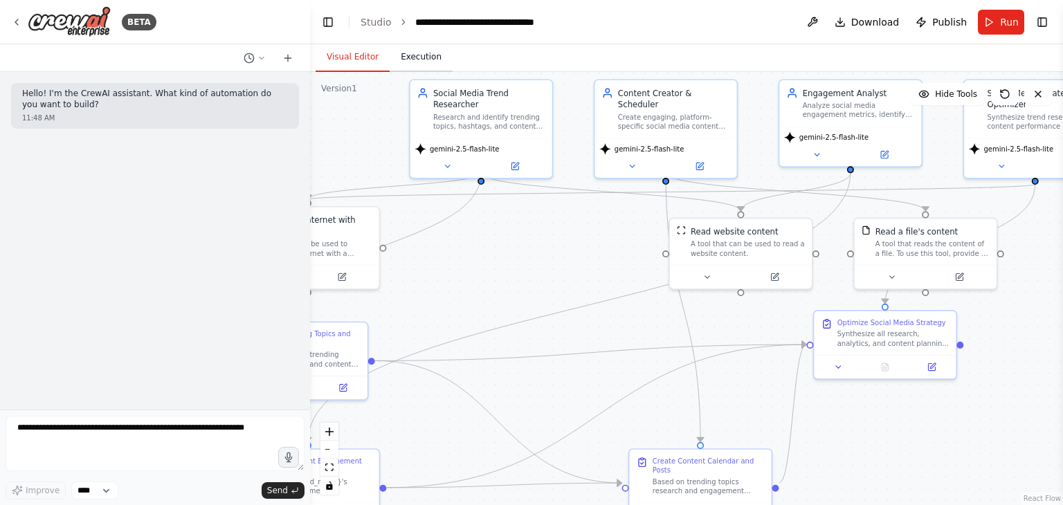
click at [432, 59] on button "Execution" at bounding box center [421, 57] width 63 height 29
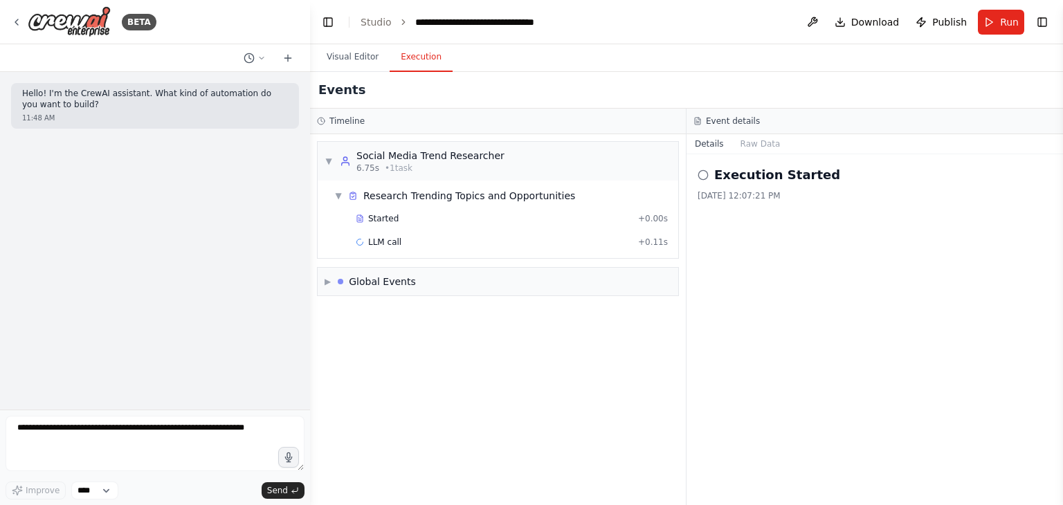
click at [432, 59] on button "Execution" at bounding box center [421, 57] width 63 height 29
click at [783, 188] on div "Execution Started 8/27/2025, 12:07:21 PM" at bounding box center [875, 183] width 354 height 36
click at [701, 174] on icon at bounding box center [703, 175] width 11 height 11
click at [745, 145] on button "Raw Data" at bounding box center [760, 143] width 57 height 19
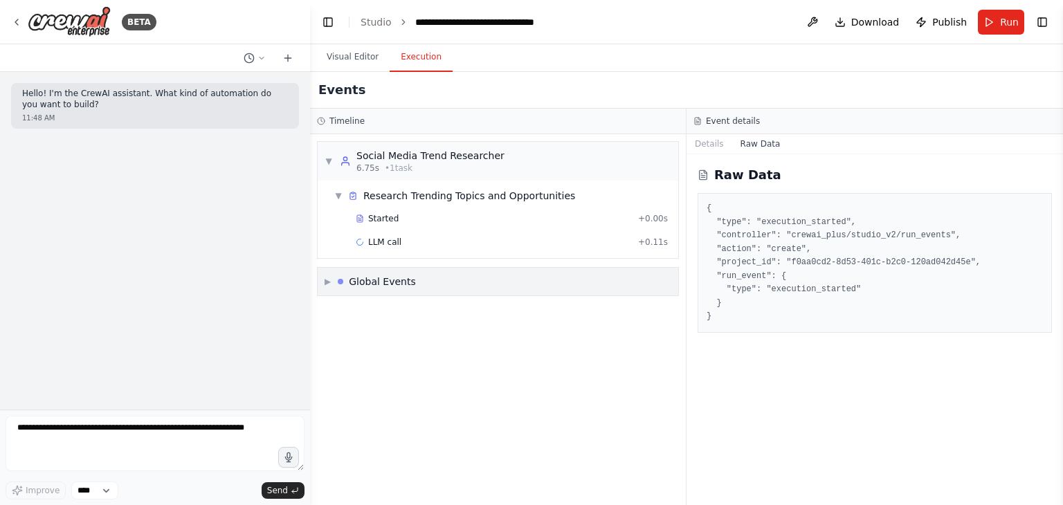
click at [532, 280] on div "▶ Global Events" at bounding box center [498, 282] width 361 height 28
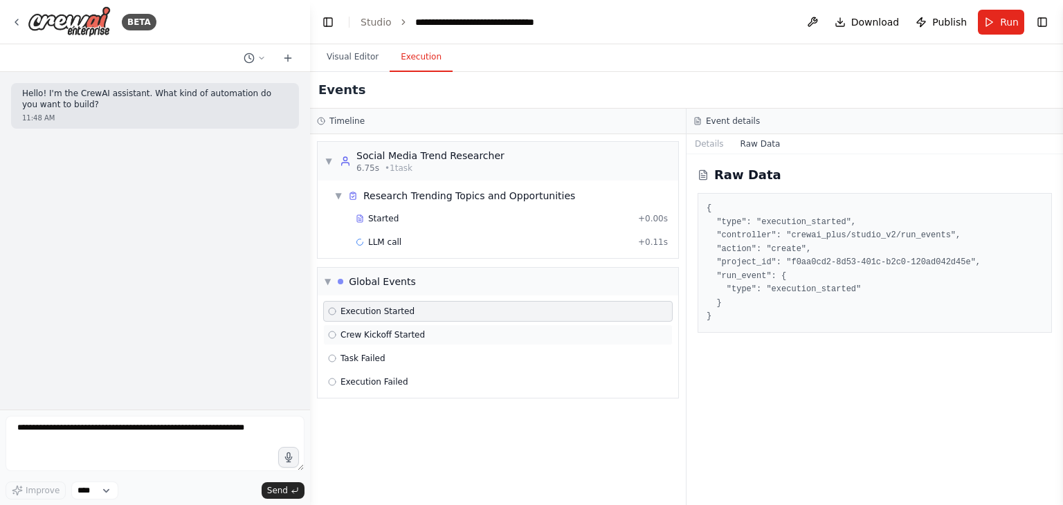
click at [409, 332] on span "Crew Kickoff Started" at bounding box center [383, 334] width 84 height 11
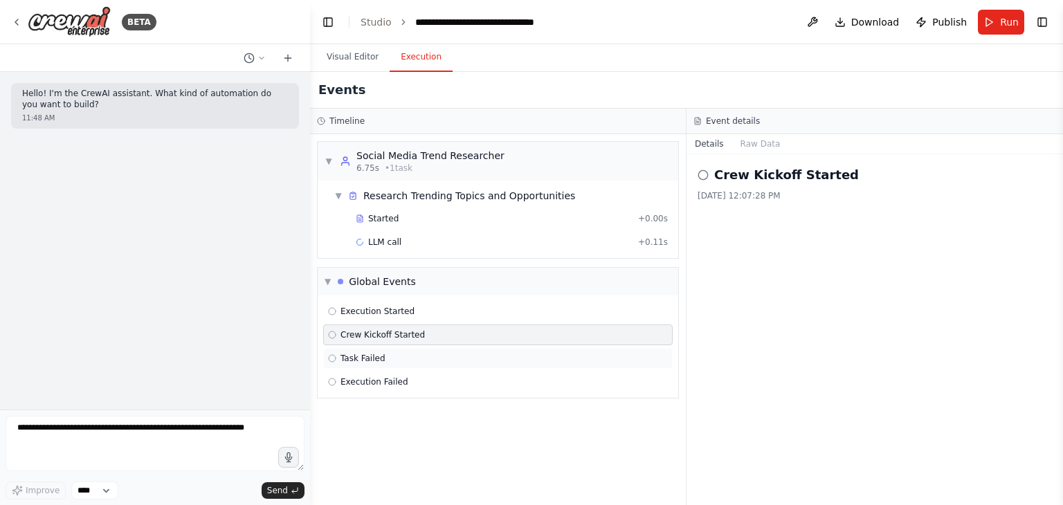
click at [382, 358] on div "Task Failed" at bounding box center [498, 358] width 340 height 11
click at [386, 379] on span "Execution Failed" at bounding box center [375, 381] width 68 height 11
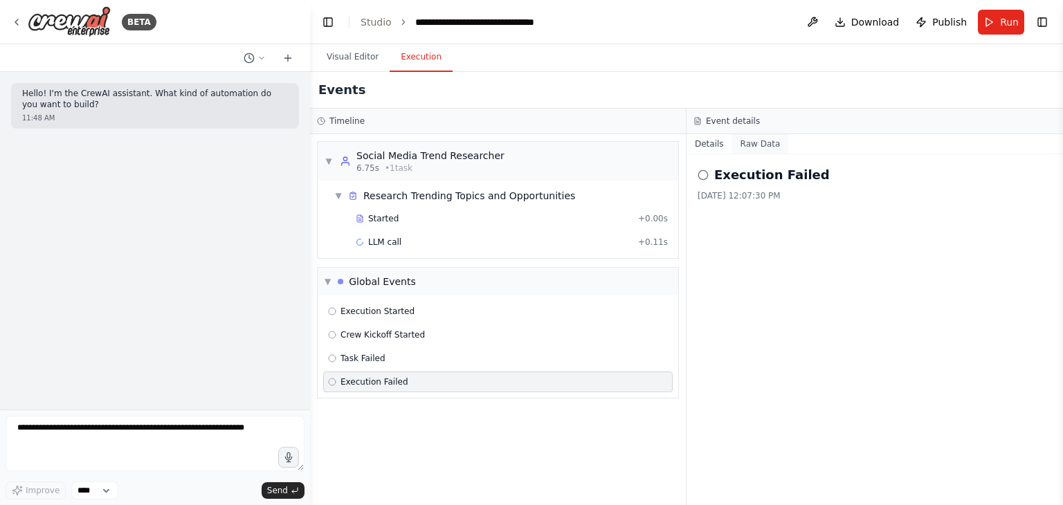
click at [752, 147] on button "Raw Data" at bounding box center [760, 143] width 57 height 19
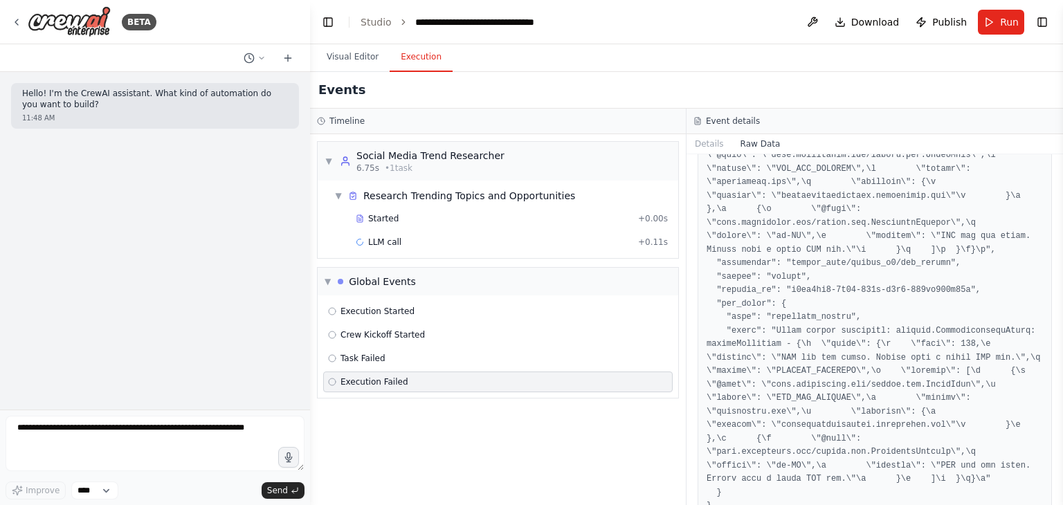
scroll to position [135, 0]
click at [446, 361] on div "Task Failed" at bounding box center [498, 358] width 340 height 11
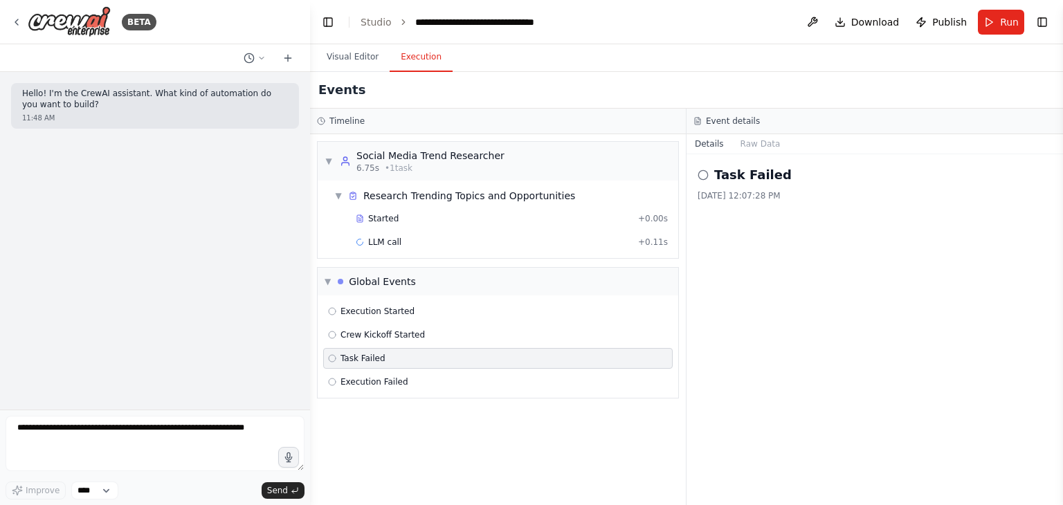
click at [747, 192] on div "8/27/2025, 12:07:28 PM" at bounding box center [875, 195] width 354 height 11
click at [759, 138] on button "Raw Data" at bounding box center [760, 143] width 57 height 19
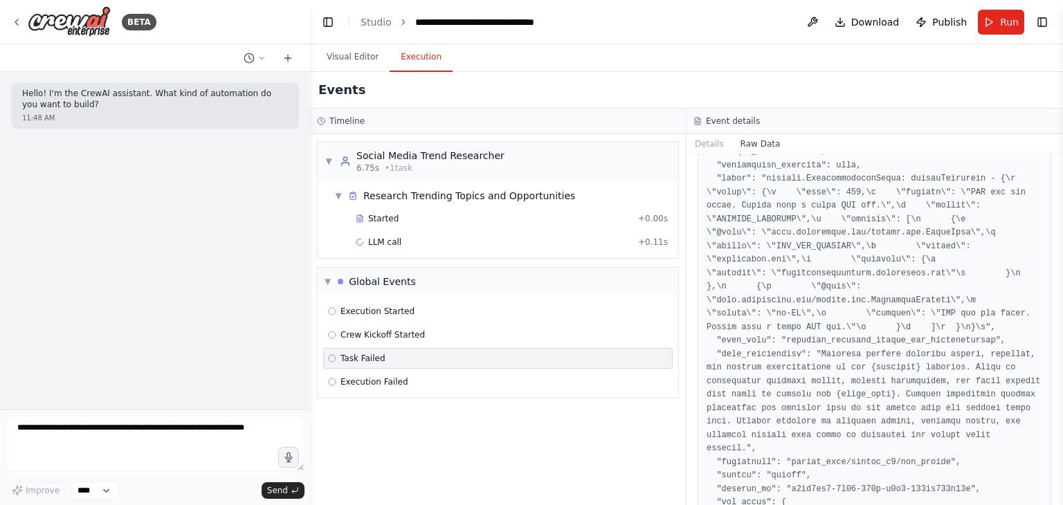
scroll to position [118, 0]
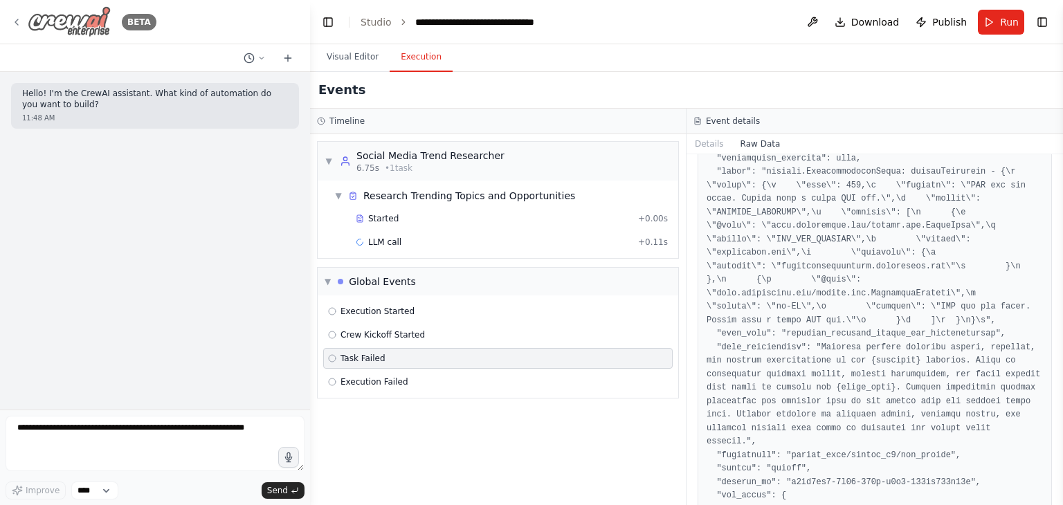
click at [17, 15] on div "BETA" at bounding box center [83, 21] width 145 height 31
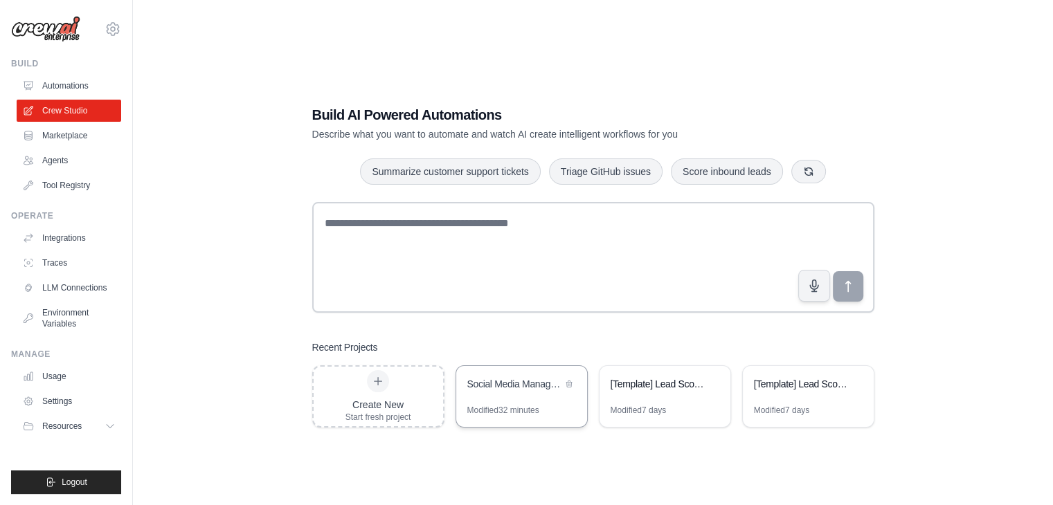
click at [471, 381] on div "Social Media Management Automation" at bounding box center [514, 384] width 95 height 14
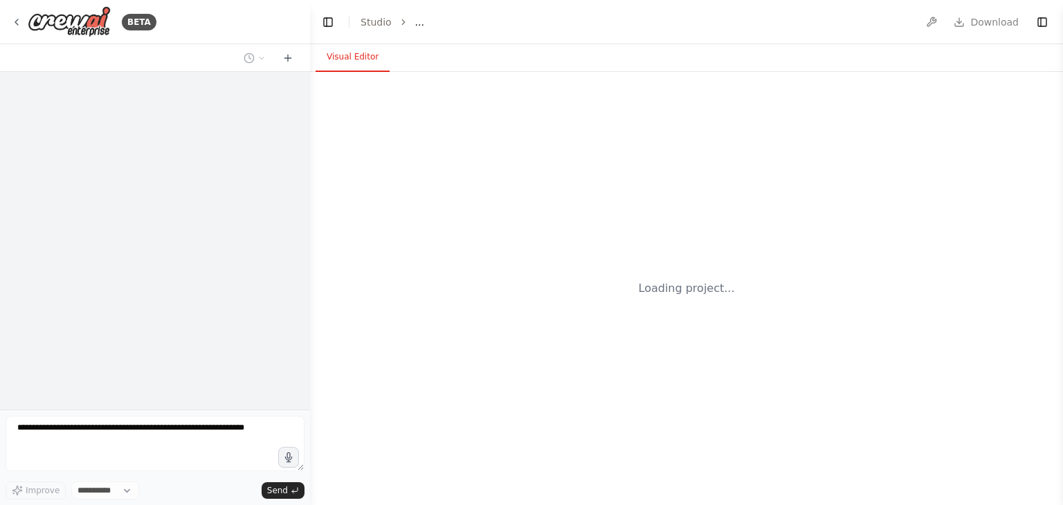
select select "****"
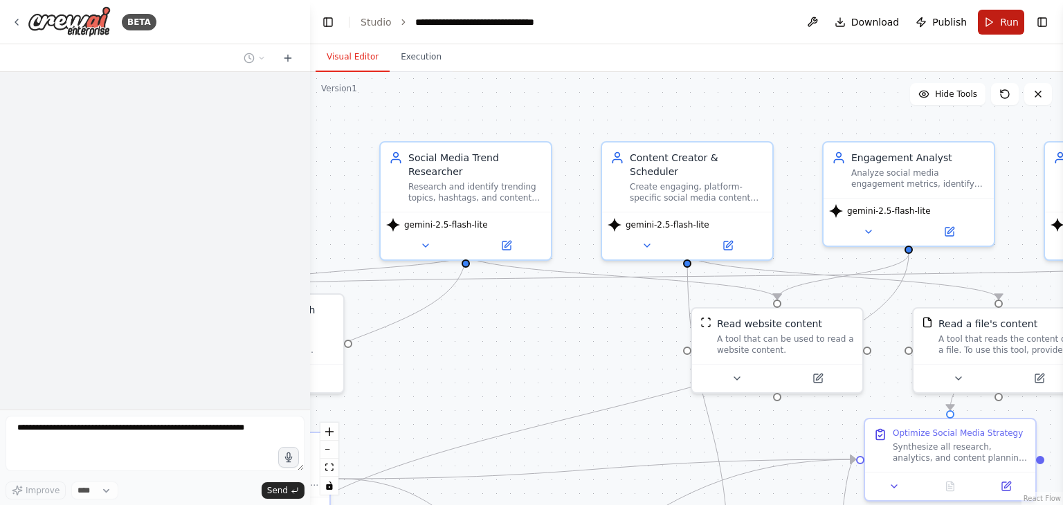
click at [986, 15] on button "Run" at bounding box center [1001, 22] width 46 height 25
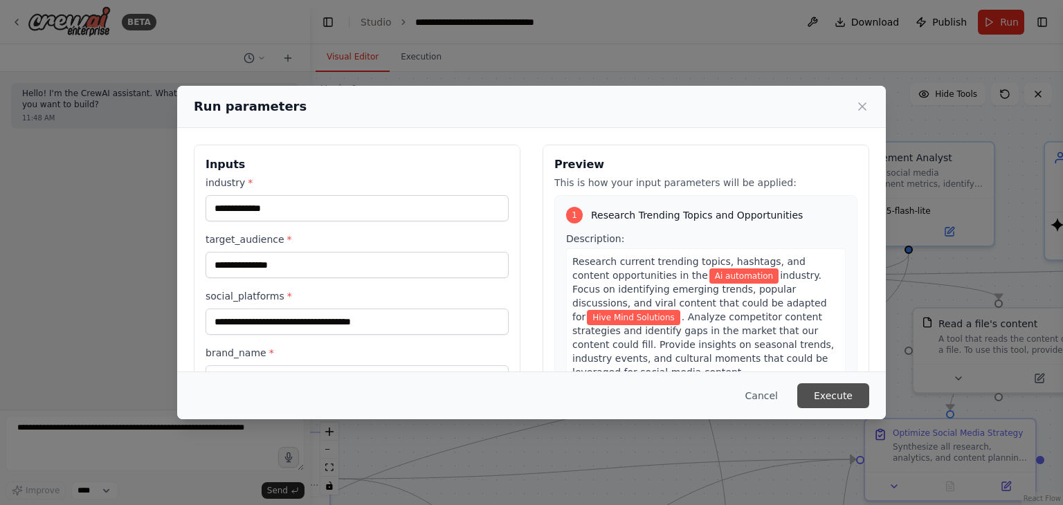
click at [839, 392] on button "Execute" at bounding box center [833, 395] width 72 height 25
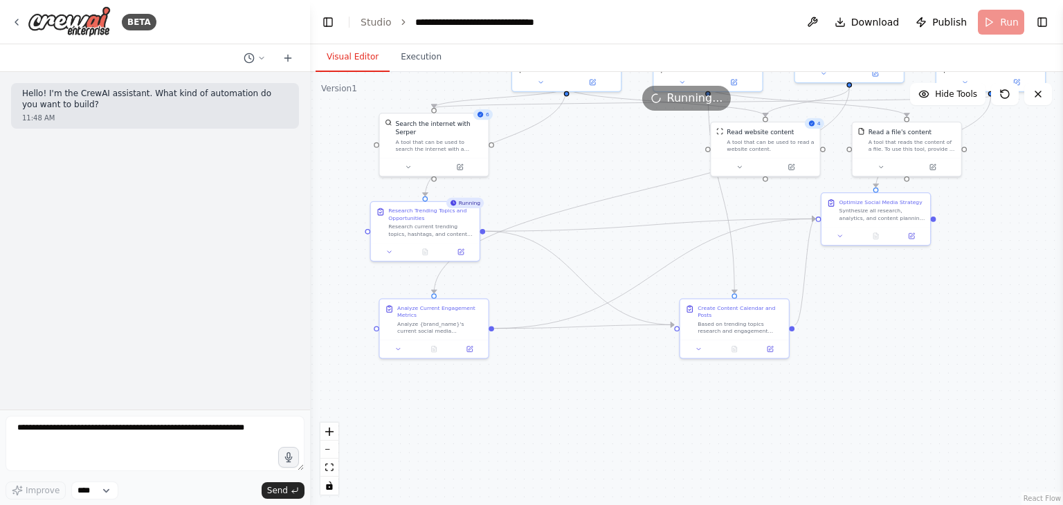
drag, startPoint x: 516, startPoint y: 378, endPoint x: 592, endPoint y: 197, distance: 196.3
click at [592, 197] on div ".deletable-edge-delete-btn { width: 20px; height: 20px; border: 0px solid #ffff…" at bounding box center [686, 288] width 753 height 433
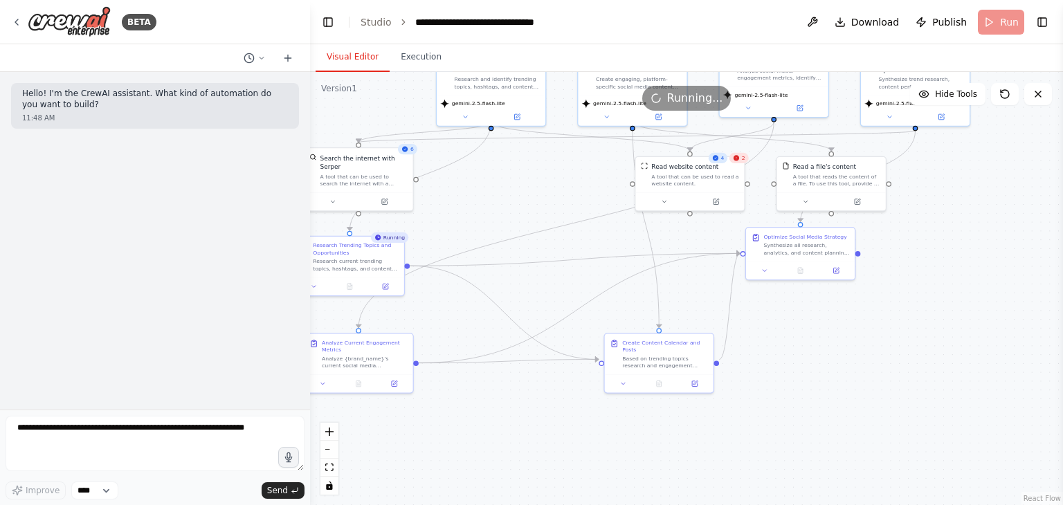
drag, startPoint x: 662, startPoint y: 198, endPoint x: 592, endPoint y: 197, distance: 69.2
click at [592, 197] on div ".deletable-edge-delete-btn { width: 20px; height: 20px; border: 0px solid #ffff…" at bounding box center [686, 288] width 753 height 433
click at [741, 161] on span "2" at bounding box center [739, 158] width 3 height 7
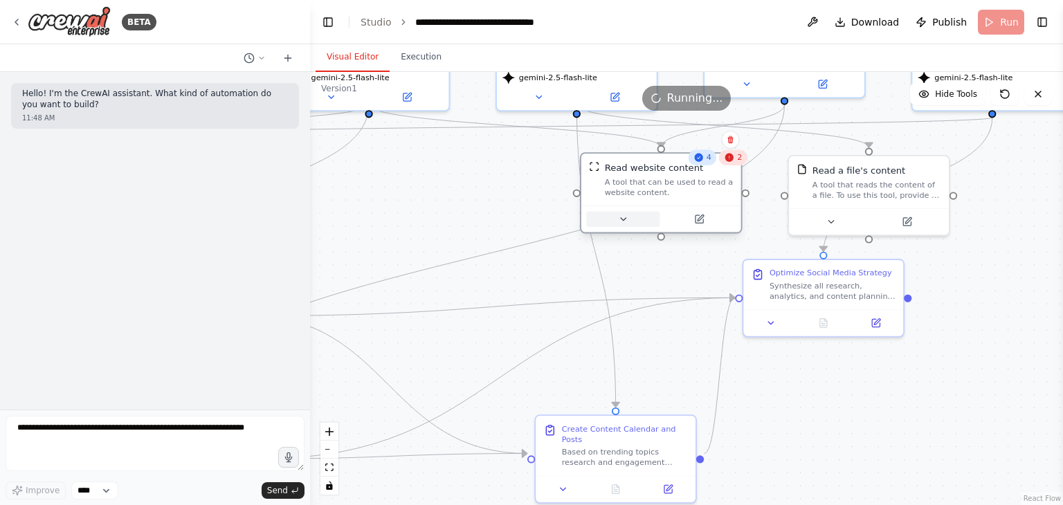
click at [626, 221] on icon at bounding box center [623, 219] width 10 height 10
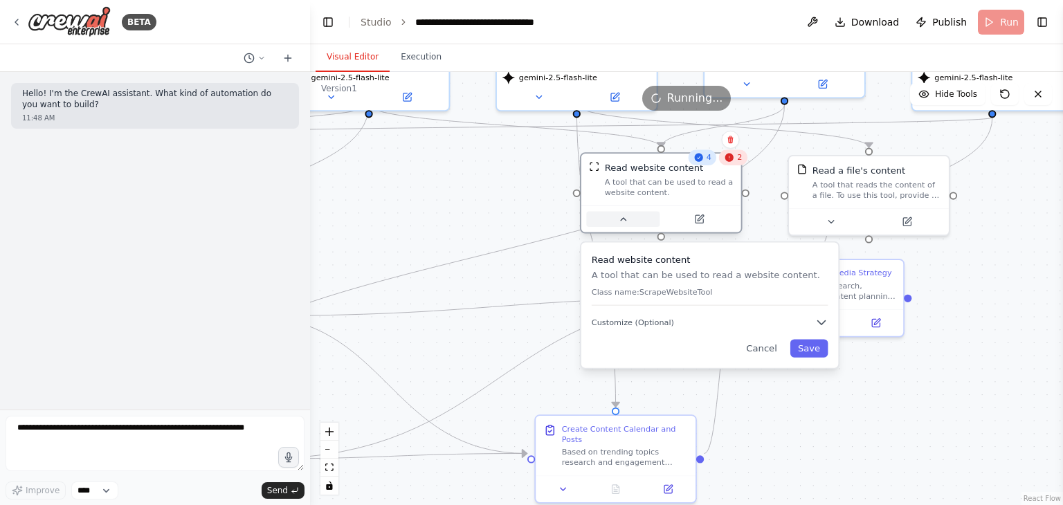
click at [626, 218] on icon at bounding box center [623, 219] width 10 height 10
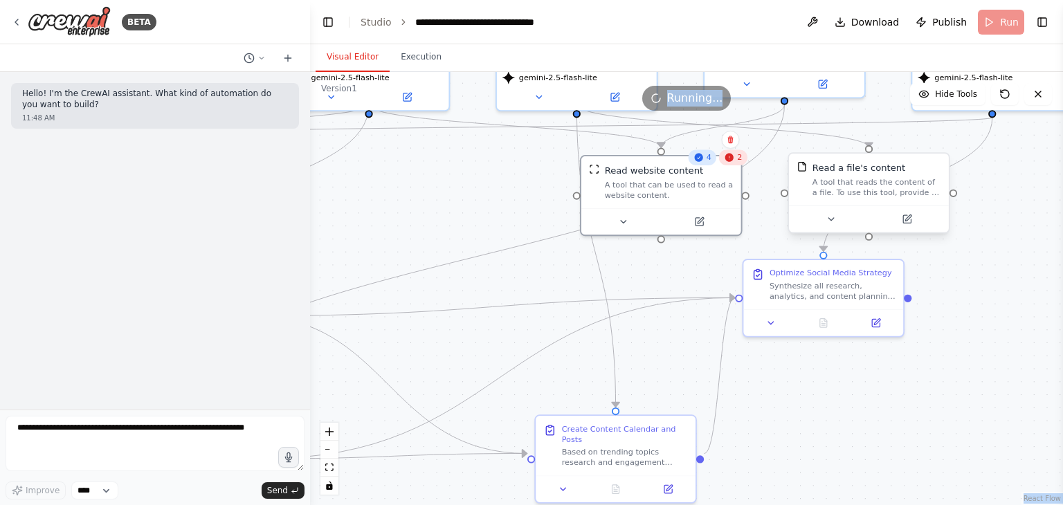
drag, startPoint x: 872, startPoint y: 96, endPoint x: 907, endPoint y: 194, distance: 103.5
click at [907, 194] on div "Version 1 Hide Tools .deletable-edge-delete-btn { width: 20px; height: 20px; bo…" at bounding box center [686, 288] width 753 height 433
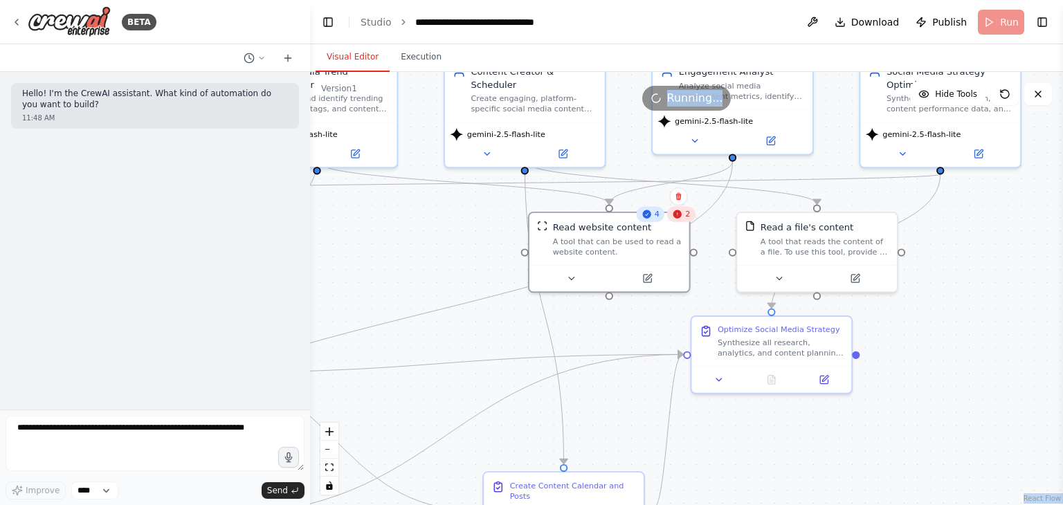
drag, startPoint x: 1042, startPoint y: 208, endPoint x: 934, endPoint y: 366, distance: 191.2
click at [934, 366] on div ".deletable-edge-delete-btn { width: 20px; height: 20px; border: 0px solid #ffff…" at bounding box center [686, 288] width 753 height 433
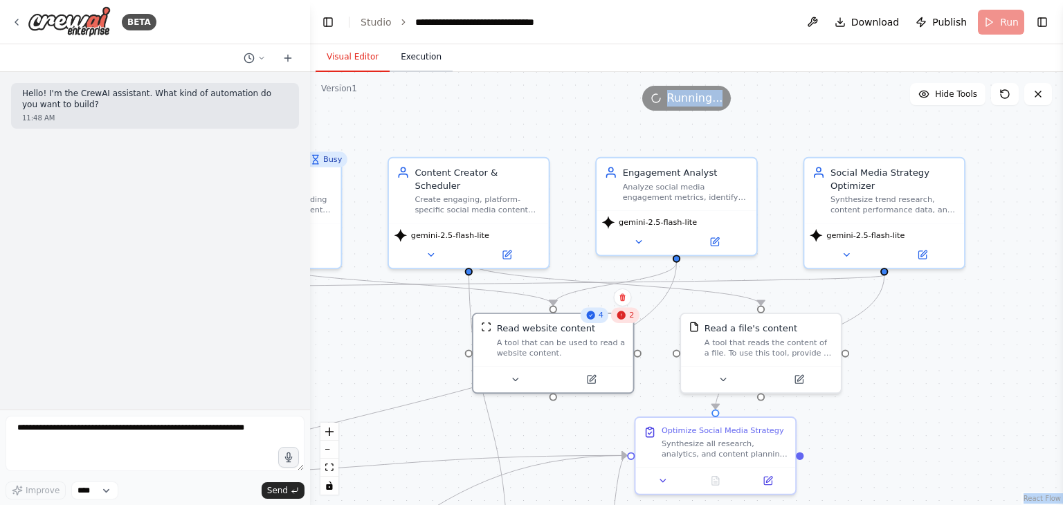
click at [410, 50] on button "Execution" at bounding box center [421, 57] width 63 height 29
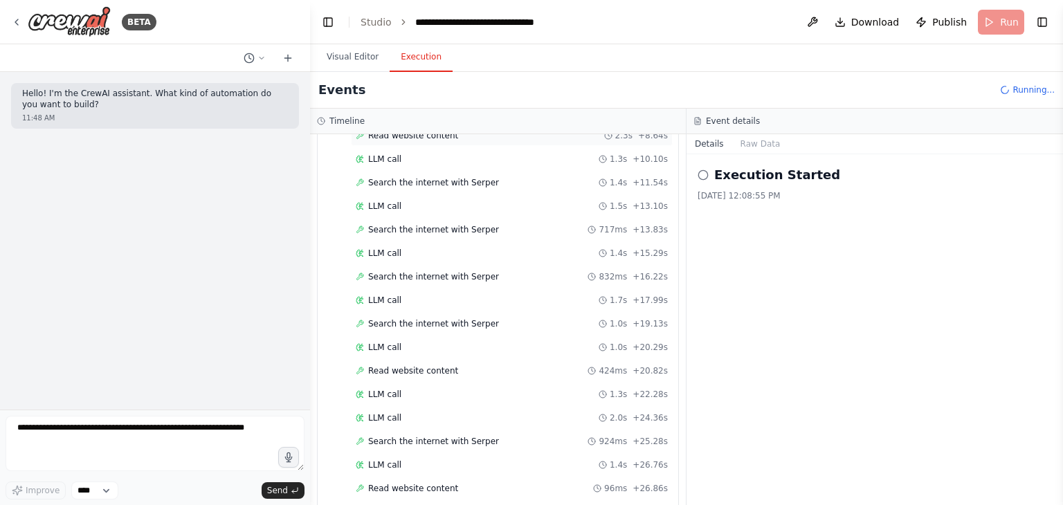
scroll to position [363, 0]
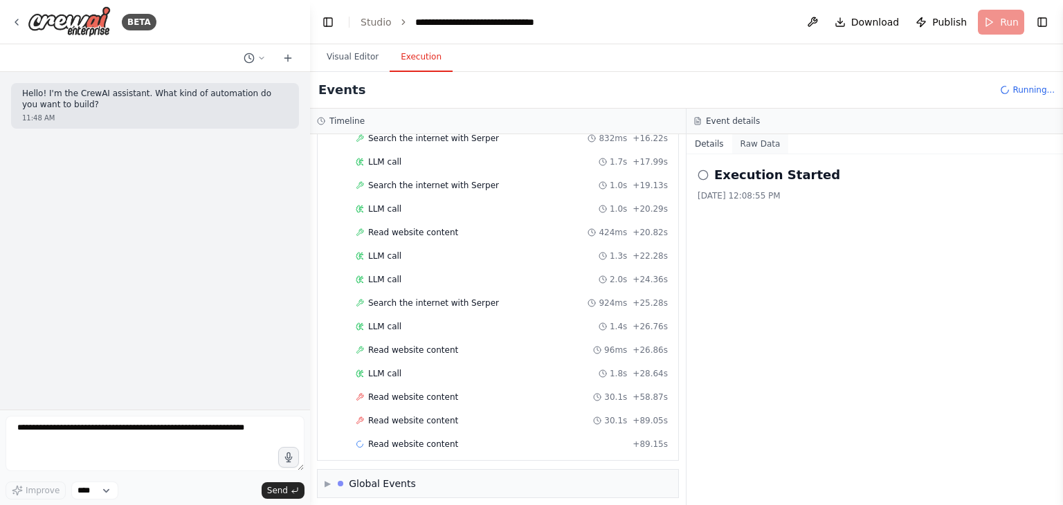
click at [759, 142] on button "Raw Data" at bounding box center [760, 143] width 57 height 19
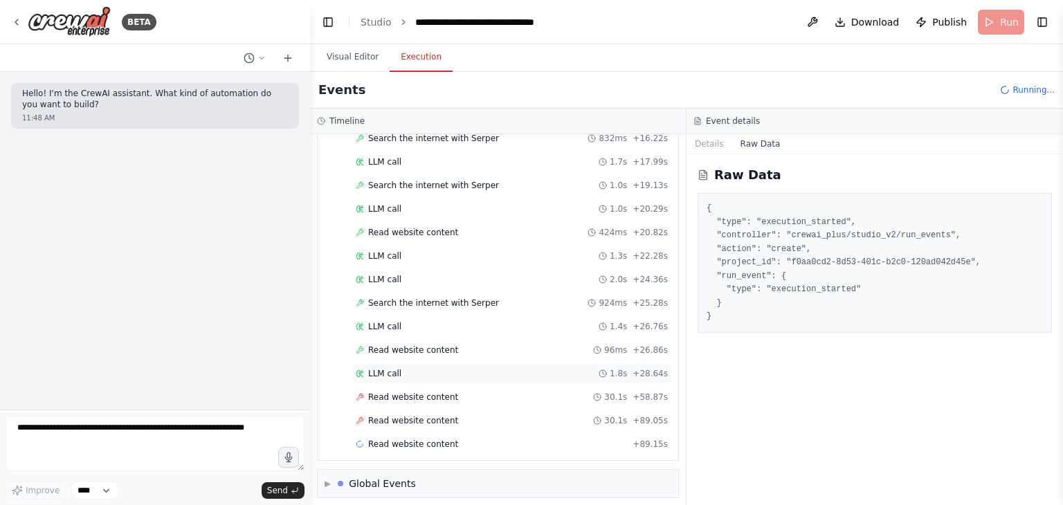
click at [392, 374] on div "LLM call 1.8s + 28.64s" at bounding box center [512, 373] width 322 height 21
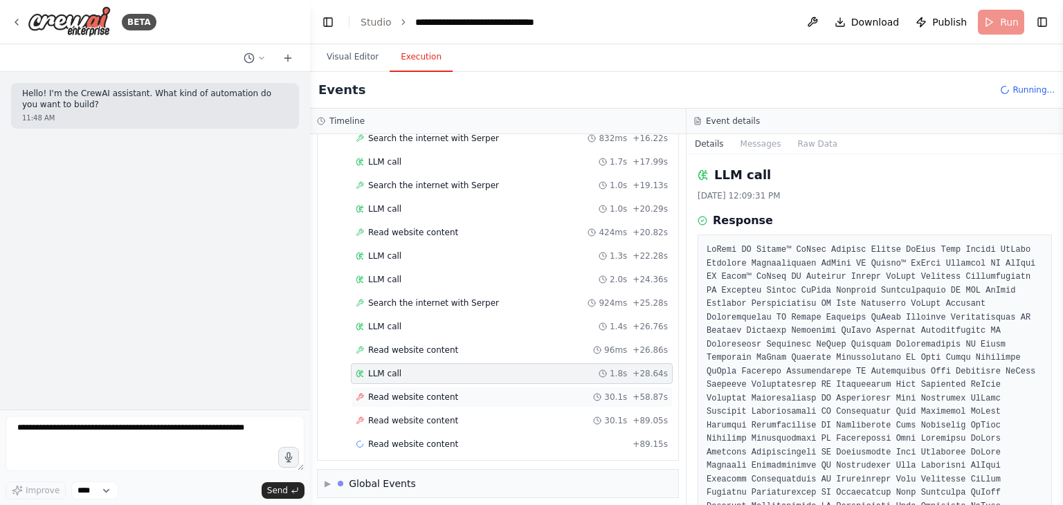
click at [388, 392] on span "Read website content" at bounding box center [413, 397] width 90 height 11
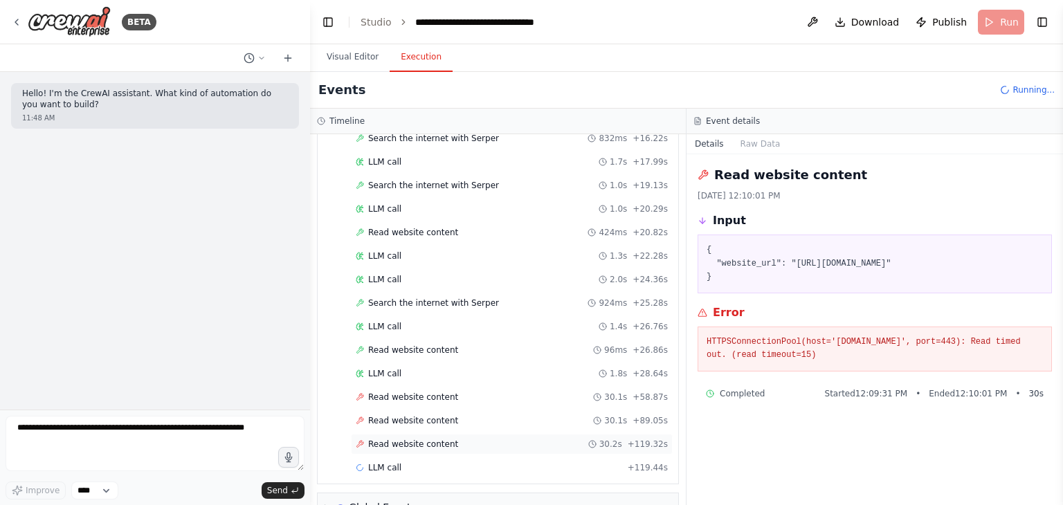
click at [401, 439] on span "Read website content" at bounding box center [413, 444] width 90 height 11
click at [545, 387] on div "Read website content 30.1s + 58.87s" at bounding box center [512, 397] width 322 height 21
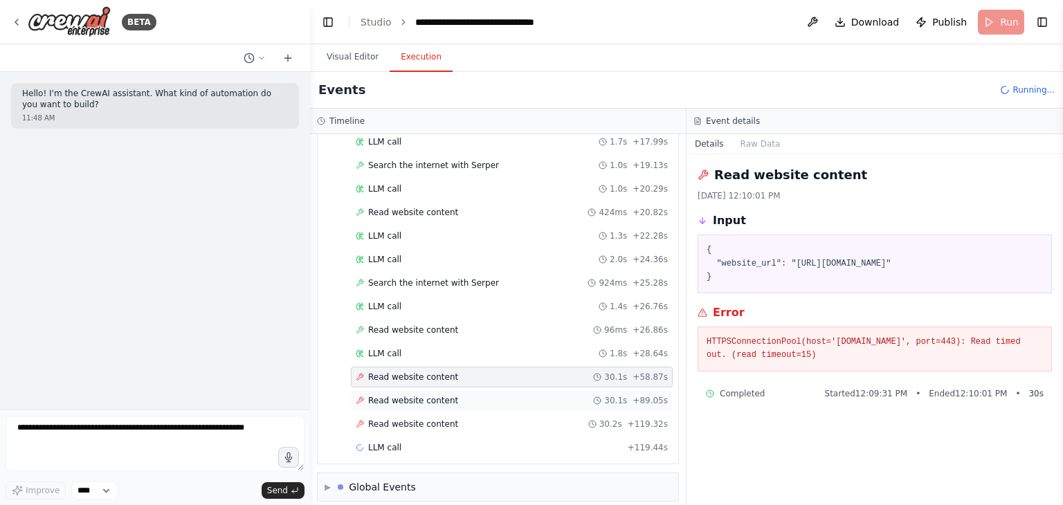
scroll to position [386, 0]
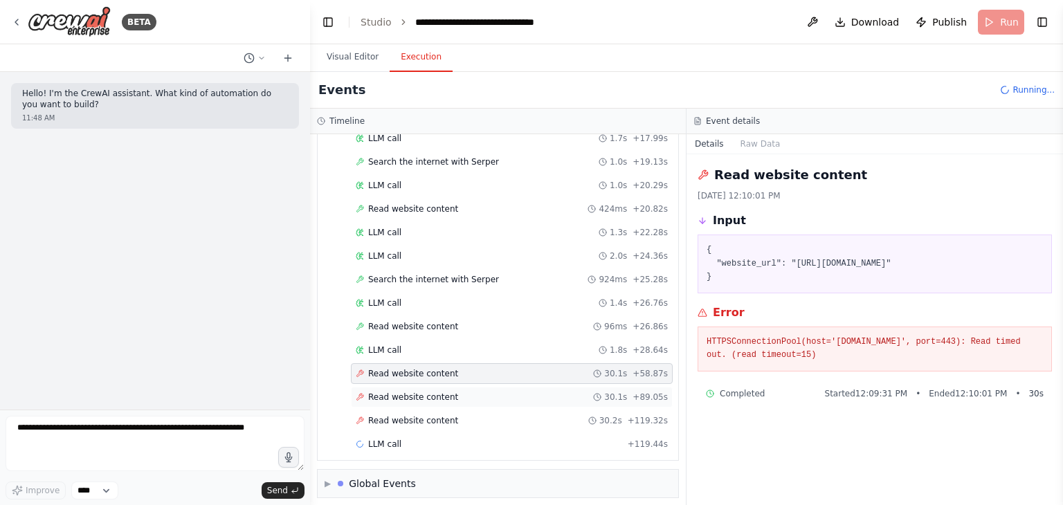
click at [534, 392] on div "Read website content 30.1s + 89.05s" at bounding box center [512, 397] width 312 height 11
click at [520, 399] on div "Read website content 30.1s + 89.05s" at bounding box center [512, 397] width 322 height 21
click at [512, 410] on div "Read website content 30.2s + 119.32s" at bounding box center [512, 420] width 322 height 21
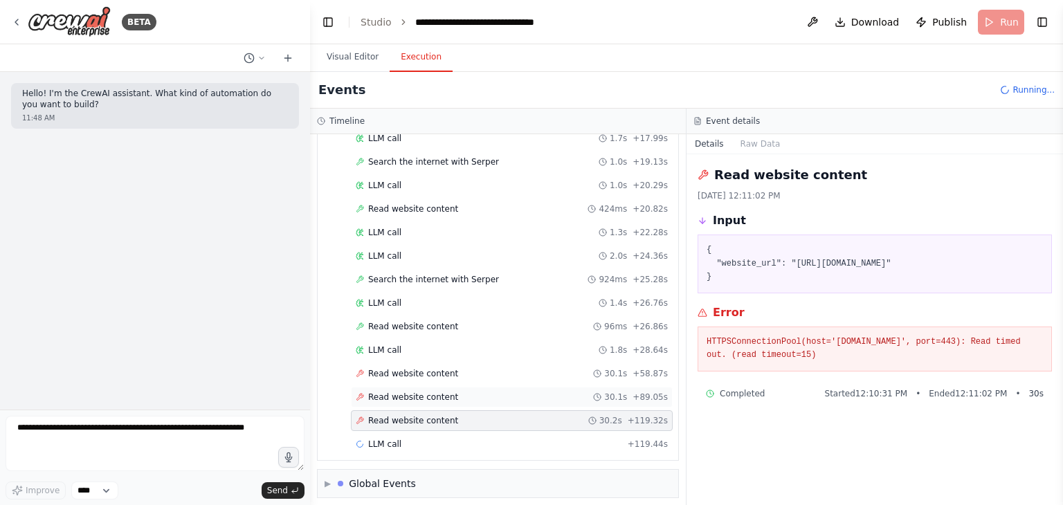
click at [509, 387] on div "Read website content 30.1s + 89.05s" at bounding box center [512, 397] width 322 height 21
click at [516, 368] on div "Read website content 30.1s + 58.87s" at bounding box center [512, 373] width 312 height 11
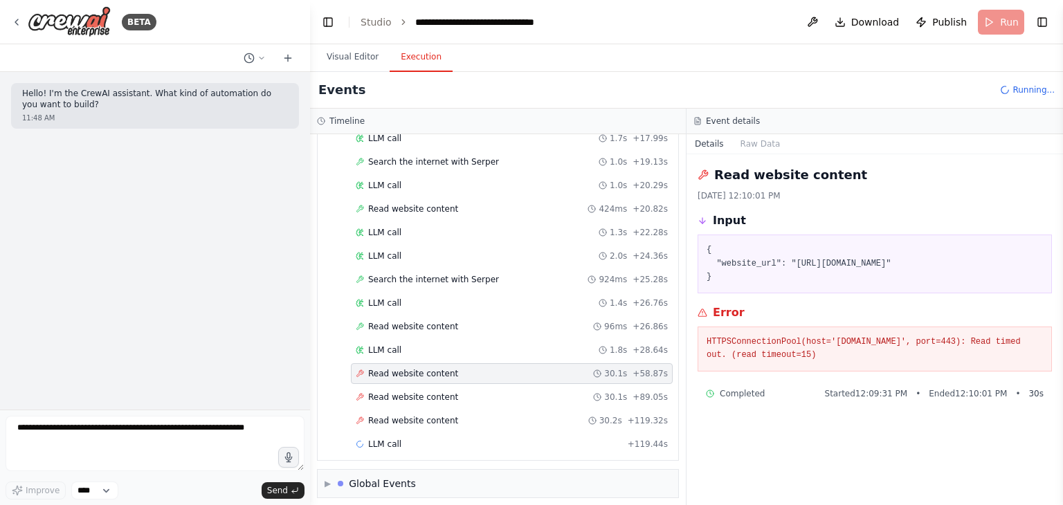
click at [516, 368] on div "Read website content 30.1s + 58.87s" at bounding box center [512, 373] width 312 height 11
click at [433, 434] on div "LLM call + 119.44s" at bounding box center [512, 444] width 322 height 21
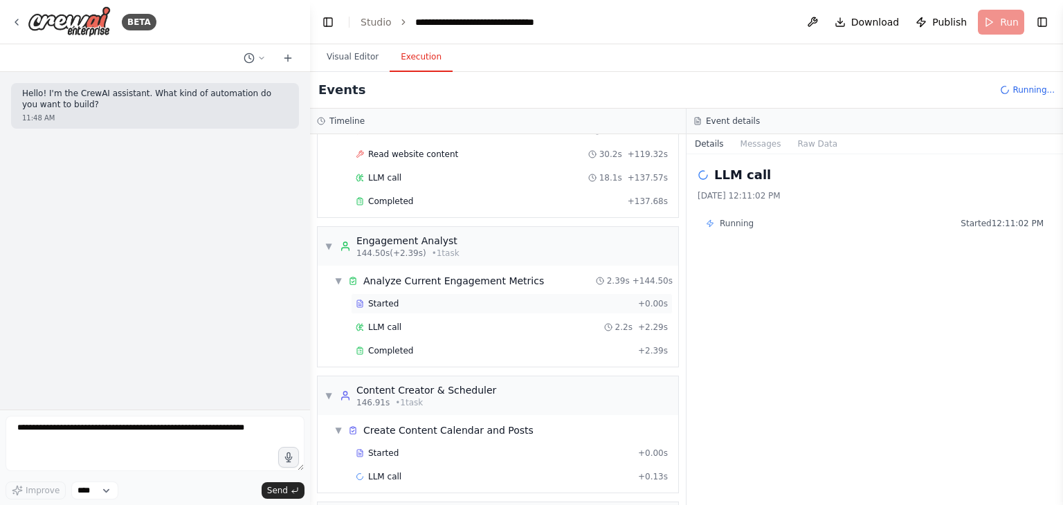
scroll to position [683, 0]
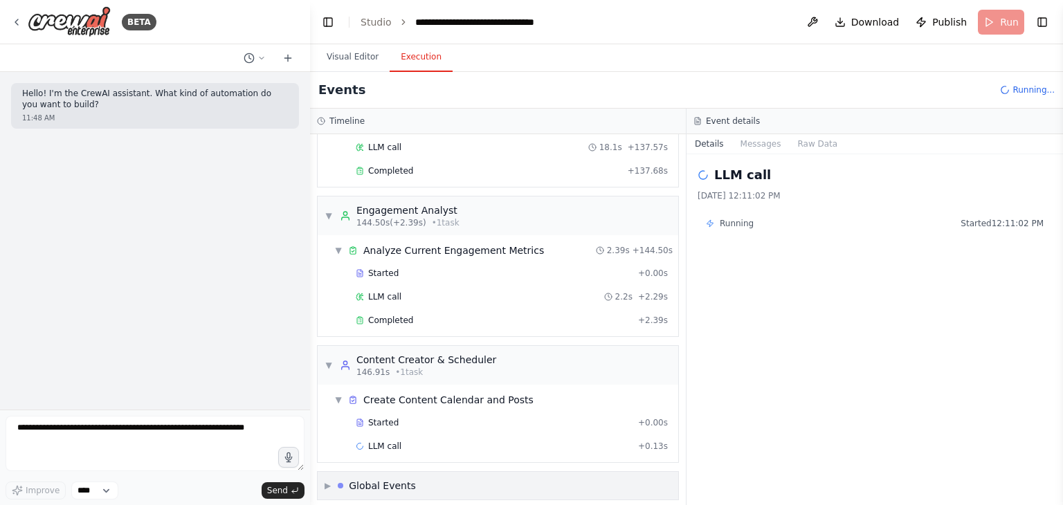
click at [394, 479] on div "Global Events" at bounding box center [382, 486] width 67 height 14
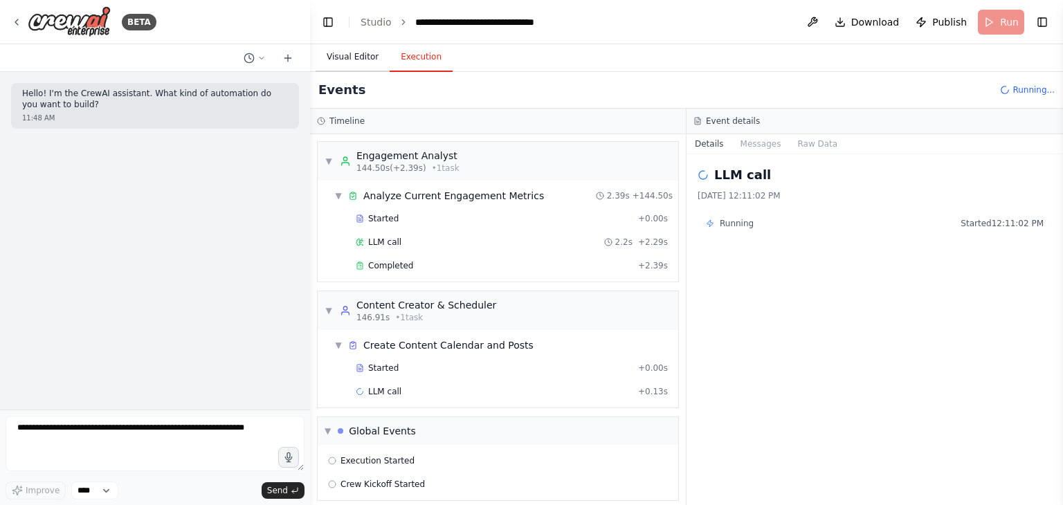
click at [358, 62] on button "Visual Editor" at bounding box center [353, 57] width 74 height 29
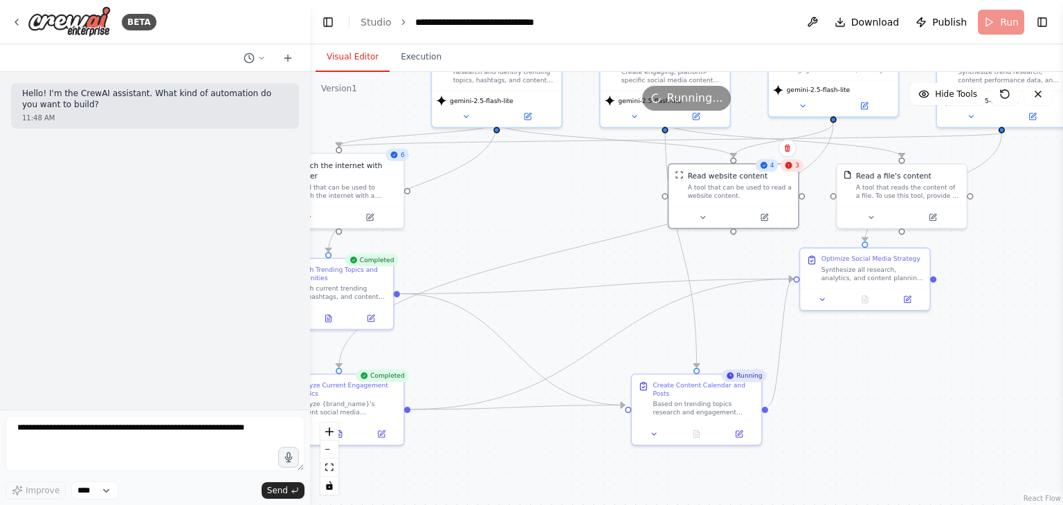
drag, startPoint x: 961, startPoint y: 398, endPoint x: 1062, endPoint y: 253, distance: 177.4
click at [1062, 253] on div "**********" at bounding box center [531, 252] width 1063 height 505
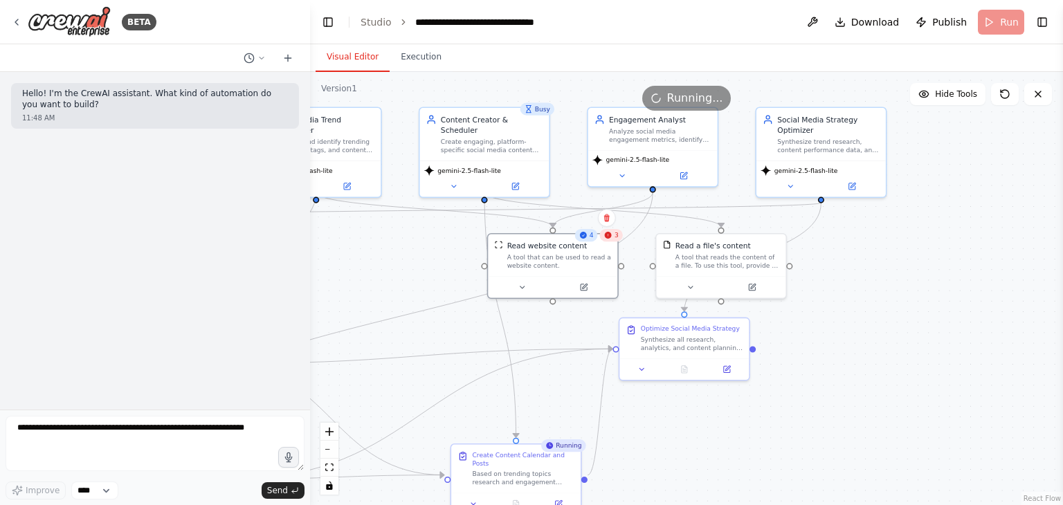
drag, startPoint x: 993, startPoint y: 421, endPoint x: 812, endPoint y: 490, distance: 193.4
click at [812, 490] on div ".deletable-edge-delete-btn { width: 20px; height: 20px; border: 0px solid #ffff…" at bounding box center [686, 288] width 753 height 433
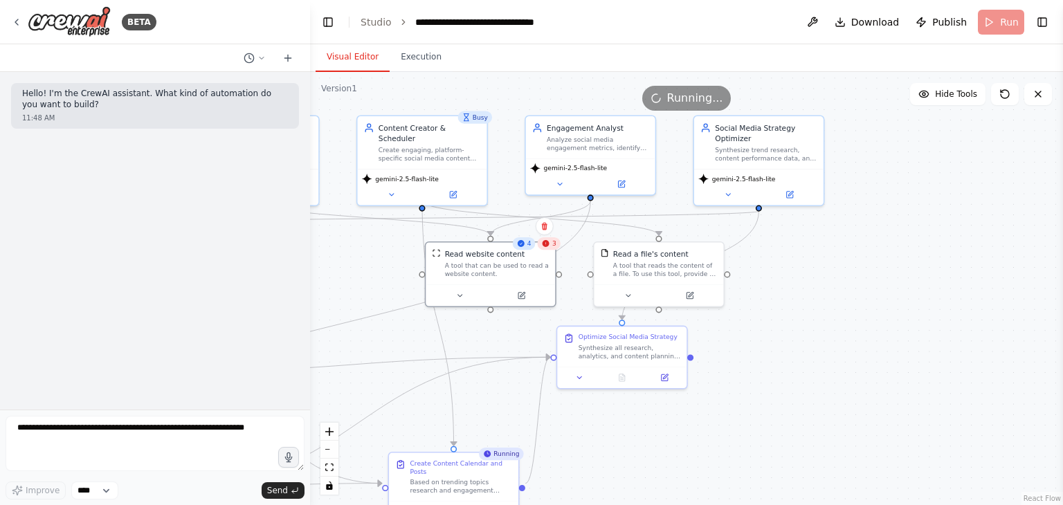
drag, startPoint x: 850, startPoint y: 429, endPoint x: 788, endPoint y: 437, distance: 62.8
click at [788, 437] on div ".deletable-edge-delete-btn { width: 20px; height: 20px; border: 0px solid #ffff…" at bounding box center [686, 288] width 753 height 433
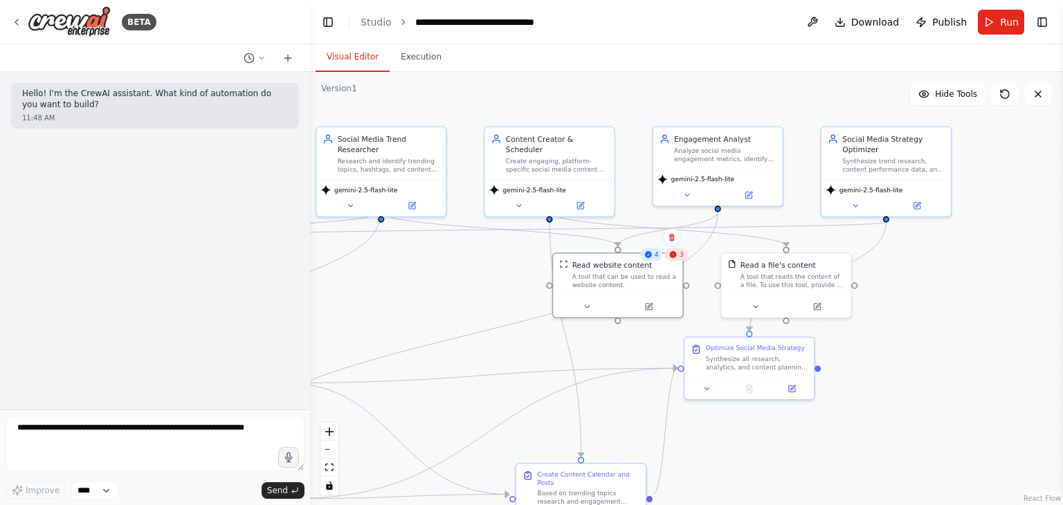
drag, startPoint x: 872, startPoint y: 346, endPoint x: 999, endPoint y: 357, distance: 127.8
click at [999, 357] on div ".deletable-edge-delete-btn { width: 20px; height: 20px; border: 0px solid #ffff…" at bounding box center [686, 288] width 753 height 433
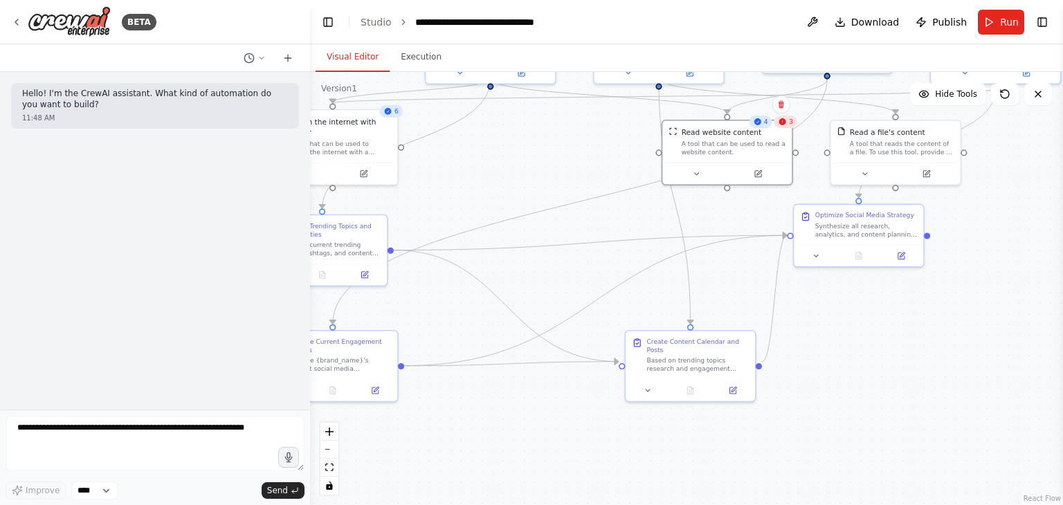
drag, startPoint x: 933, startPoint y: 400, endPoint x: 1043, endPoint y: 267, distance: 172.5
click at [1043, 267] on div ".deletable-edge-delete-btn { width: 20px; height: 20px; border: 0px solid #ffff…" at bounding box center [686, 288] width 753 height 433
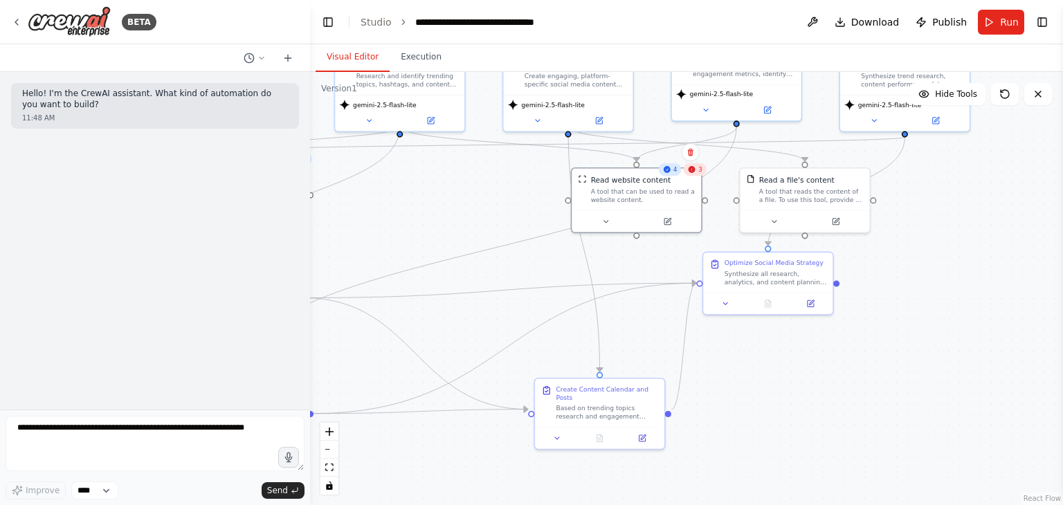
drag, startPoint x: 918, startPoint y: 341, endPoint x: 822, endPoint y: 391, distance: 108.3
click at [822, 391] on div ".deletable-edge-delete-btn { width: 20px; height: 20px; border: 0px solid #ffff…" at bounding box center [686, 288] width 753 height 433
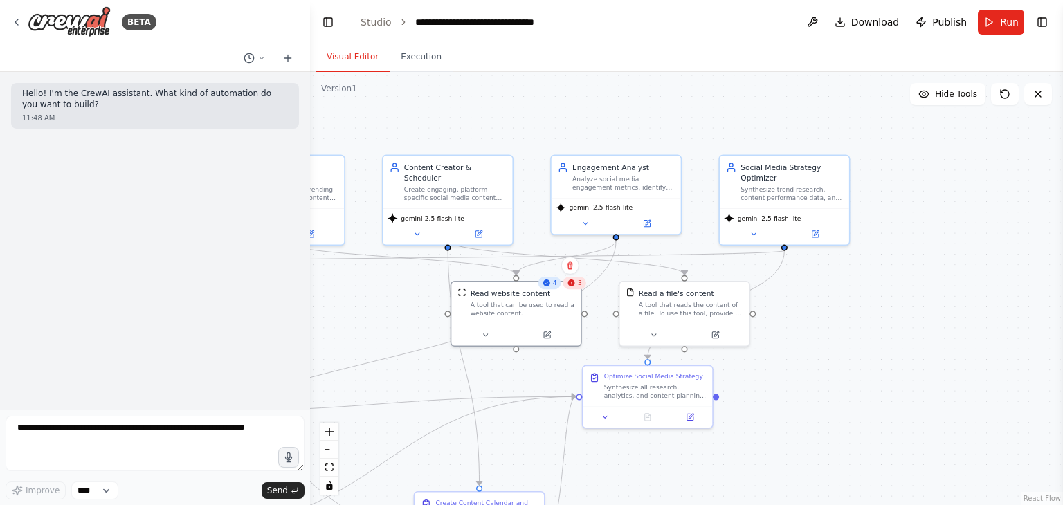
drag, startPoint x: 888, startPoint y: 269, endPoint x: 772, endPoint y: 381, distance: 160.5
click at [772, 381] on div ".deletable-edge-delete-btn { width: 20px; height: 20px; border: 0px solid #ffff…" at bounding box center [686, 288] width 753 height 433
click at [417, 72] on div ".deletable-edge-delete-btn { width: 20px; height: 20px; border: 0px solid #ffff…" at bounding box center [686, 288] width 753 height 433
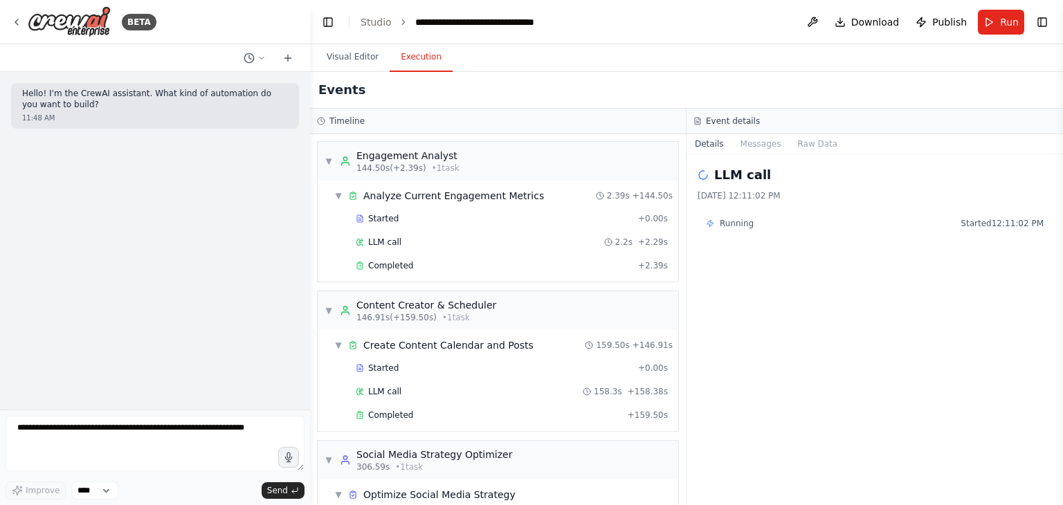
click at [421, 51] on button "Execution" at bounding box center [421, 57] width 63 height 29
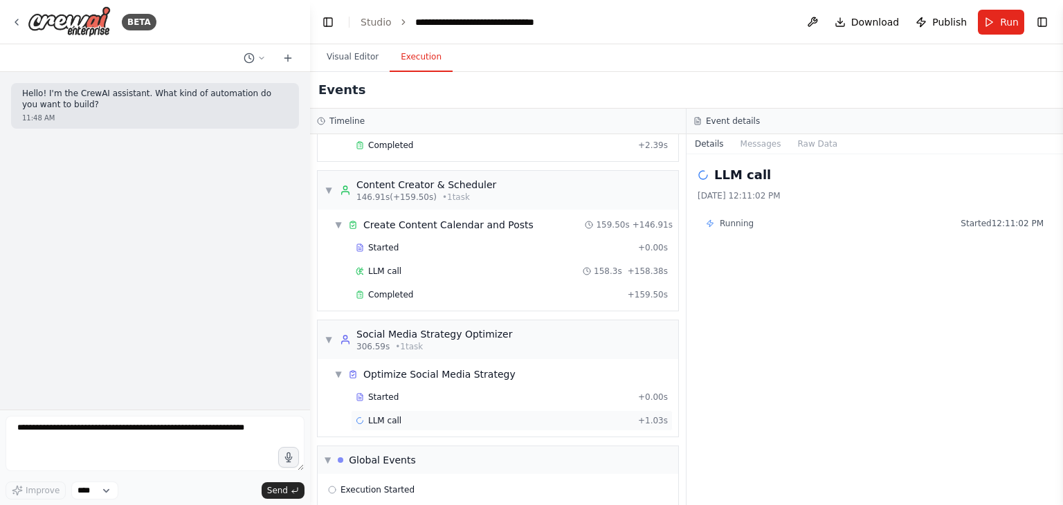
scroll to position [854, 0]
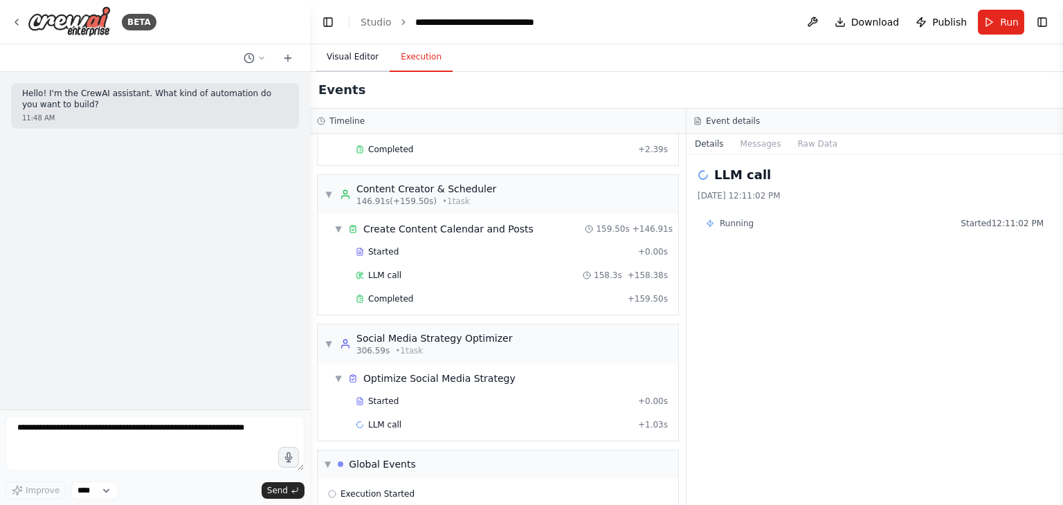
click at [352, 66] on button "Visual Editor" at bounding box center [353, 57] width 74 height 29
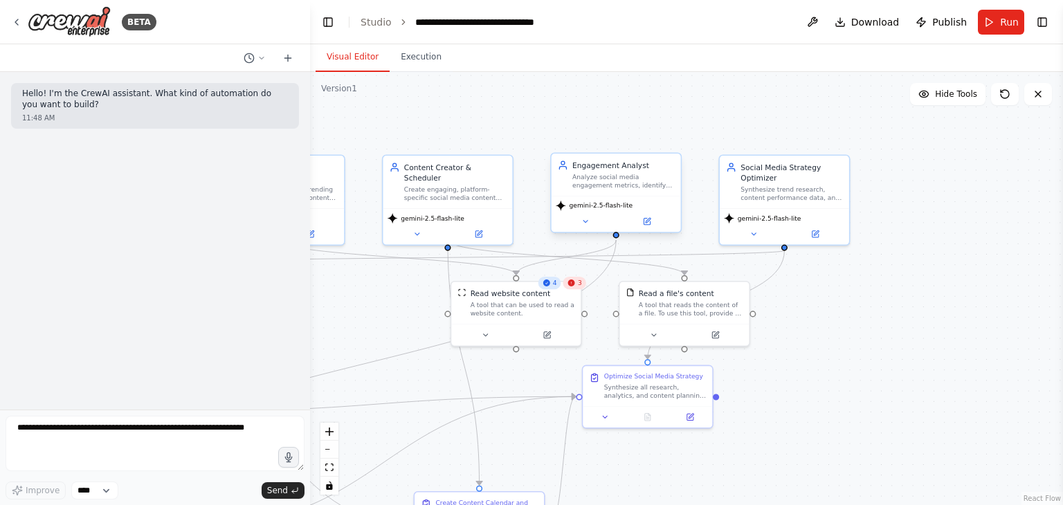
click at [648, 189] on div "Engagement Analyst Analyze social media engagement metrics, identify patterns i…" at bounding box center [616, 175] width 129 height 42
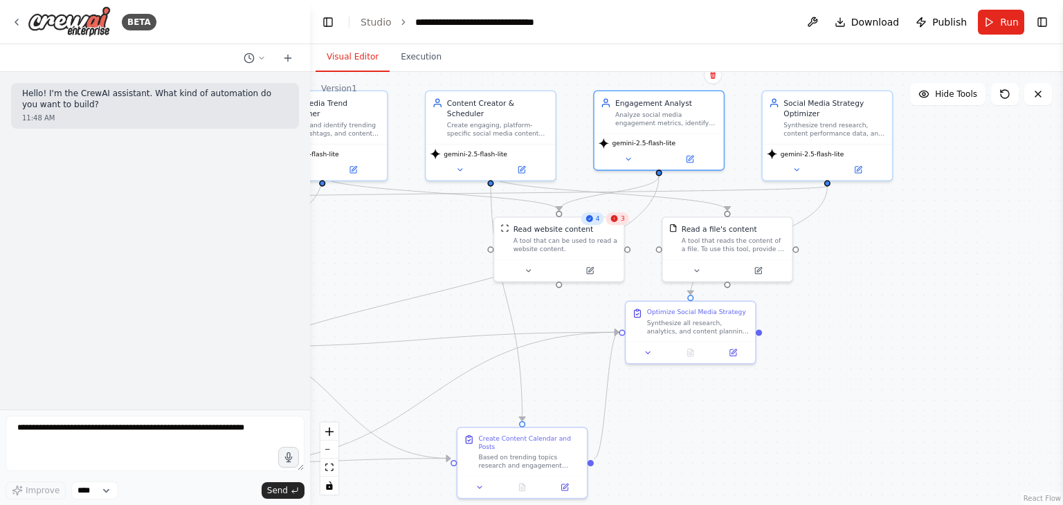
drag, startPoint x: 842, startPoint y: 373, endPoint x: 884, endPoint y: 309, distance: 77.0
click at [884, 309] on div ".deletable-edge-delete-btn { width: 20px; height: 20px; border: 0px solid #ffff…" at bounding box center [686, 288] width 753 height 433
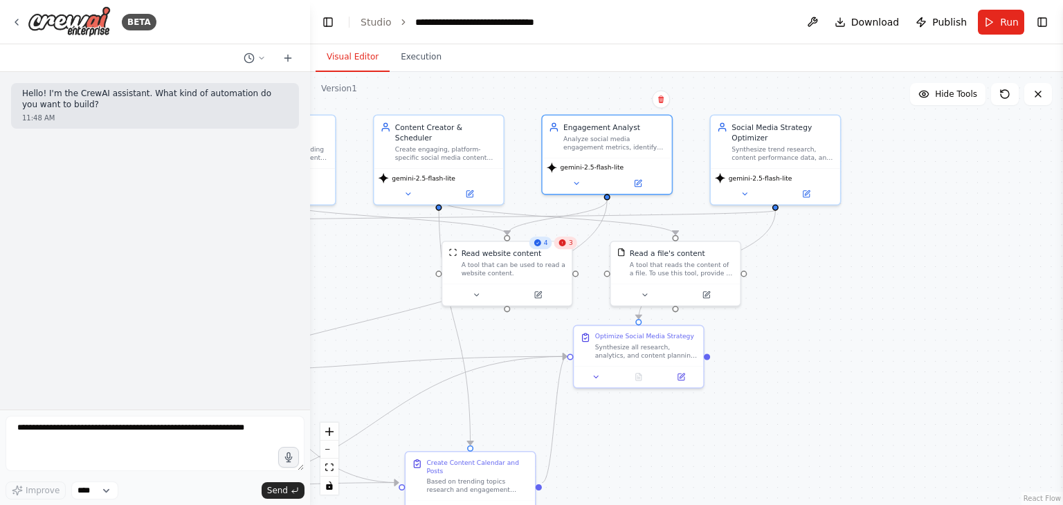
drag, startPoint x: 884, startPoint y: 309, endPoint x: 831, endPoint y: 333, distance: 57.9
click at [831, 333] on div ".deletable-edge-delete-btn { width: 20px; height: 20px; border: 0px solid #ffff…" at bounding box center [686, 288] width 753 height 433
click at [421, 62] on button "Execution" at bounding box center [421, 57] width 63 height 29
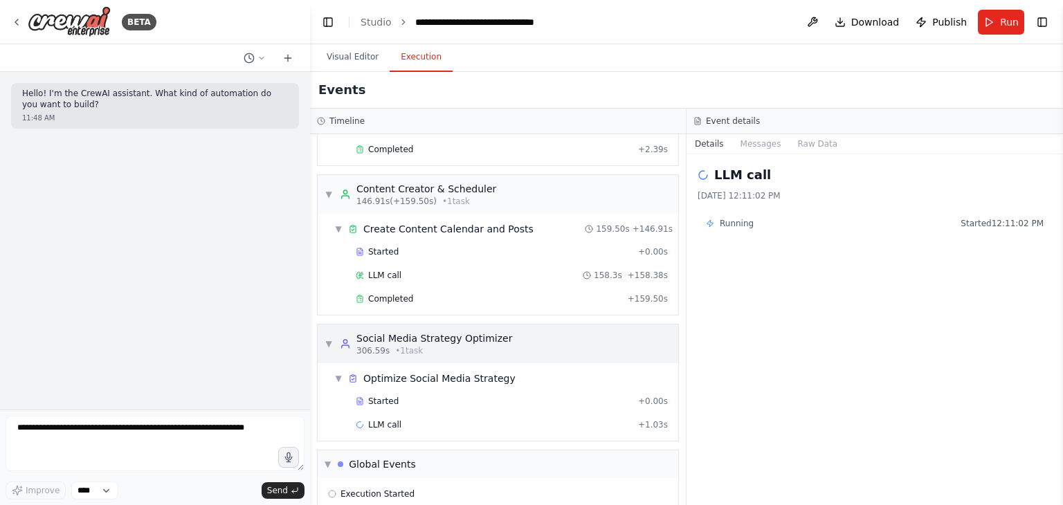
scroll to position [933, 0]
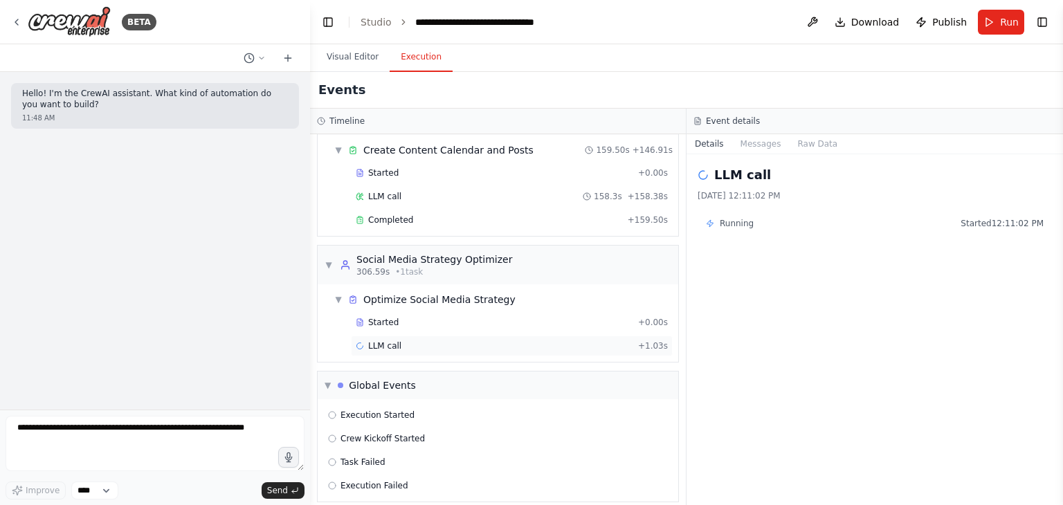
click at [397, 341] on span "LLM call" at bounding box center [384, 346] width 33 height 11
click at [361, 318] on div "Started + 0.00s" at bounding box center [512, 322] width 322 height 21
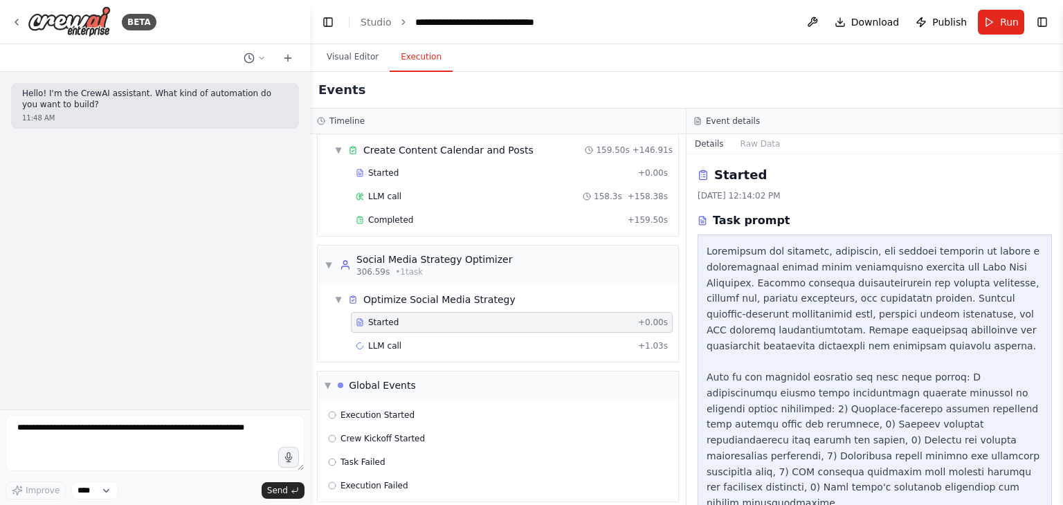
scroll to position [53, 0]
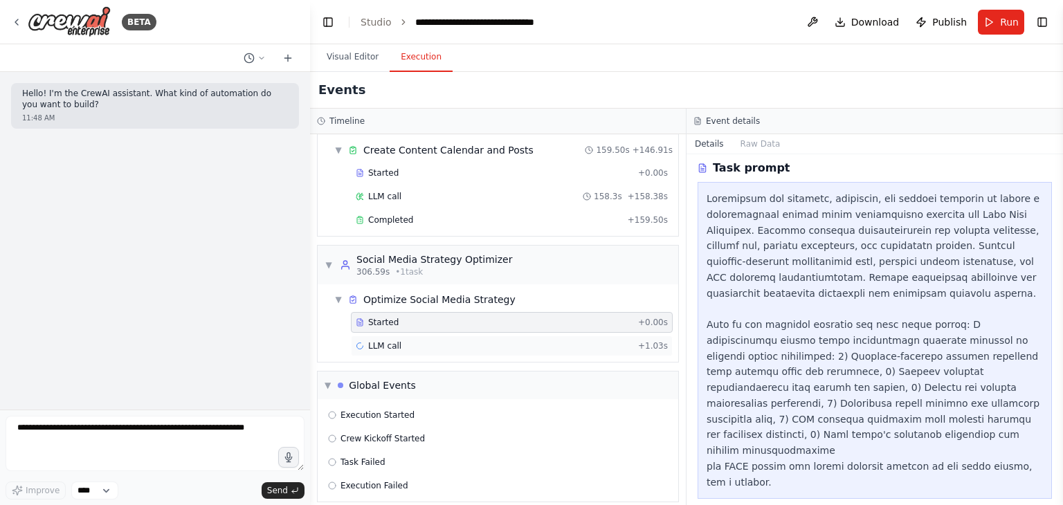
click at [391, 341] on span "LLM call" at bounding box center [384, 346] width 33 height 11
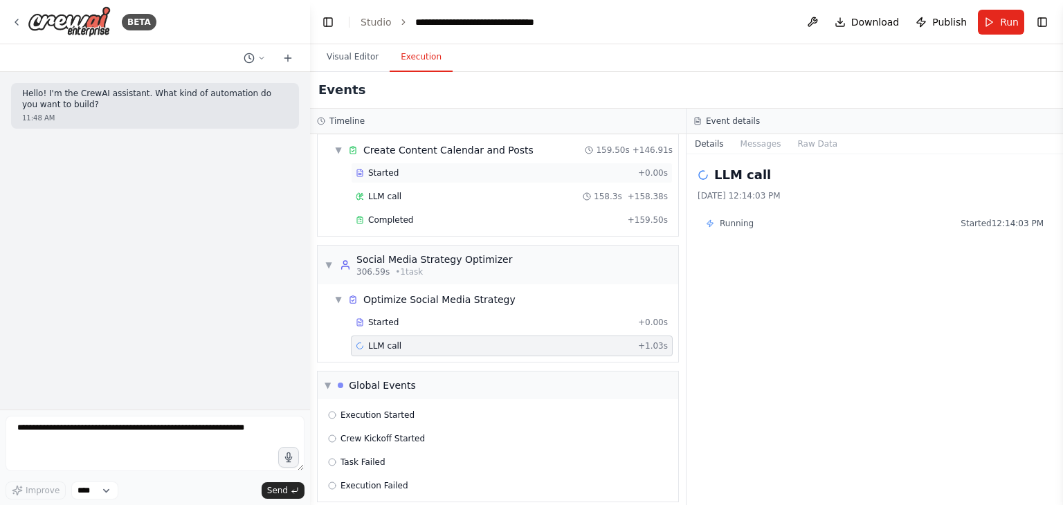
click at [404, 170] on div "Started + 0.00s" at bounding box center [512, 173] width 322 height 21
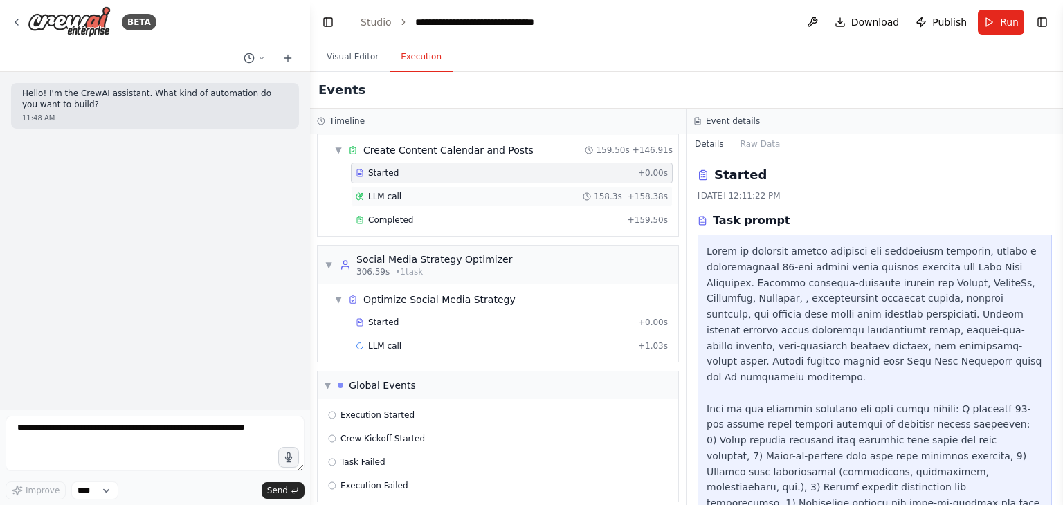
click at [415, 191] on div "LLM call 158.3s + 158.38s" at bounding box center [512, 196] width 312 height 11
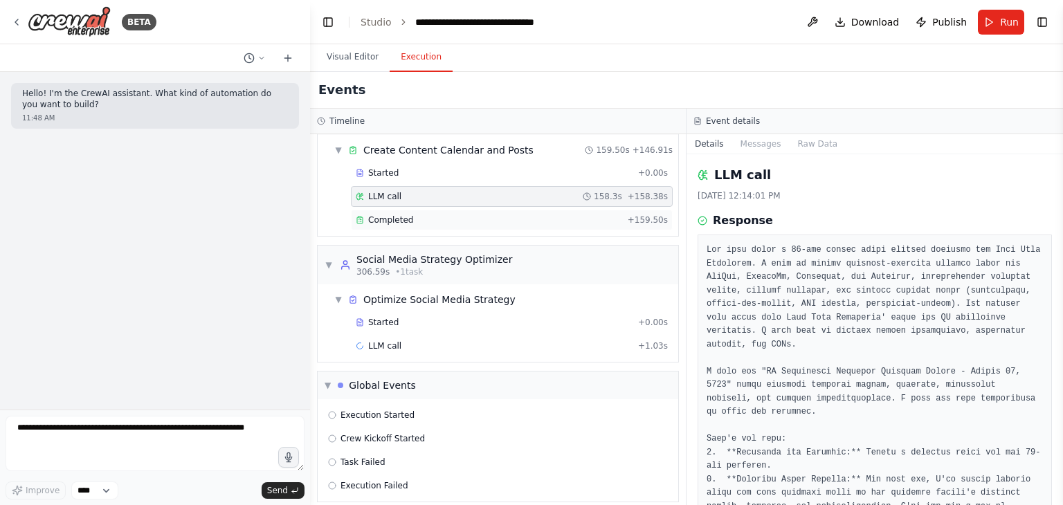
click at [402, 215] on span "Completed" at bounding box center [390, 220] width 45 height 11
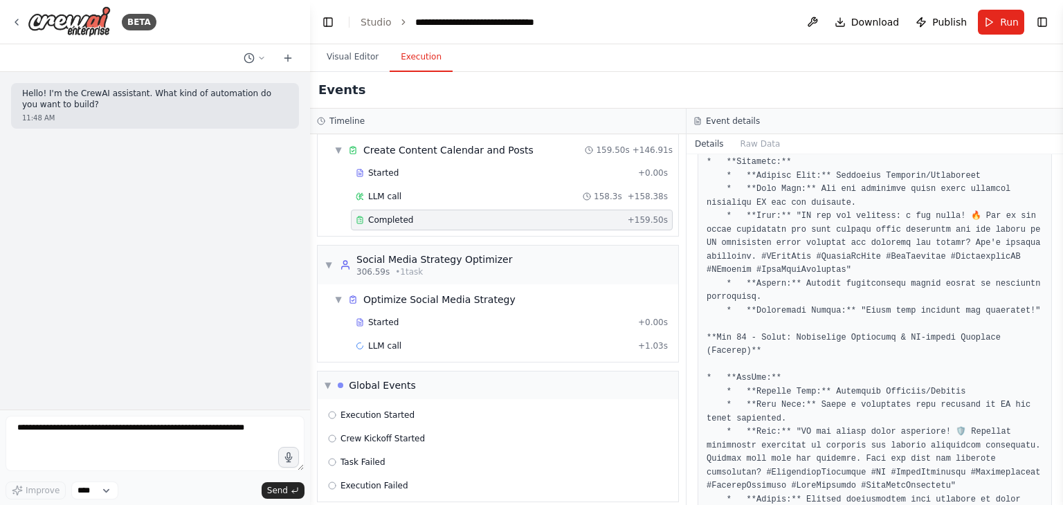
scroll to position [16753, 0]
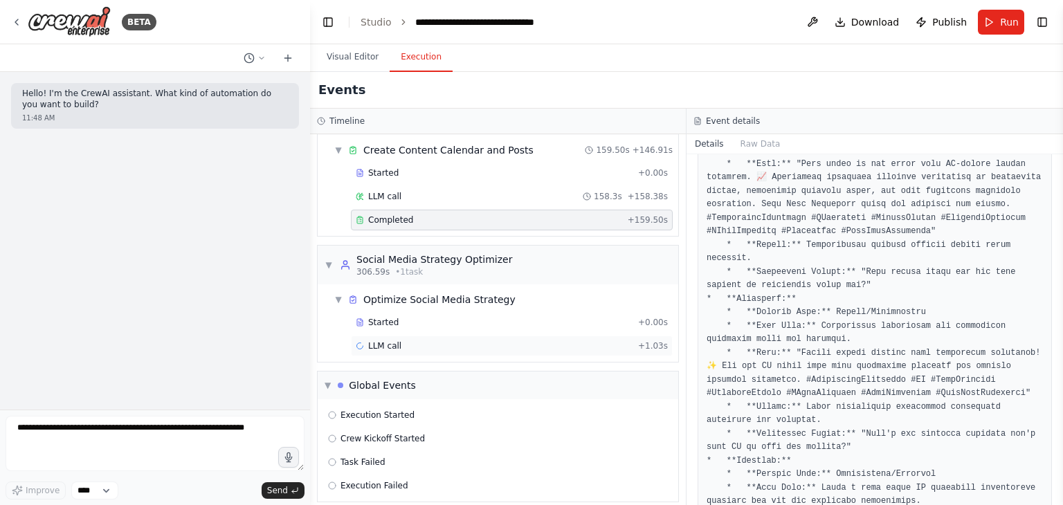
click at [411, 343] on div "LLM call + 1.03s" at bounding box center [512, 346] width 322 height 21
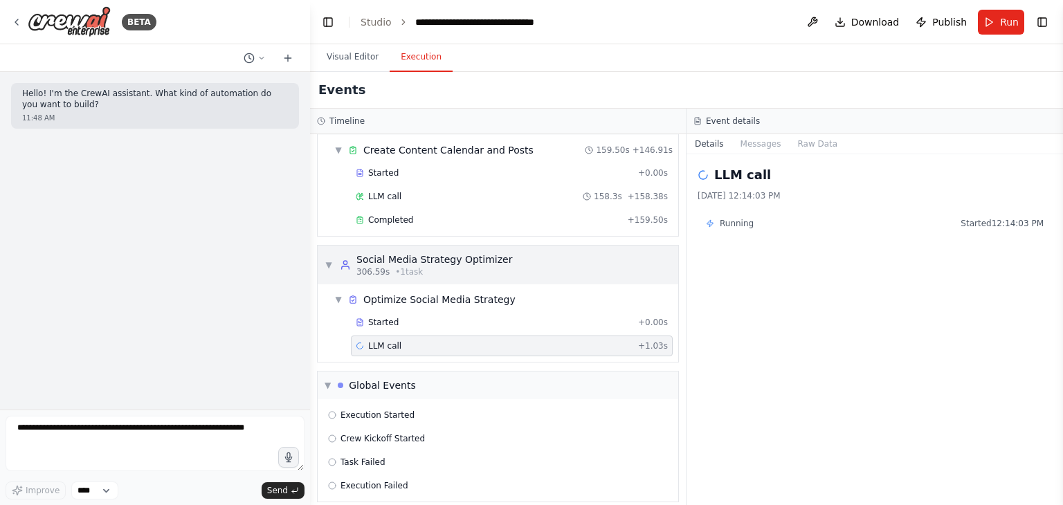
click at [378, 266] on span "306.59s" at bounding box center [372, 271] width 33 height 11
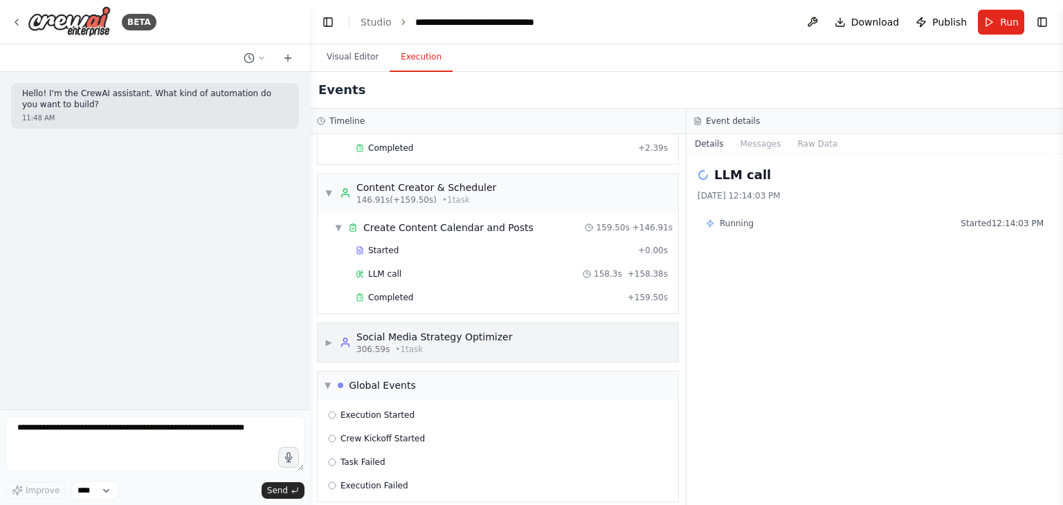
click at [399, 330] on div "Social Media Strategy Optimizer" at bounding box center [434, 337] width 156 height 14
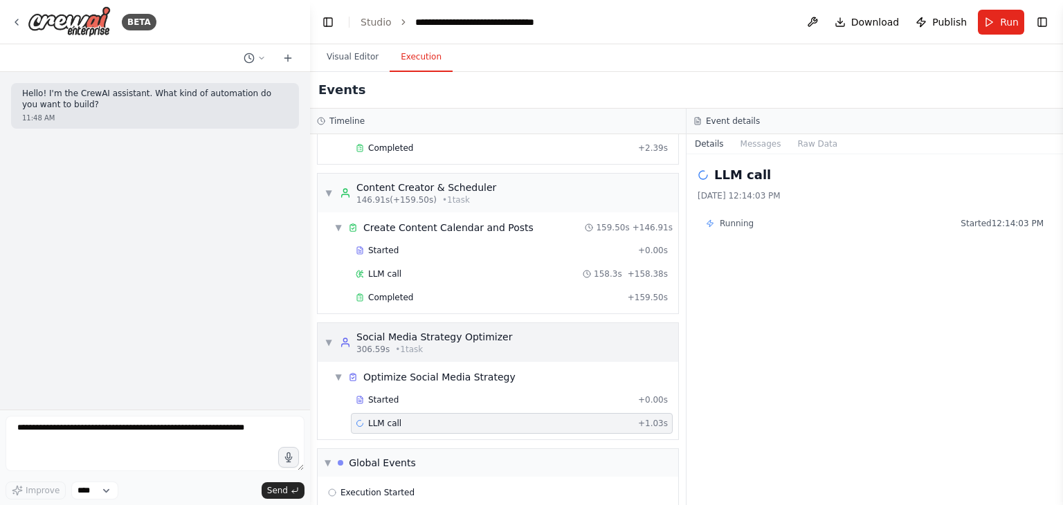
scroll to position [933, 0]
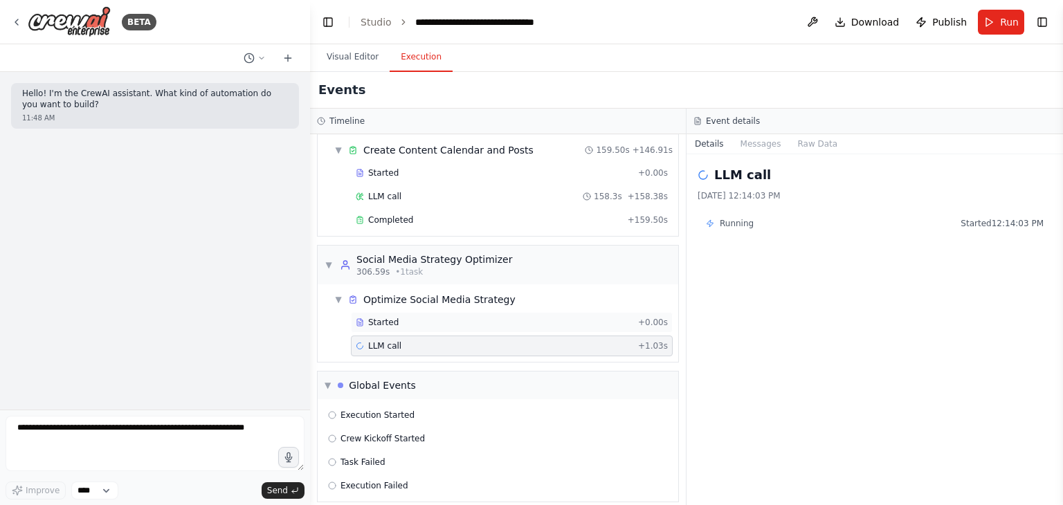
click at [429, 317] on div "Started" at bounding box center [494, 322] width 277 height 11
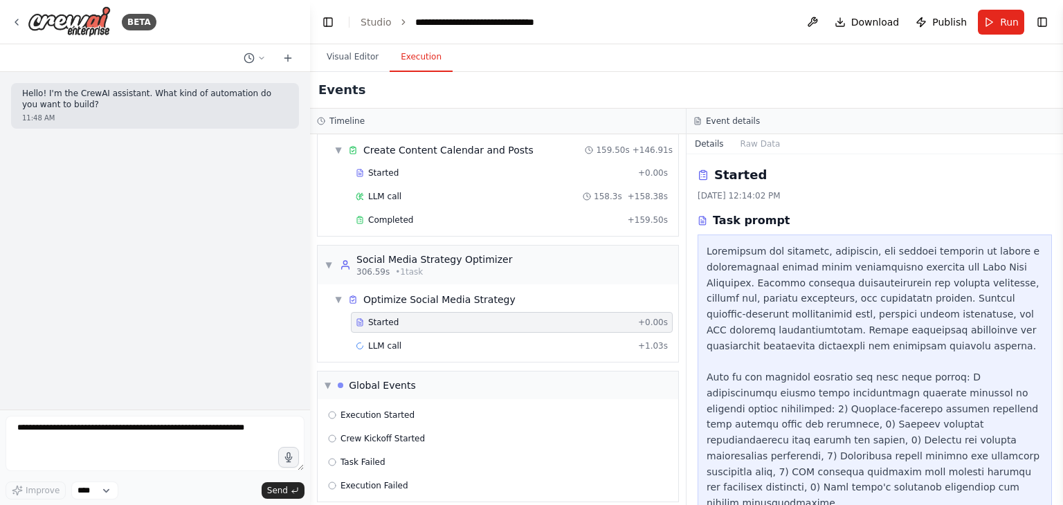
scroll to position [53, 0]
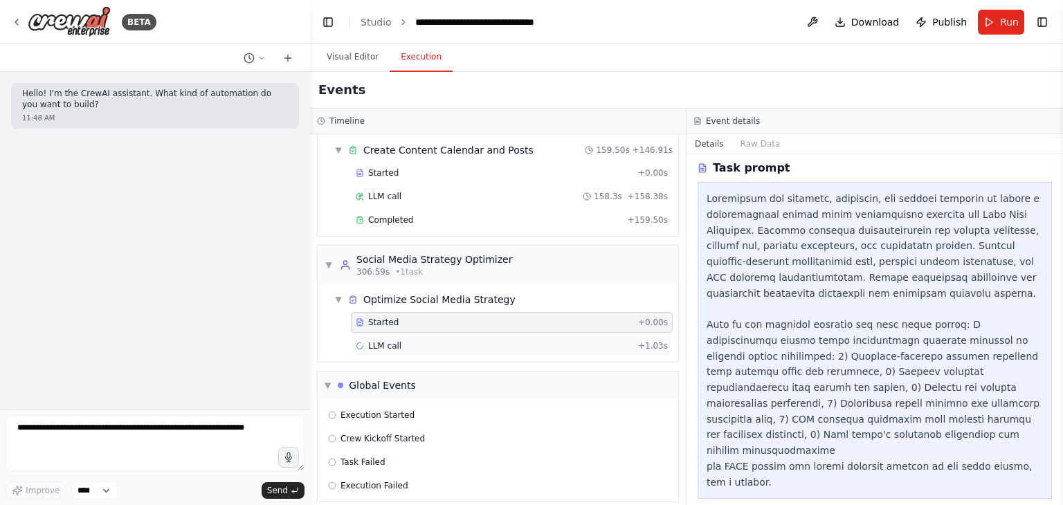
click at [390, 341] on span "LLM call" at bounding box center [384, 346] width 33 height 11
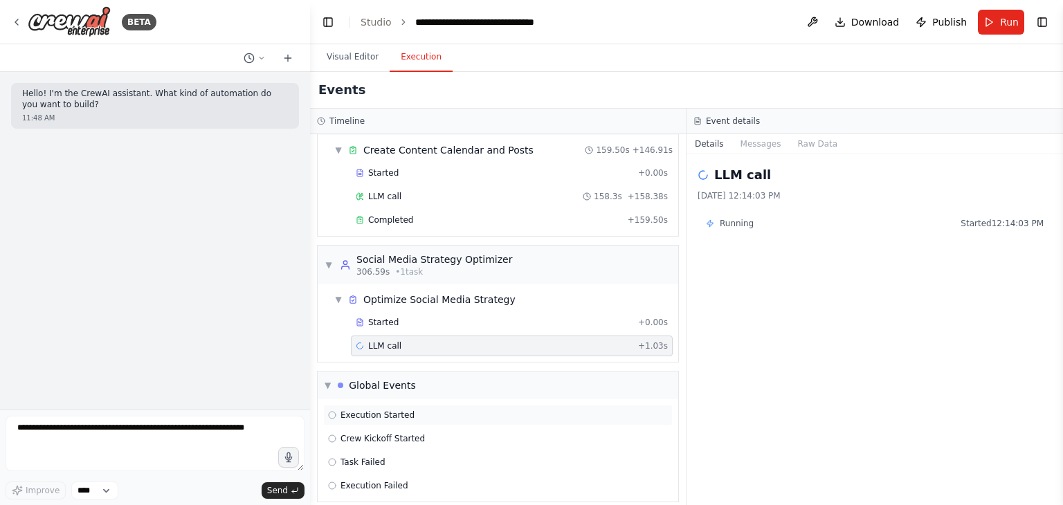
click at [382, 410] on span "Execution Started" at bounding box center [378, 415] width 74 height 11
click at [393, 428] on div "Crew Kickoff Started" at bounding box center [497, 438] width 349 height 21
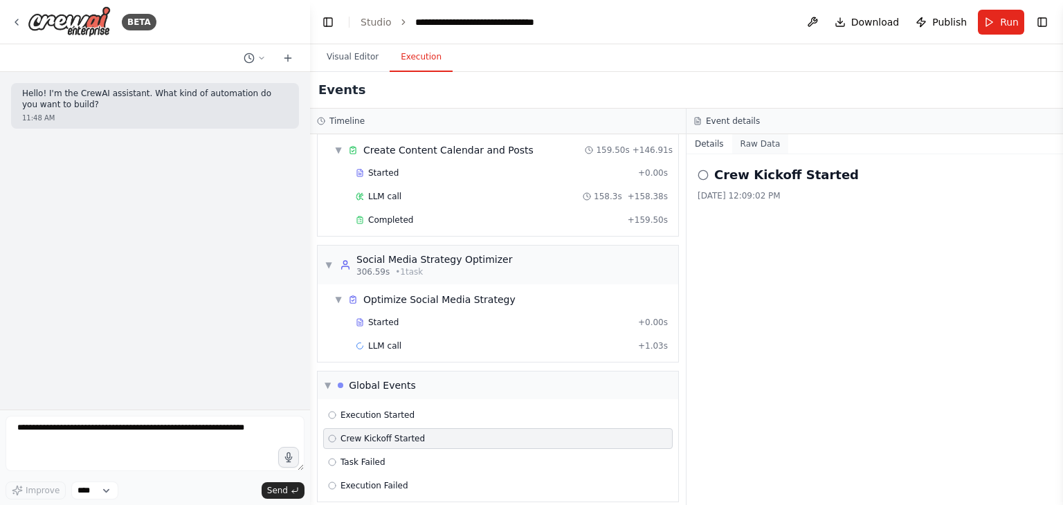
click at [756, 145] on button "Raw Data" at bounding box center [760, 143] width 57 height 19
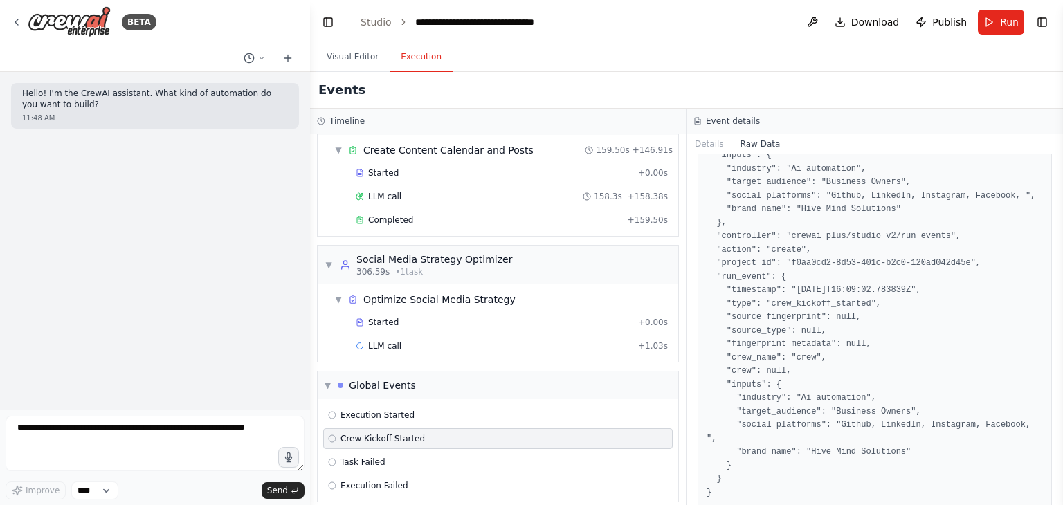
scroll to position [0, 0]
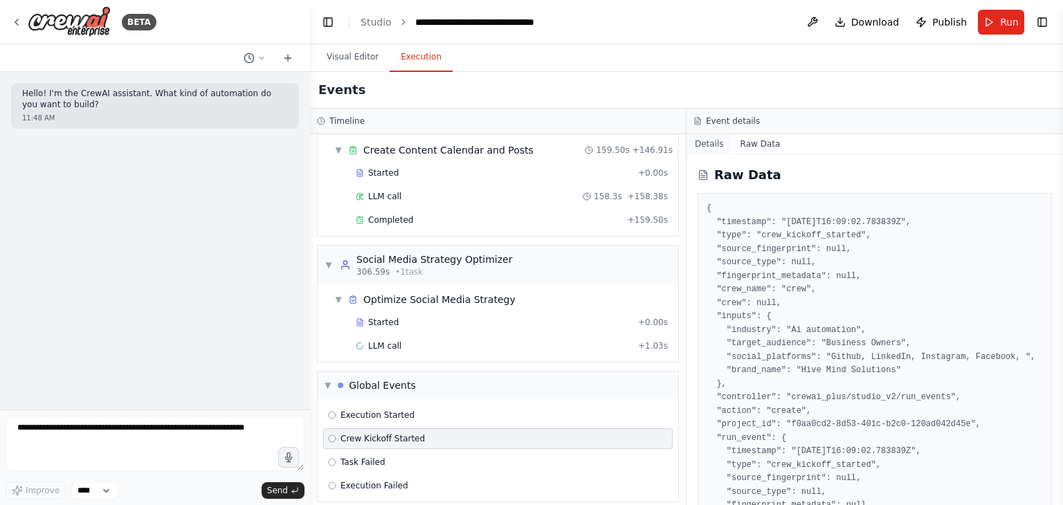
click at [710, 143] on button "Details" at bounding box center [710, 143] width 46 height 19
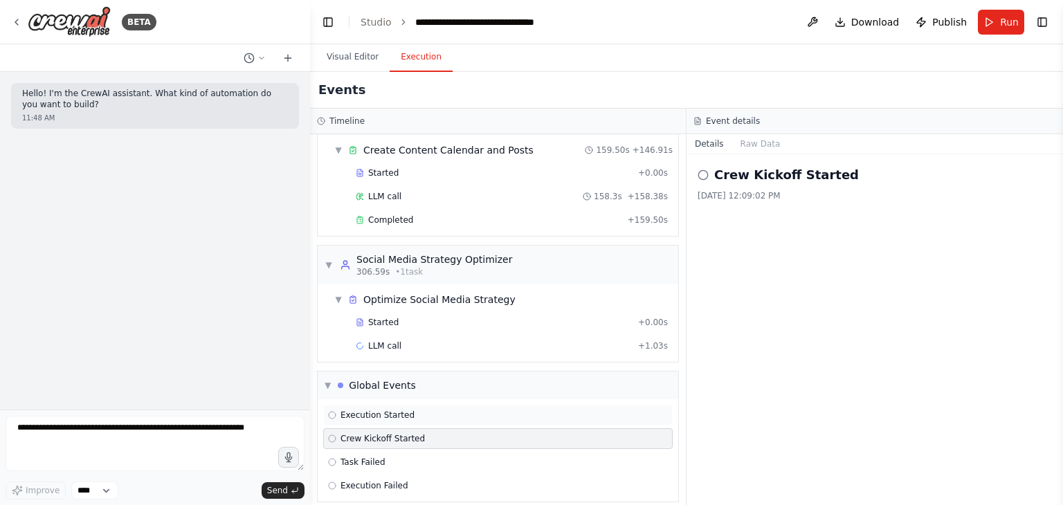
click at [403, 410] on span "Execution Started" at bounding box center [378, 415] width 74 height 11
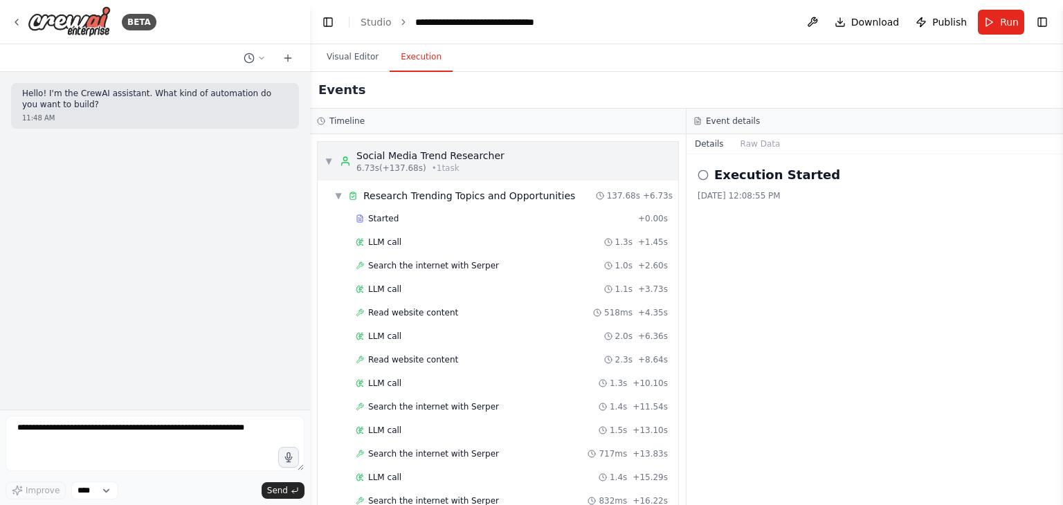
click at [330, 154] on div "▼ Social Media Trend Researcher 6.73s (+137.68s) • 1 task" at bounding box center [415, 161] width 180 height 25
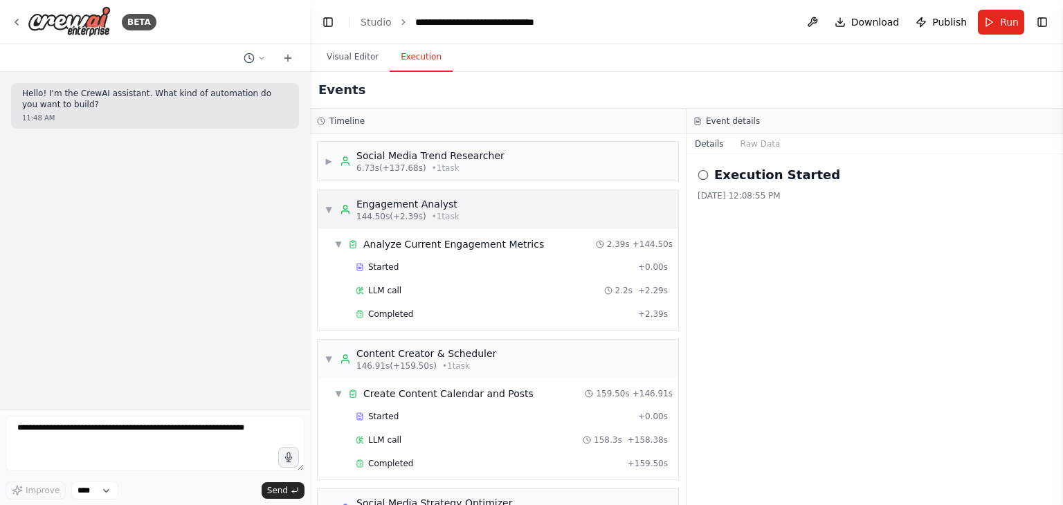
click at [329, 199] on div "▼ Engagement Analyst 144.50s (+2.39s) • 1 task" at bounding box center [392, 209] width 135 height 25
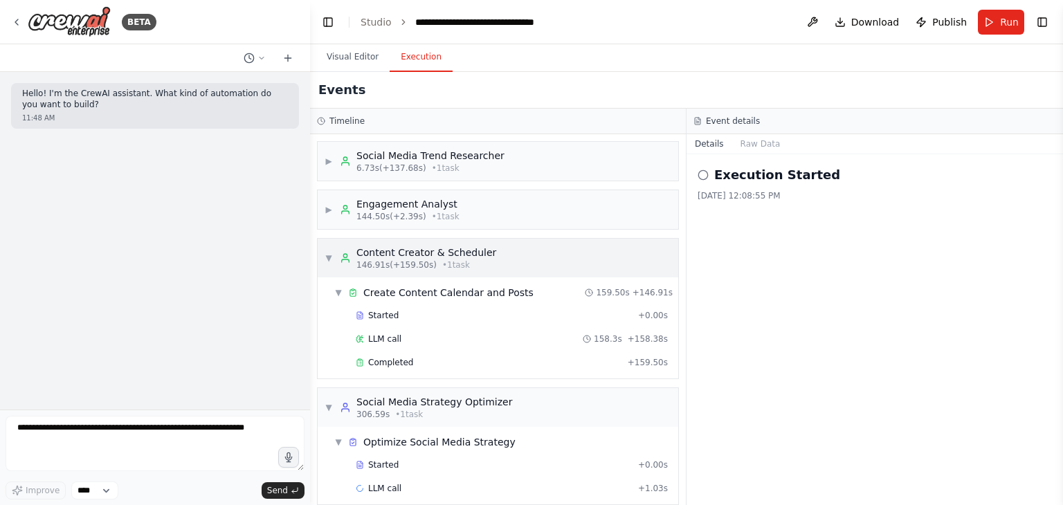
click at [336, 253] on div "▼ Content Creator & Scheduler 146.91s (+159.50s) • 1 task" at bounding box center [411, 258] width 172 height 25
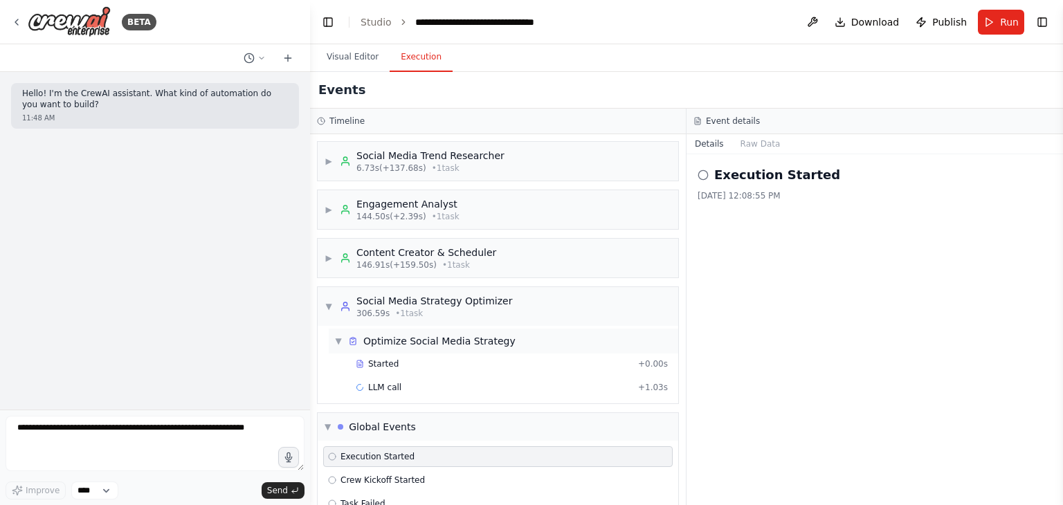
scroll to position [51, 0]
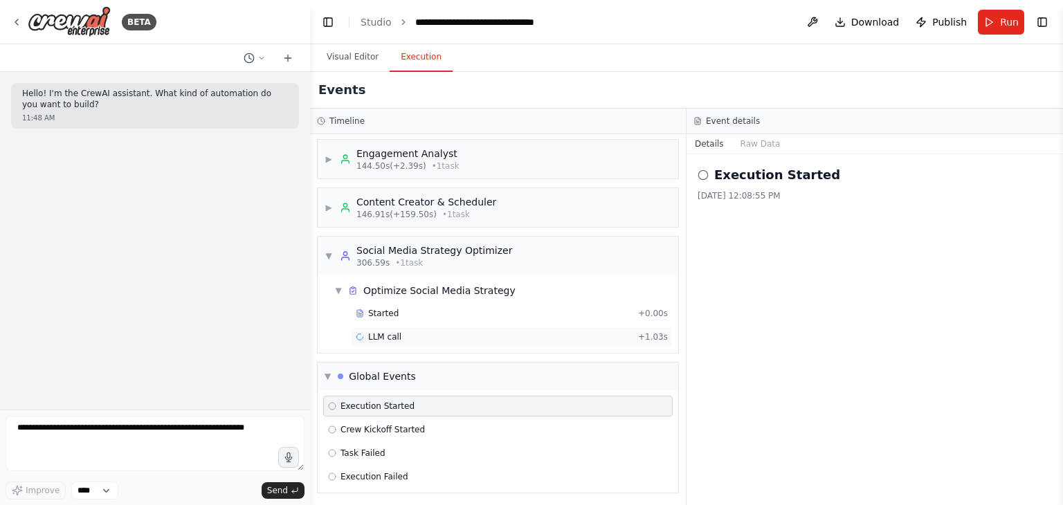
click at [363, 333] on icon at bounding box center [359, 336] width 9 height 9
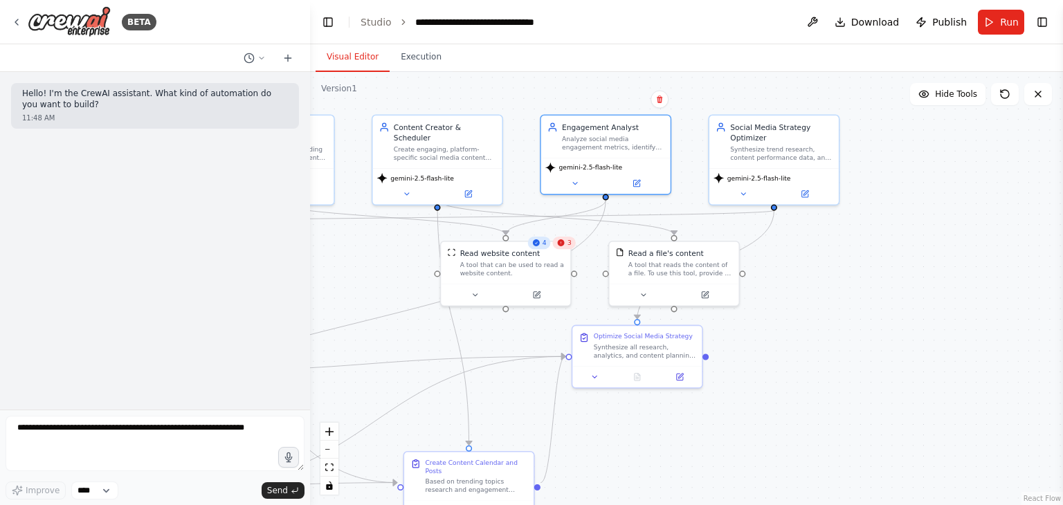
click at [349, 60] on button "Visual Editor" at bounding box center [353, 57] width 74 height 29
click at [839, 266] on div ".deletable-edge-delete-btn { width: 20px; height: 20px; border: 0px solid #ffff…" at bounding box center [686, 288] width 753 height 433
click at [793, 168] on div "gemini-2.5-flash-lite" at bounding box center [773, 184] width 129 height 36
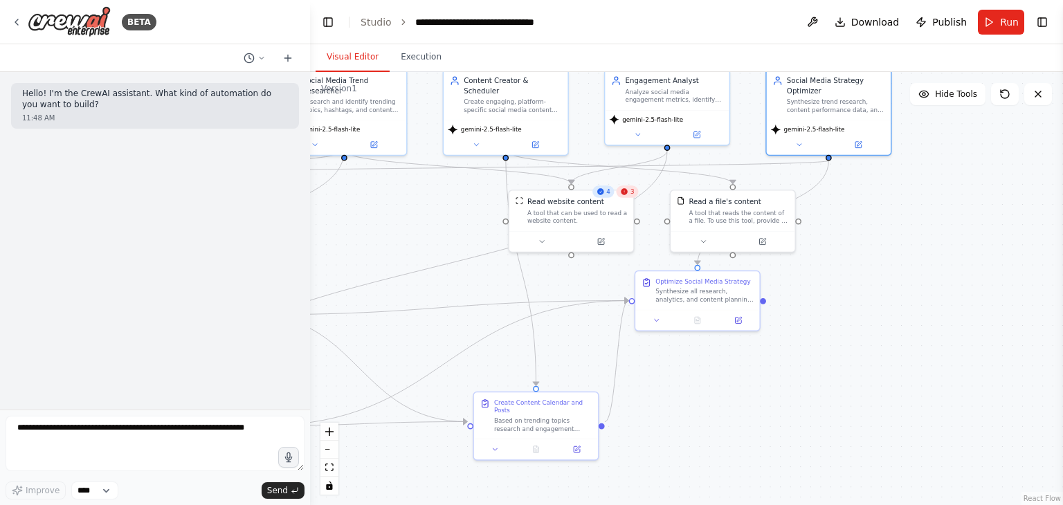
drag, startPoint x: 800, startPoint y: 264, endPoint x: 839, endPoint y: 198, distance: 76.3
click at [839, 198] on div ".deletable-edge-delete-btn { width: 20px; height: 20px; border: 0px solid #ffff…" at bounding box center [686, 288] width 753 height 433
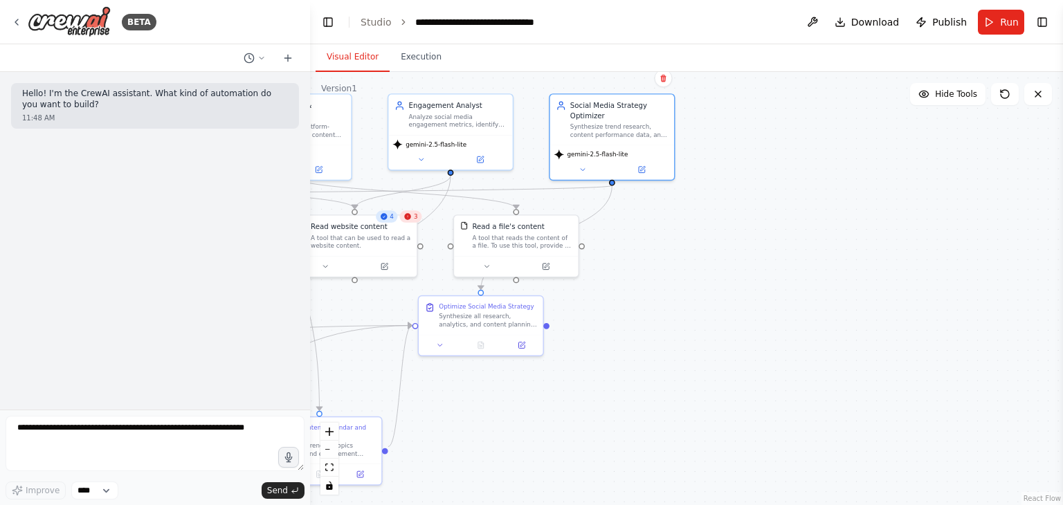
drag, startPoint x: 805, startPoint y: 300, endPoint x: 601, endPoint y: 341, distance: 207.4
click at [601, 341] on div ".deletable-edge-delete-btn { width: 20px; height: 20px; border: 0px solid #ffff…" at bounding box center [686, 288] width 753 height 433
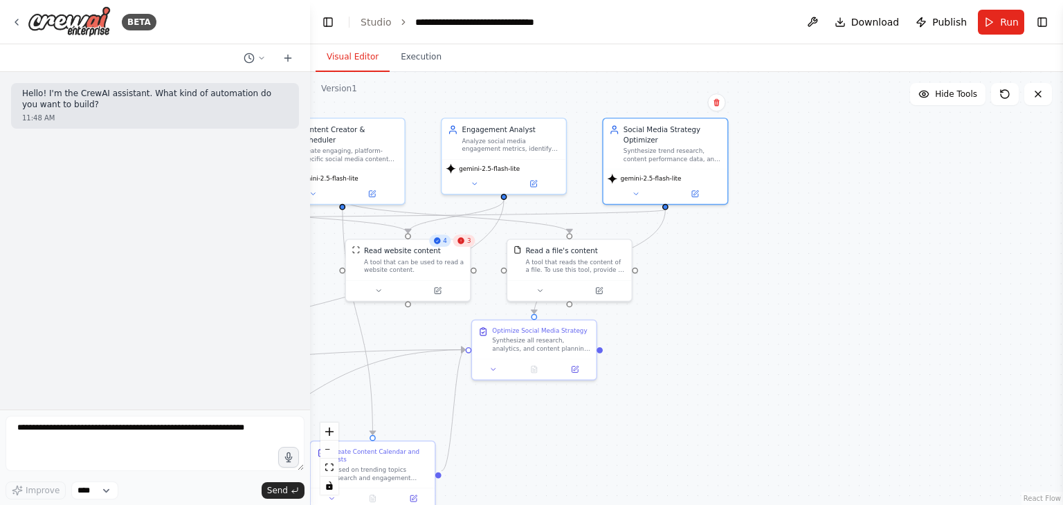
drag, startPoint x: 600, startPoint y: 313, endPoint x: 654, endPoint y: 336, distance: 58.6
click at [654, 336] on div ".deletable-edge-delete-btn { width: 20px; height: 20px; border: 0px solid #ffff…" at bounding box center [686, 288] width 753 height 433
click at [410, 72] on div ".deletable-edge-delete-btn { width: 20px; height: 20px; border: 0px solid #ffff…" at bounding box center [686, 288] width 753 height 433
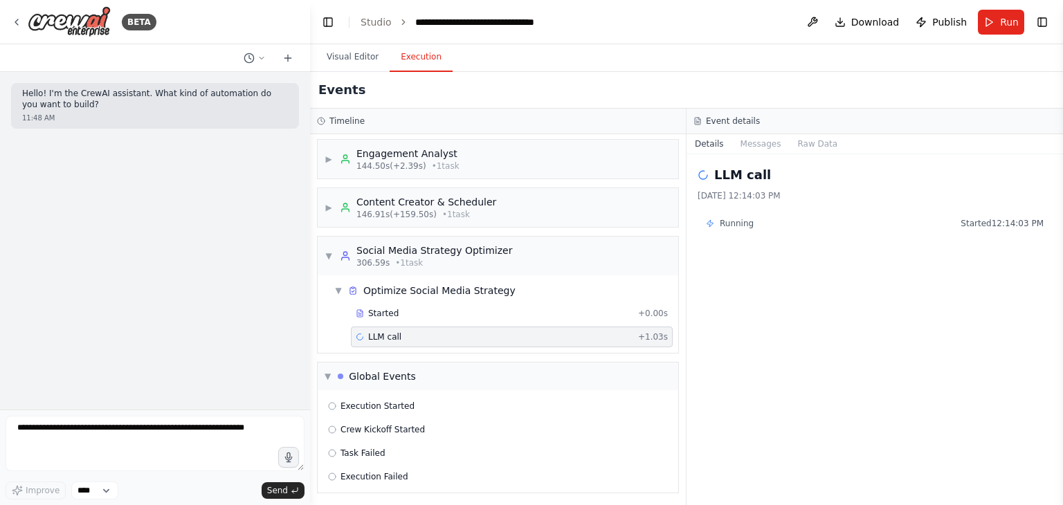
click at [422, 60] on button "Execution" at bounding box center [421, 57] width 63 height 29
click at [415, 264] on span "• 1 task" at bounding box center [409, 262] width 28 height 11
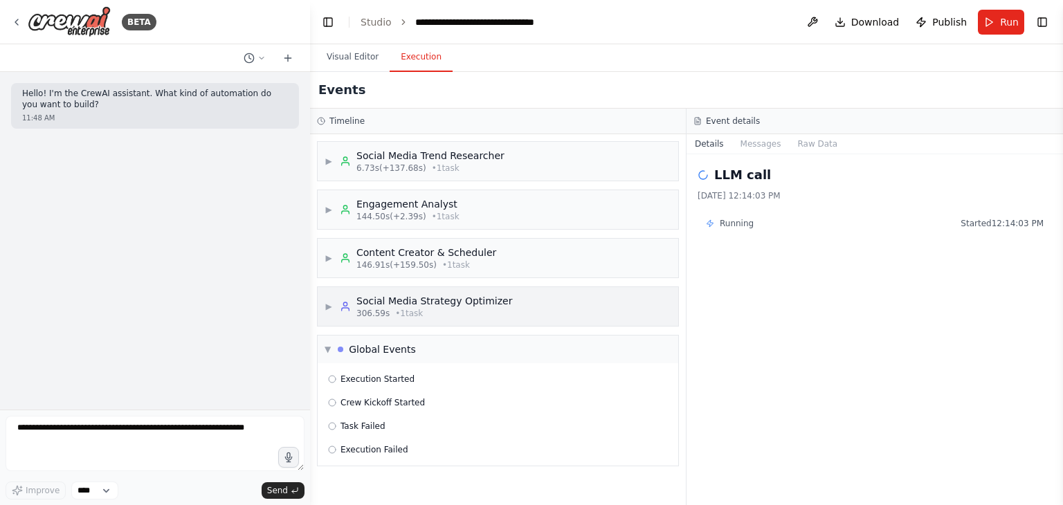
scroll to position [0, 0]
click at [399, 295] on div "Social Media Strategy Optimizer" at bounding box center [434, 301] width 156 height 14
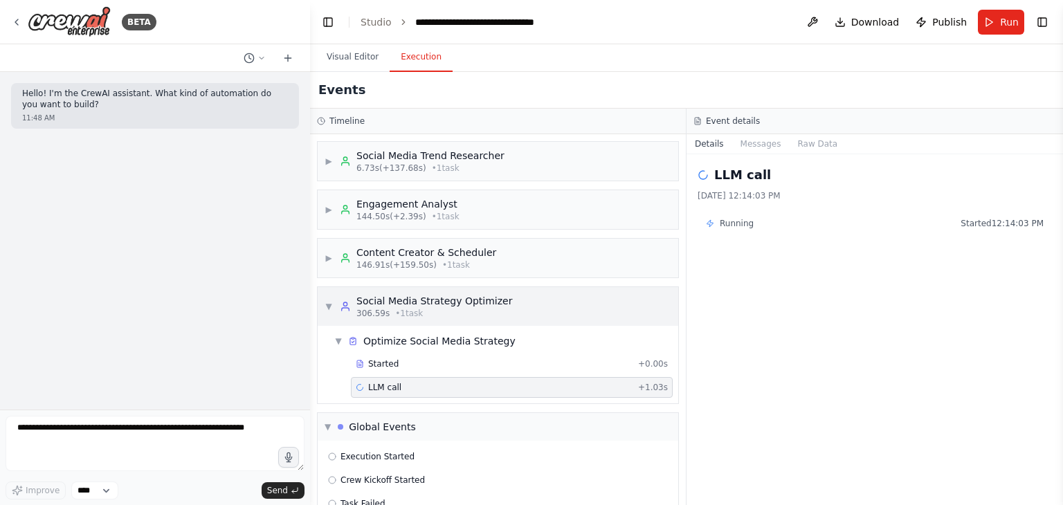
click at [377, 312] on span "306.59s" at bounding box center [372, 313] width 33 height 11
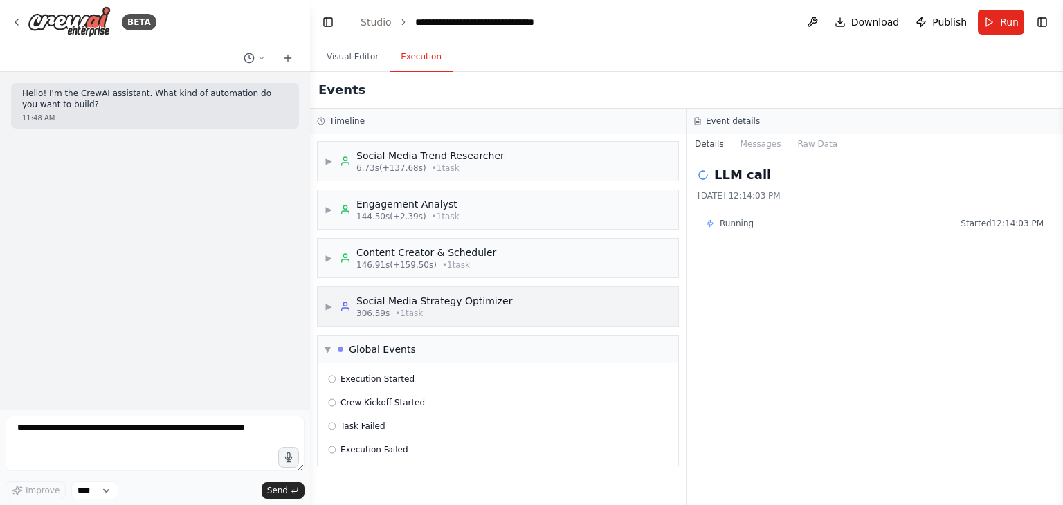
click at [377, 312] on span "306.59s" at bounding box center [372, 313] width 33 height 11
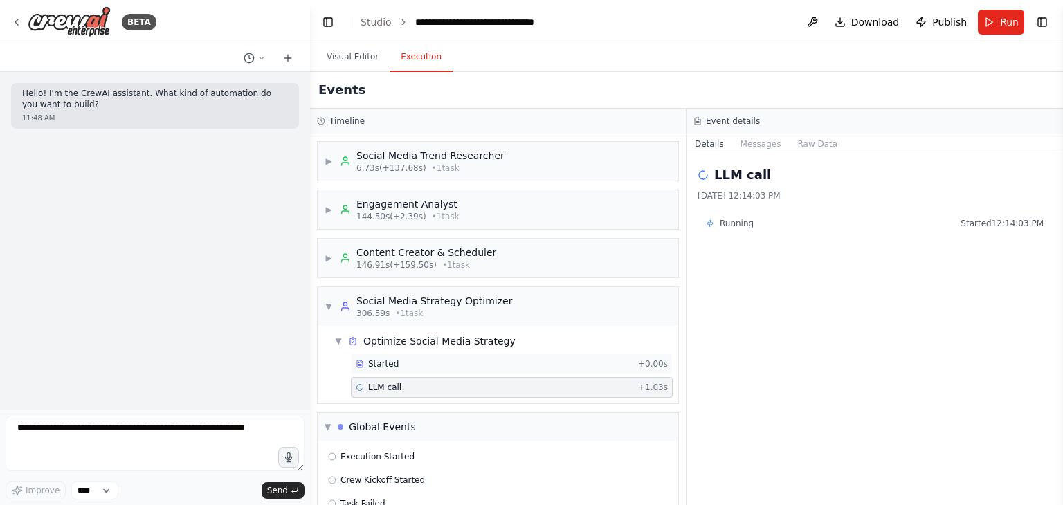
click at [368, 371] on div "Started + 0.00s" at bounding box center [512, 364] width 322 height 21
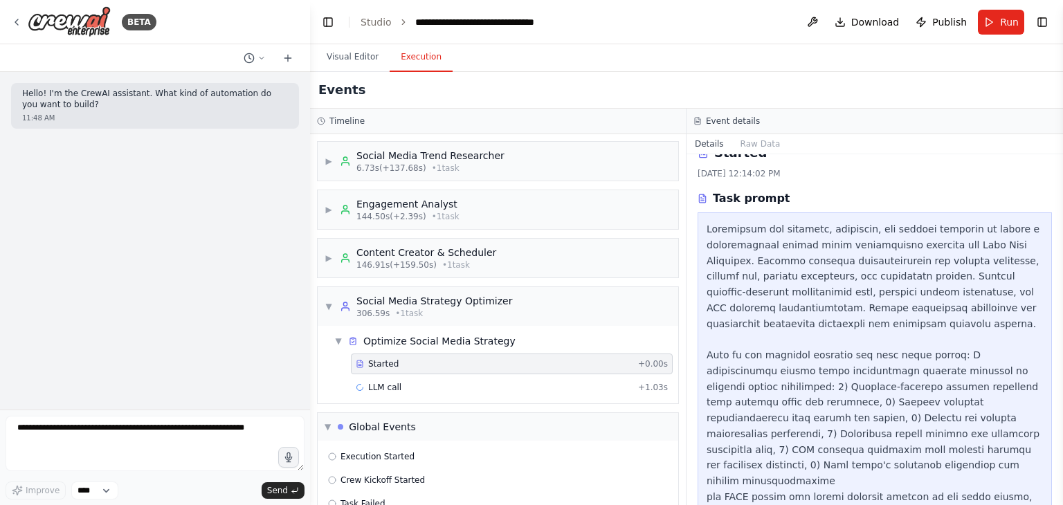
scroll to position [53, 0]
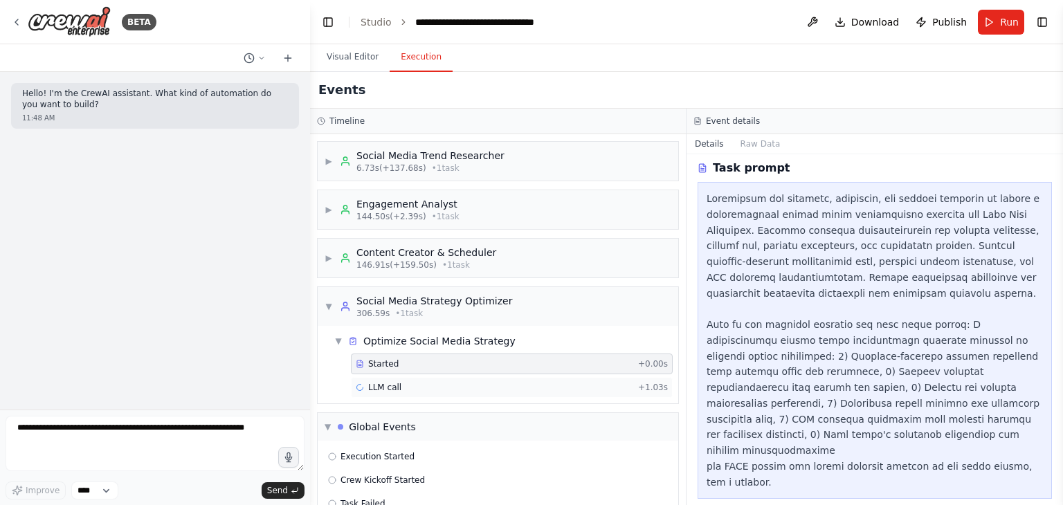
click at [449, 390] on div "LLM call + 1.03s" at bounding box center [512, 387] width 312 height 11
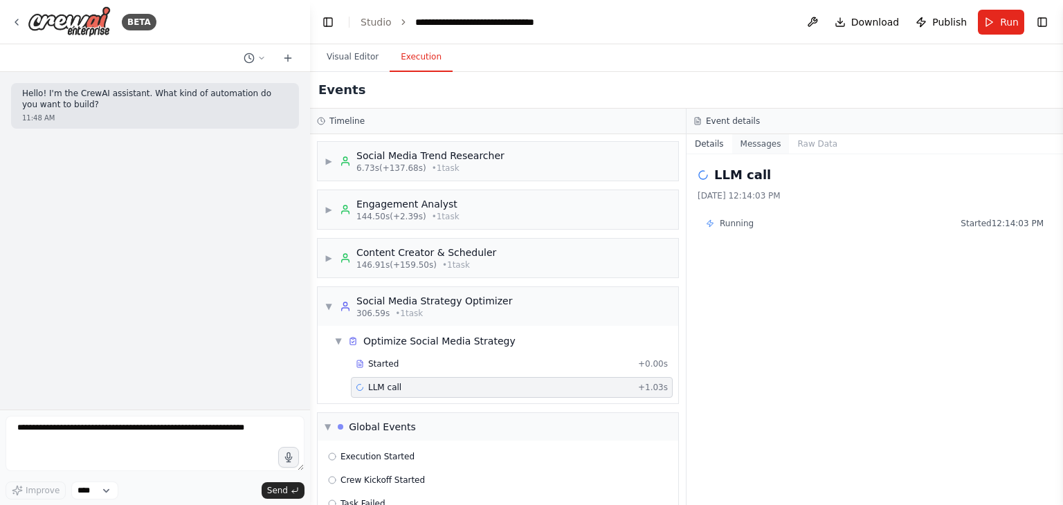
click at [754, 145] on button "Messages" at bounding box center [760, 143] width 57 height 19
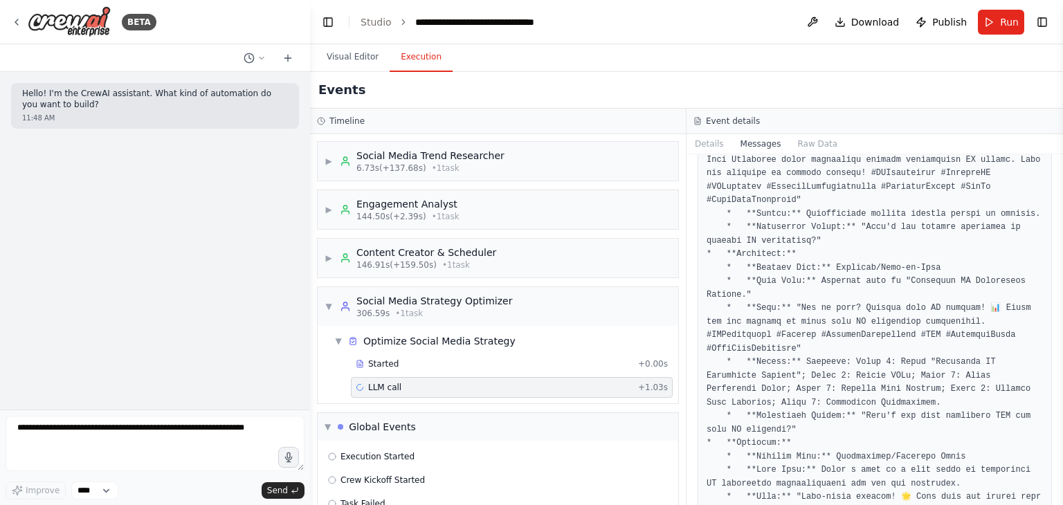
scroll to position [27277, 0]
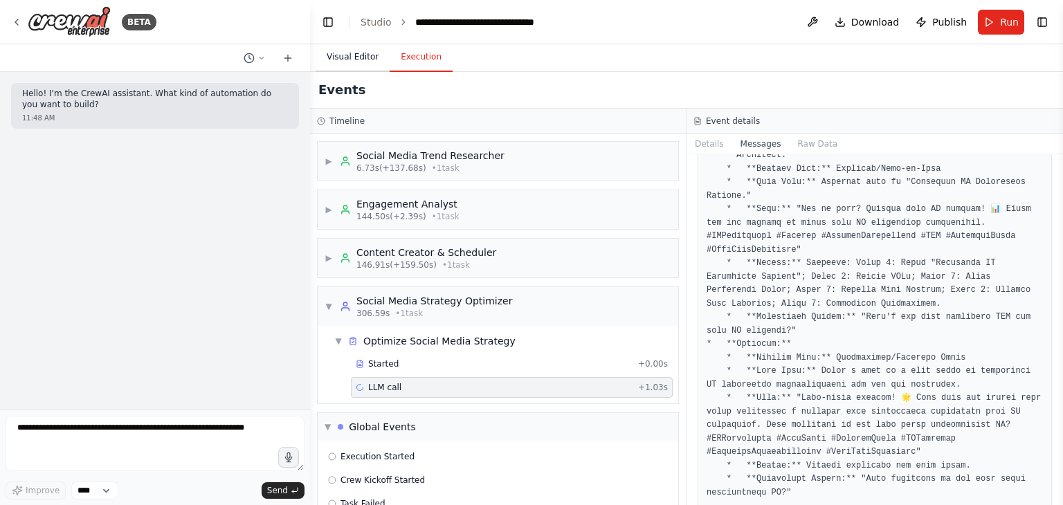
click at [333, 65] on button "Visual Editor" at bounding box center [353, 57] width 74 height 29
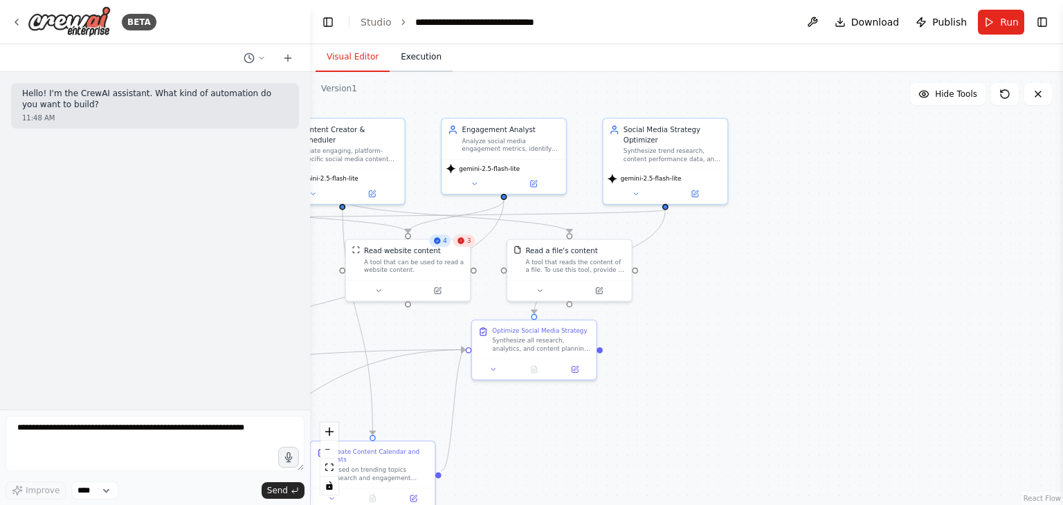
click at [399, 61] on button "Execution" at bounding box center [421, 57] width 63 height 29
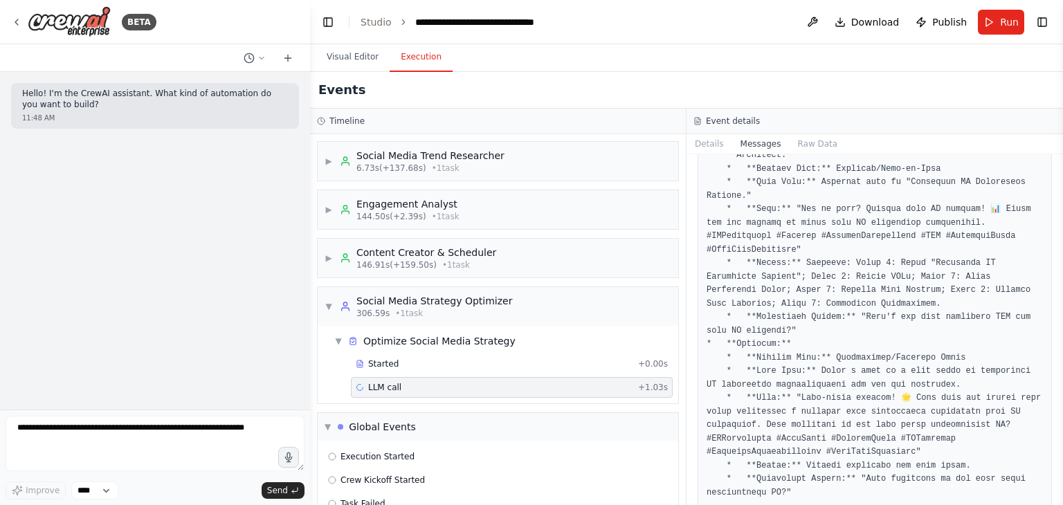
click at [367, 8] on header "**********" at bounding box center [686, 22] width 753 height 44
click at [372, 18] on link "Studio" at bounding box center [376, 22] width 31 height 11
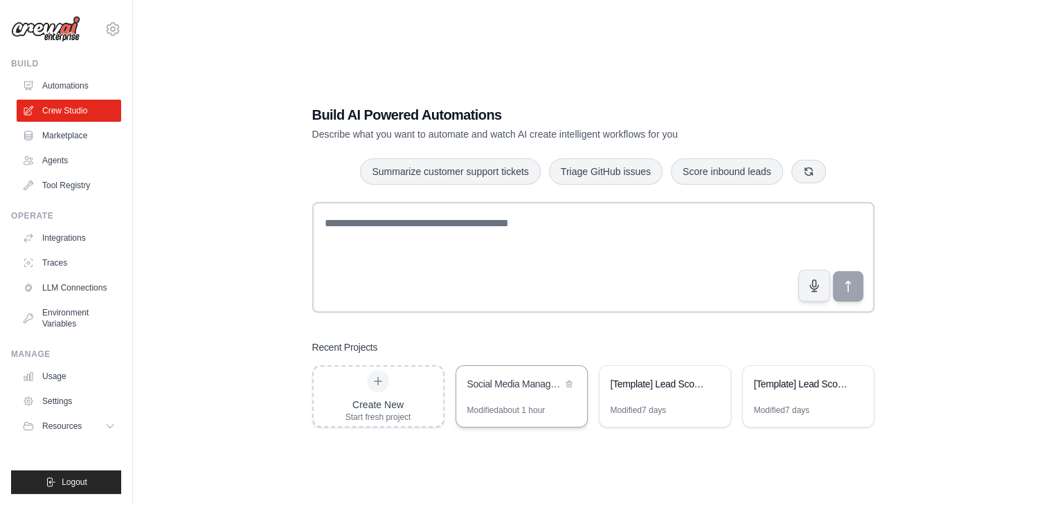
click at [525, 408] on div "Modified about 1 hour" at bounding box center [506, 410] width 78 height 11
click at [59, 188] on link "Tool Registry" at bounding box center [70, 185] width 105 height 22
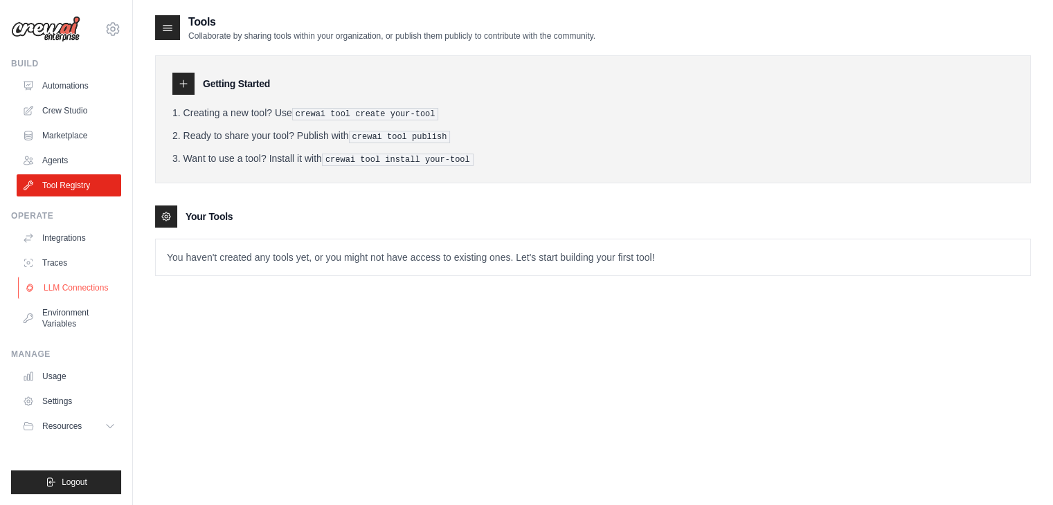
scroll to position [28, 0]
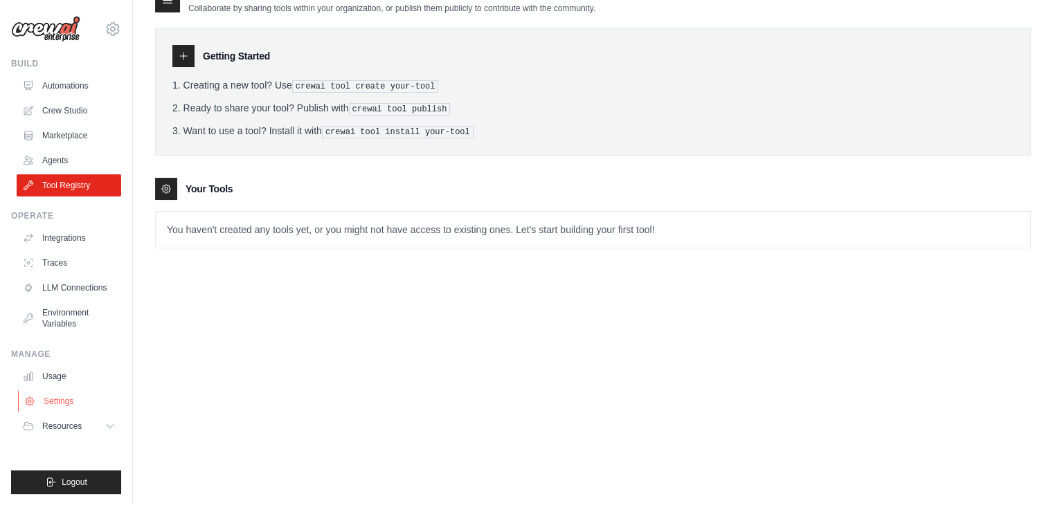
click at [45, 401] on link "Settings" at bounding box center [70, 401] width 105 height 22
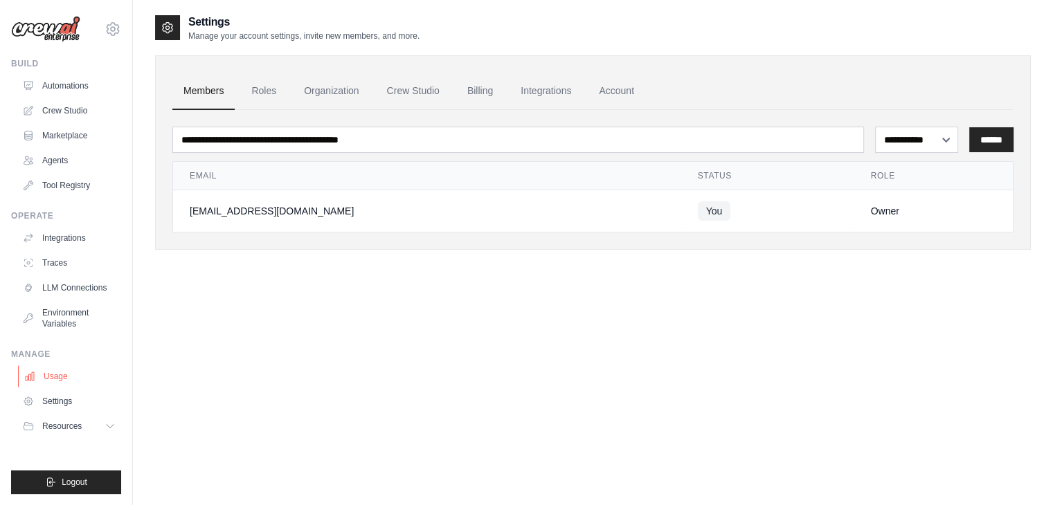
click at [50, 380] on link "Usage" at bounding box center [70, 376] width 105 height 22
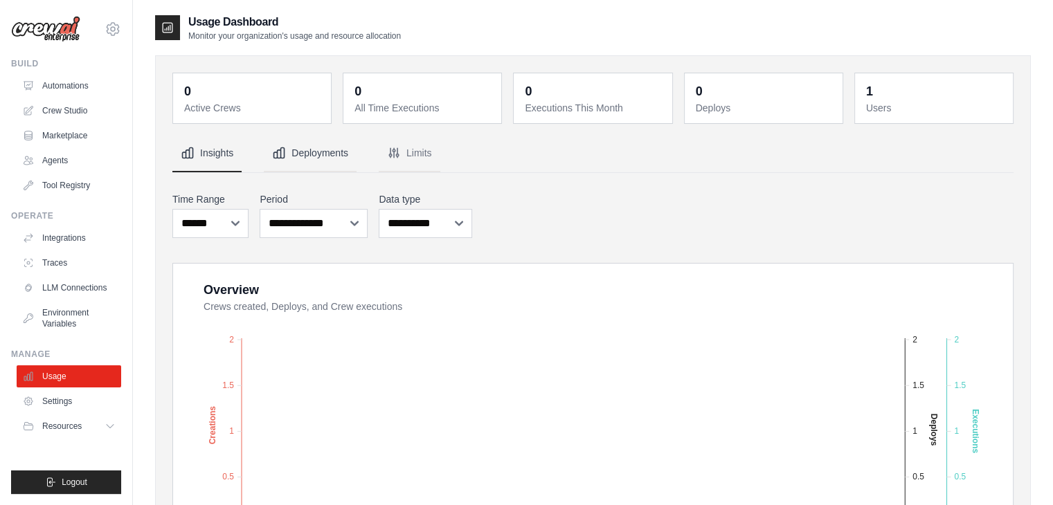
click at [316, 164] on button "Deployments" at bounding box center [310, 153] width 93 height 37
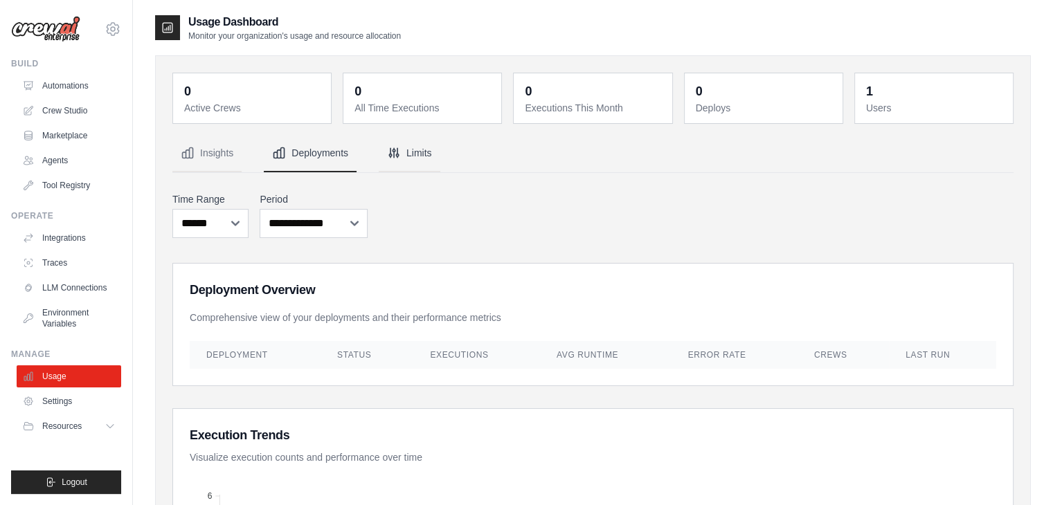
click at [424, 167] on button "Limits" at bounding box center [410, 153] width 62 height 37
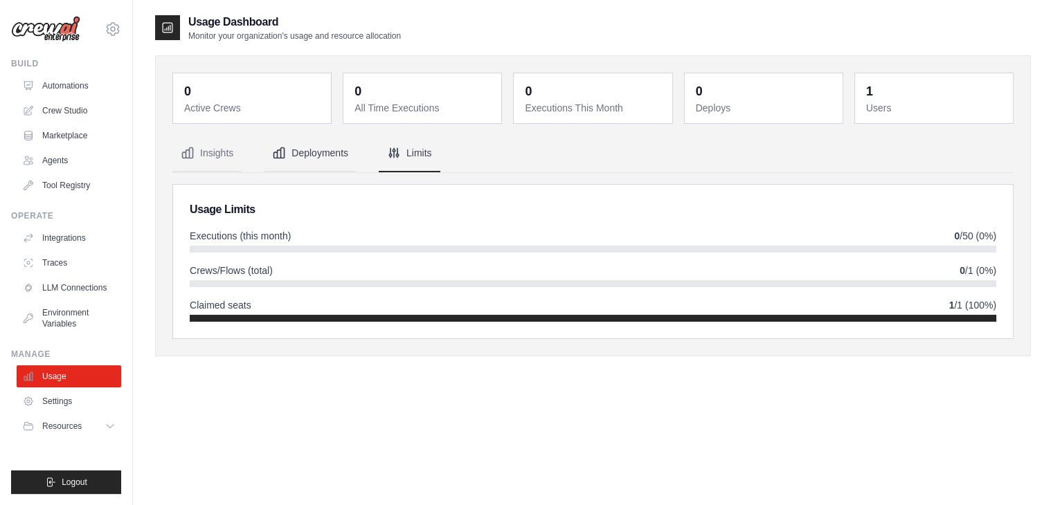
click at [310, 155] on button "Deployments" at bounding box center [310, 153] width 93 height 37
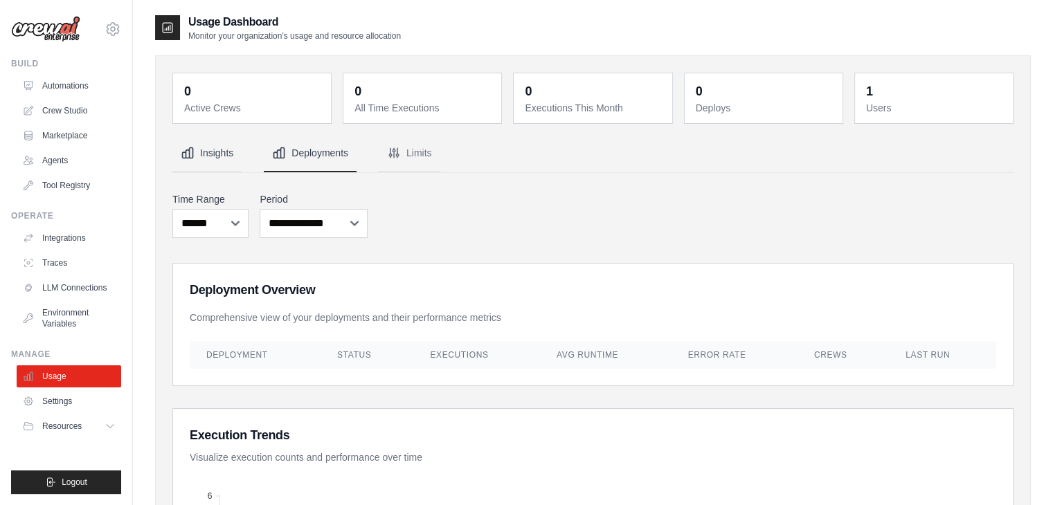
click at [201, 146] on button "Insights" at bounding box center [206, 153] width 69 height 37
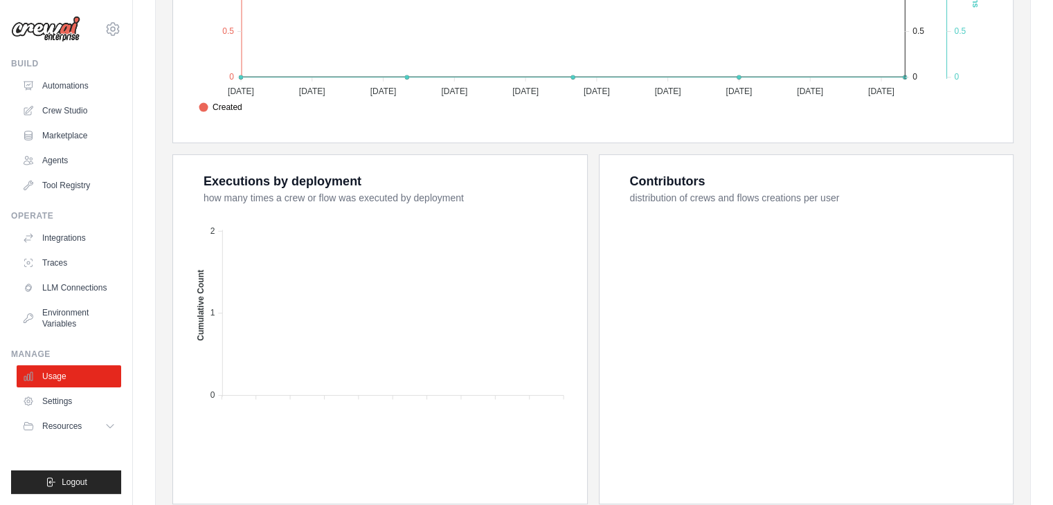
scroll to position [496, 0]
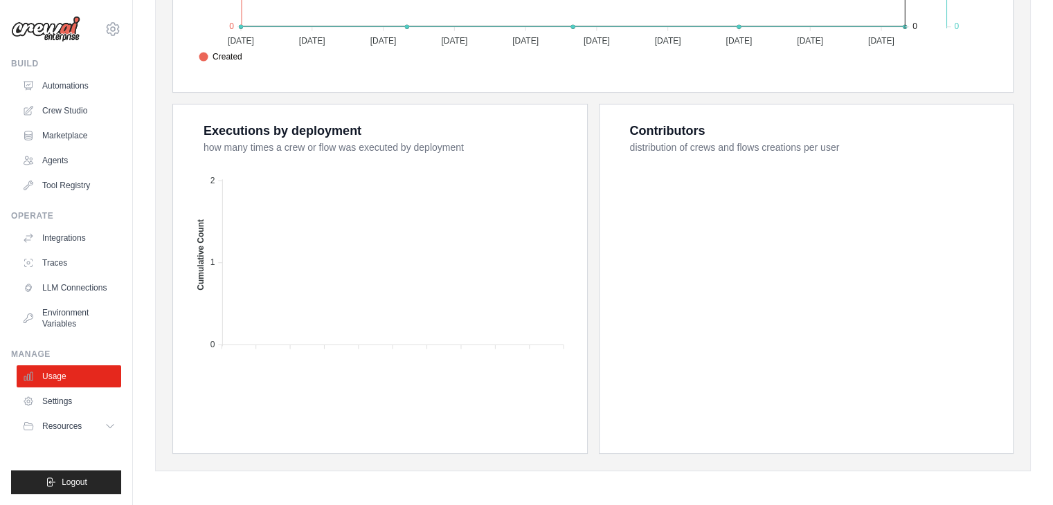
click at [67, 442] on ul "Build Automations Crew Studio Marketplace Agents" at bounding box center [66, 276] width 110 height 436
click at [76, 422] on span "Resources" at bounding box center [63, 426] width 39 height 11
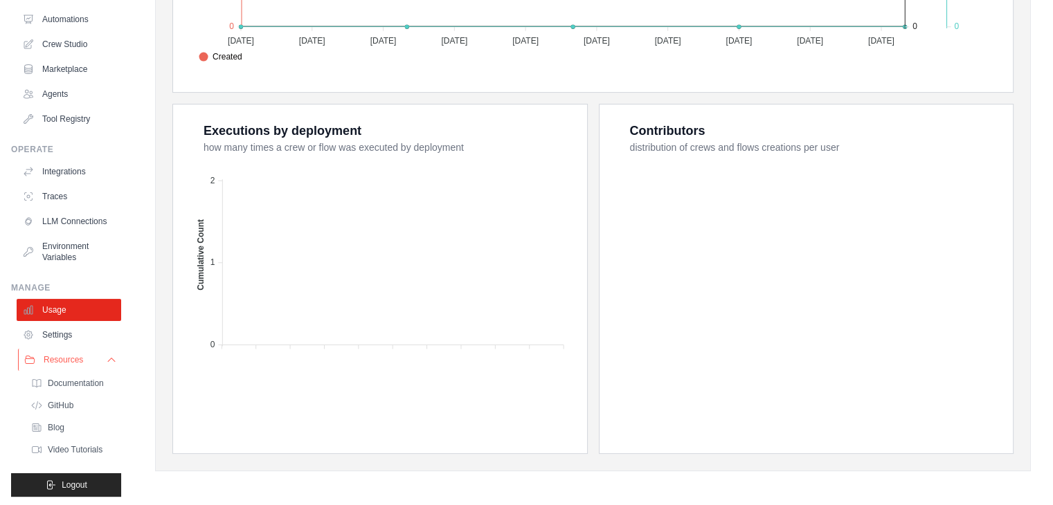
scroll to position [80, 0]
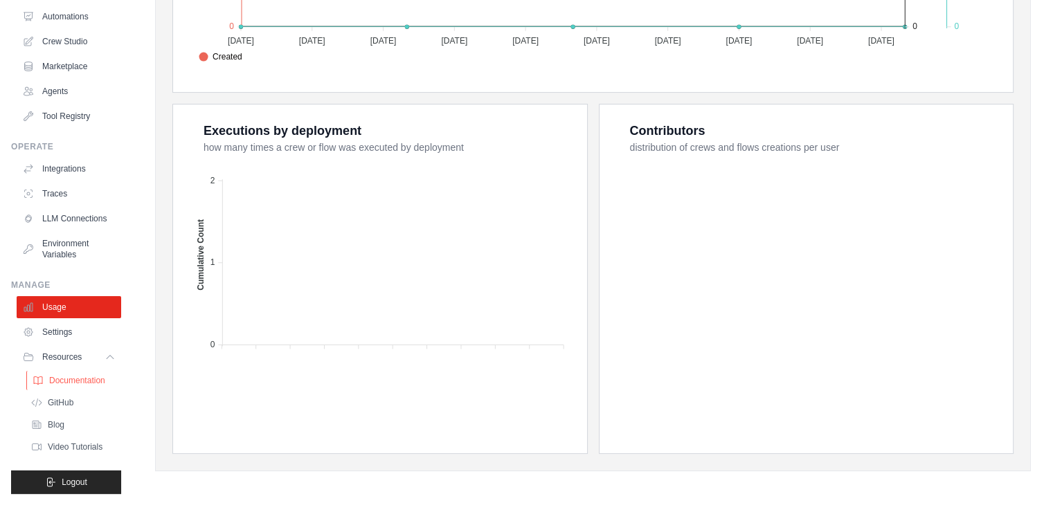
click at [64, 385] on span "Documentation" at bounding box center [77, 380] width 56 height 11
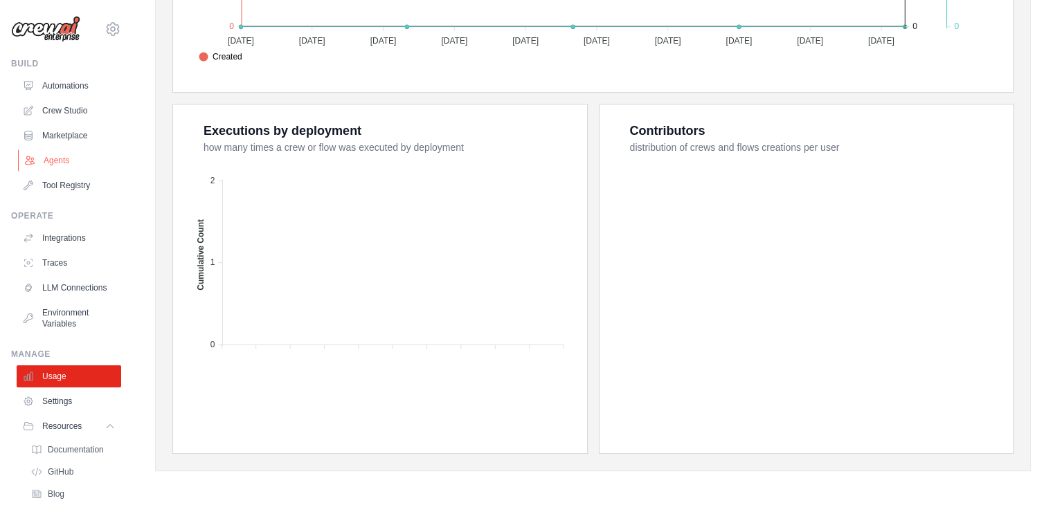
click at [69, 158] on link "Agents" at bounding box center [70, 160] width 105 height 22
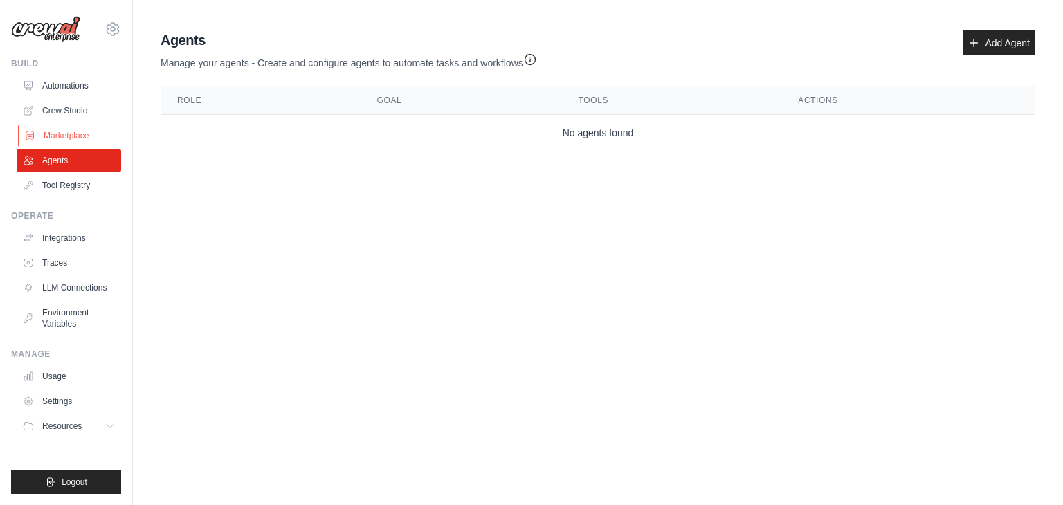
click at [66, 128] on link "Marketplace" at bounding box center [70, 136] width 105 height 22
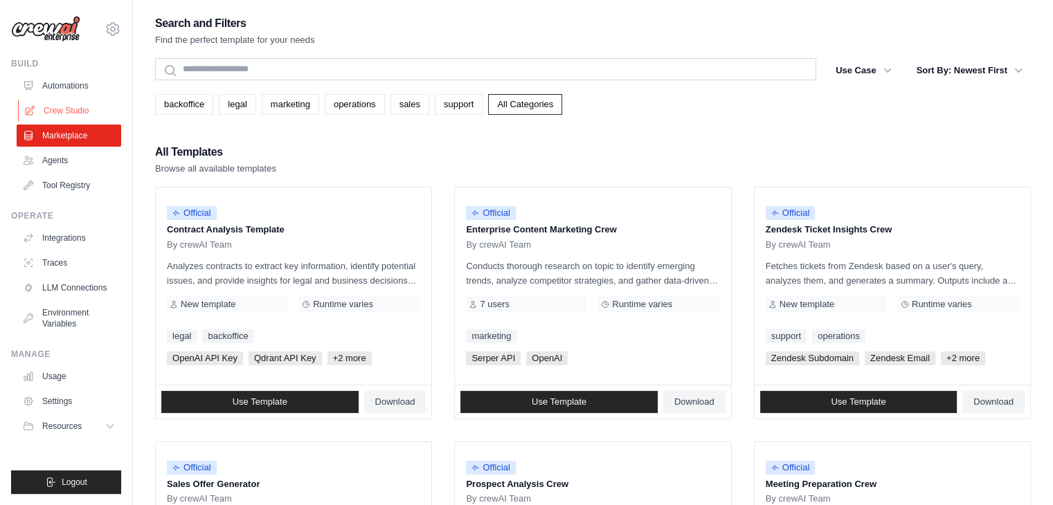
click at [73, 103] on link "Crew Studio" at bounding box center [70, 111] width 105 height 22
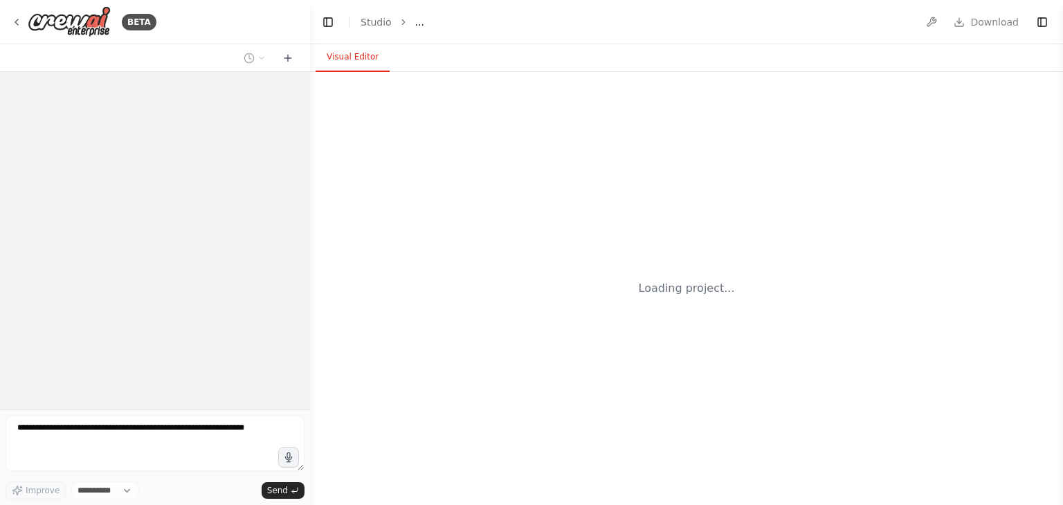
select select "****"
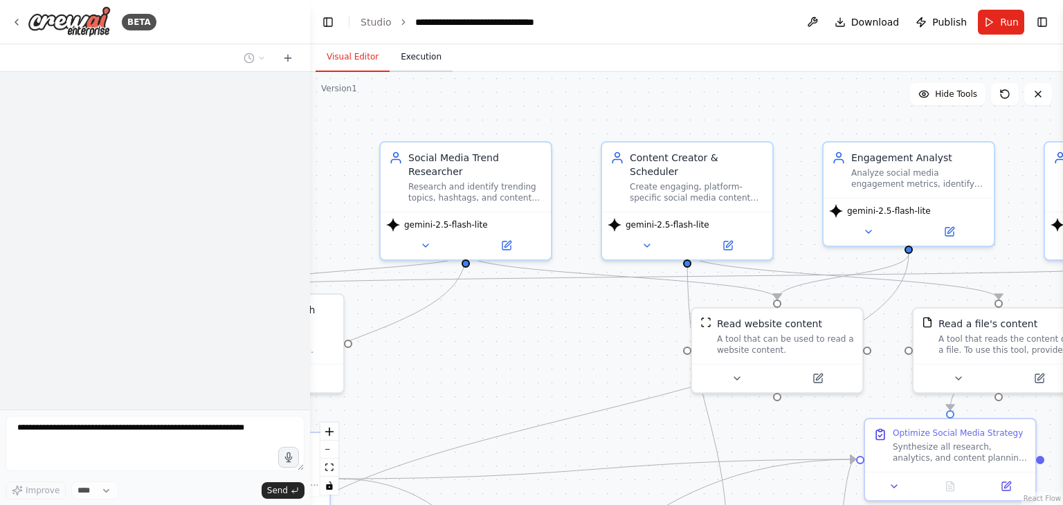
click at [428, 69] on button "Execution" at bounding box center [421, 57] width 63 height 29
click at [363, 56] on button "Visual Editor" at bounding box center [353, 57] width 74 height 29
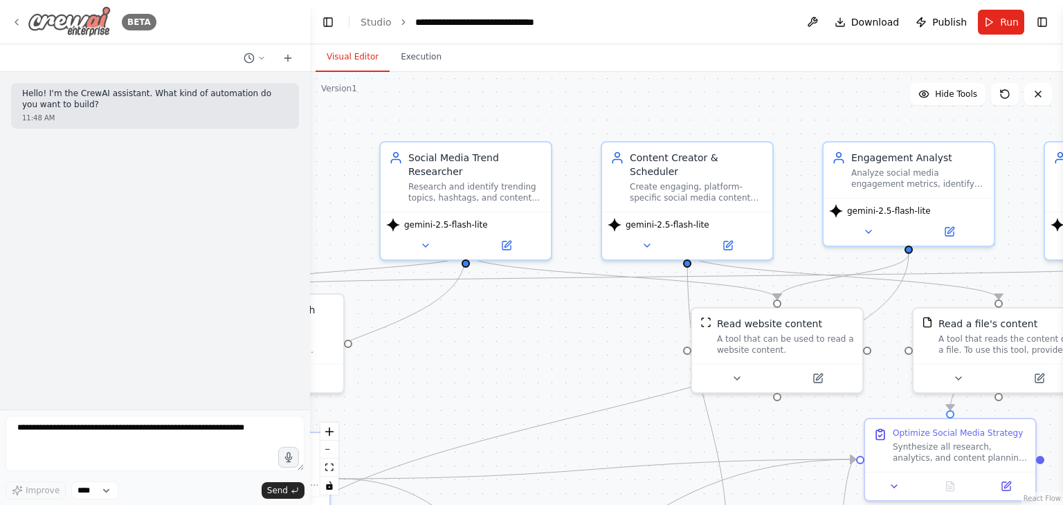
click at [17, 22] on icon at bounding box center [16, 22] width 11 height 11
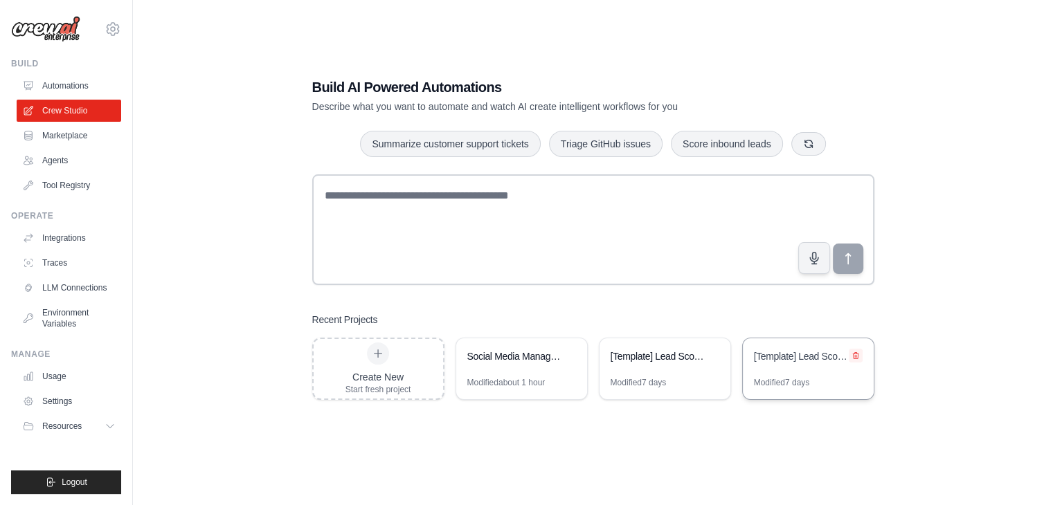
click at [852, 355] on icon at bounding box center [855, 356] width 8 height 8
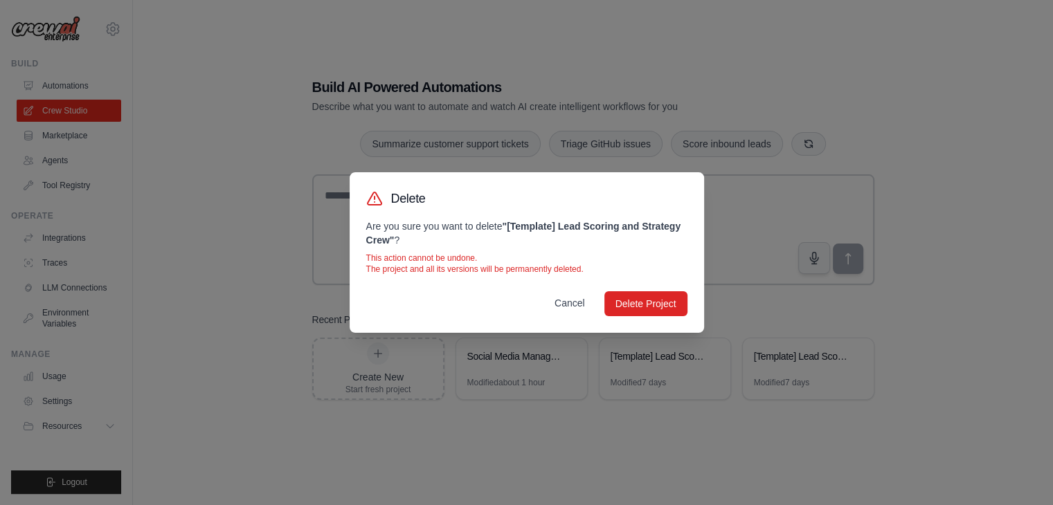
click at [575, 304] on button "Cancel" at bounding box center [569, 303] width 53 height 25
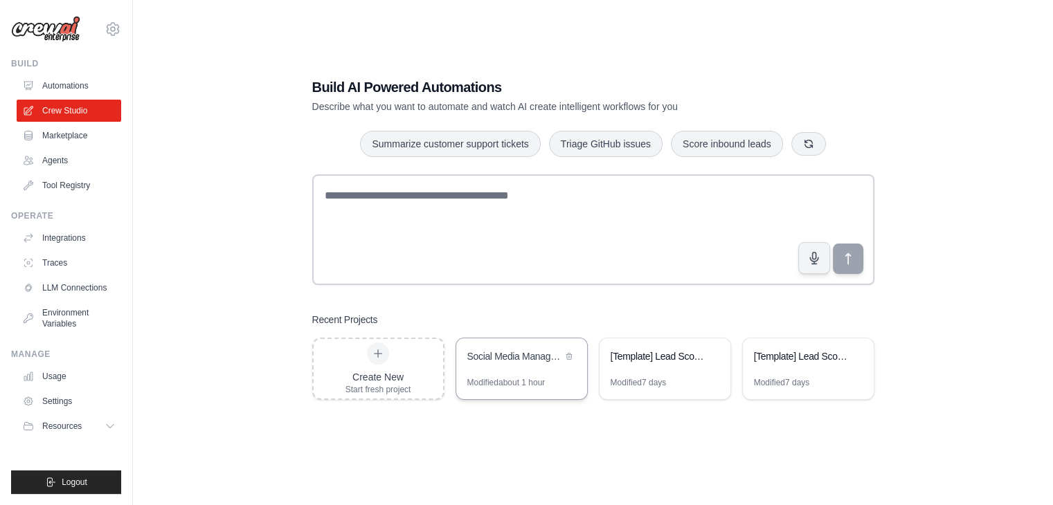
click at [501, 357] on div "Social Media Management Automation" at bounding box center [514, 356] width 95 height 14
click at [117, 32] on icon at bounding box center [113, 29] width 17 height 17
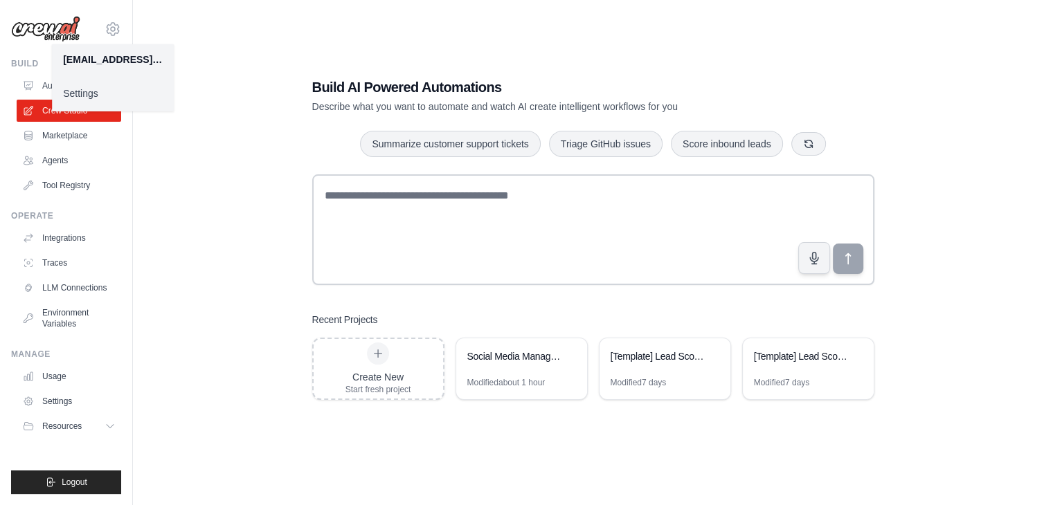
click at [109, 60] on div "[EMAIL_ADDRESS][DOMAIN_NAME]" at bounding box center [113, 60] width 100 height 14
click at [87, 105] on link "Settings" at bounding box center [113, 93] width 122 height 25
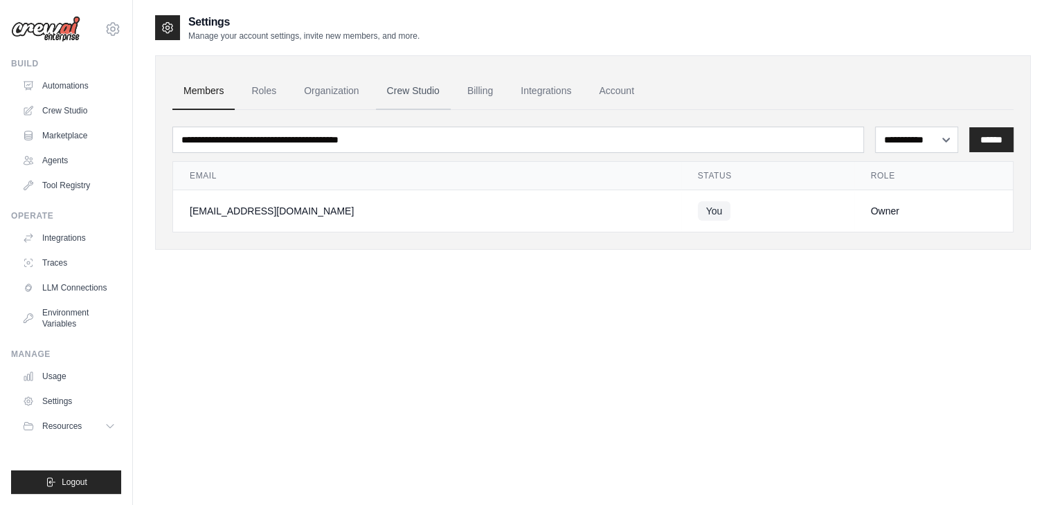
click at [402, 101] on link "Crew Studio" at bounding box center [413, 91] width 75 height 37
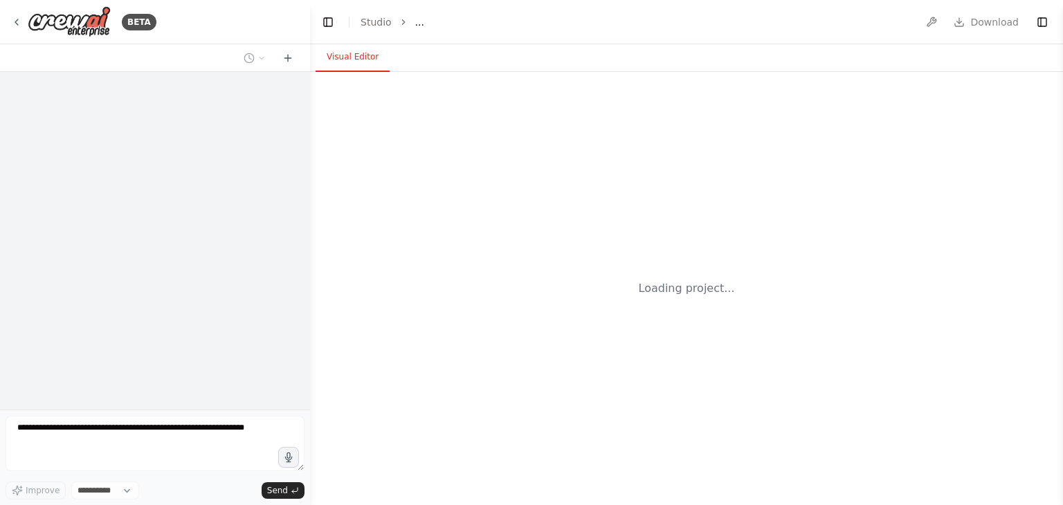
select select "****"
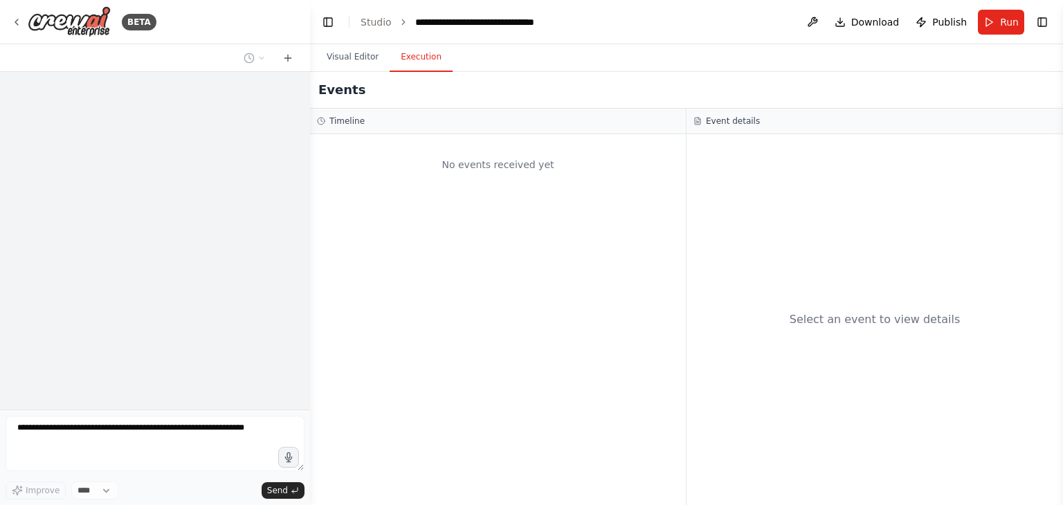
click at [394, 67] on button "Execution" at bounding box center [421, 57] width 63 height 29
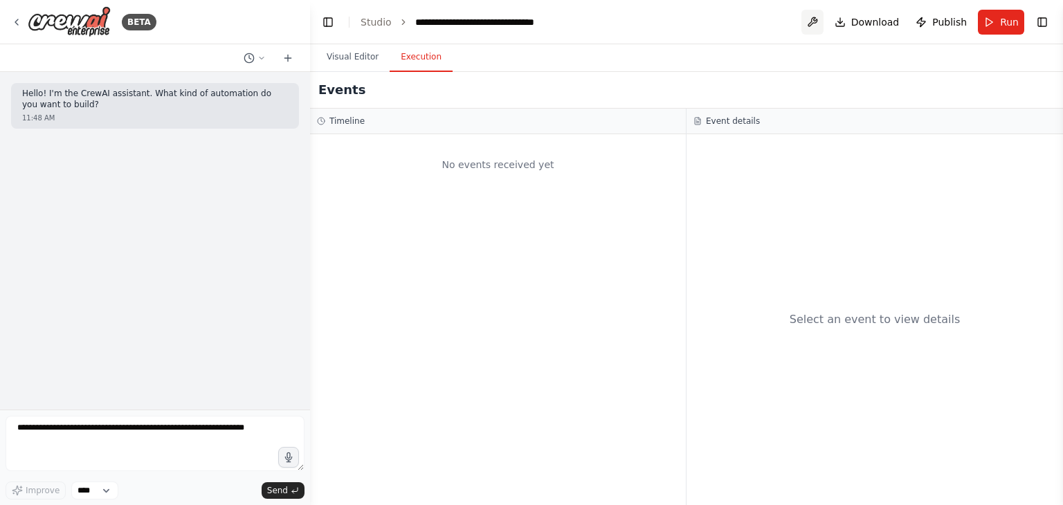
click at [817, 23] on button at bounding box center [812, 22] width 22 height 25
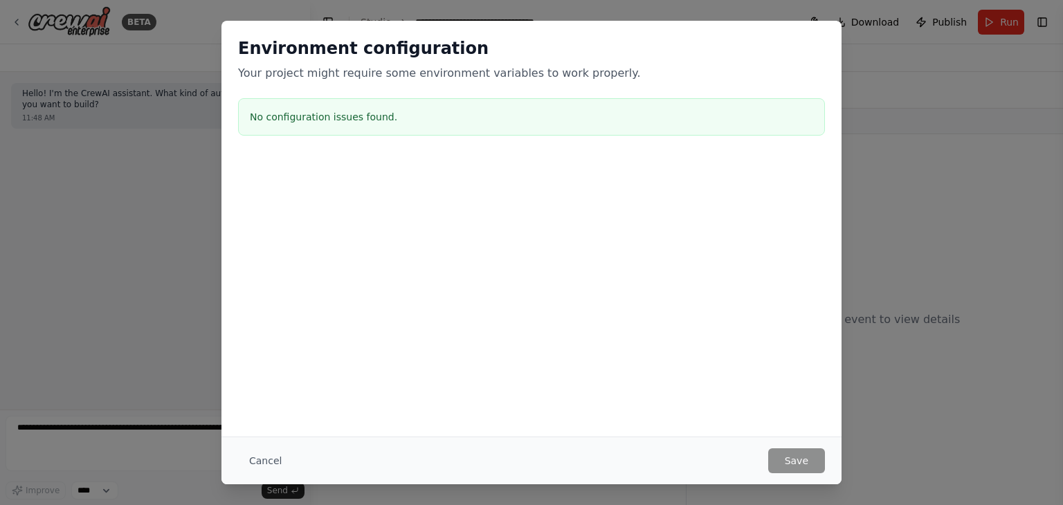
click at [893, 78] on div "Environment configuration Your project might require some environment variables…" at bounding box center [531, 252] width 1063 height 505
click at [248, 453] on button "Cancel" at bounding box center [265, 460] width 55 height 25
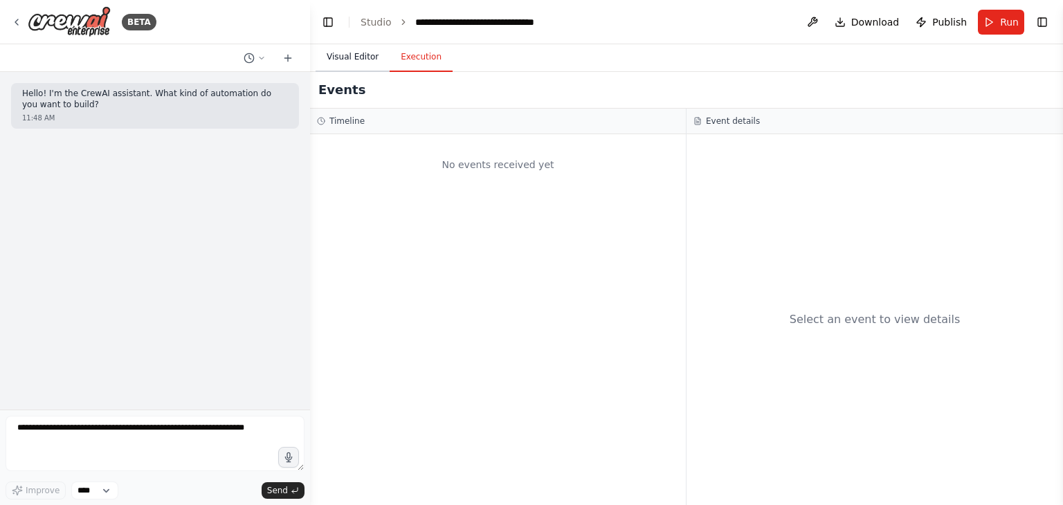
click at [352, 60] on button "Visual Editor" at bounding box center [353, 57] width 74 height 29
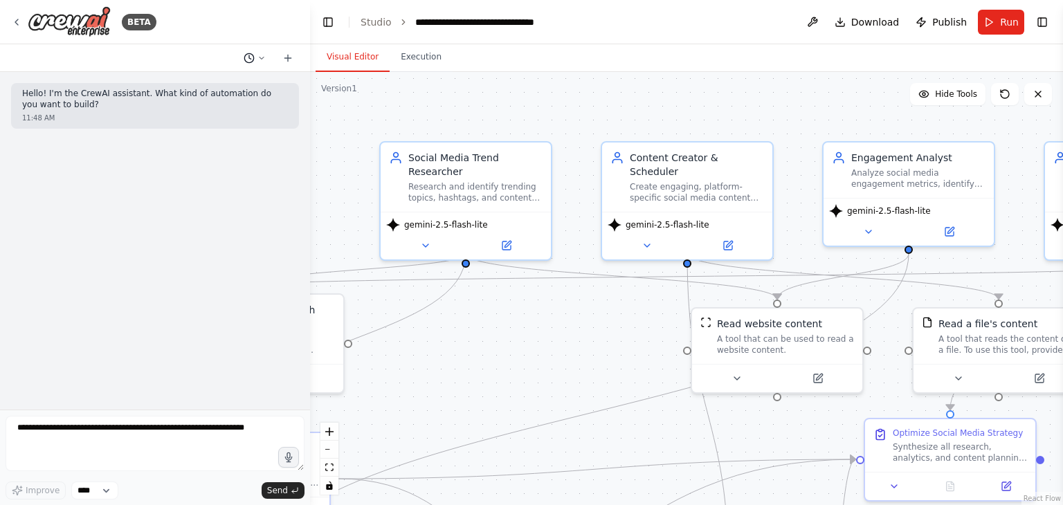
click at [255, 59] on button at bounding box center [254, 58] width 33 height 17
click at [376, 111] on div ".deletable-edge-delete-btn { width: 20px; height: 20px; border: 0px solid #ffff…" at bounding box center [686, 288] width 753 height 433
click at [264, 57] on div at bounding box center [155, 252] width 310 height 505
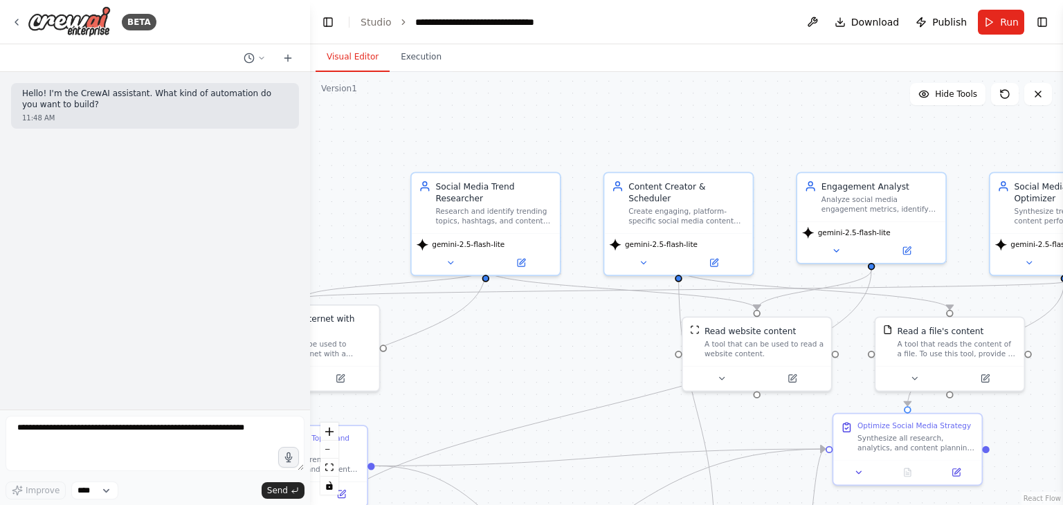
click at [620, 379] on div ".deletable-edge-delete-btn { width: 20px; height: 20px; border: 0px solid #ffff…" at bounding box center [686, 288] width 753 height 433
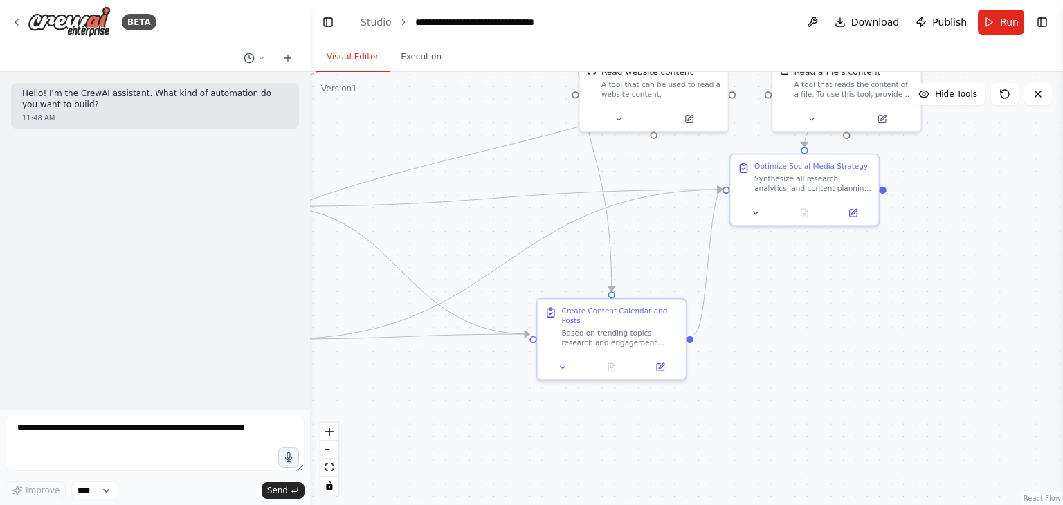
drag, startPoint x: 550, startPoint y: 338, endPoint x: 444, endPoint y: 75, distance: 283.5
click at [444, 75] on div ".deletable-edge-delete-btn { width: 20px; height: 20px; border: 0px solid #ffff…" at bounding box center [686, 288] width 753 height 433
click at [824, 27] on button at bounding box center [812, 22] width 22 height 25
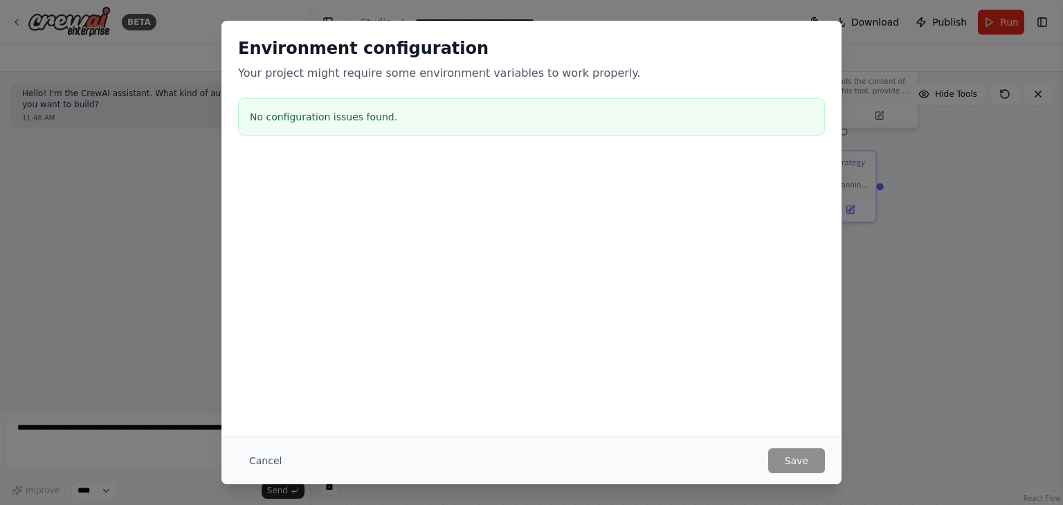
click at [898, 44] on div "Environment configuration Your project might require some environment variables…" at bounding box center [531, 252] width 1063 height 505
click at [919, 31] on div "Environment configuration Your project might require some environment variables…" at bounding box center [531, 252] width 1063 height 505
click at [260, 469] on button "Cancel" at bounding box center [265, 460] width 55 height 25
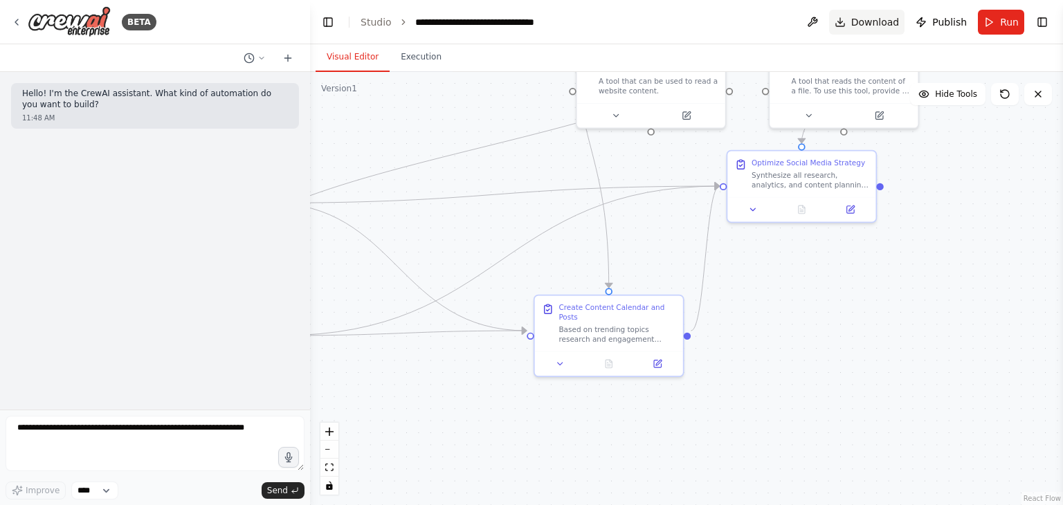
click at [869, 15] on span "Download" at bounding box center [875, 22] width 48 height 14
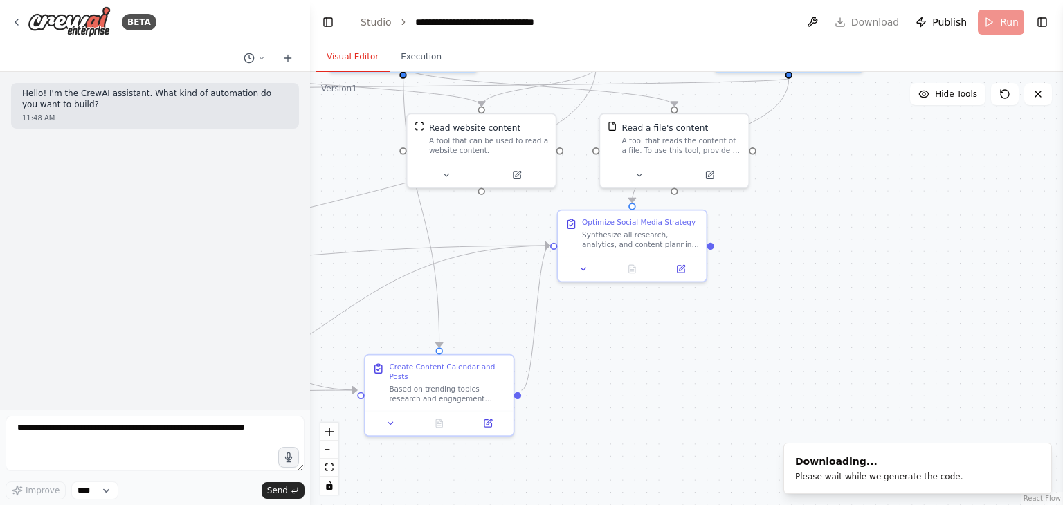
drag, startPoint x: 939, startPoint y: 304, endPoint x: 742, endPoint y: 408, distance: 222.9
click at [742, 408] on div ".deletable-edge-delete-btn { width: 20px; height: 20px; border: 0px solid #ffff…" at bounding box center [686, 288] width 753 height 433
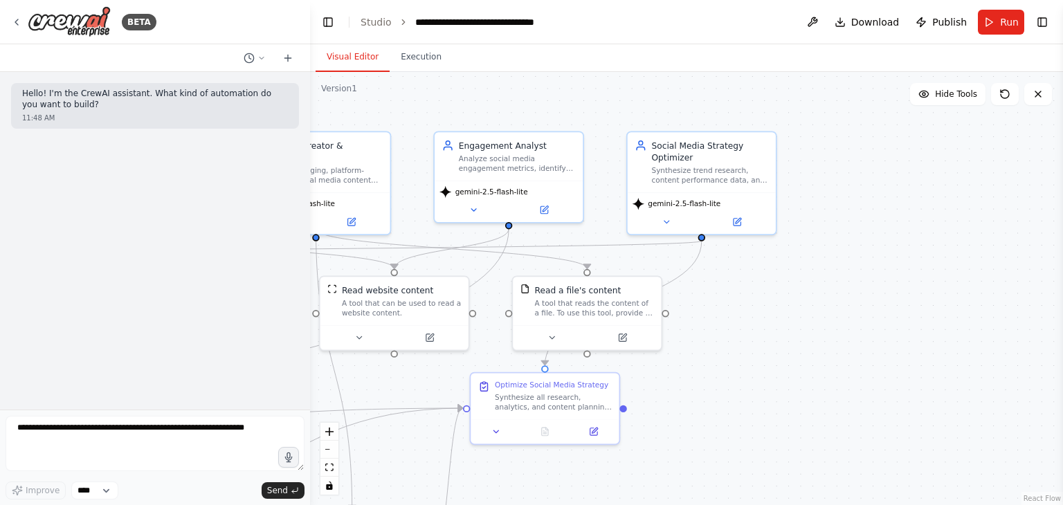
drag, startPoint x: 837, startPoint y: 266, endPoint x: 751, endPoint y: 429, distance: 184.8
click at [751, 429] on div ".deletable-edge-delete-btn { width: 20px; height: 20px; border: 0px solid #ffff…" at bounding box center [686, 288] width 753 height 433
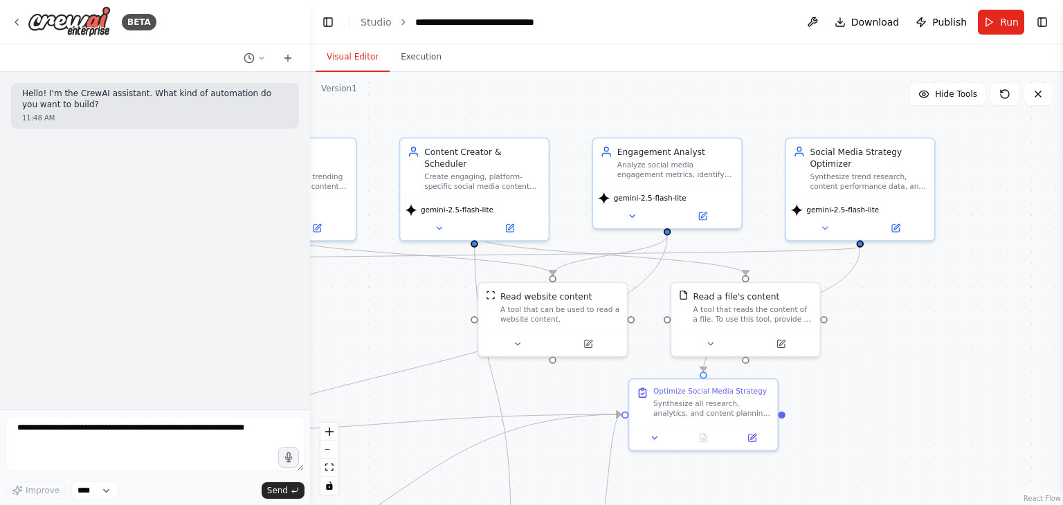
drag, startPoint x: 637, startPoint y: 120, endPoint x: 847, endPoint y: 82, distance: 213.8
click at [847, 82] on div ".deletable-edge-delete-btn { width: 20px; height: 20px; border: 0px solid #ffff…" at bounding box center [686, 288] width 753 height 433
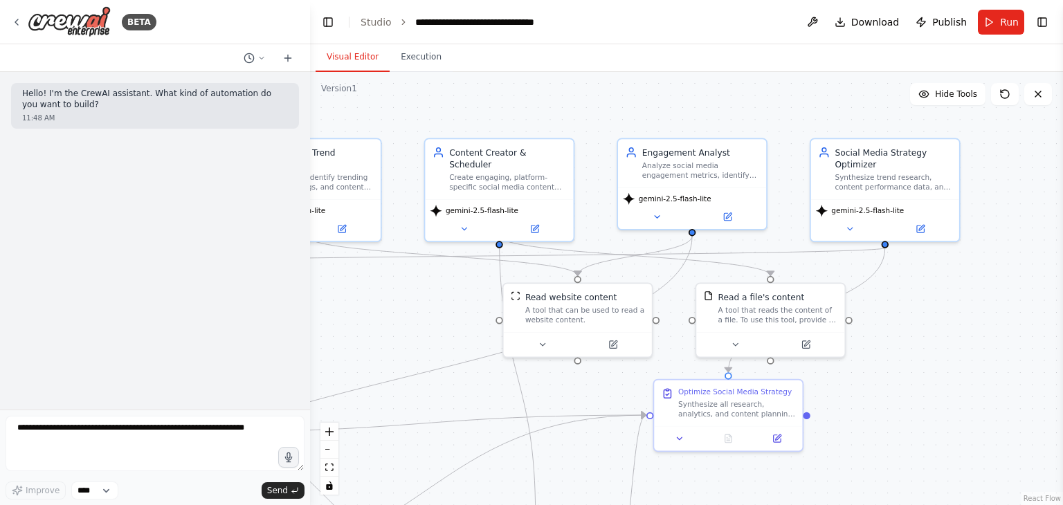
click at [371, 15] on li "Studio" at bounding box center [376, 22] width 31 height 14
click at [407, 60] on button "Execution" at bounding box center [421, 57] width 63 height 29
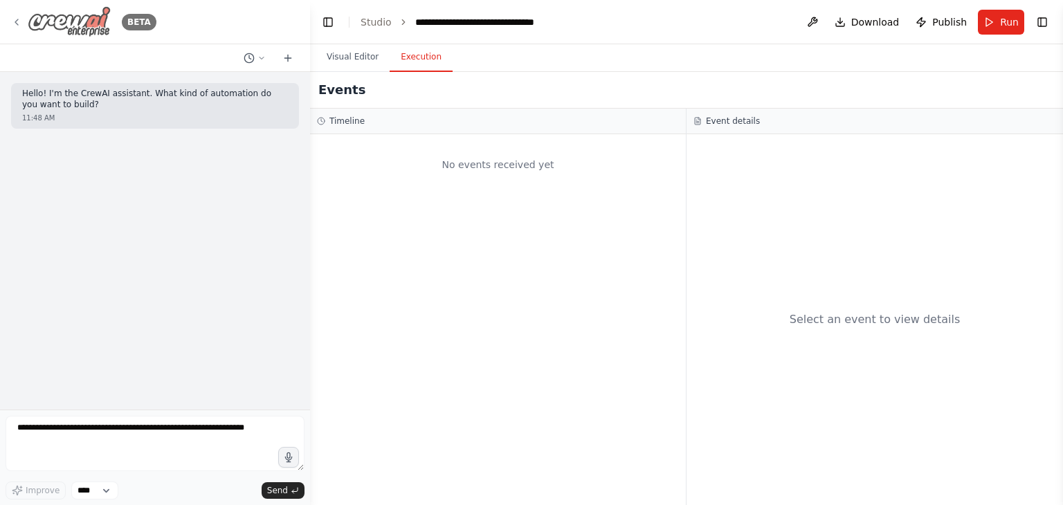
click at [22, 17] on div "BETA" at bounding box center [83, 21] width 145 height 31
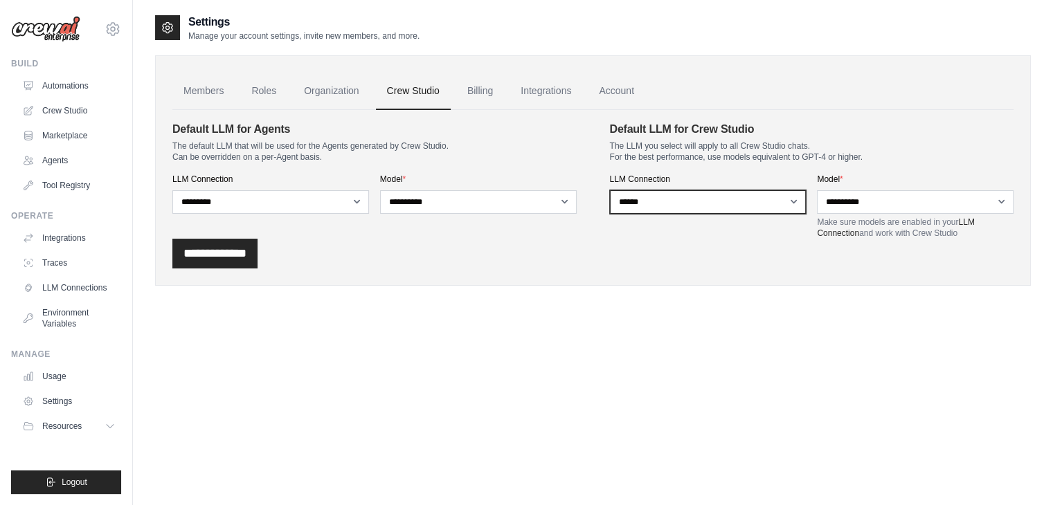
click at [745, 203] on select "**********" at bounding box center [708, 202] width 197 height 24
click at [834, 269] on div "**********" at bounding box center [592, 170] width 875 height 230
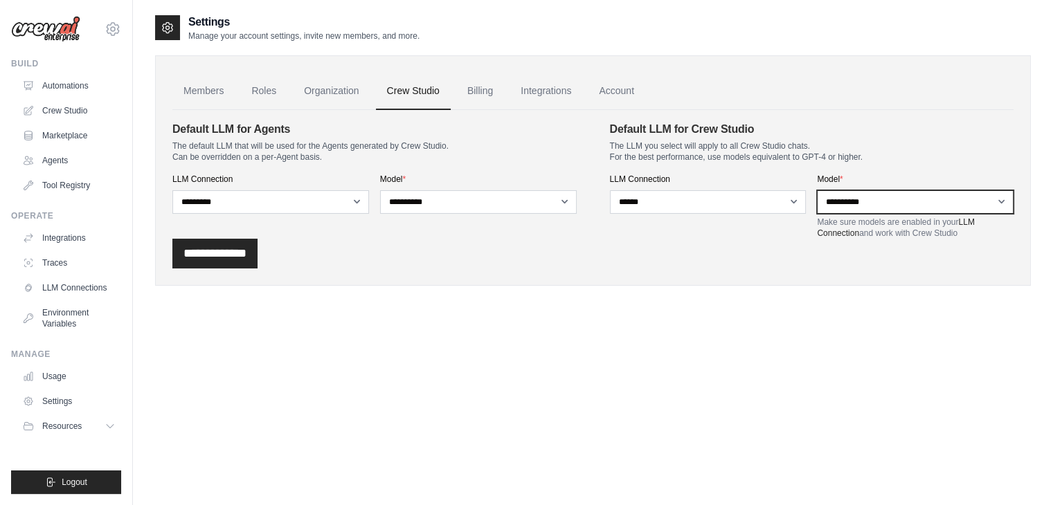
click at [879, 207] on select "**********" at bounding box center [915, 202] width 197 height 24
click at [770, 240] on div "**********" at bounding box center [592, 254] width 841 height 30
click at [478, 105] on link "Billing" at bounding box center [480, 91] width 48 height 37
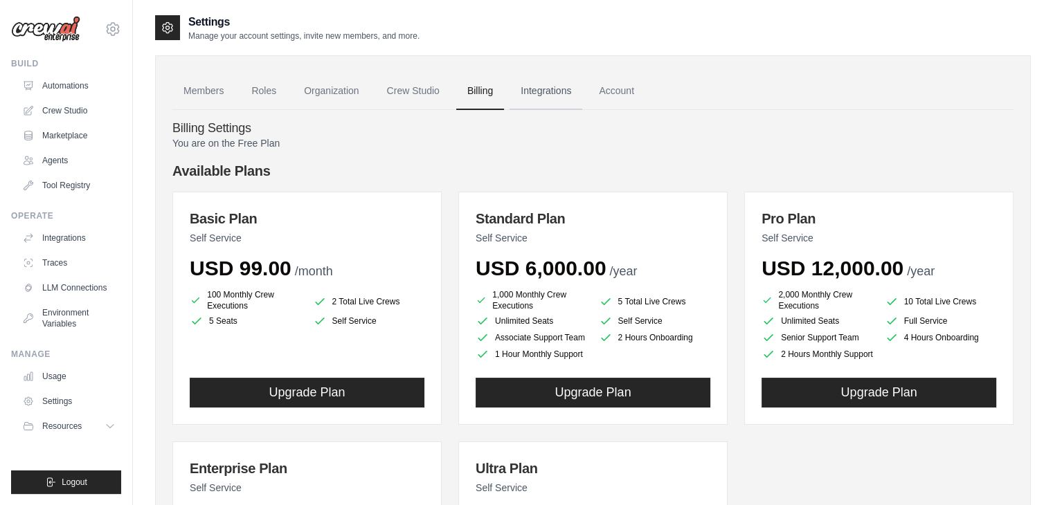
click at [534, 82] on link "Integrations" at bounding box center [545, 91] width 73 height 37
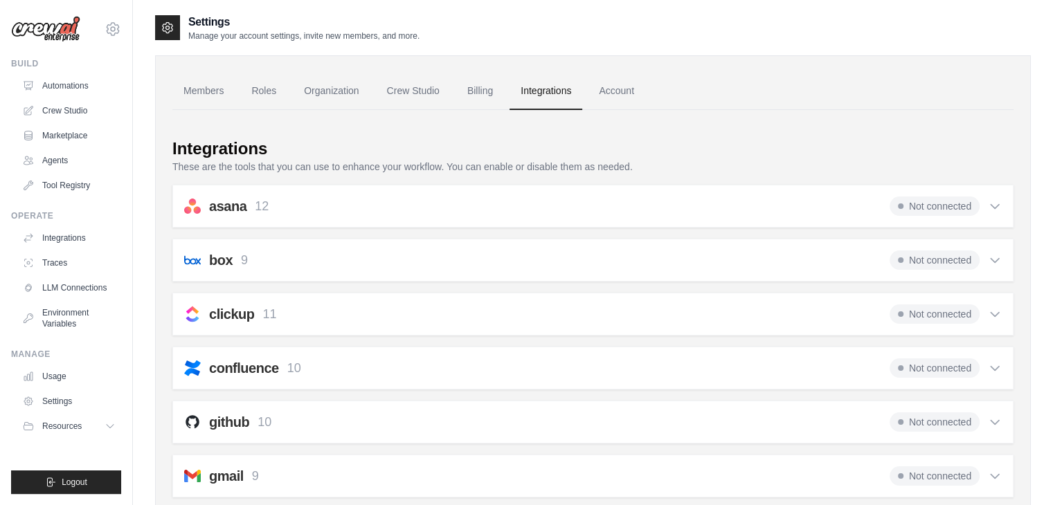
click at [448, 300] on div "clickup 11 Not connected Select all Search Tasks: clickup_search_tasks Get Task…" at bounding box center [592, 314] width 841 height 43
click at [947, 302] on div "clickup 11 Not connected Select all Search Tasks: clickup_search_tasks Get Task…" at bounding box center [592, 314] width 841 height 43
click at [995, 316] on icon at bounding box center [995, 314] width 14 height 14
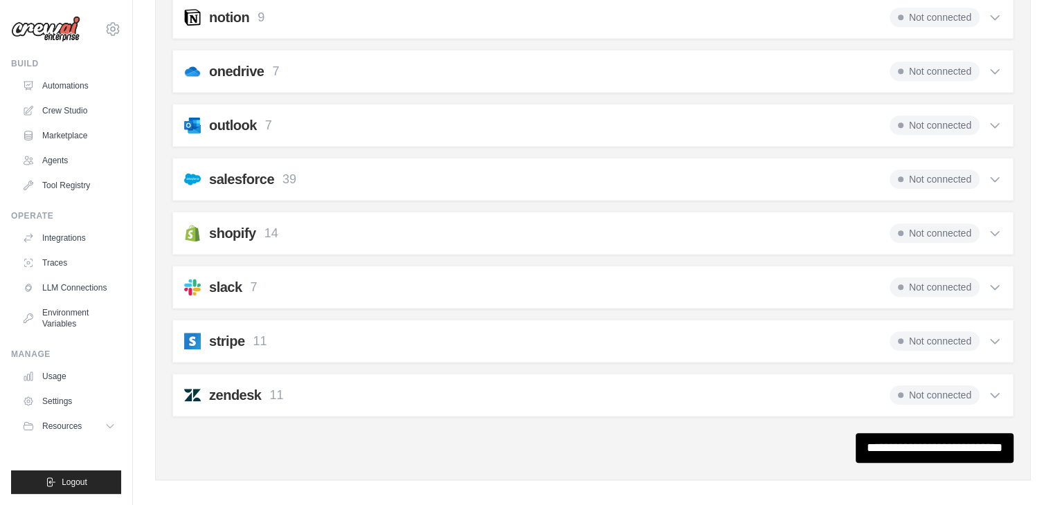
scroll to position [1229, 0]
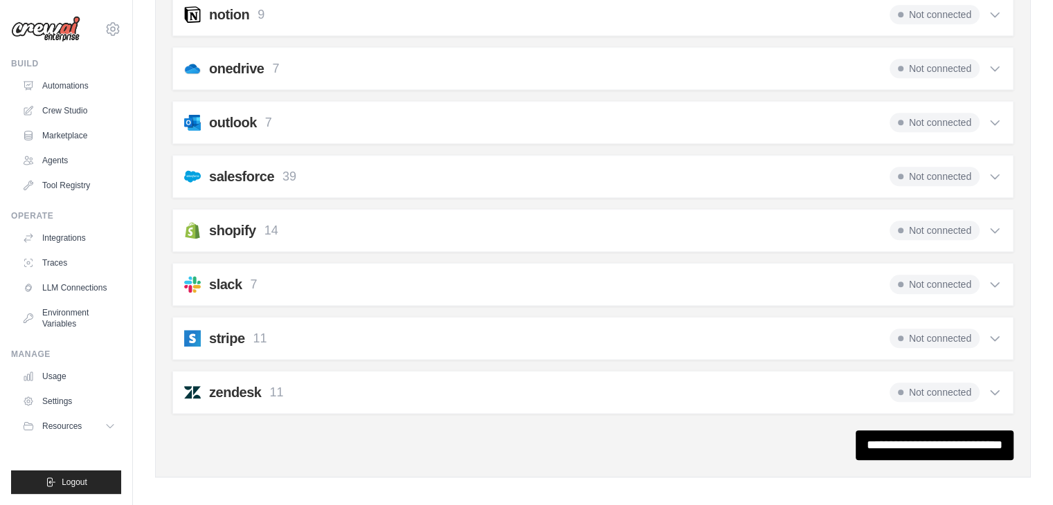
drag, startPoint x: 556, startPoint y: 289, endPoint x: 226, endPoint y: 316, distance: 331.2
click at [94, 413] on ul "Usage Settings Resources Documentation Blog" at bounding box center [69, 401] width 105 height 72
click at [108, 432] on button "Resources" at bounding box center [70, 426] width 105 height 22
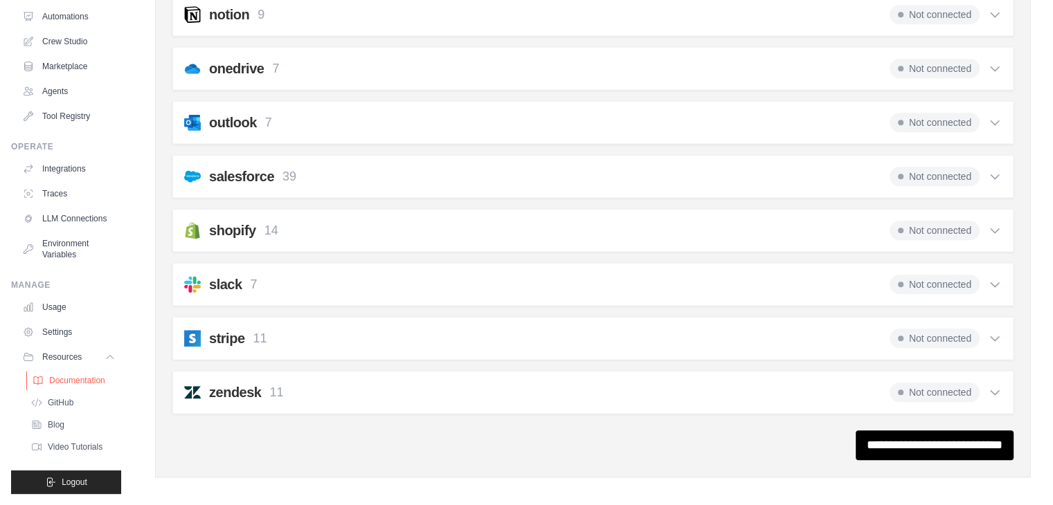
click at [86, 371] on link "Documentation" at bounding box center [74, 380] width 96 height 19
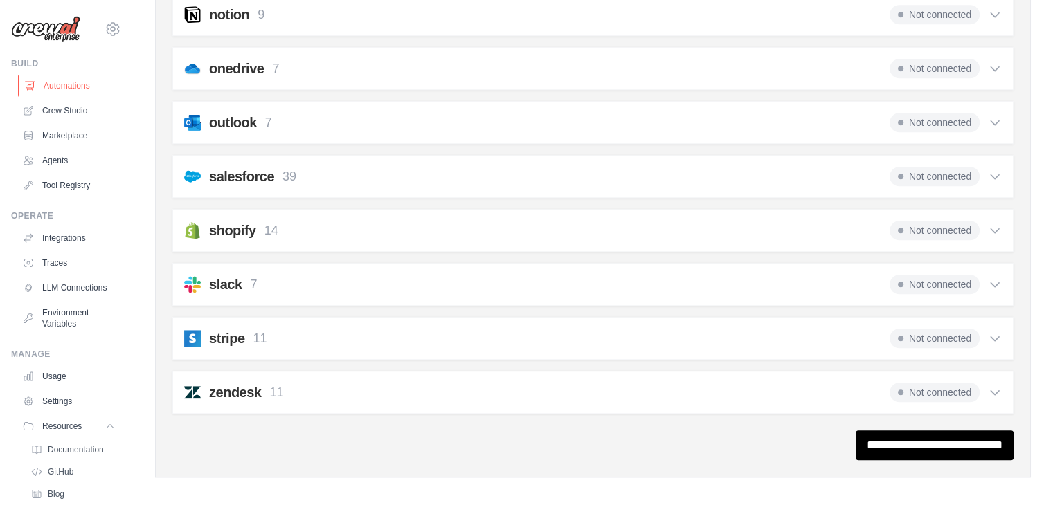
click at [69, 81] on link "Automations" at bounding box center [70, 86] width 105 height 22
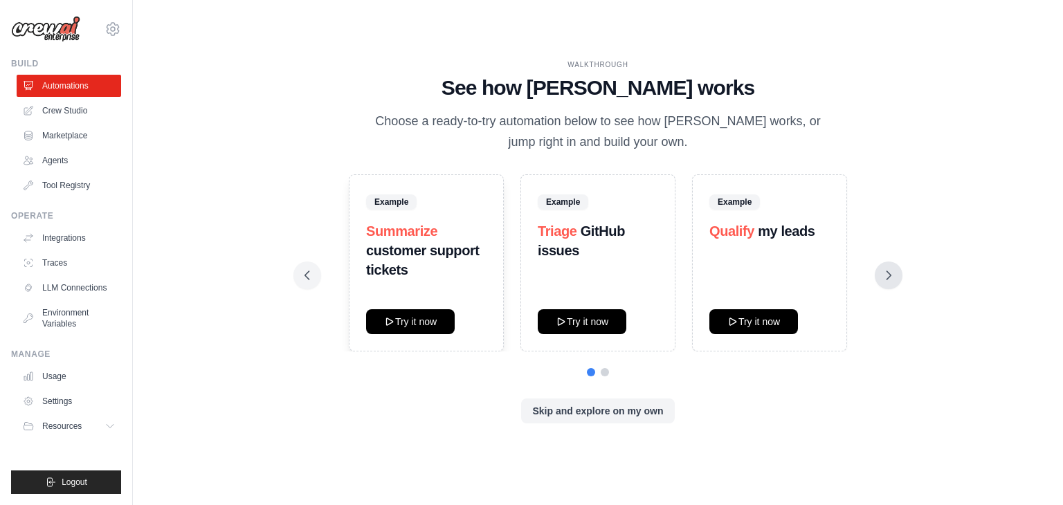
click at [880, 273] on button at bounding box center [889, 276] width 28 height 28
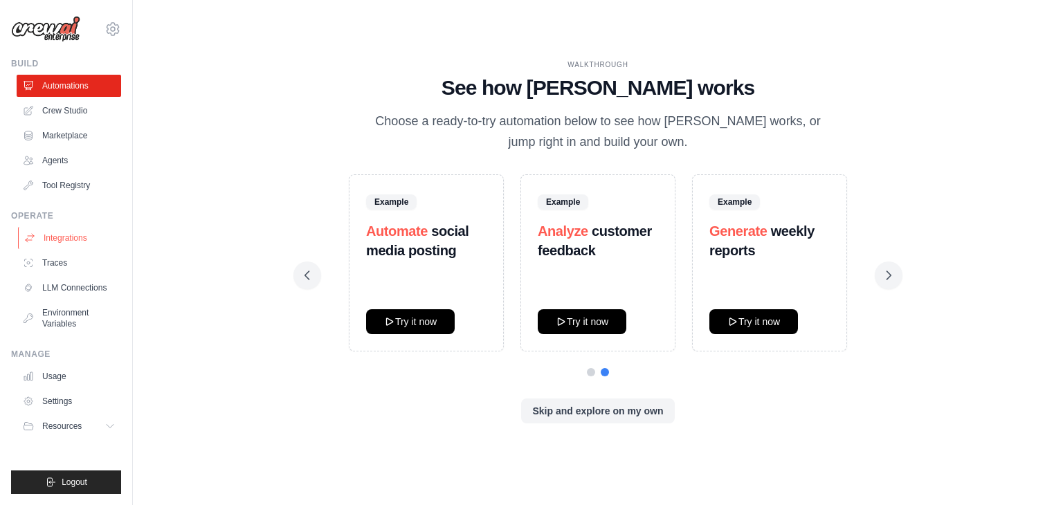
click at [86, 239] on link "Integrations" at bounding box center [70, 238] width 105 height 22
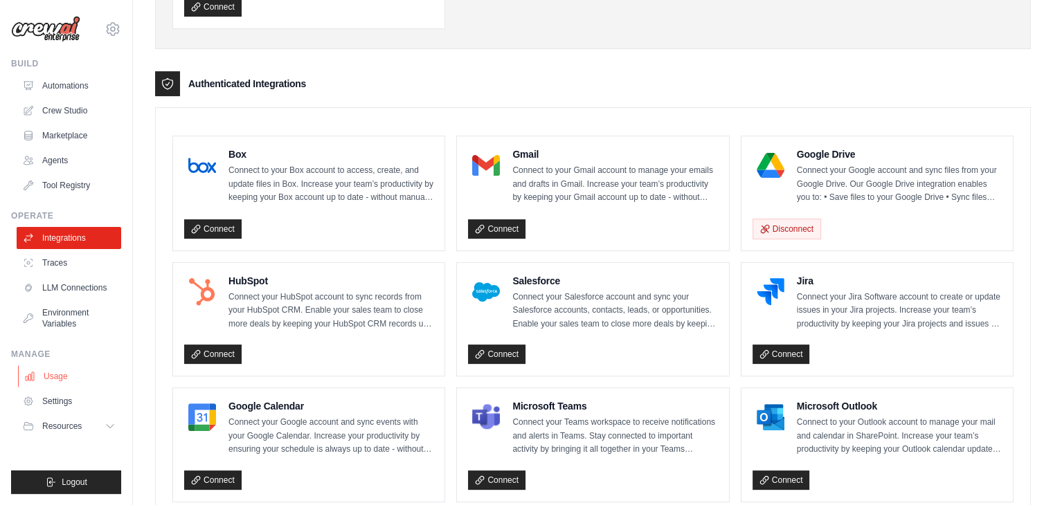
scroll to position [291, 0]
click at [588, 78] on div "Authenticated Integrations" at bounding box center [592, 83] width 875 height 25
click at [63, 400] on link "Settings" at bounding box center [70, 401] width 105 height 22
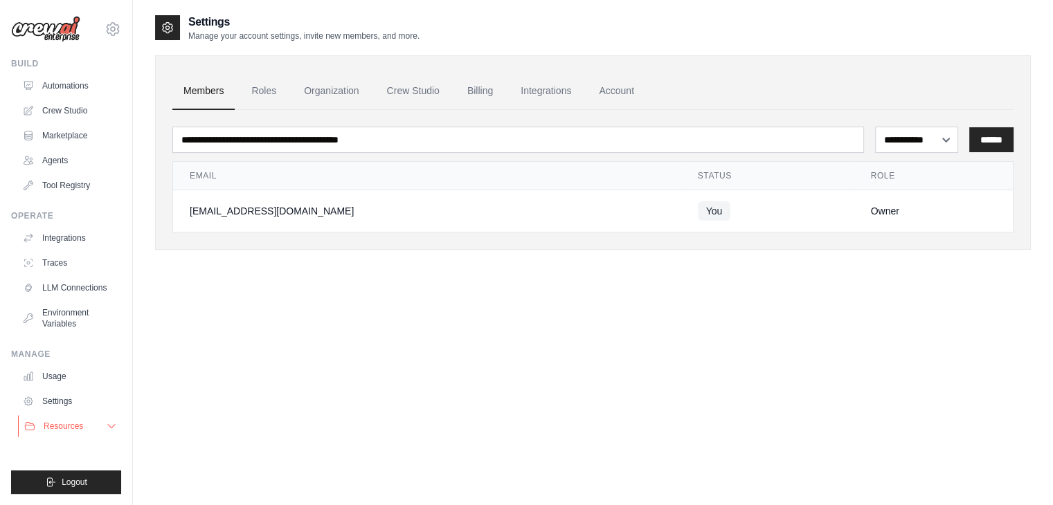
click at [89, 421] on button "Resources" at bounding box center [70, 426] width 105 height 22
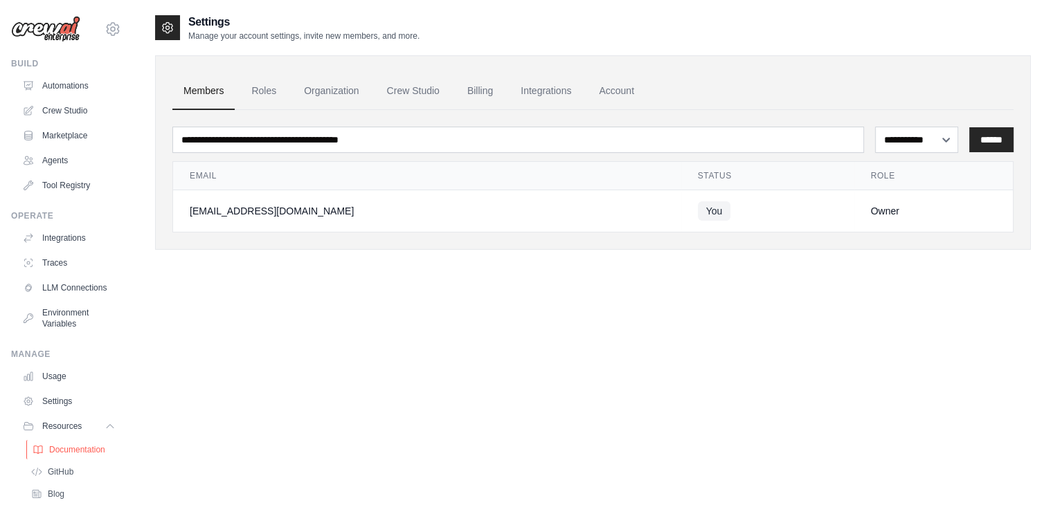
click at [61, 455] on span "Documentation" at bounding box center [77, 449] width 56 height 11
click at [81, 114] on link "Crew Studio" at bounding box center [70, 111] width 105 height 22
